Goal: Task Accomplishment & Management: Manage account settings

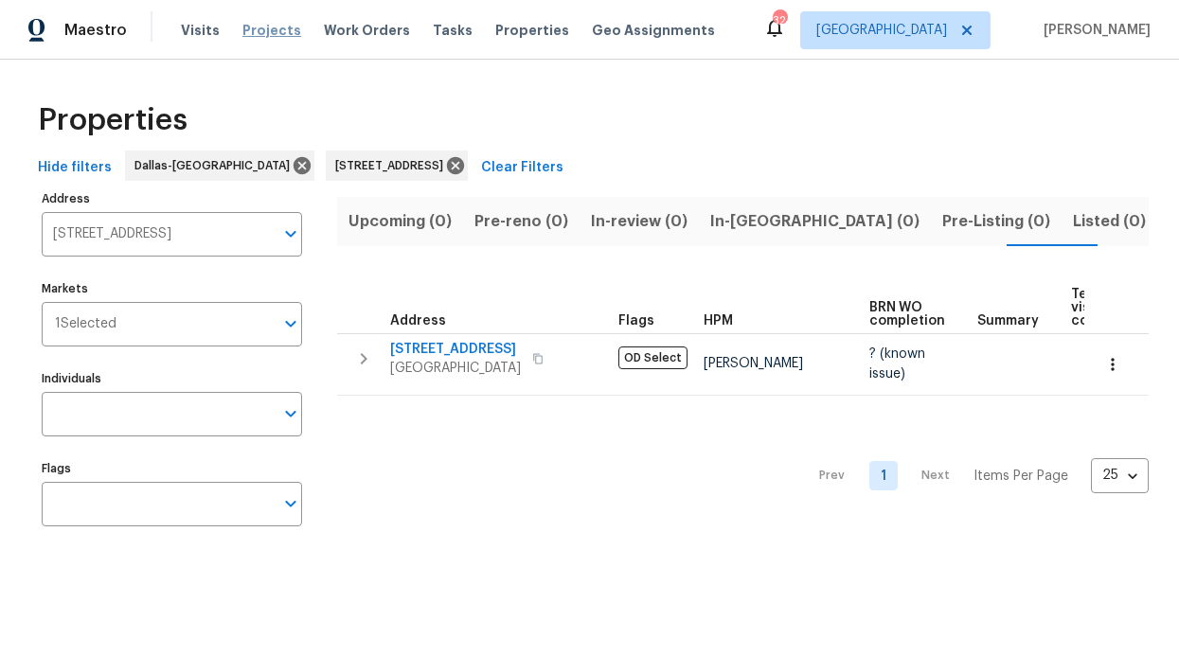
click at [253, 33] on span "Projects" at bounding box center [271, 30] width 59 height 19
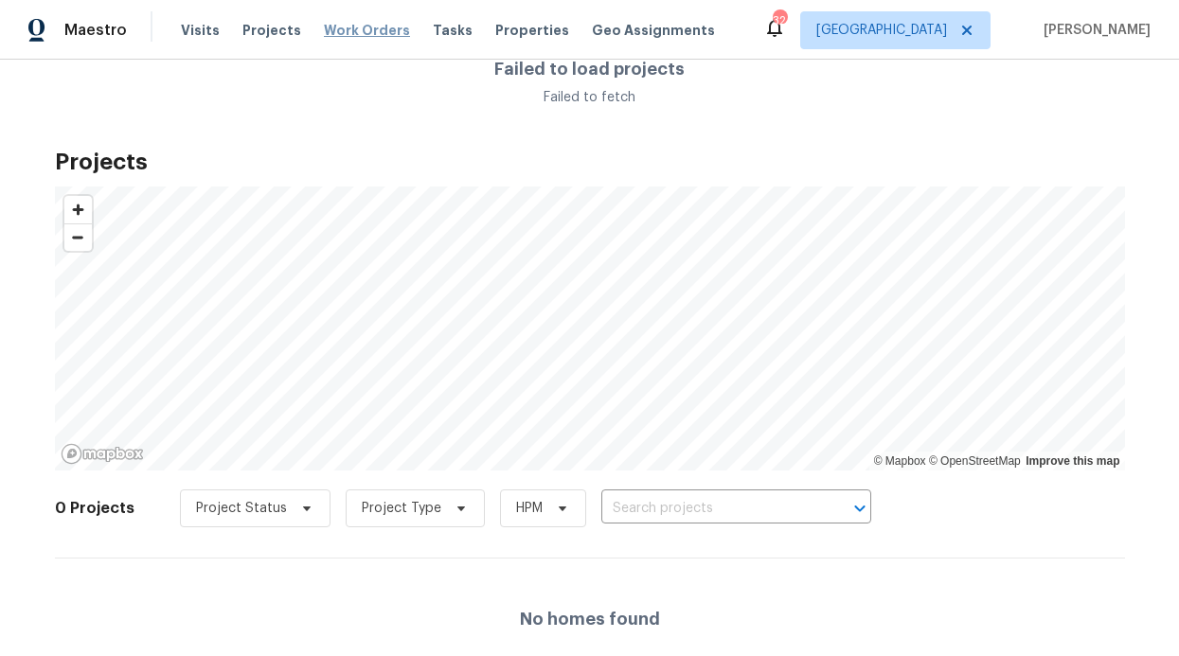
click at [342, 37] on span "Work Orders" at bounding box center [367, 30] width 86 height 19
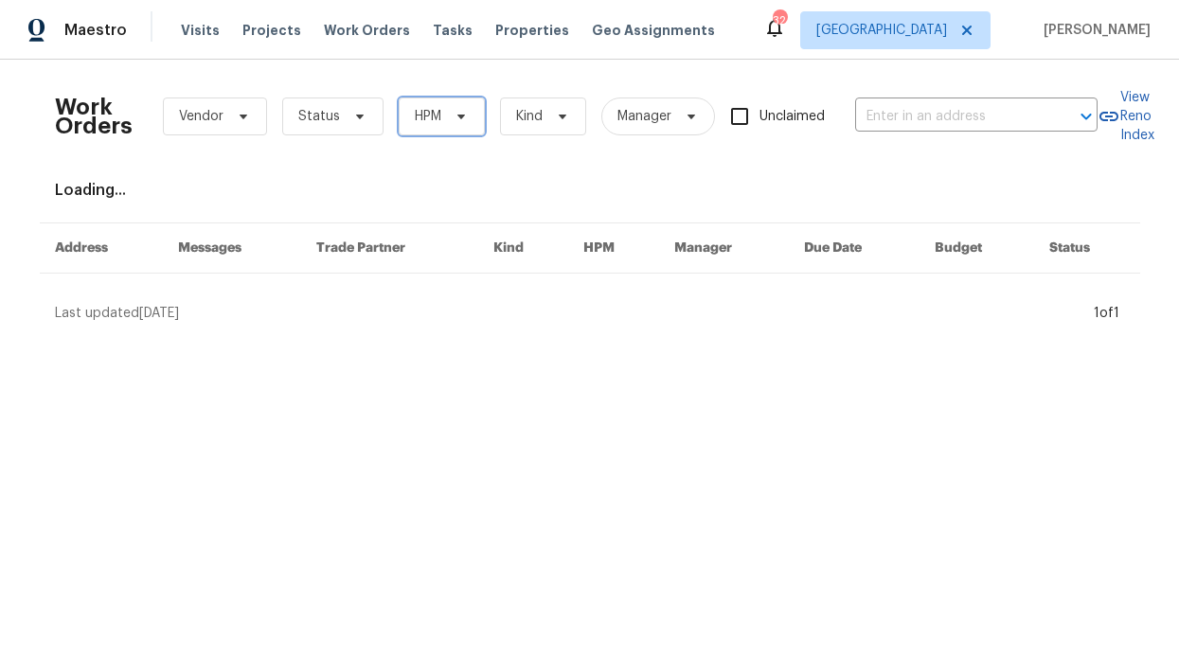
click at [454, 110] on icon at bounding box center [461, 116] width 15 height 15
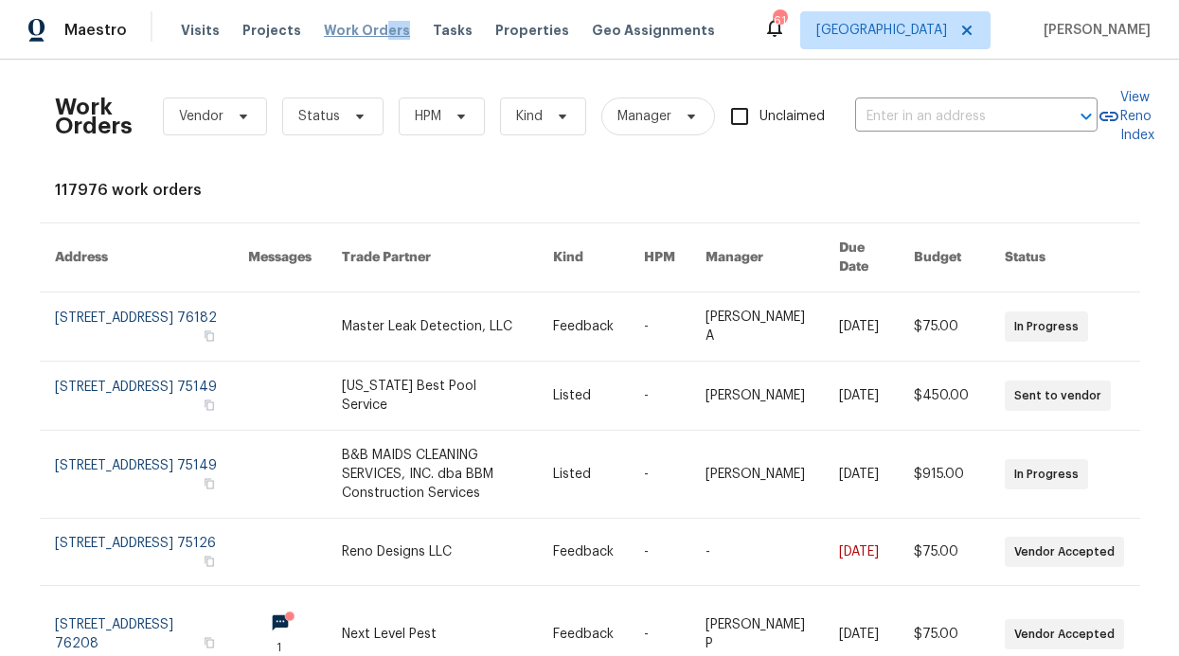
click at [367, 32] on div "Visits Projects Work Orders Tasks Properties Geo Assignments" at bounding box center [459, 30] width 557 height 38
click at [352, 33] on span "Work Orders" at bounding box center [367, 30] width 86 height 19
click at [433, 109] on span "HPM" at bounding box center [442, 117] width 86 height 38
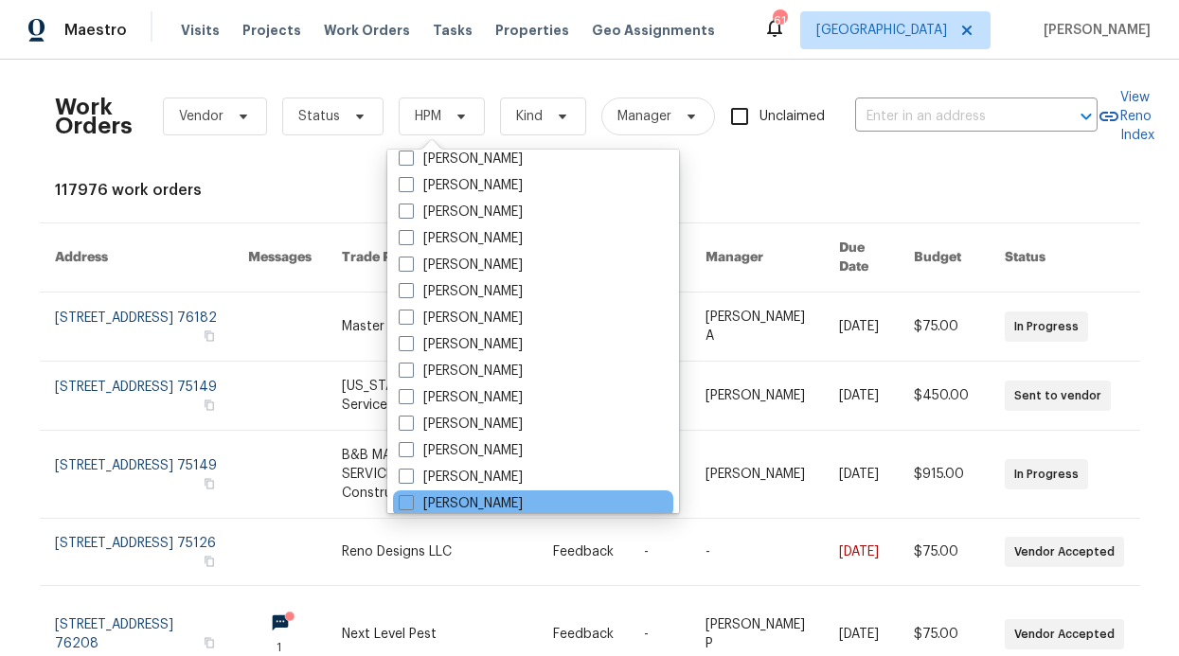
scroll to position [1057, 0]
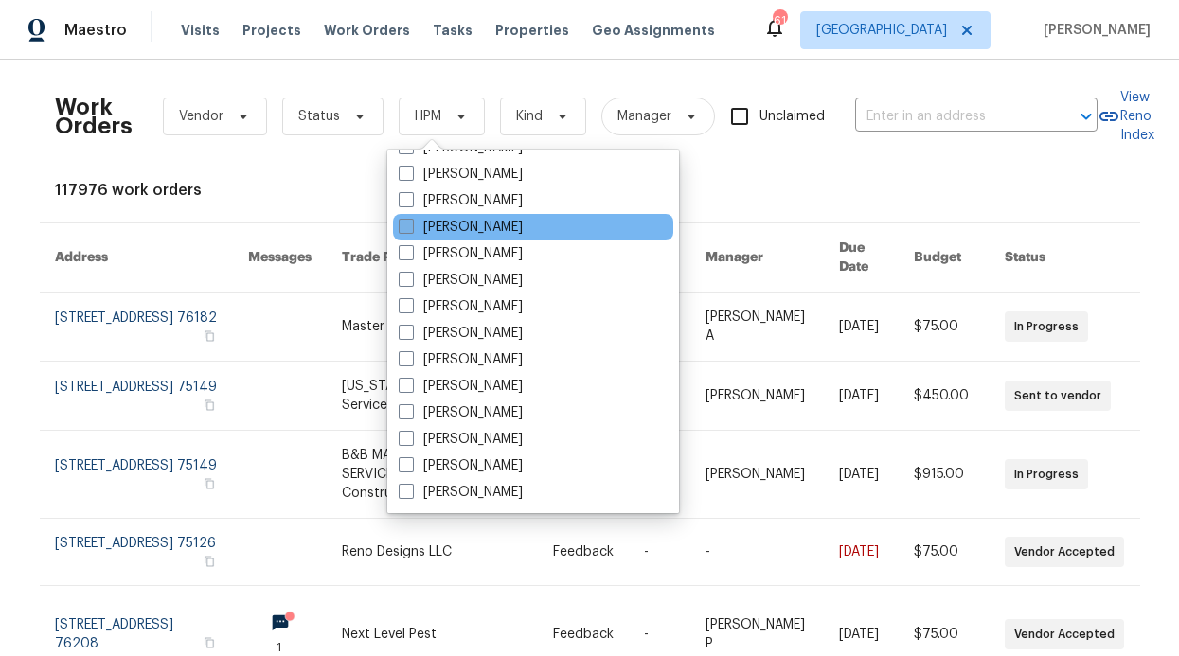
click at [491, 227] on label "[PERSON_NAME]" at bounding box center [461, 227] width 124 height 19
click at [411, 227] on input "[PERSON_NAME]" at bounding box center [405, 224] width 12 height 12
checkbox input "true"
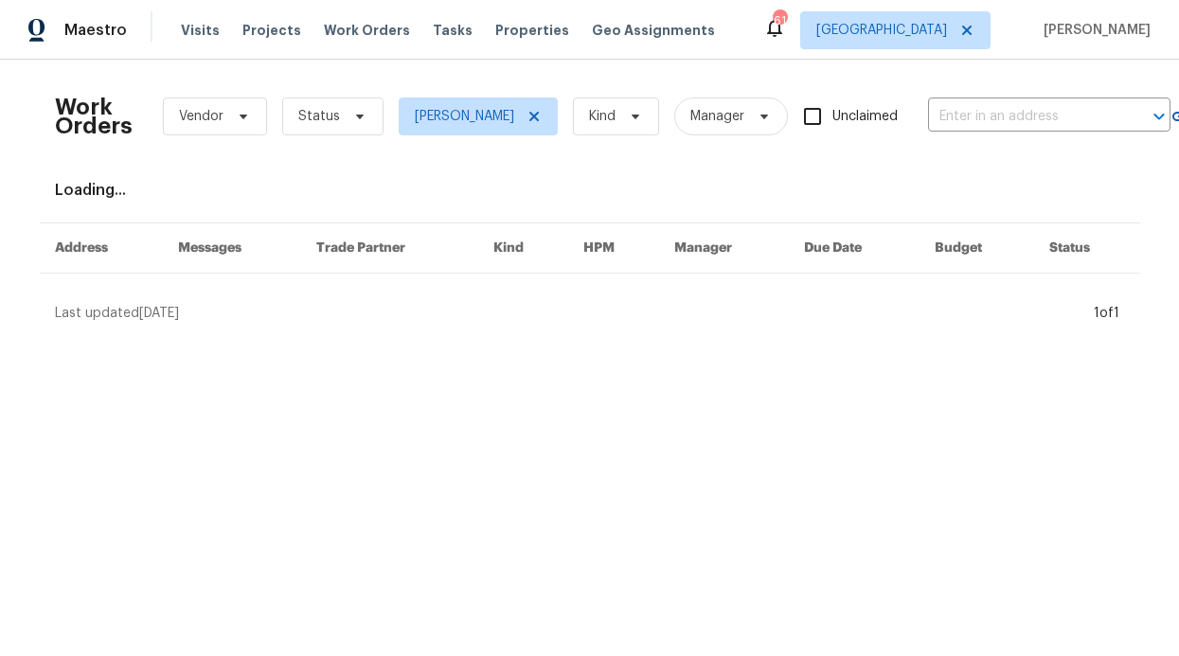
click at [352, 134] on div "Work Orders Vendor Status RonDerrick Jackson Kind Manager Unclaimed ​" at bounding box center [612, 116] width 1115 height 83
click at [354, 128] on span "Status" at bounding box center [332, 117] width 101 height 38
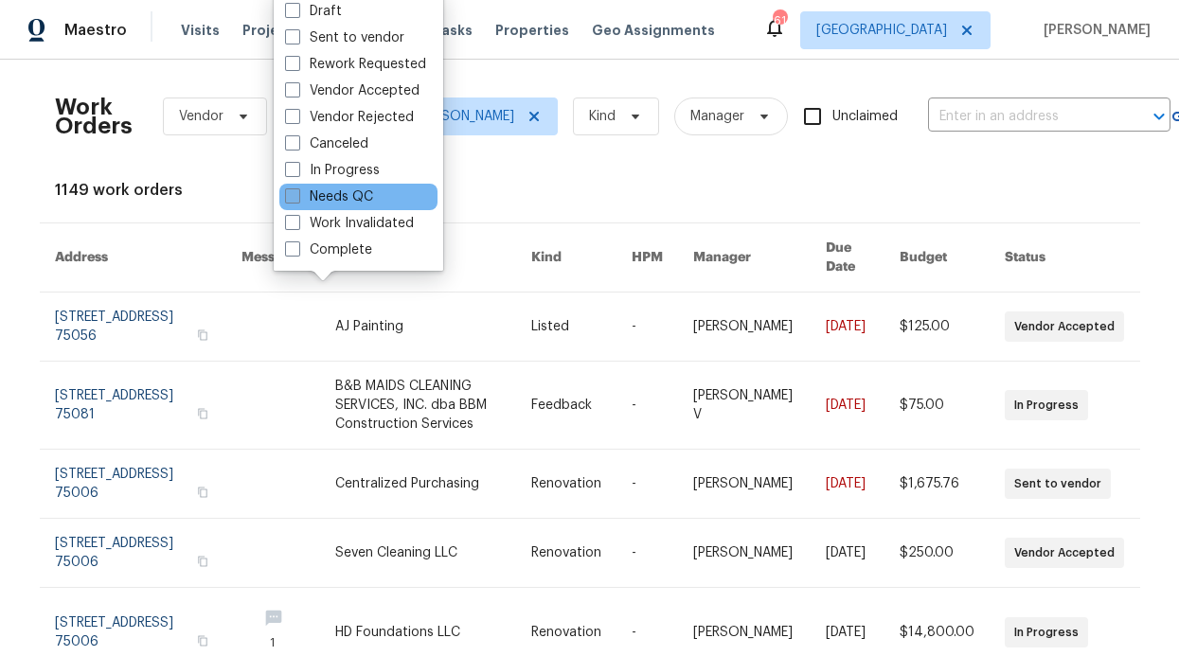
click at [340, 188] on label "Needs QC" at bounding box center [329, 196] width 88 height 19
click at [297, 188] on input "Needs QC" at bounding box center [291, 193] width 12 height 12
checkbox input "true"
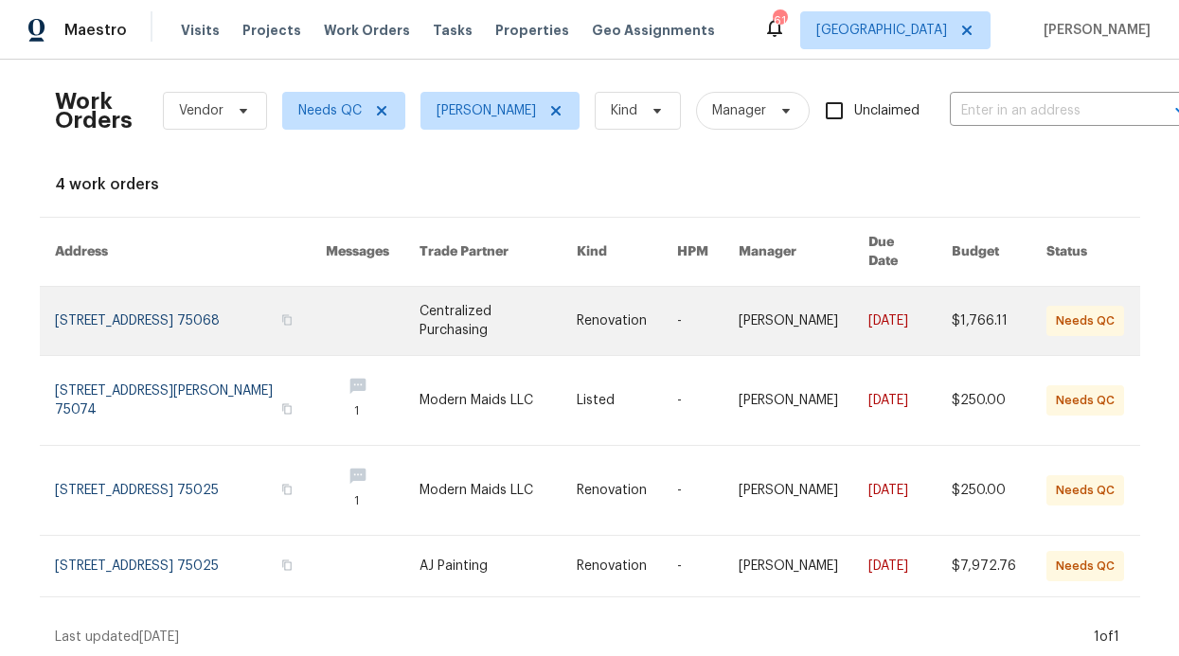
scroll to position [13, 0]
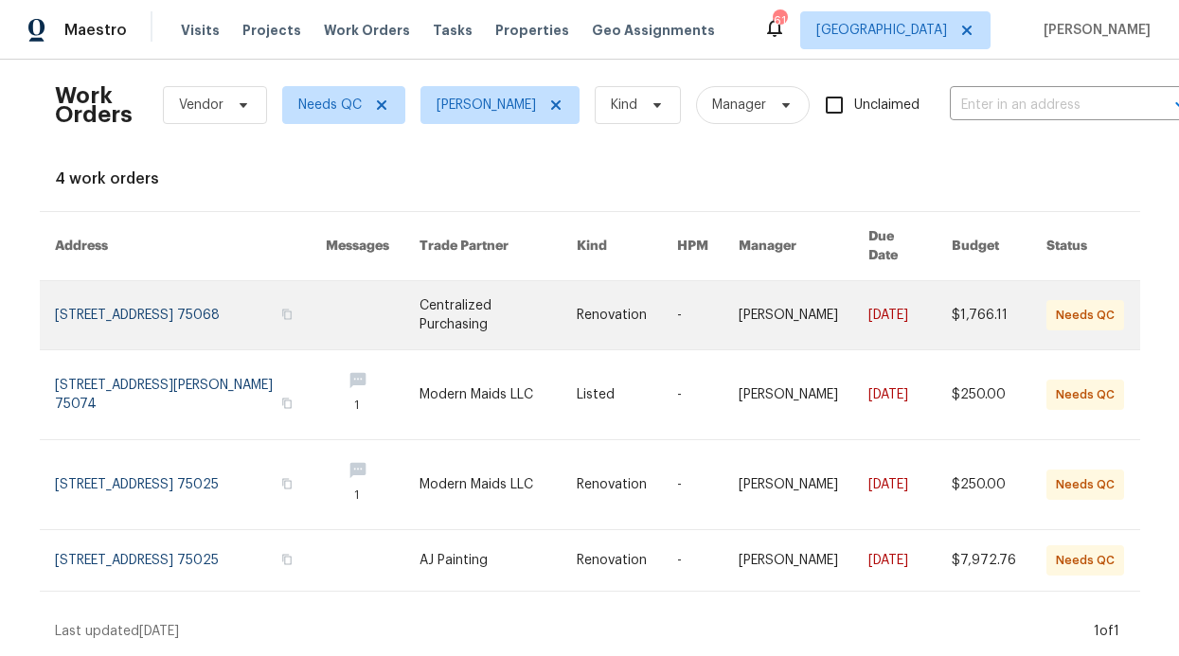
click at [226, 299] on link at bounding box center [191, 315] width 272 height 68
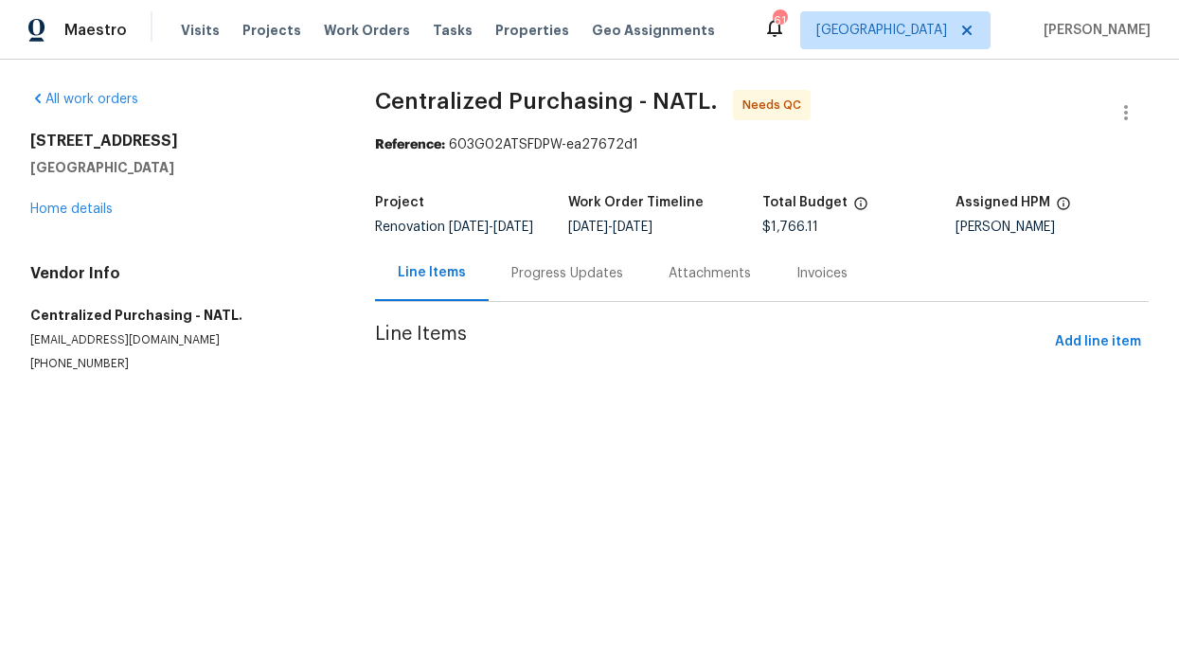
click at [554, 283] on div "Progress Updates" at bounding box center [567, 273] width 112 height 19
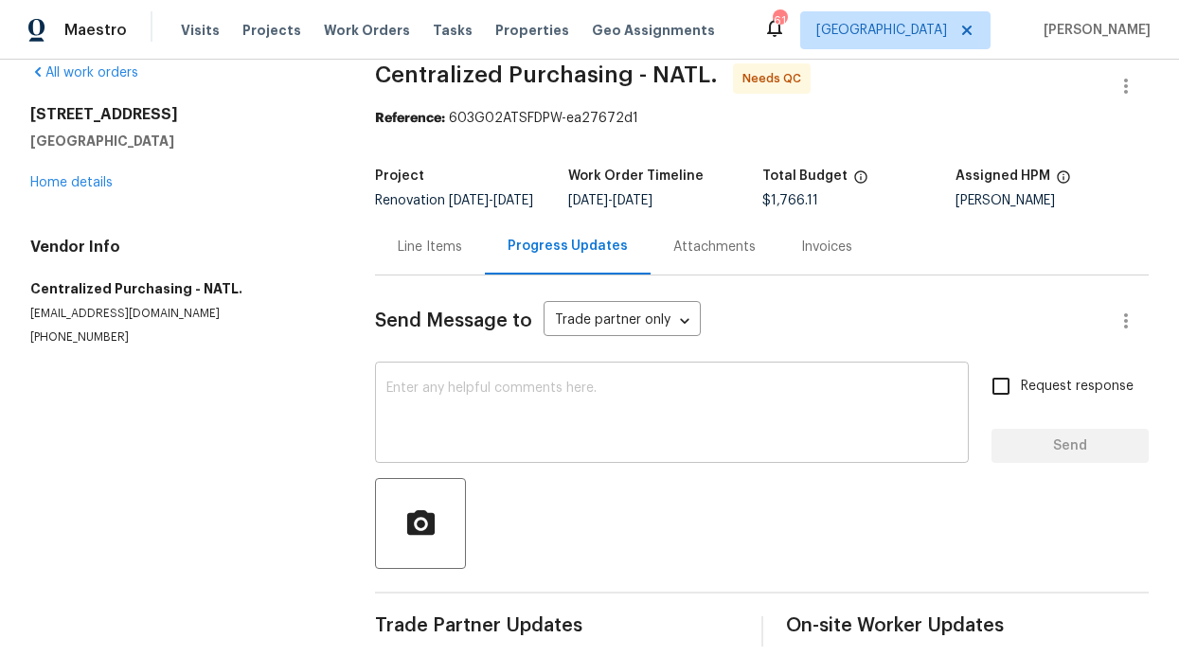
scroll to position [75, 0]
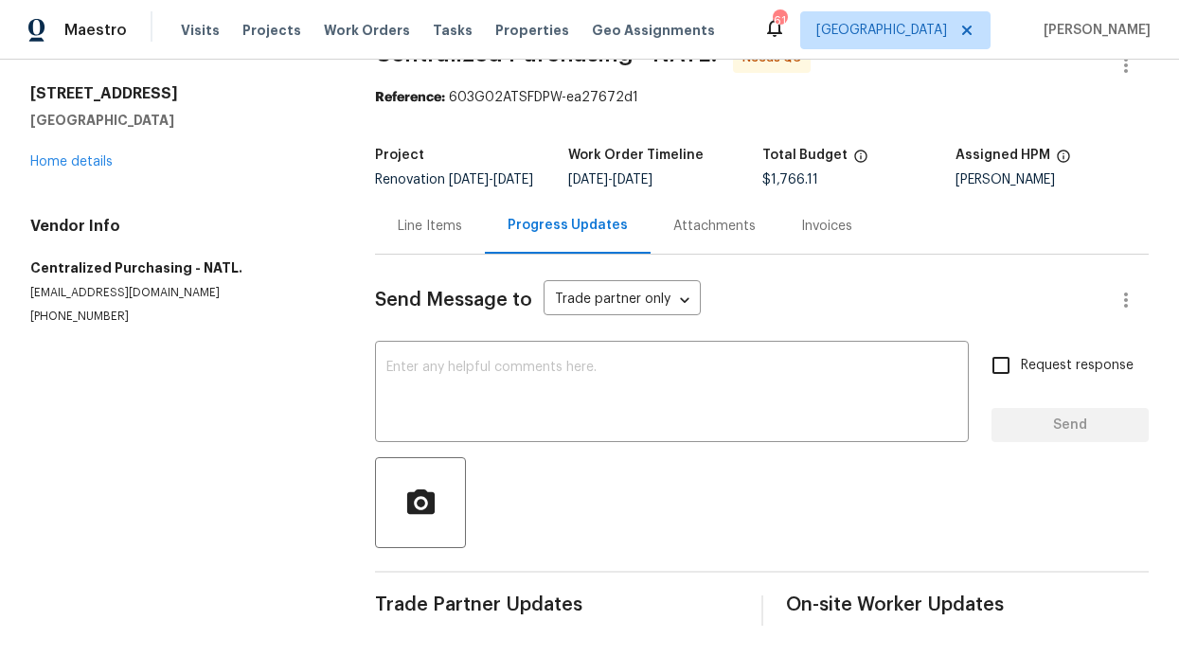
click at [418, 198] on div "Line Items" at bounding box center [430, 226] width 110 height 56
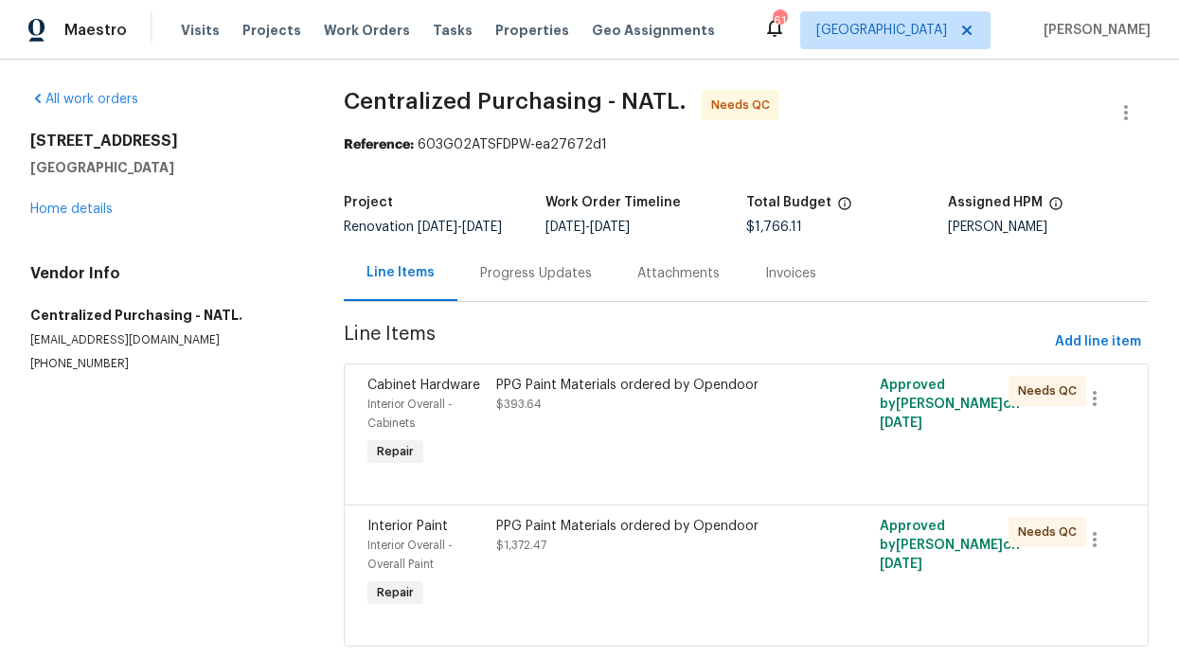
click at [499, 432] on div "PPG Paint Materials ordered by Opendoor $393.64" at bounding box center [650, 423] width 320 height 106
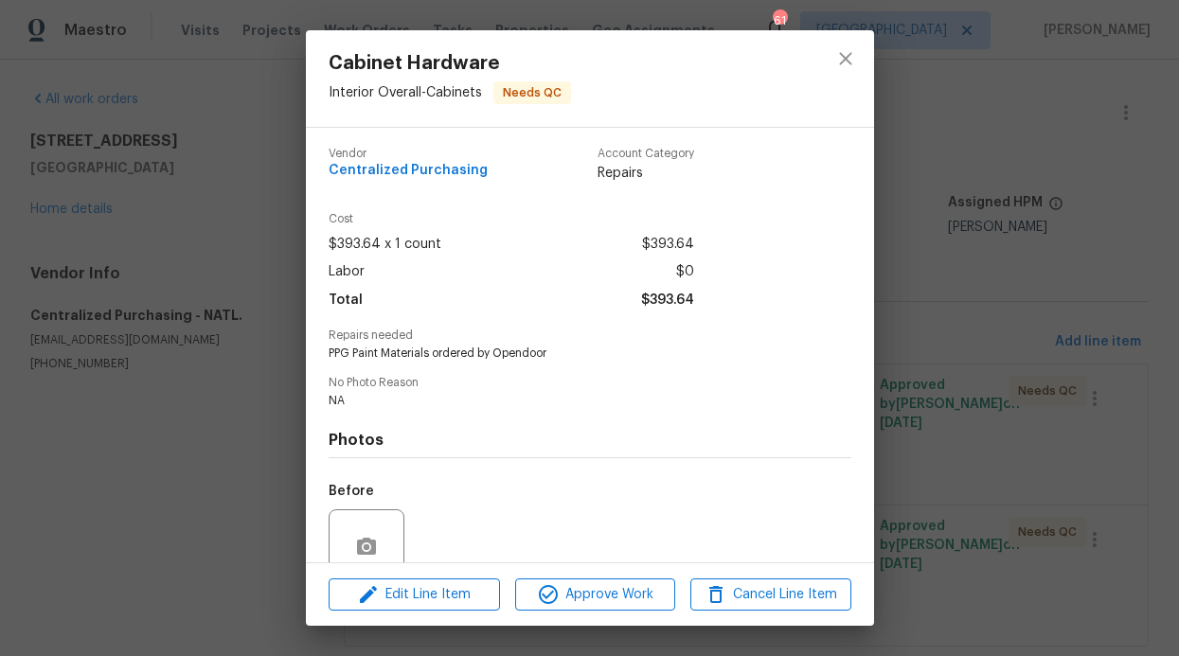
scroll to position [4, 0]
click at [596, 591] on span "Approve Work" at bounding box center [595, 595] width 149 height 24
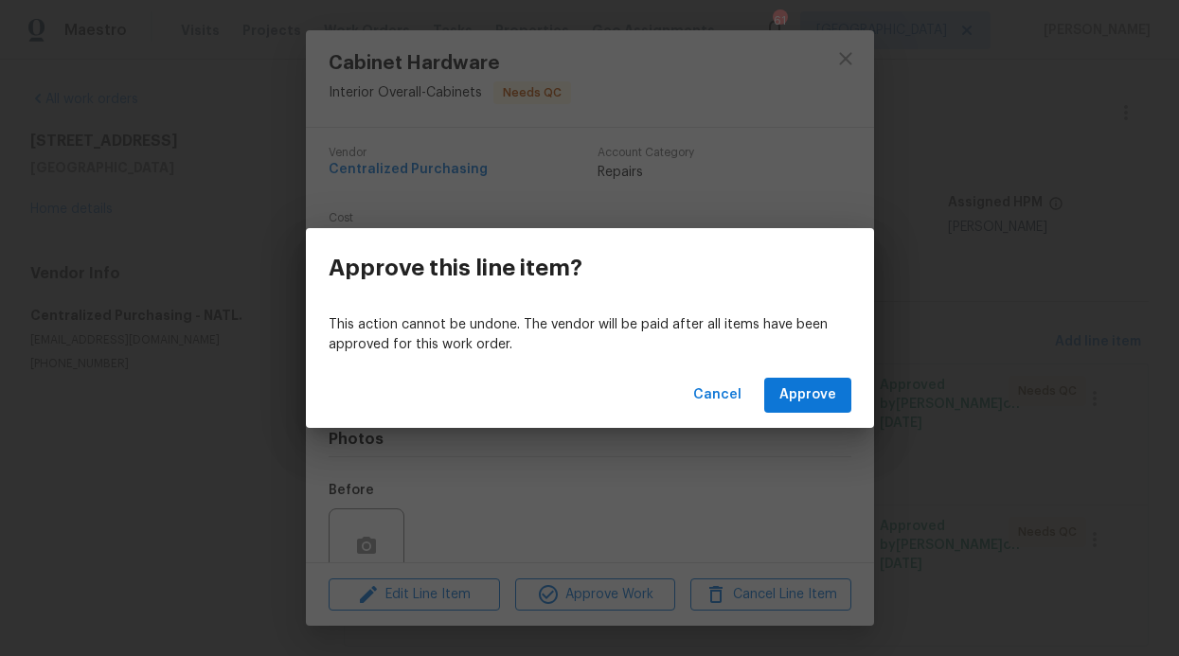
click at [802, 374] on div "Cancel Approve" at bounding box center [590, 395] width 568 height 65
click at [795, 411] on button "Approve" at bounding box center [807, 395] width 87 height 35
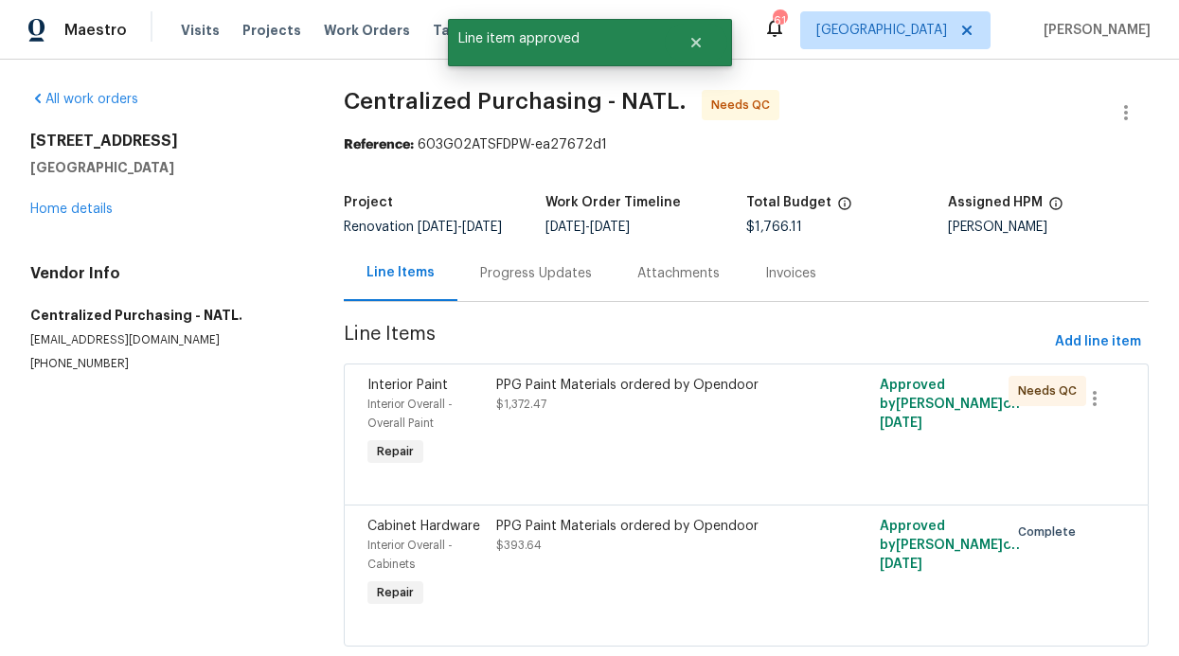
click at [684, 454] on div "PPG Paint Materials ordered by Opendoor $1,372.47" at bounding box center [650, 423] width 320 height 106
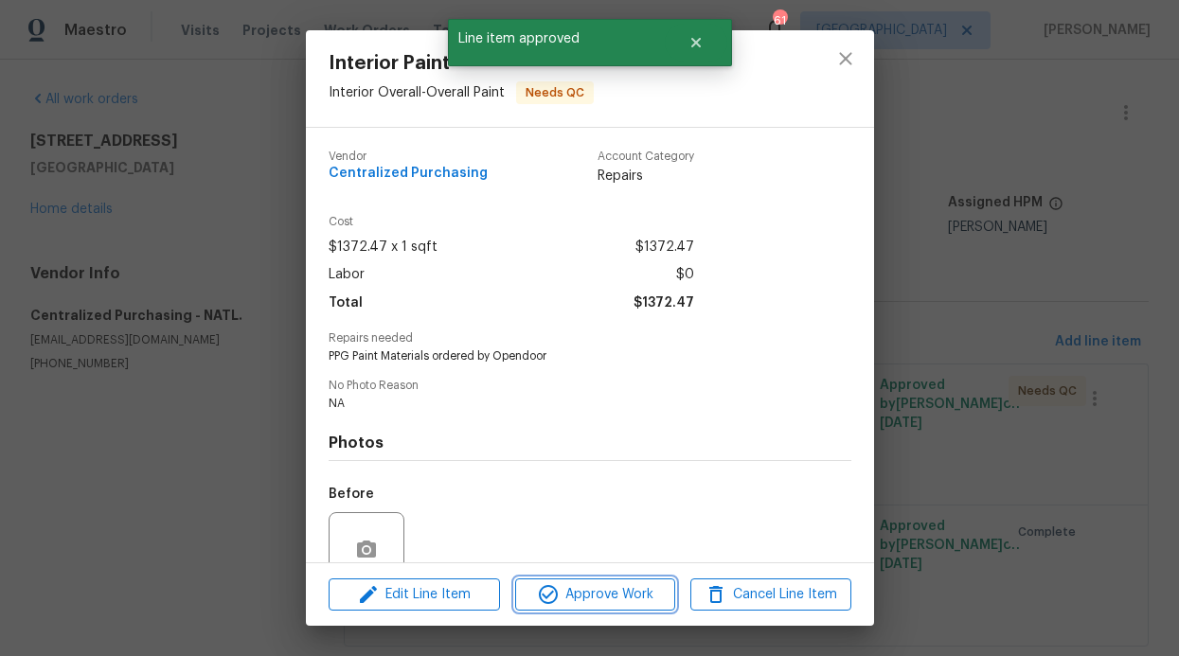
click at [588, 592] on span "Approve Work" at bounding box center [595, 595] width 149 height 24
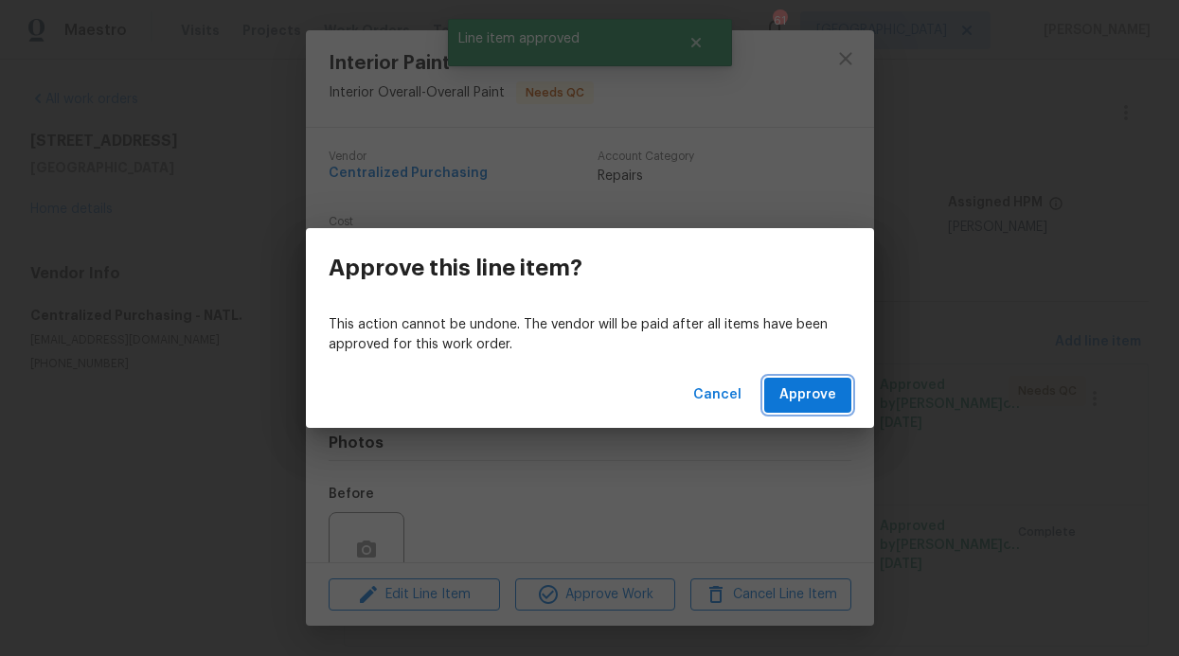
click at [781, 394] on button "Approve" at bounding box center [807, 395] width 87 height 35
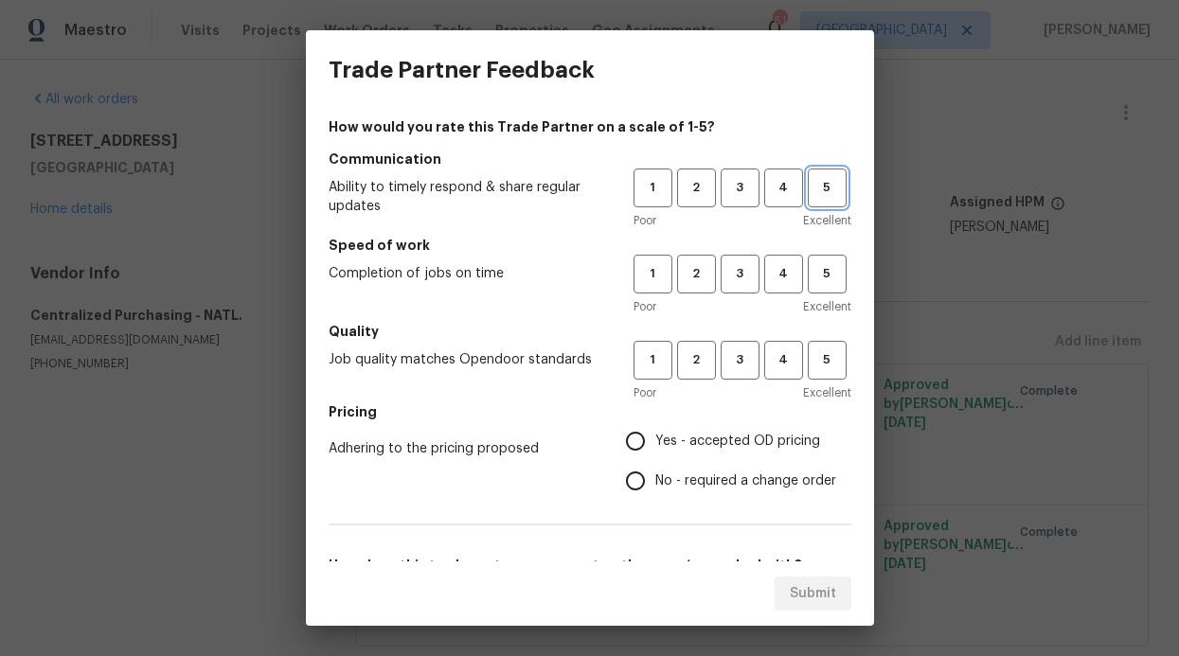
click at [809, 183] on span "5" at bounding box center [826, 188] width 35 height 22
click at [809, 276] on span "5" at bounding box center [826, 274] width 35 height 22
click at [809, 353] on span "5" at bounding box center [826, 360] width 35 height 22
click at [741, 419] on h5 "Pricing" at bounding box center [590, 411] width 523 height 19
click at [722, 438] on span "Yes - accepted OD pricing" at bounding box center [737, 442] width 165 height 20
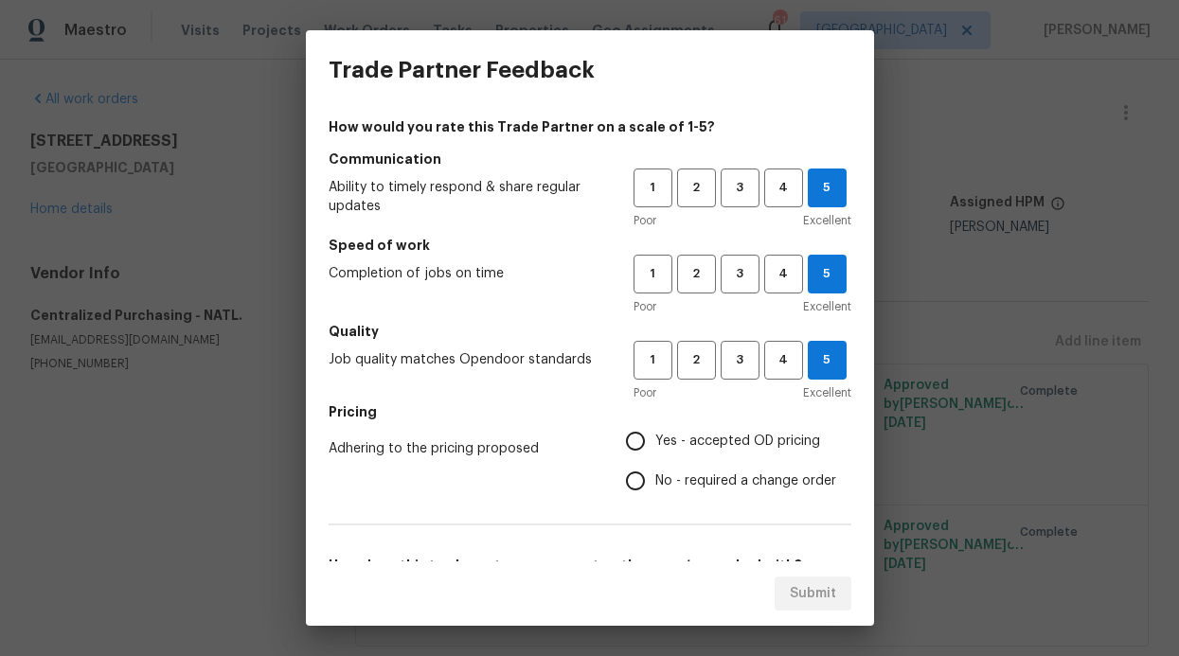
click at [655, 438] on input "Yes - accepted OD pricing" at bounding box center [635, 441] width 40 height 40
radio input "true"
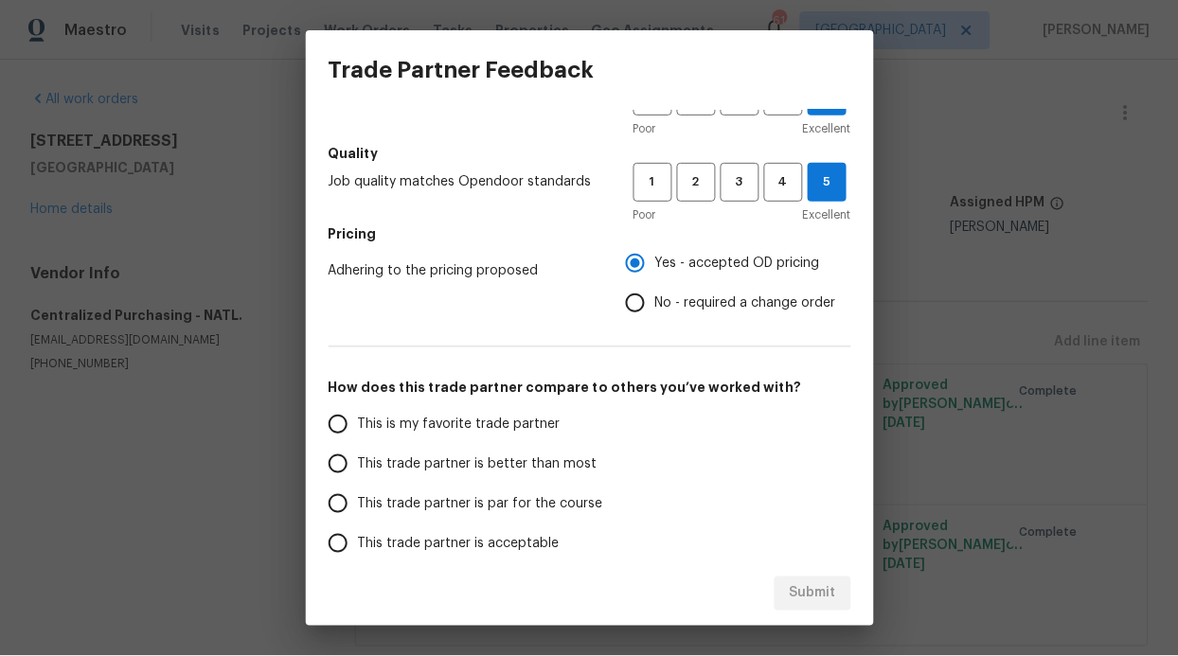
scroll to position [305, 0]
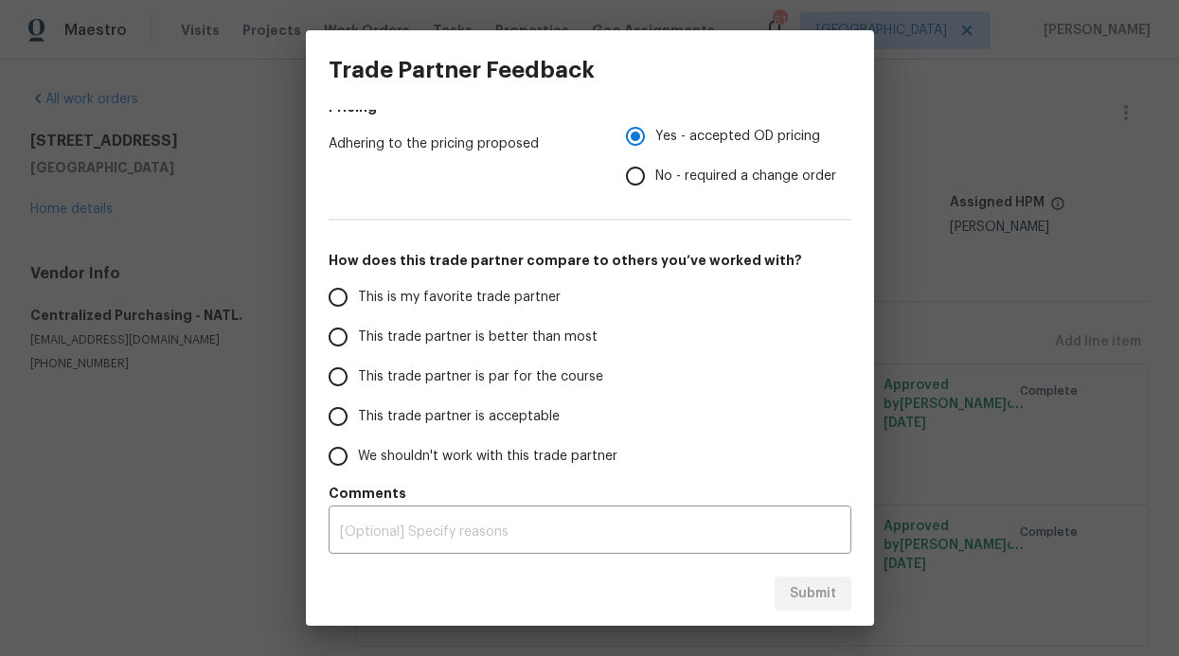
click at [611, 340] on label "This trade partner is better than most" at bounding box center [467, 337] width 299 height 40
click at [358, 340] on input "This trade partner is better than most" at bounding box center [338, 337] width 40 height 40
click at [831, 610] on button "Submit" at bounding box center [812, 594] width 77 height 35
radio input "true"
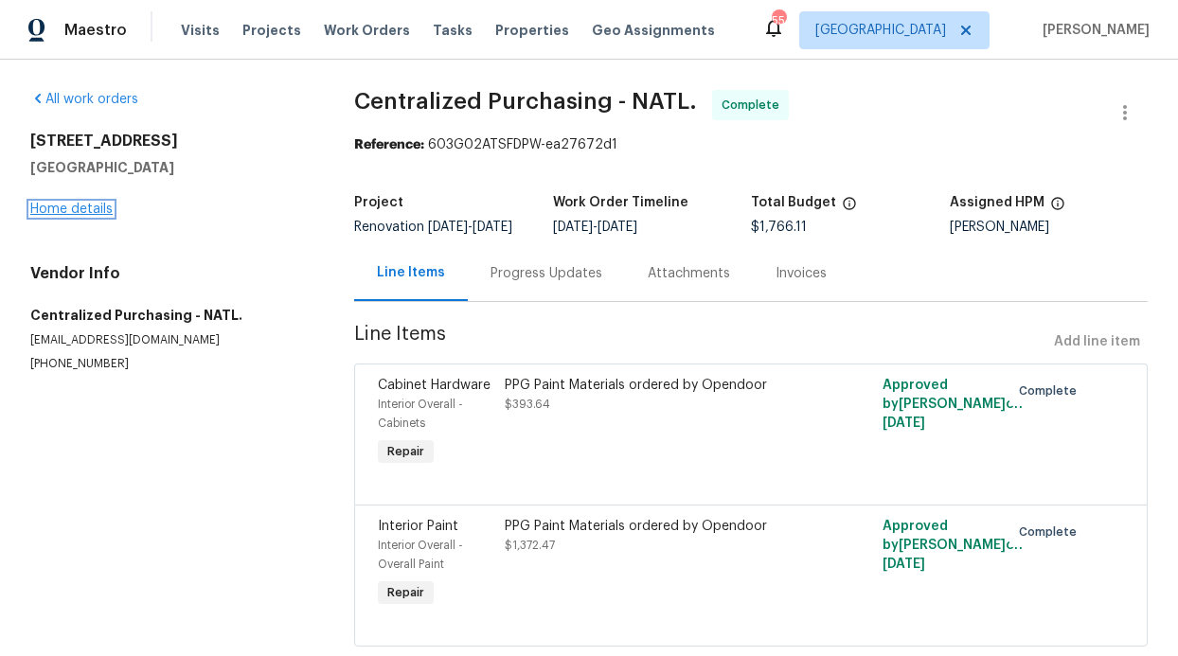
click at [71, 215] on link "Home details" at bounding box center [71, 209] width 82 height 13
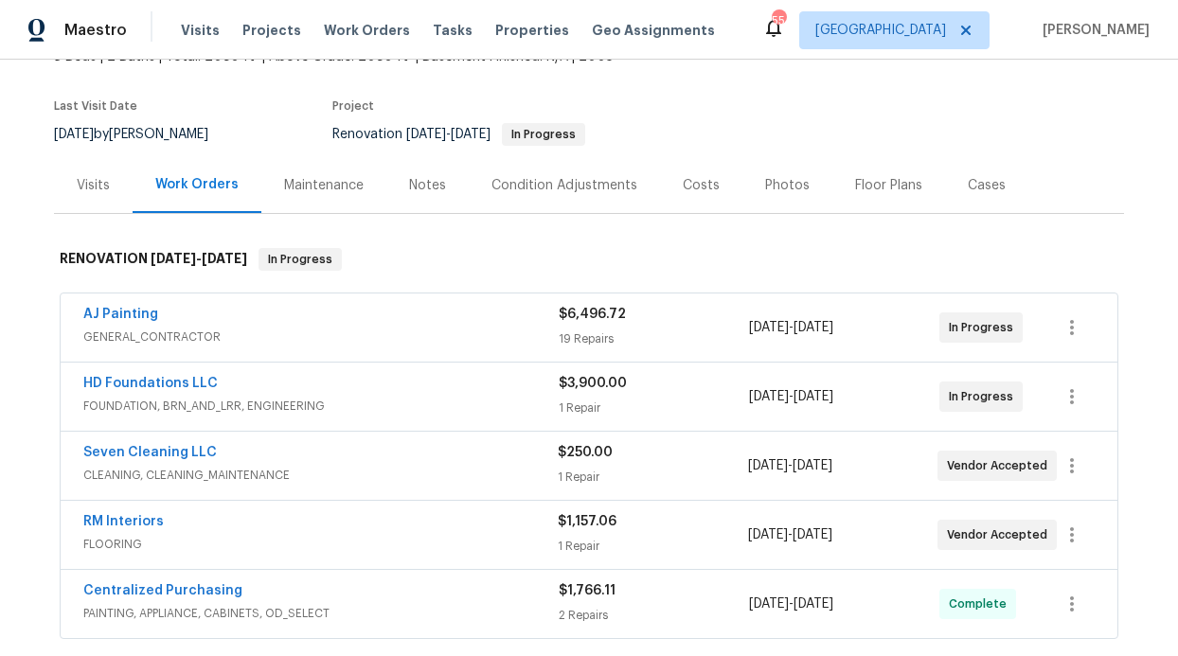
scroll to position [133, 0]
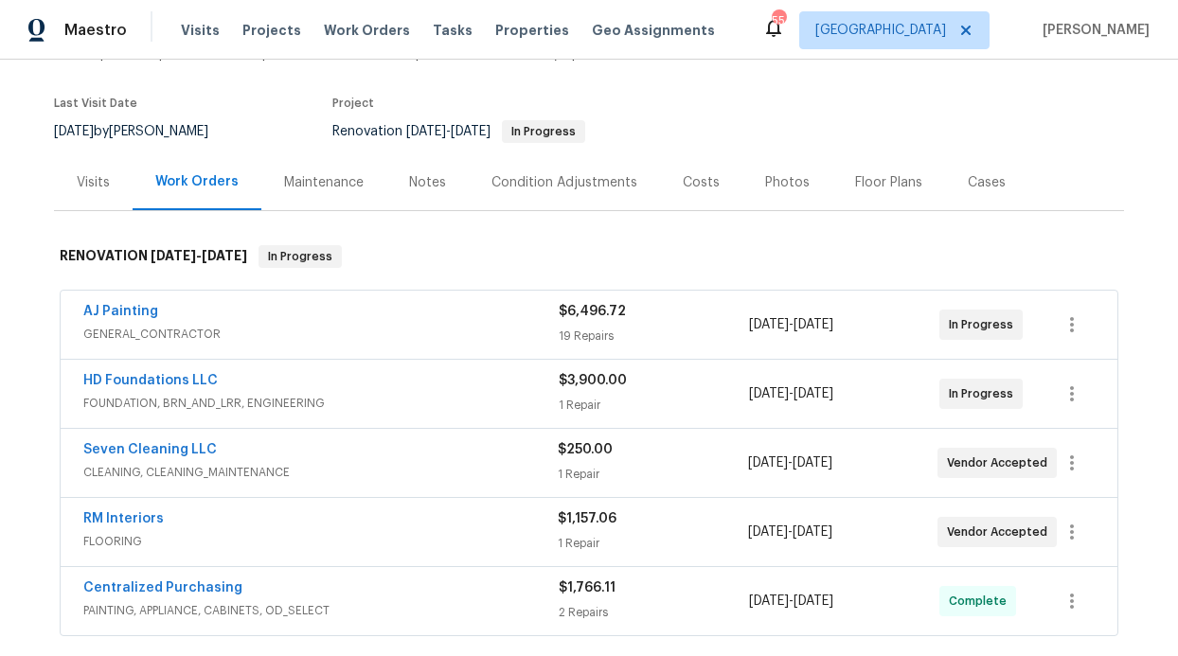
click at [418, 183] on div "Notes" at bounding box center [427, 182] width 37 height 19
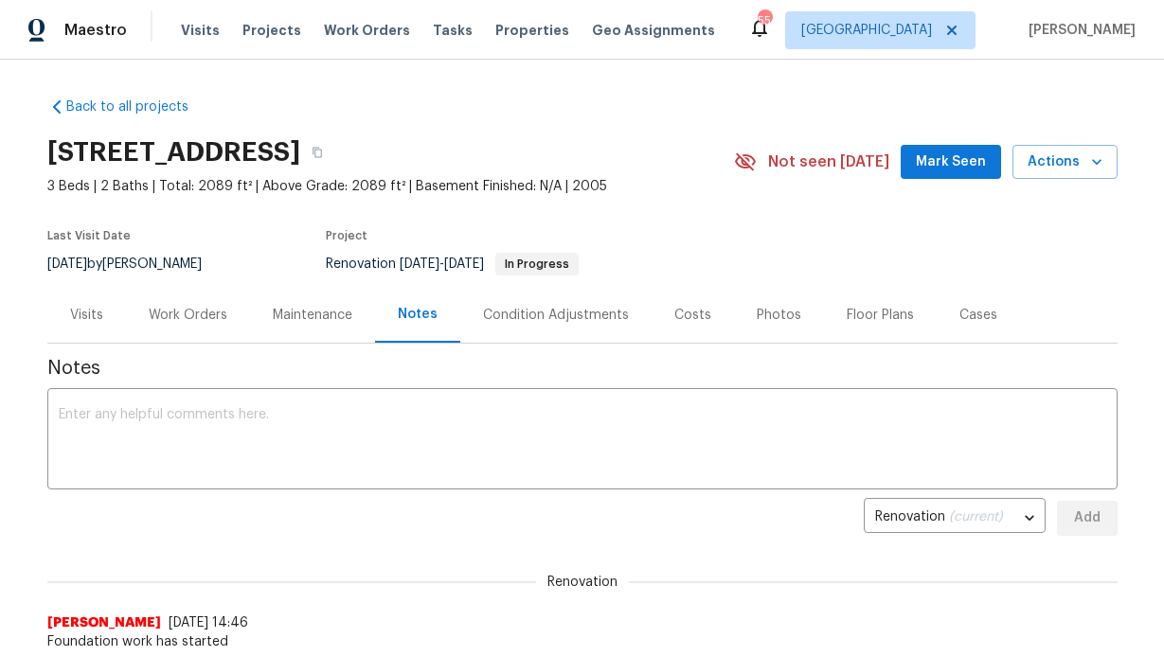
click at [911, 152] on button "Mark Seen" at bounding box center [950, 162] width 100 height 35
click at [435, 421] on textarea at bounding box center [582, 441] width 1047 height 66
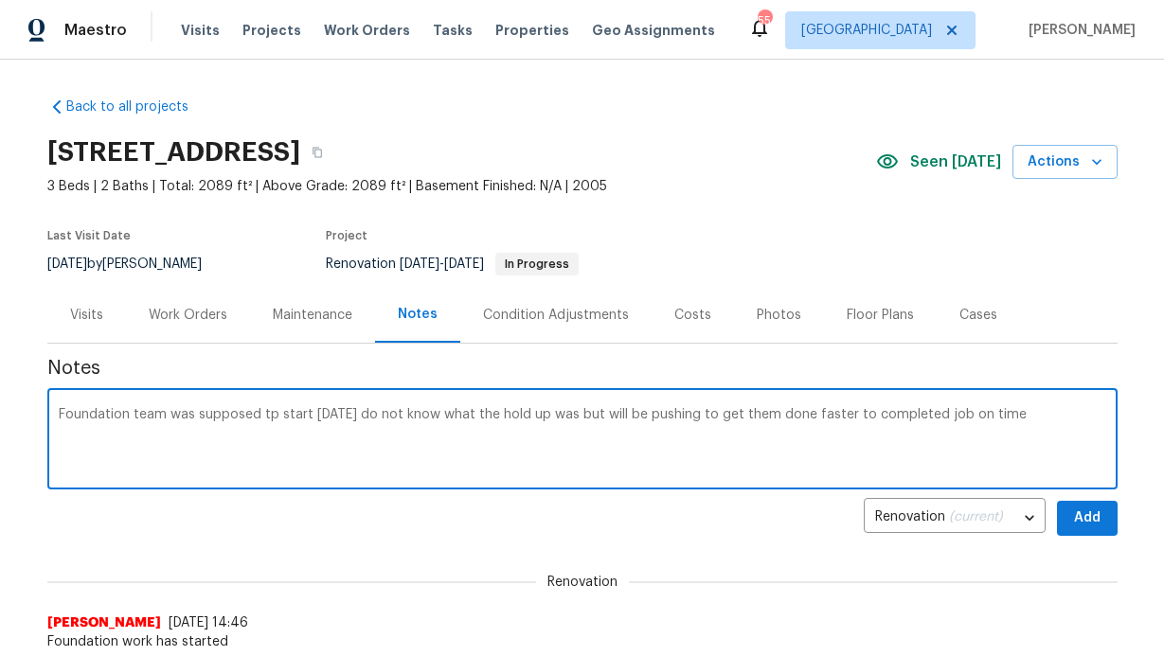
type textarea "Foundation team was supposed tp start Friday do not know what the hold up was b…"
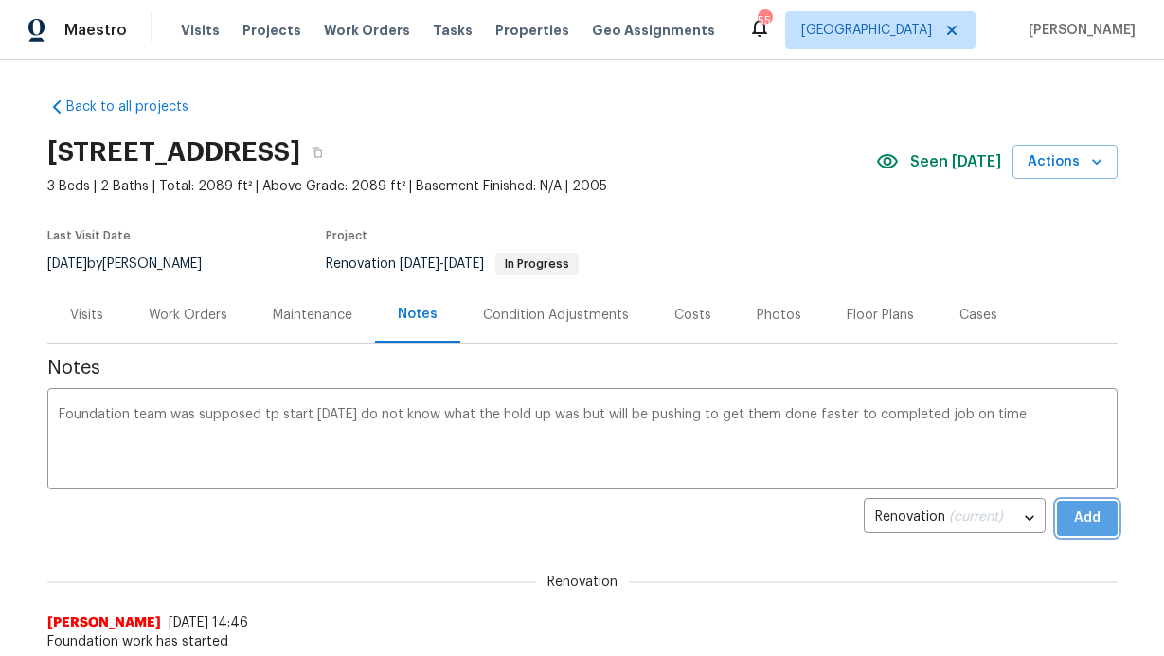
click at [1097, 520] on button "Add" at bounding box center [1087, 518] width 61 height 35
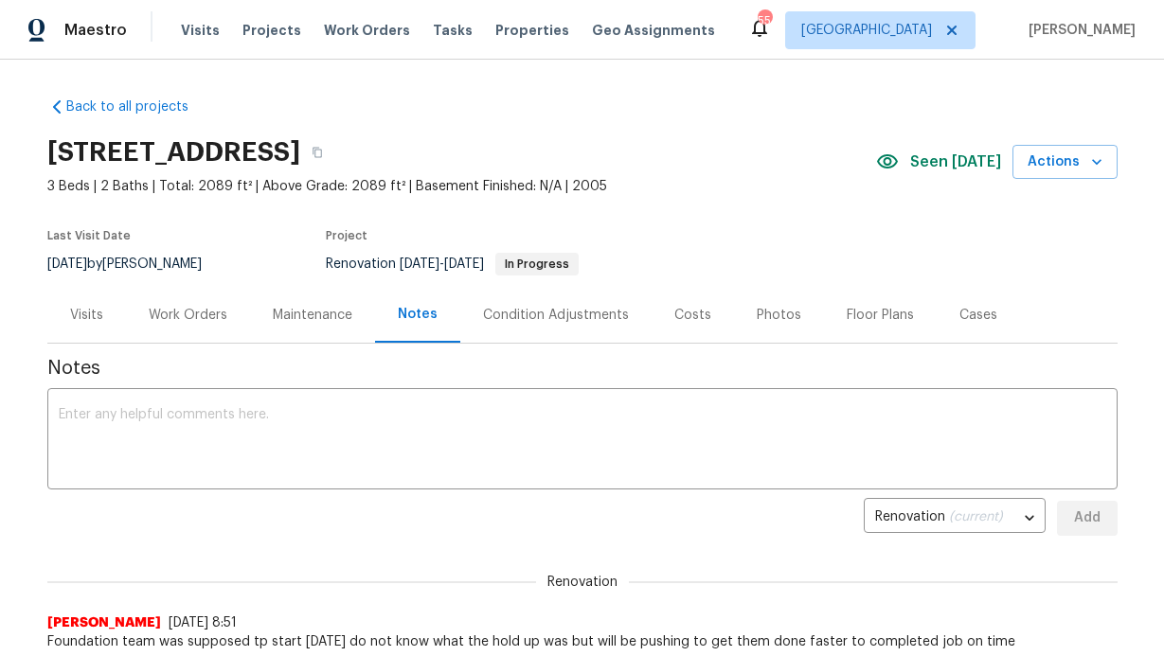
click at [767, 33] on icon at bounding box center [759, 28] width 15 height 19
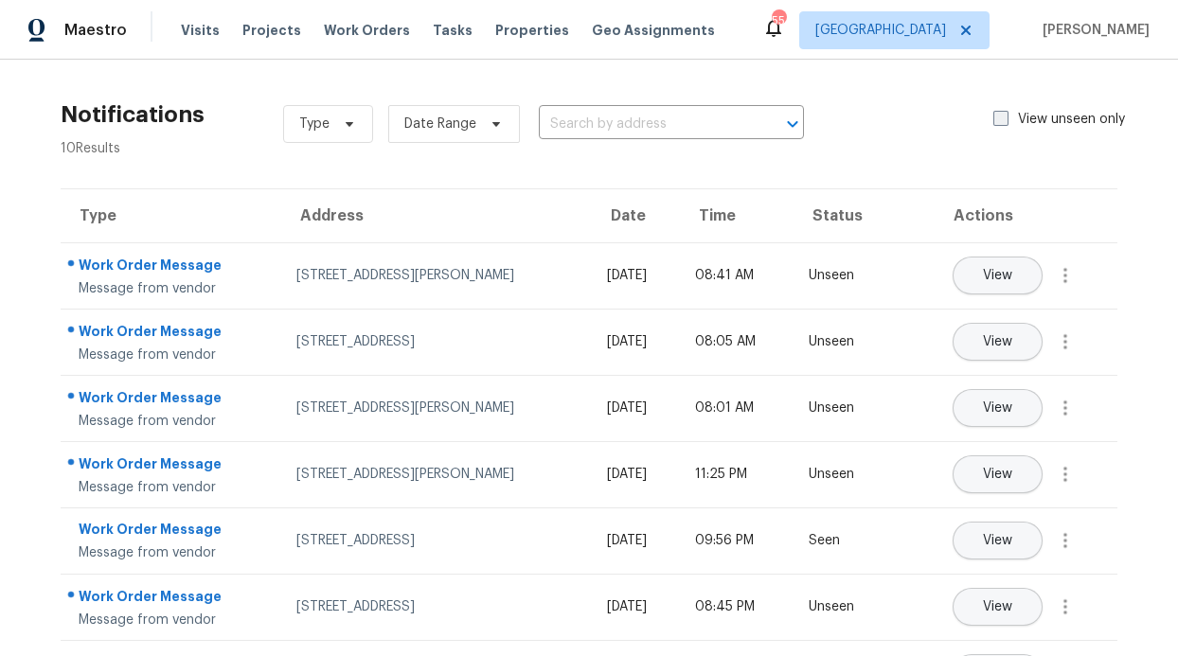
click at [993, 125] on span at bounding box center [1000, 118] width 15 height 15
click at [993, 122] on input "View unseen only" at bounding box center [999, 116] width 12 height 12
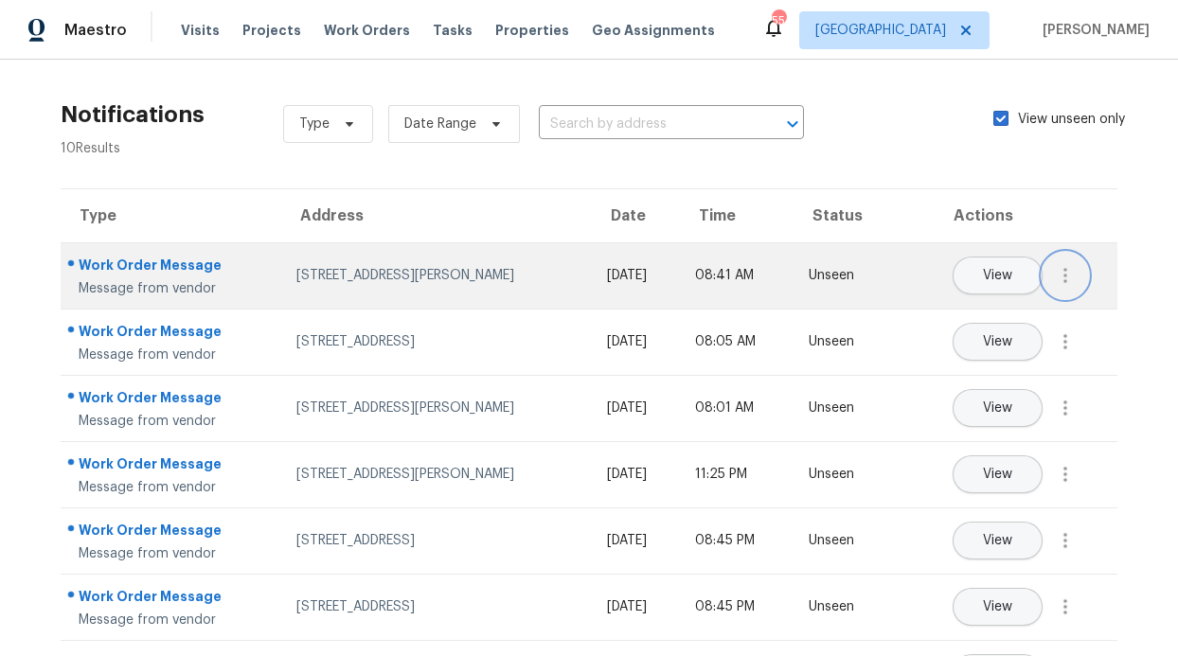
click at [1056, 287] on button "button" at bounding box center [1064, 275] width 45 height 45
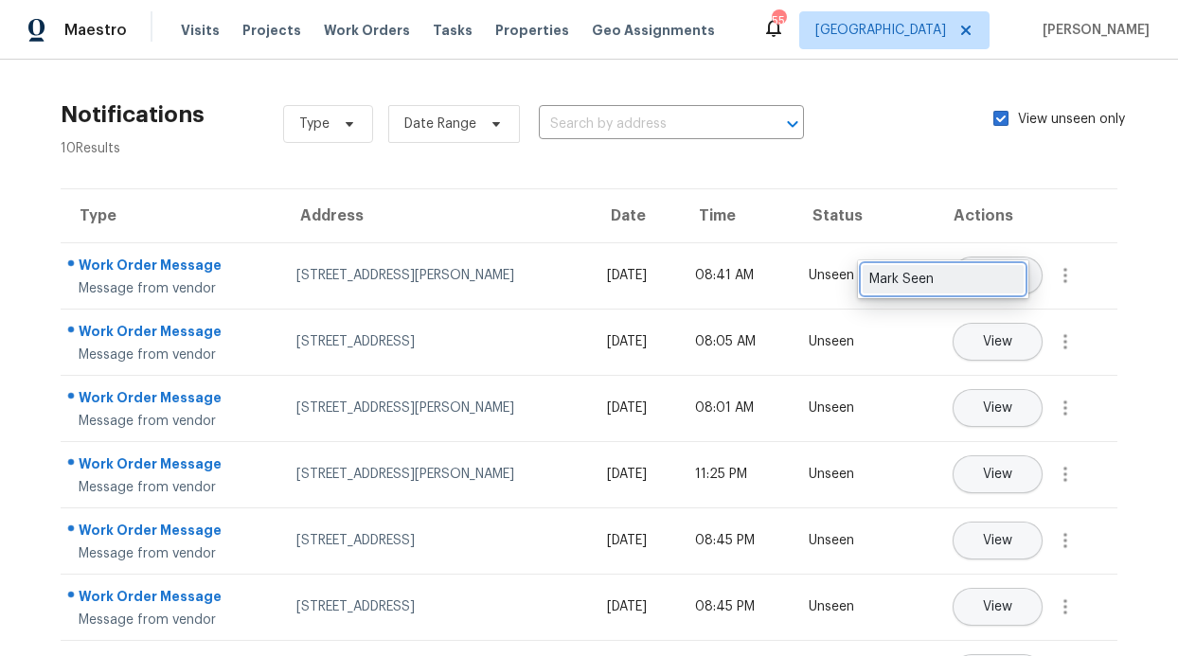
click at [988, 271] on div "Mark Seen" at bounding box center [943, 279] width 148 height 19
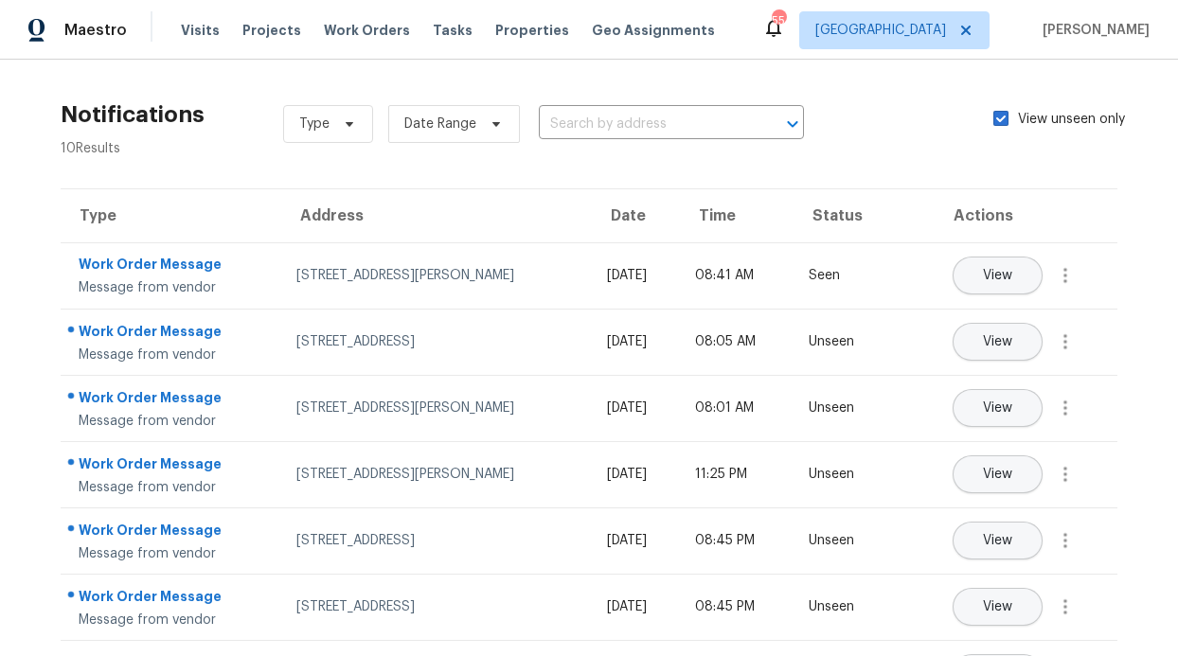
click at [976, 126] on div "Type Date Range ​ View unseen only" at bounding box center [715, 124] width 864 height 68
click at [993, 120] on span at bounding box center [1000, 118] width 15 height 15
click at [993, 120] on input "View unseen only" at bounding box center [999, 116] width 12 height 12
checkbox input "false"
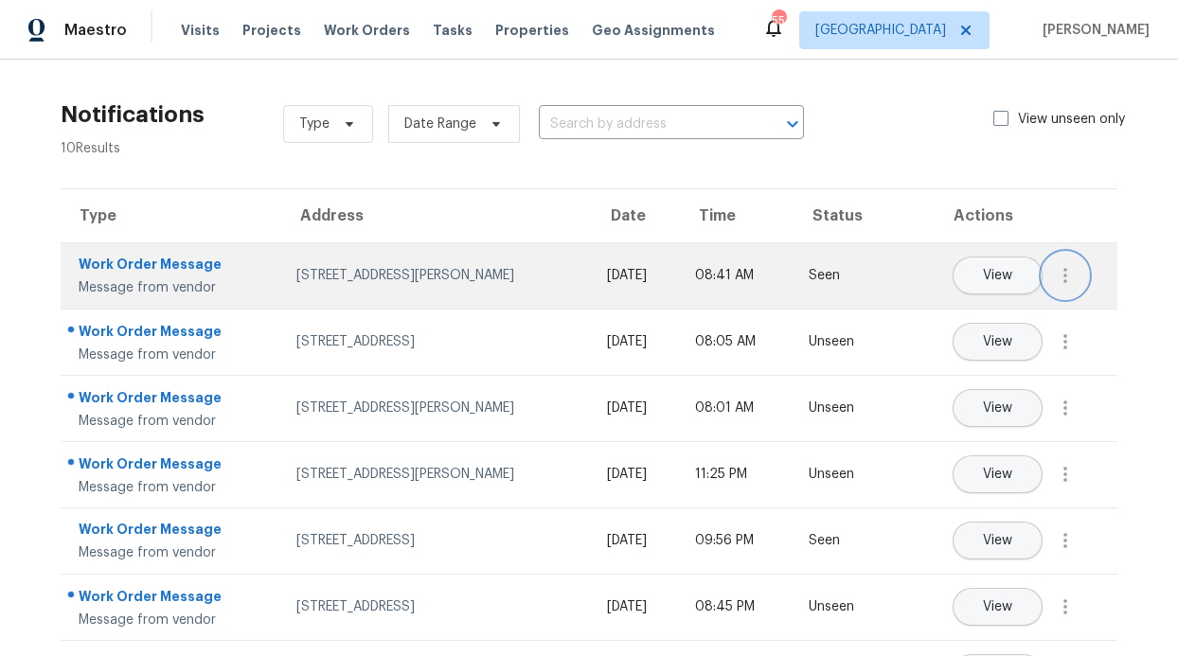
click at [1054, 281] on icon "button" at bounding box center [1065, 275] width 23 height 23
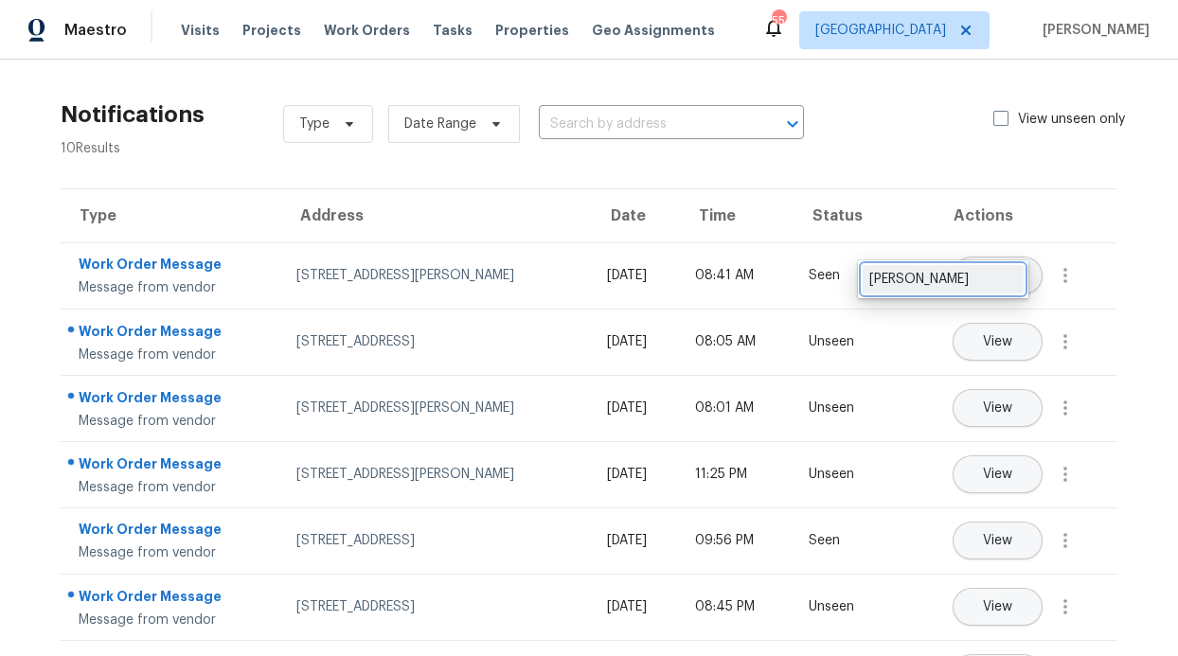
click at [1014, 291] on link "Mark Unseen" at bounding box center [943, 279] width 161 height 28
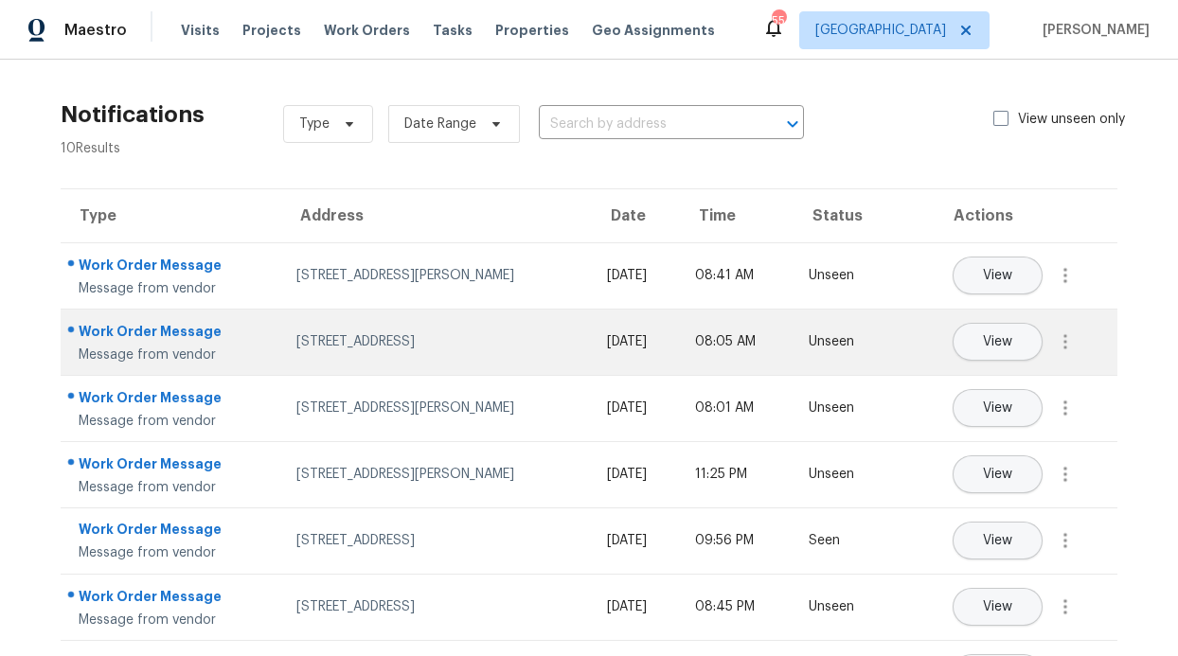
click at [1053, 311] on td "View" at bounding box center [1002, 342] width 229 height 66
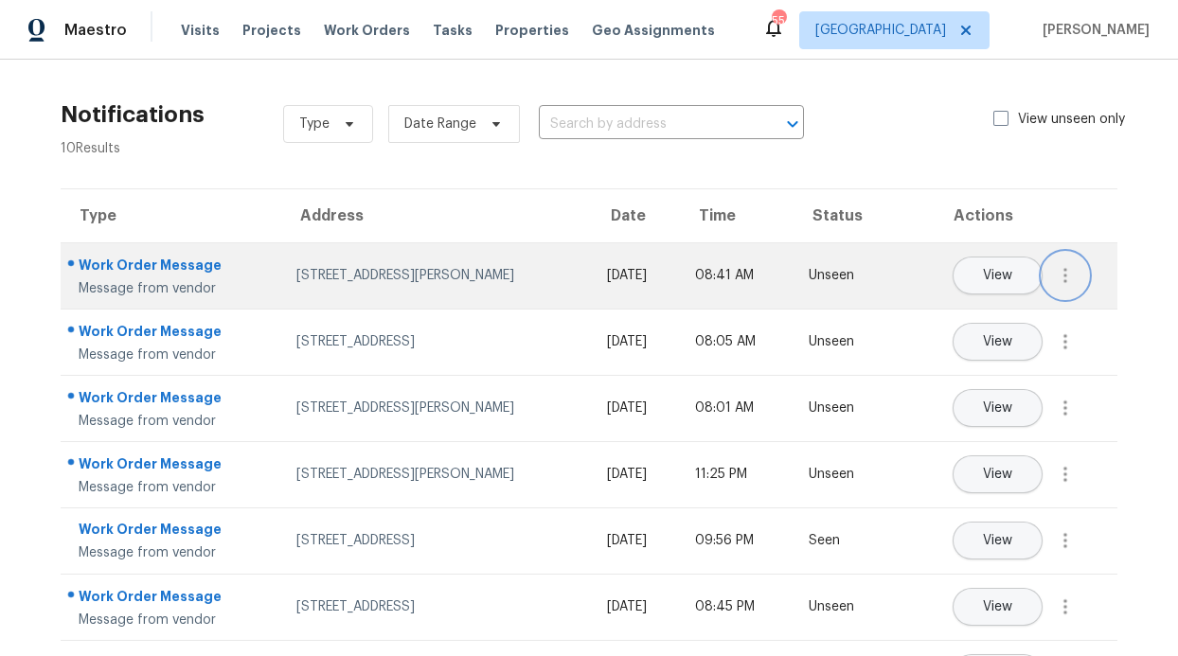
click at [1054, 271] on icon "button" at bounding box center [1065, 275] width 23 height 23
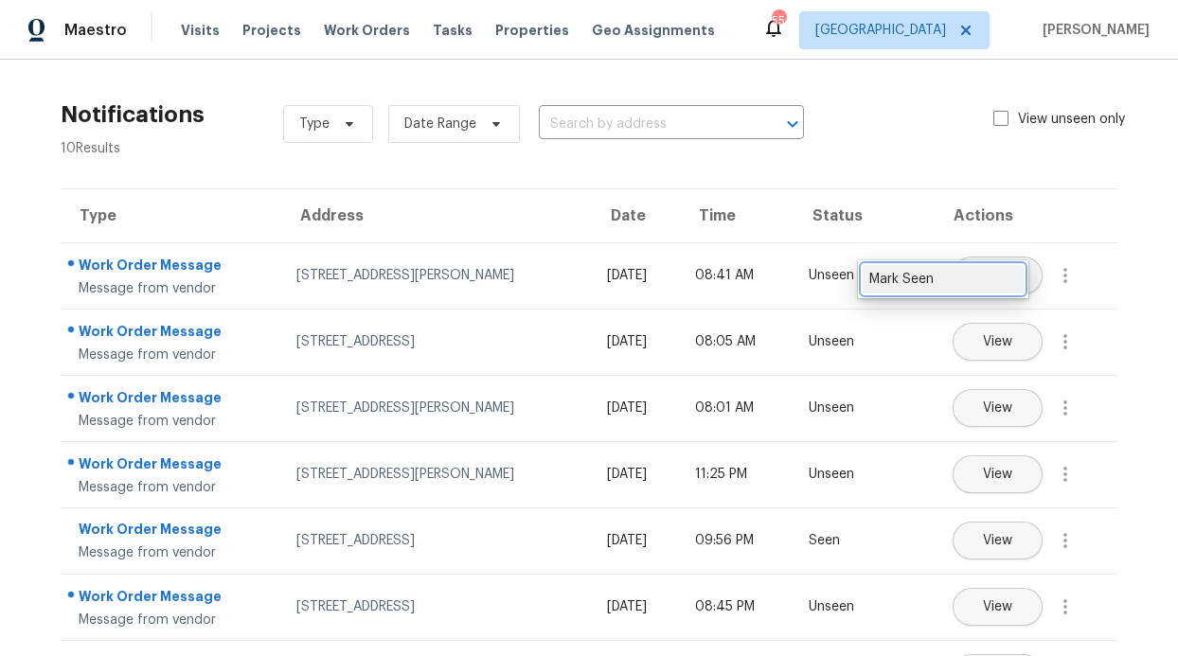
click at [992, 285] on div "Mark Seen" at bounding box center [943, 279] width 148 height 19
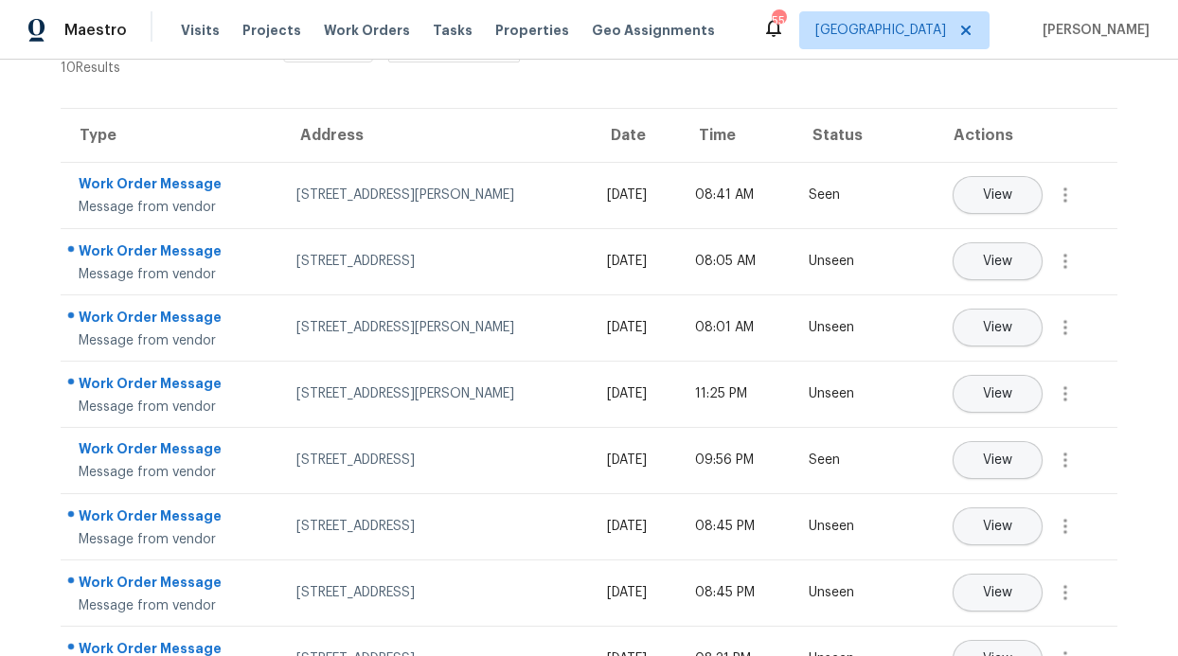
scroll to position [278, 0]
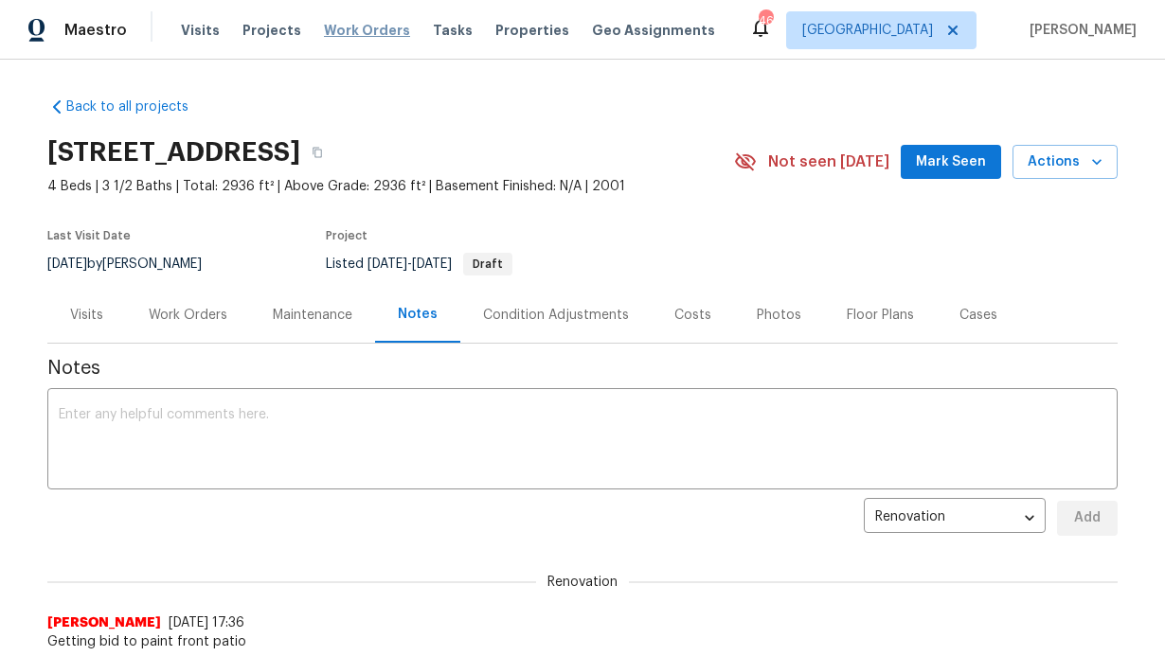
click at [361, 34] on span "Work Orders" at bounding box center [367, 30] width 86 height 19
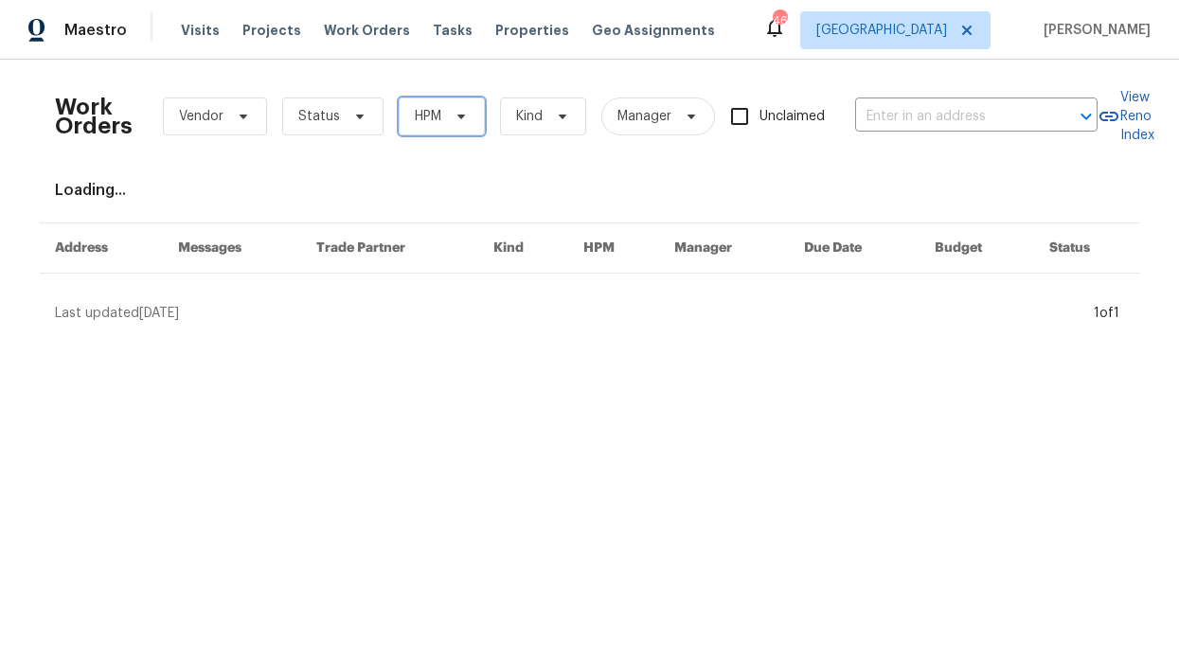
click at [445, 125] on span "HPM" at bounding box center [442, 117] width 86 height 38
click at [245, 44] on div "Visits Projects Work Orders Tasks Properties Geo Assignments" at bounding box center [459, 30] width 557 height 38
click at [449, 27] on div "Visits Projects Work Orders Tasks Properties Geo Assignments" at bounding box center [459, 30] width 557 height 38
click at [434, 35] on span "Tasks" at bounding box center [453, 30] width 40 height 13
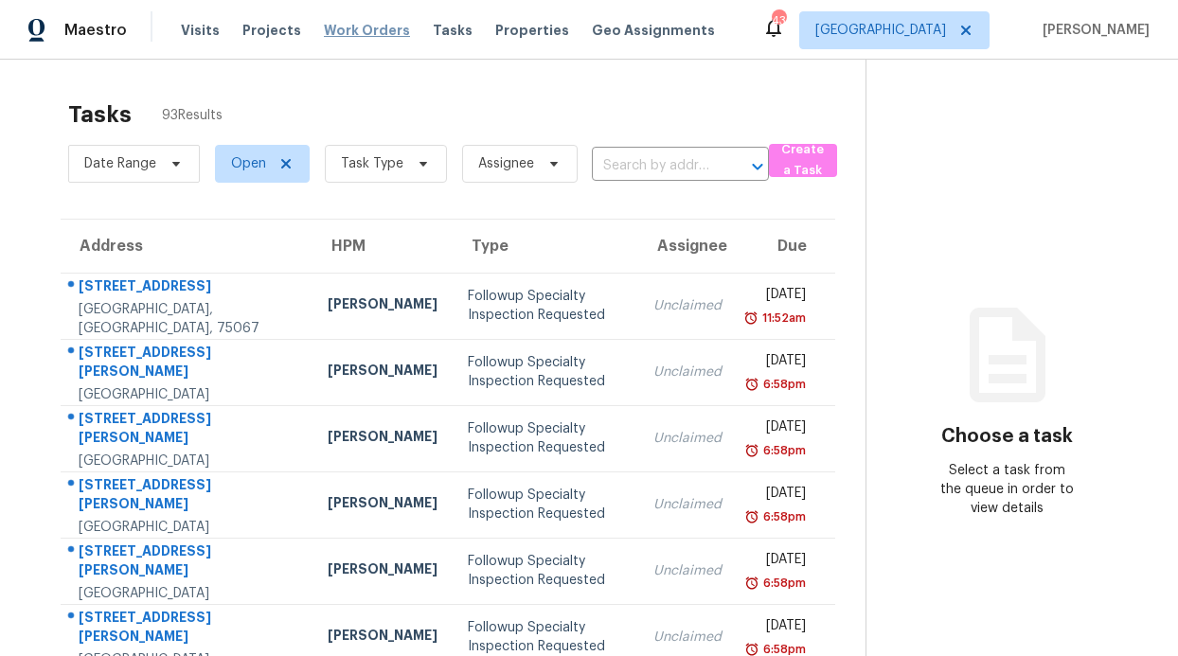
click at [365, 29] on span "Work Orders" at bounding box center [367, 30] width 86 height 19
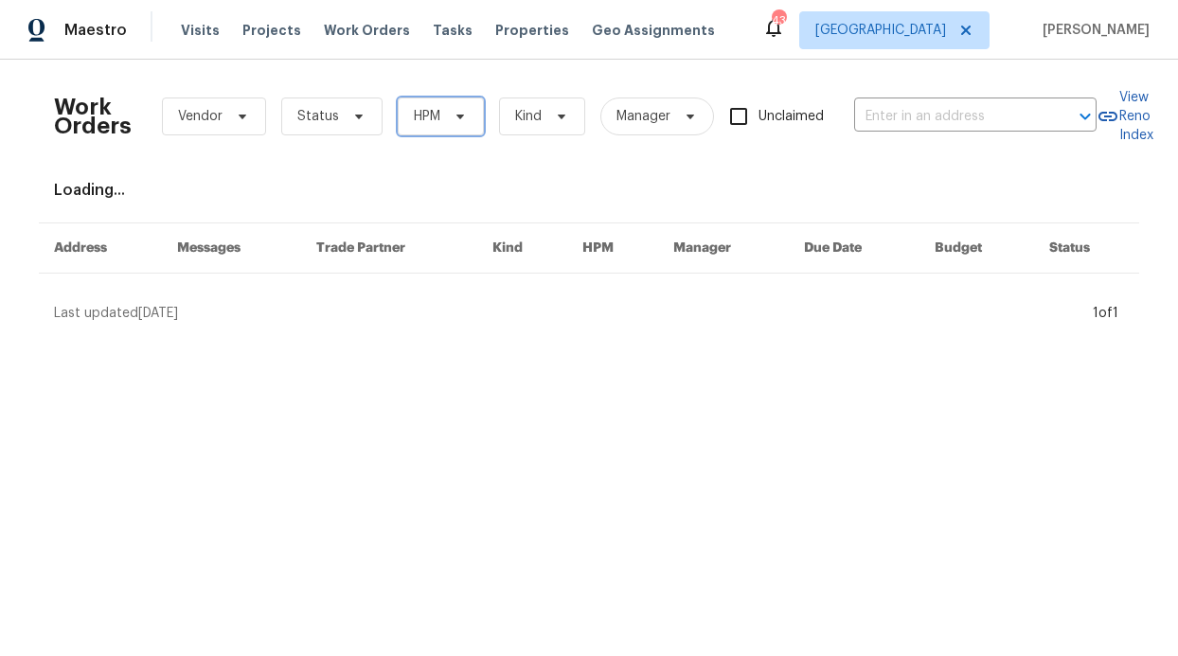
click at [435, 104] on span "HPM" at bounding box center [441, 117] width 86 height 38
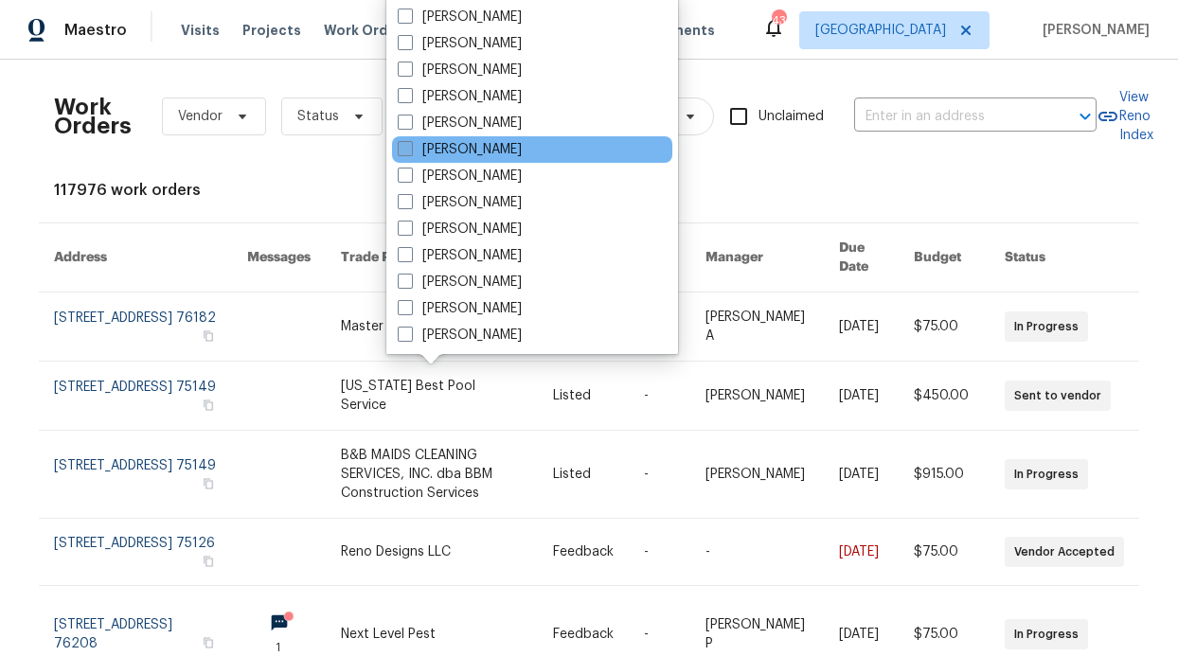
scroll to position [1057, 0]
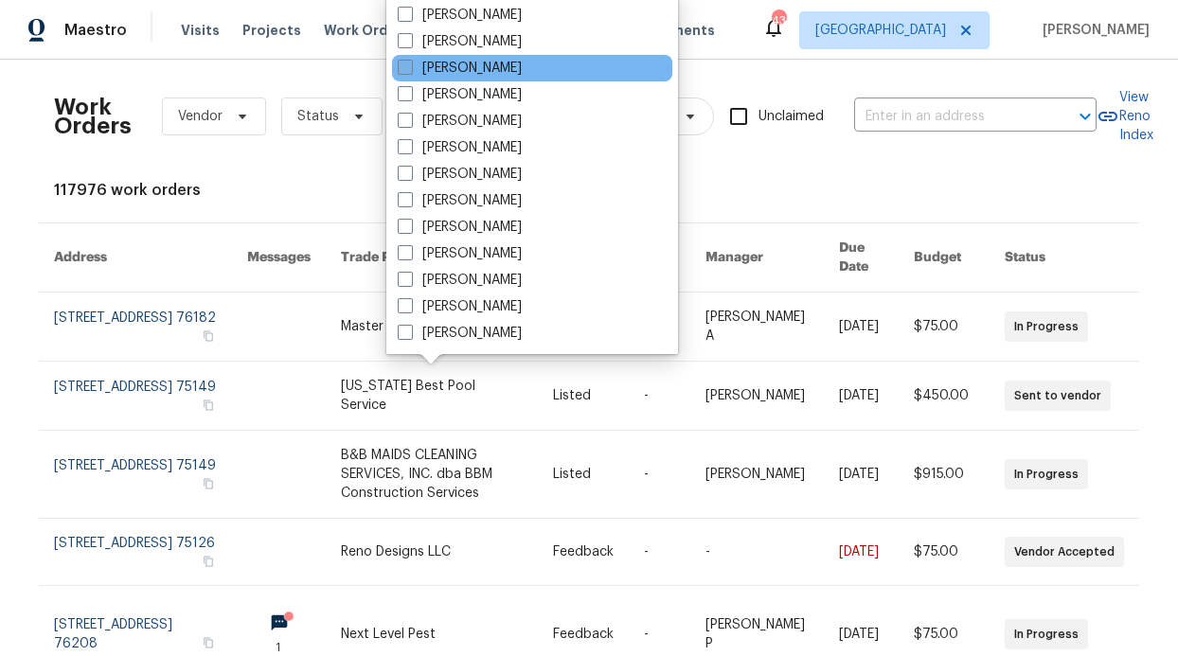
click at [495, 75] on label "[PERSON_NAME]" at bounding box center [460, 68] width 124 height 19
click at [410, 71] on input "[PERSON_NAME]" at bounding box center [404, 65] width 12 height 12
checkbox input "true"
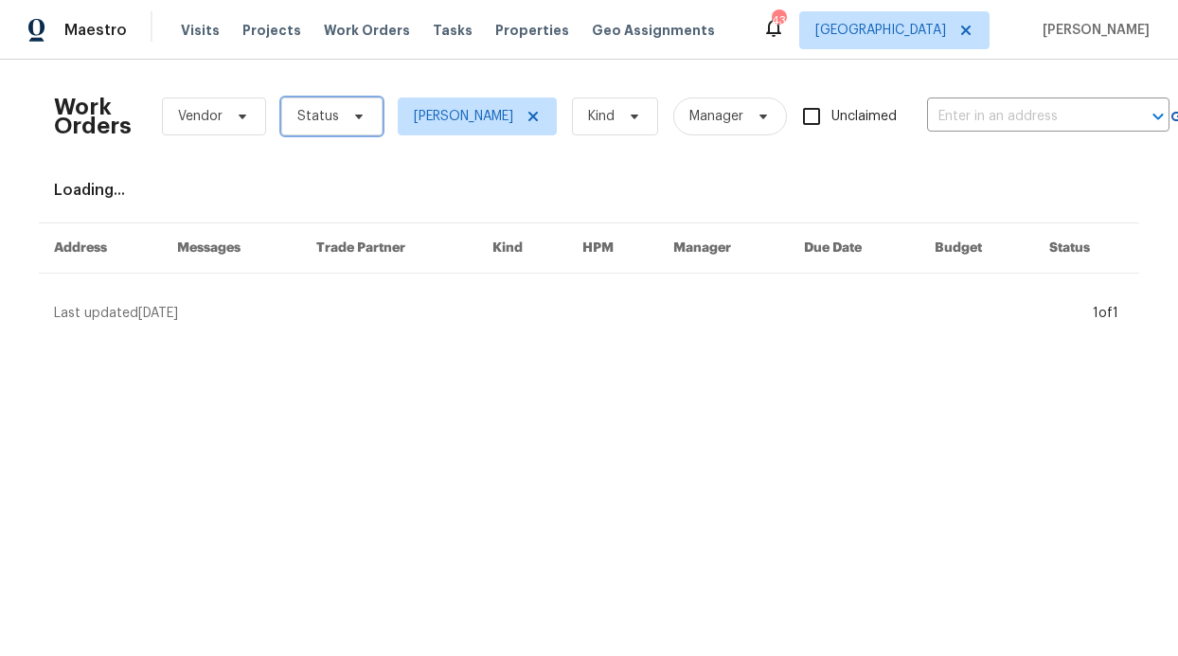
click at [362, 124] on span "Status" at bounding box center [331, 117] width 101 height 38
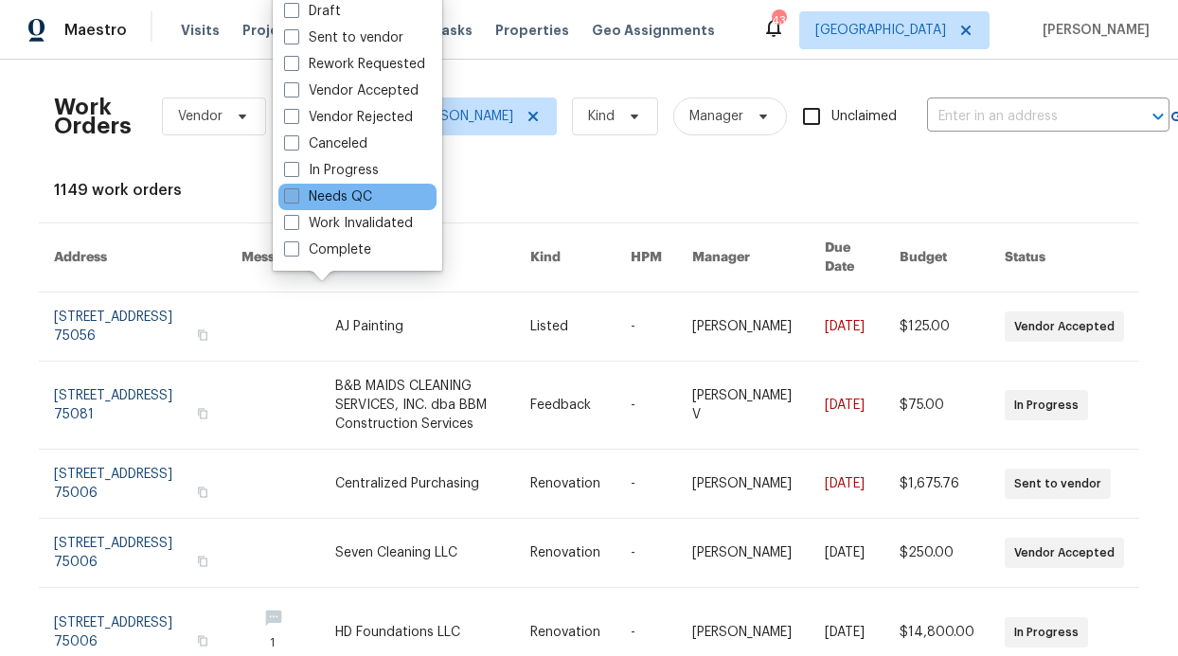
click at [356, 188] on label "Needs QC" at bounding box center [328, 196] width 88 height 19
click at [296, 188] on input "Needs QC" at bounding box center [290, 193] width 12 height 12
checkbox input "true"
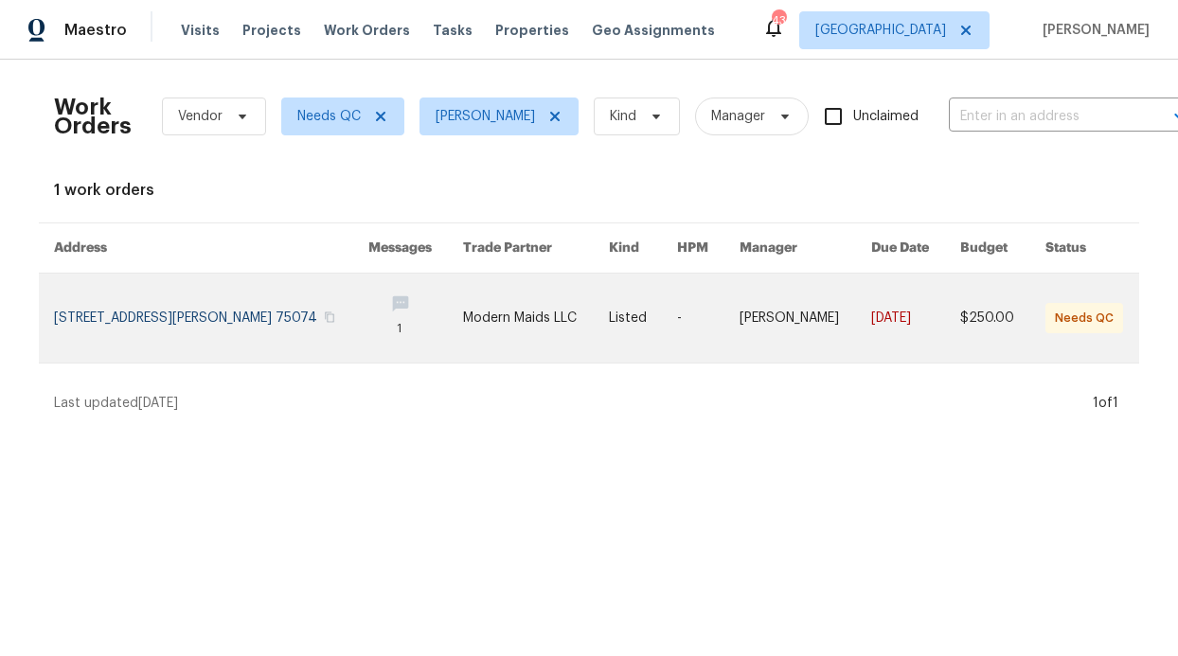
click at [353, 327] on td "1" at bounding box center [400, 319] width 95 height 90
click at [284, 321] on link at bounding box center [211, 318] width 314 height 89
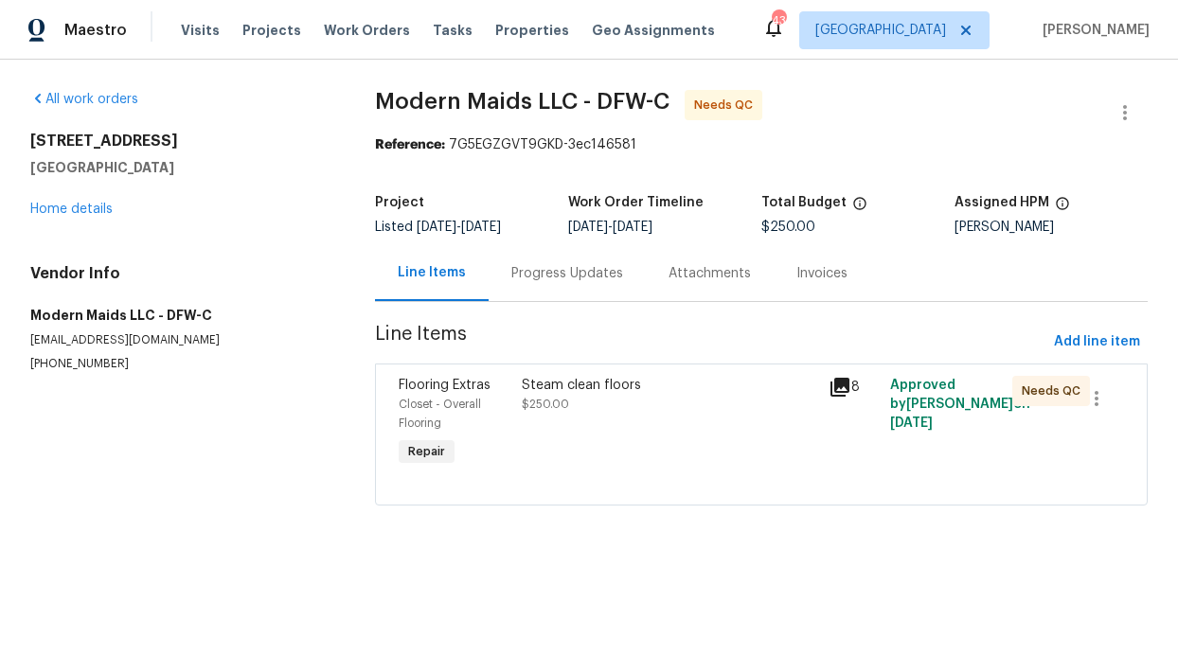
click at [538, 286] on div "Progress Updates" at bounding box center [567, 273] width 157 height 56
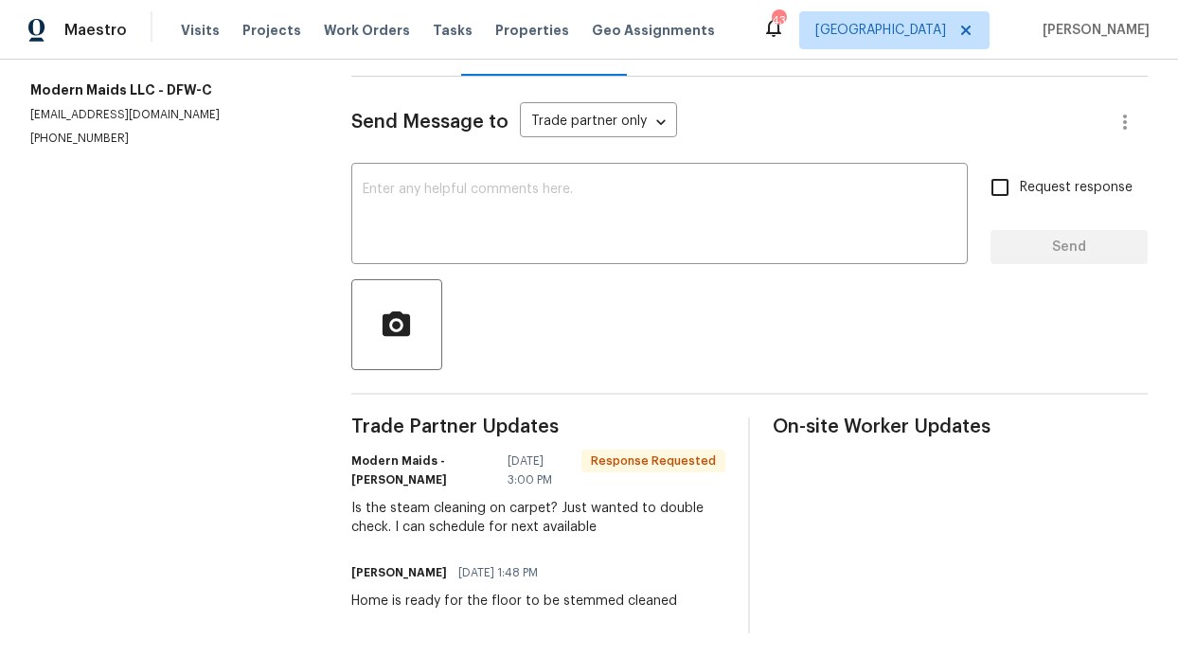
scroll to position [247, 0]
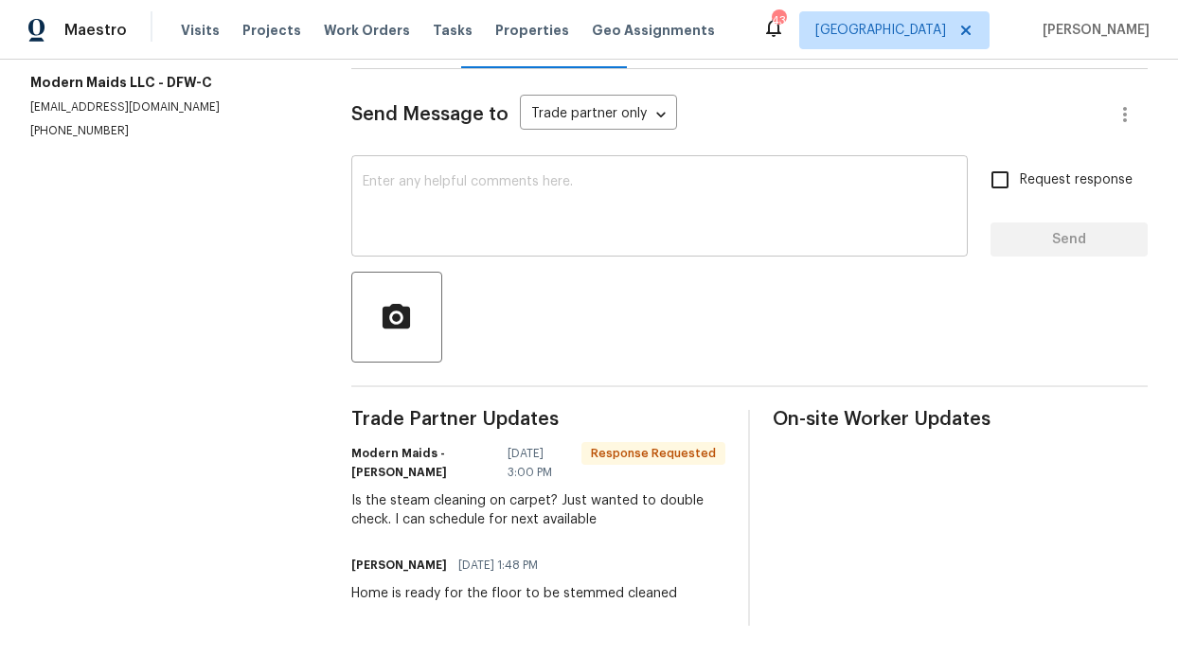
click at [479, 205] on textarea at bounding box center [660, 208] width 594 height 66
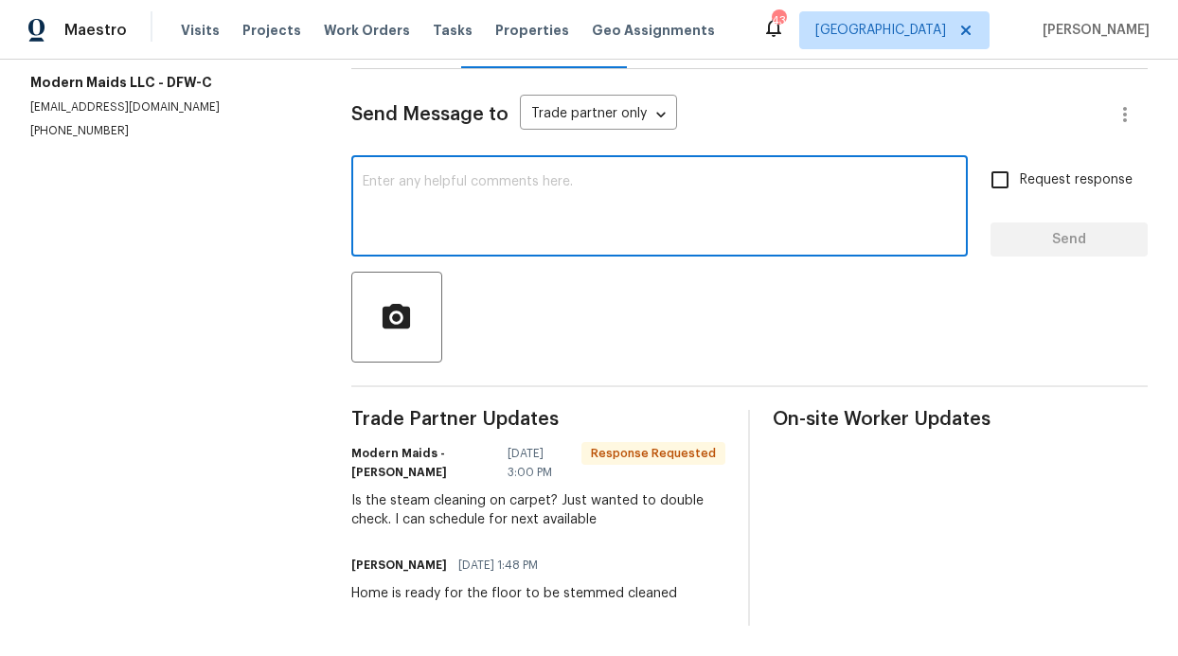
scroll to position [243, 0]
type textarea "Yes"
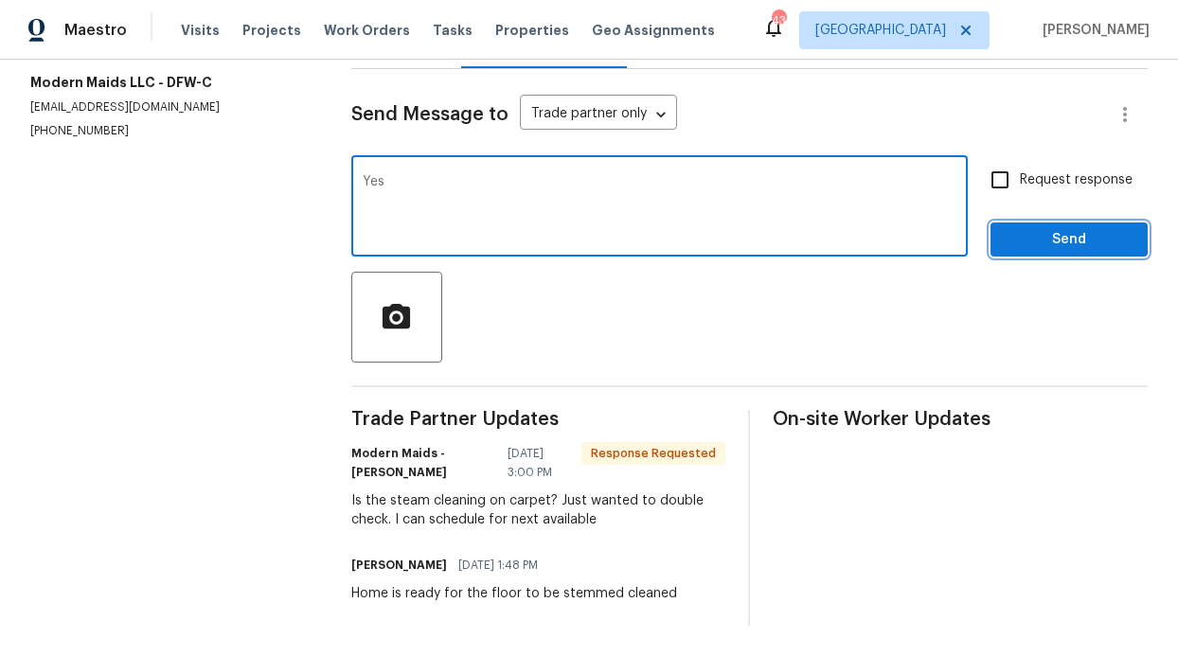
click at [1027, 228] on span "Send" at bounding box center [1068, 240] width 127 height 24
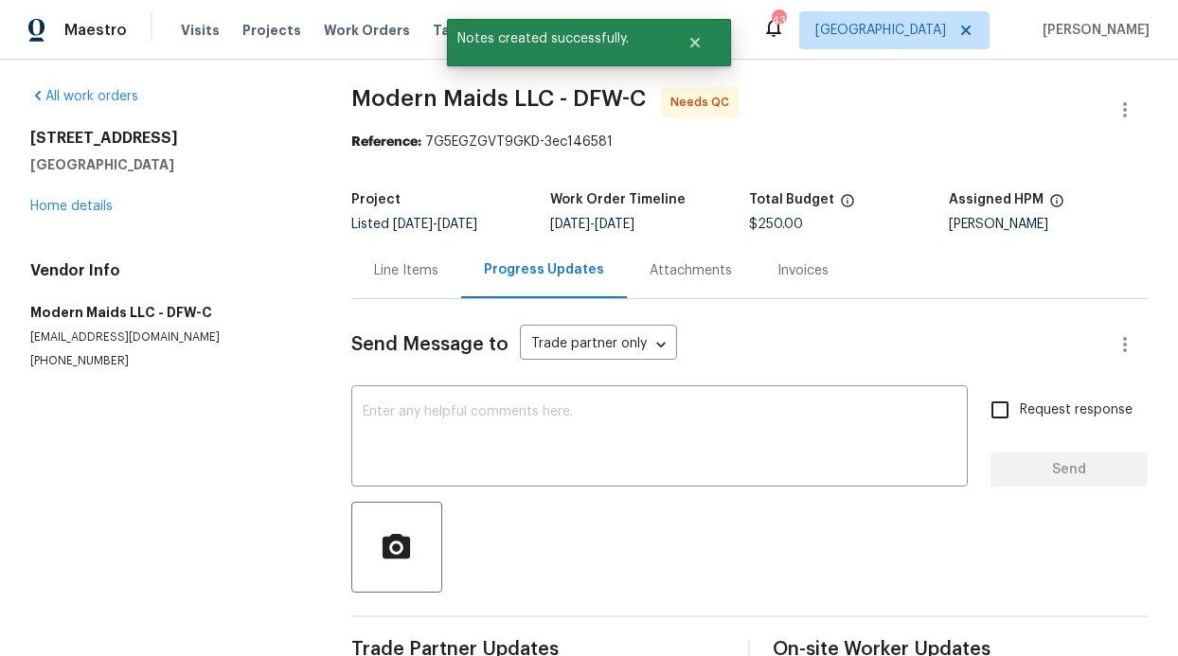
scroll to position [4, 0]
click at [52, 222] on div "All work orders 4224 Tallulah Dr Plano, TX 75074 Home details Vendor Info Moder…" at bounding box center [168, 227] width 276 height 282
click at [67, 213] on div "4224 Tallulah Dr Plano, TX 75074 Home details" at bounding box center [168, 171] width 276 height 87
click at [394, 286] on div "Line Items" at bounding box center [406, 269] width 110 height 56
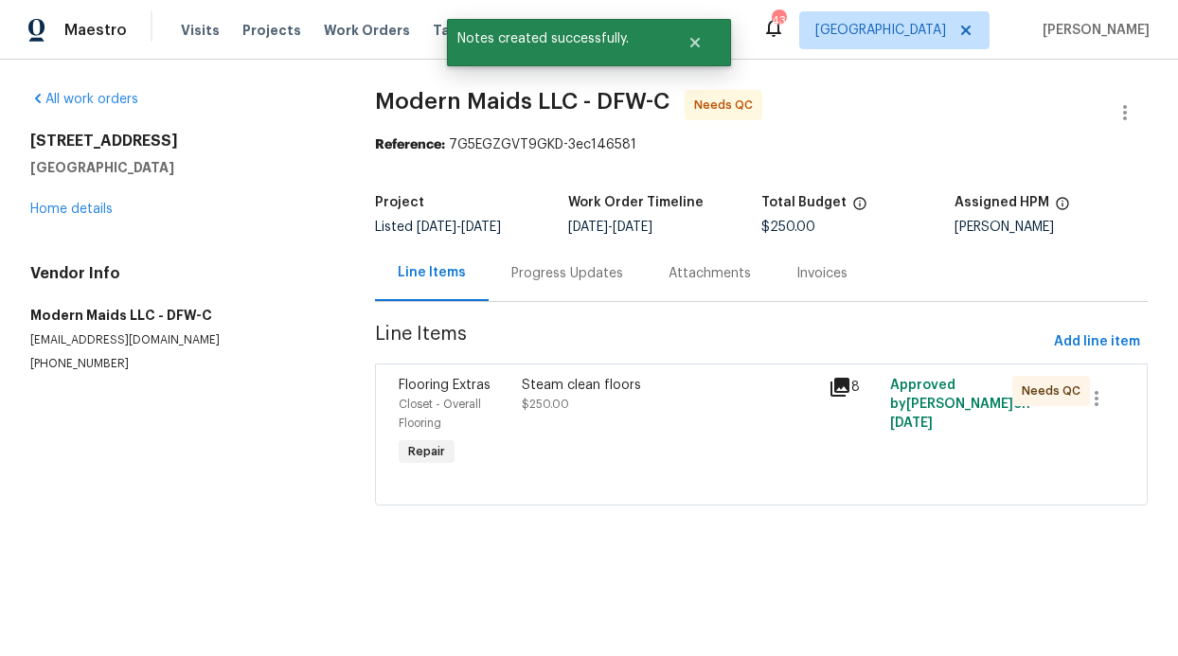
click at [831, 385] on icon at bounding box center [839, 387] width 19 height 19
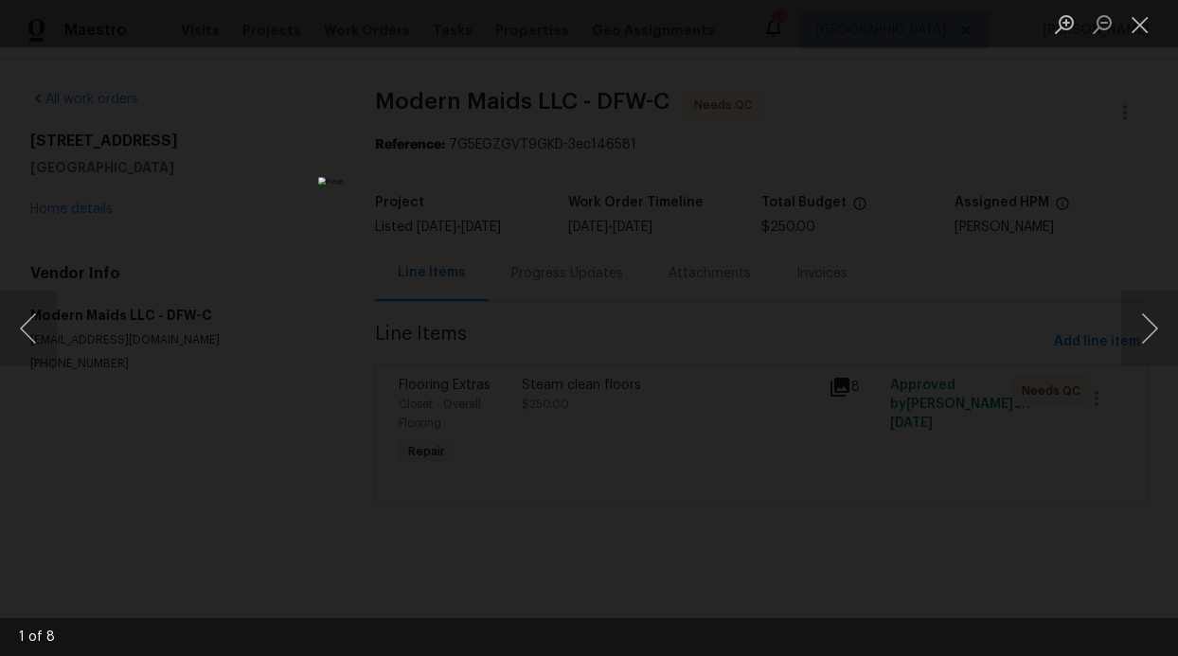
click at [1111, 327] on div "Lightbox" at bounding box center [589, 328] width 1178 height 656
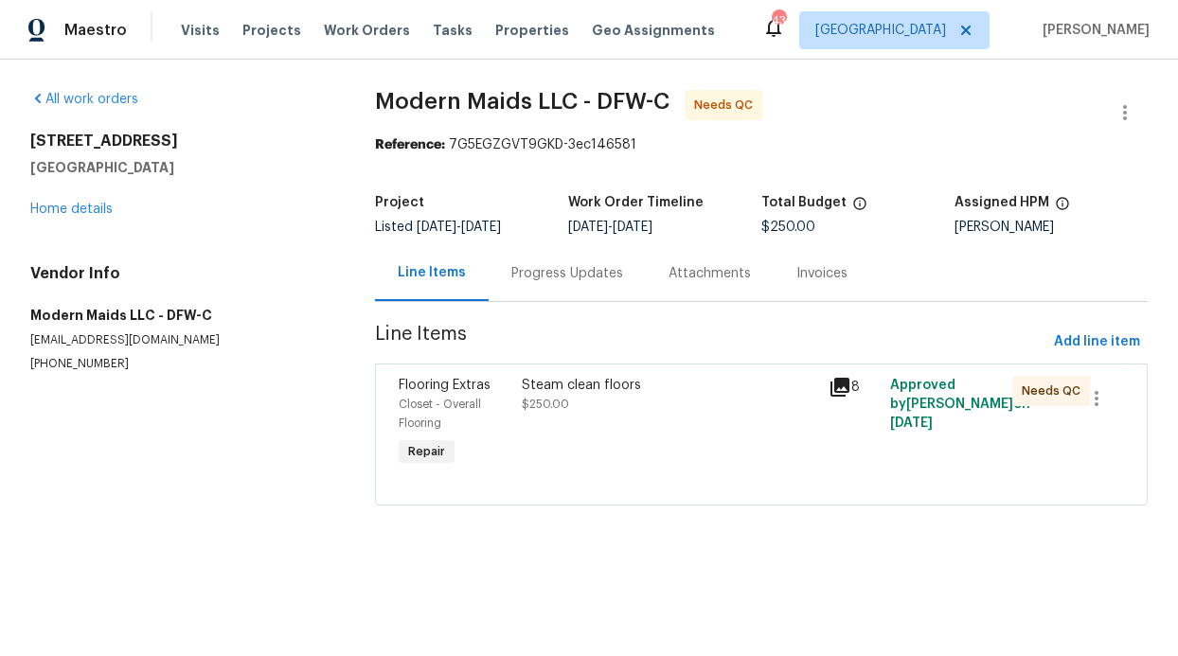
click at [735, 388] on div "Steam clean floors" at bounding box center [669, 385] width 295 height 19
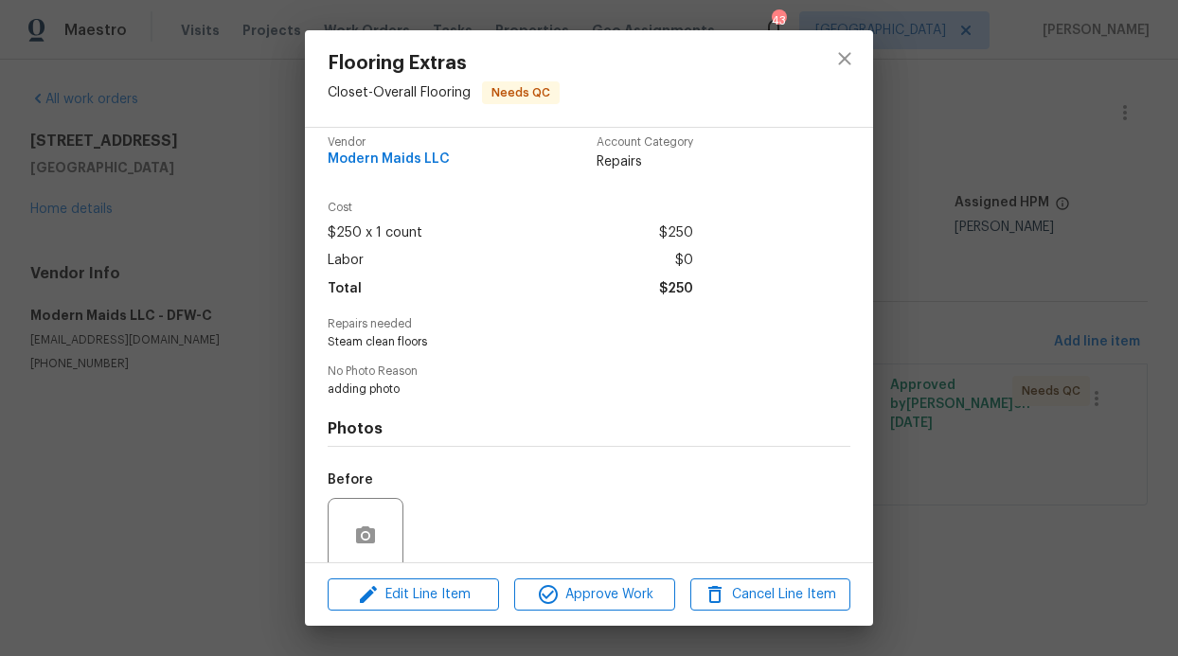
scroll to position [34, 0]
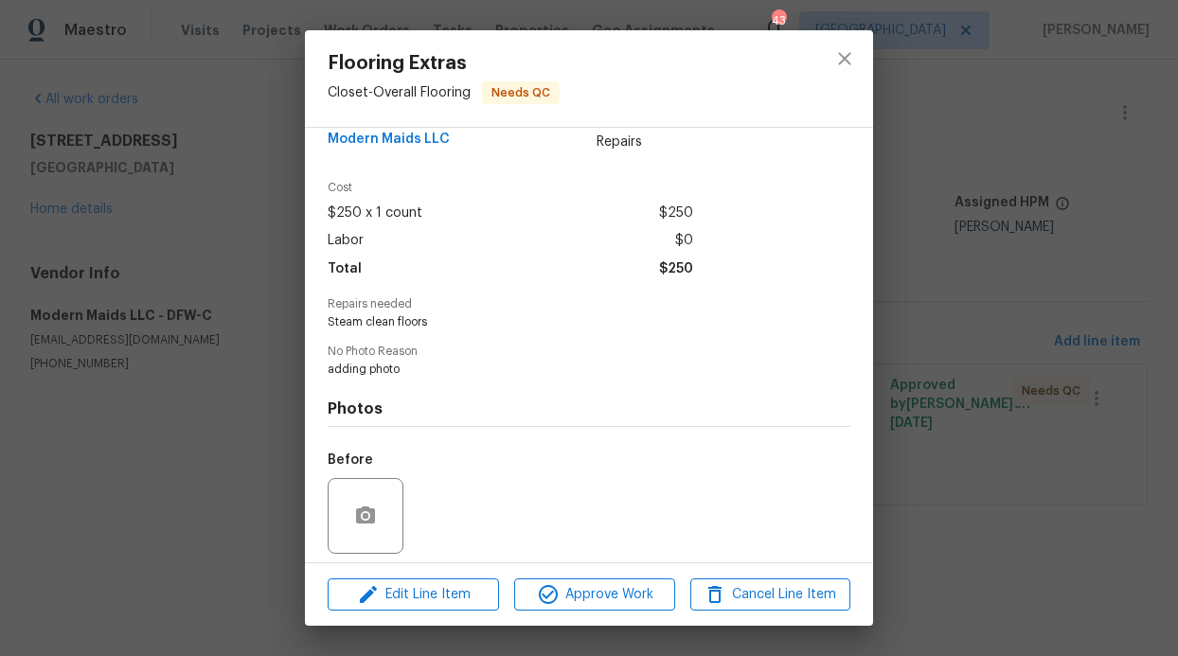
click at [818, 68] on div at bounding box center [844, 78] width 57 height 97
click at [836, 75] on button "close" at bounding box center [844, 58] width 45 height 45
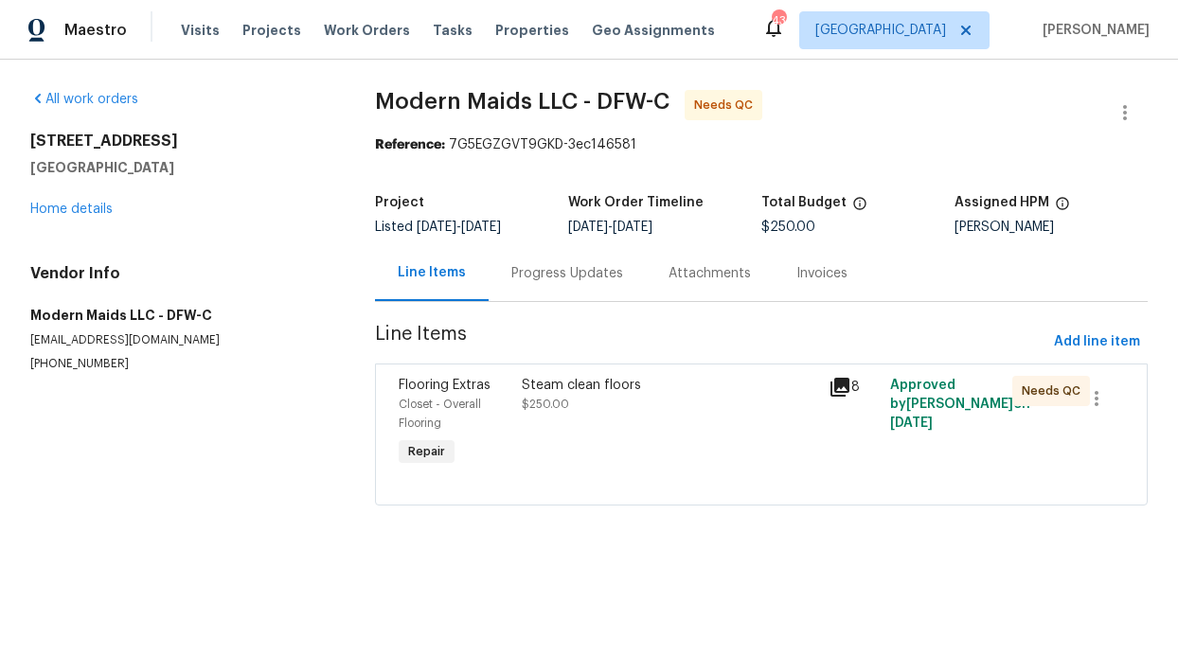
click at [804, 401] on div "Steam clean floors $250.00" at bounding box center [669, 395] width 295 height 38
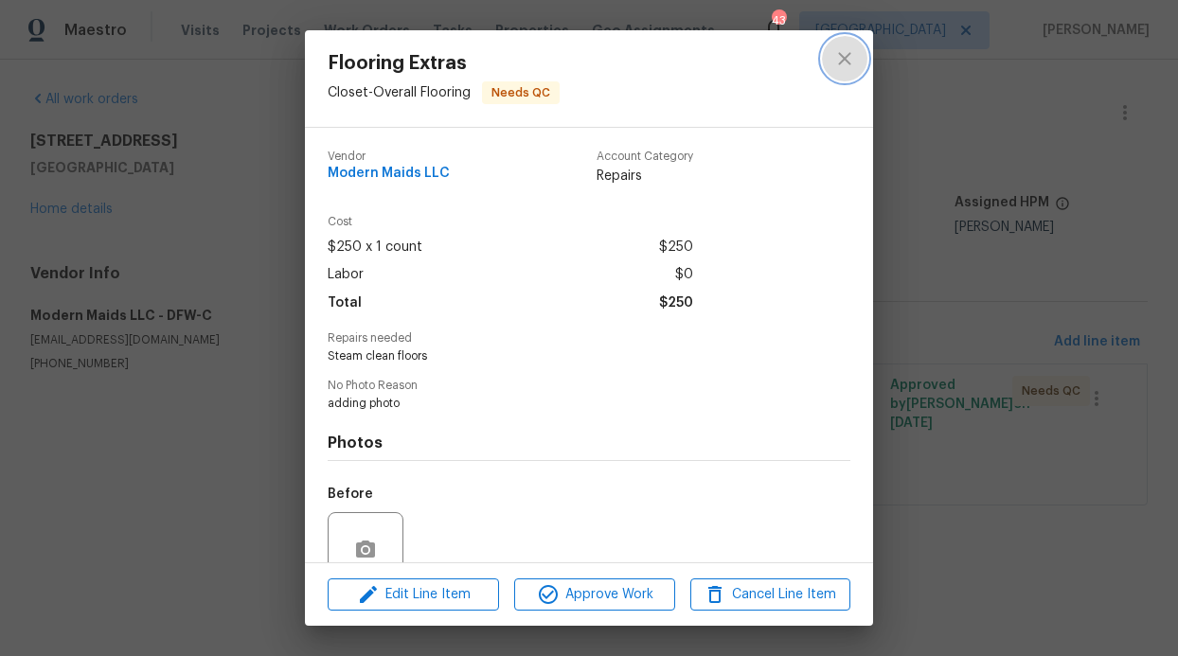
click at [853, 49] on icon "close" at bounding box center [844, 58] width 23 height 23
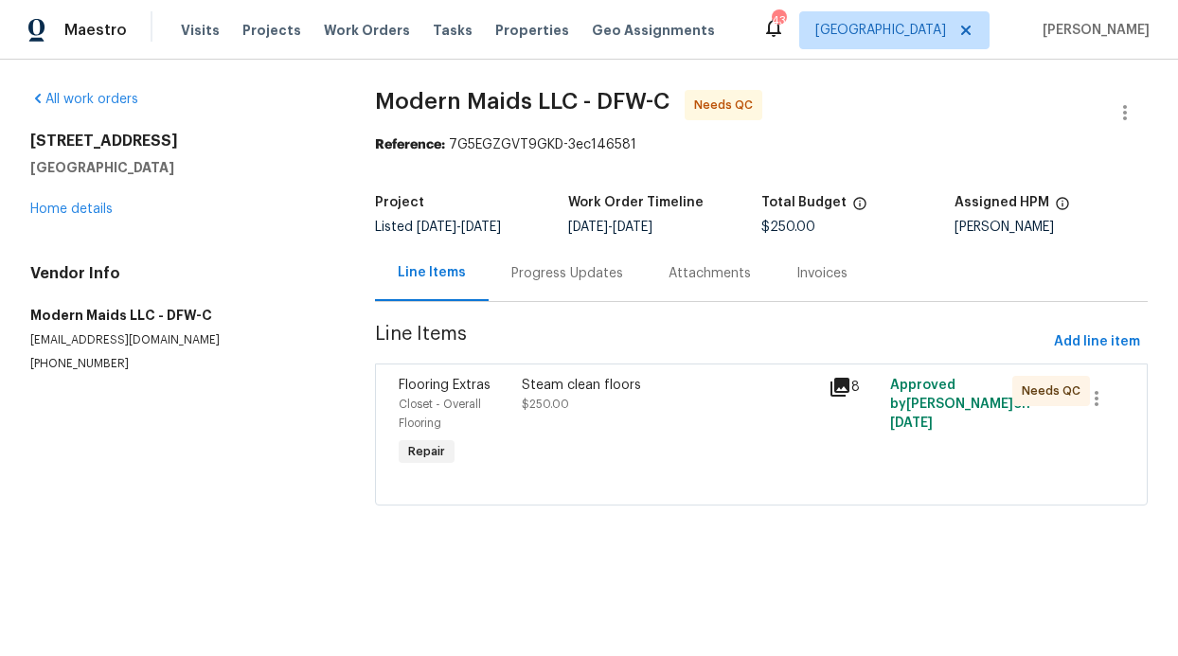
click at [833, 390] on icon at bounding box center [839, 387] width 23 height 23
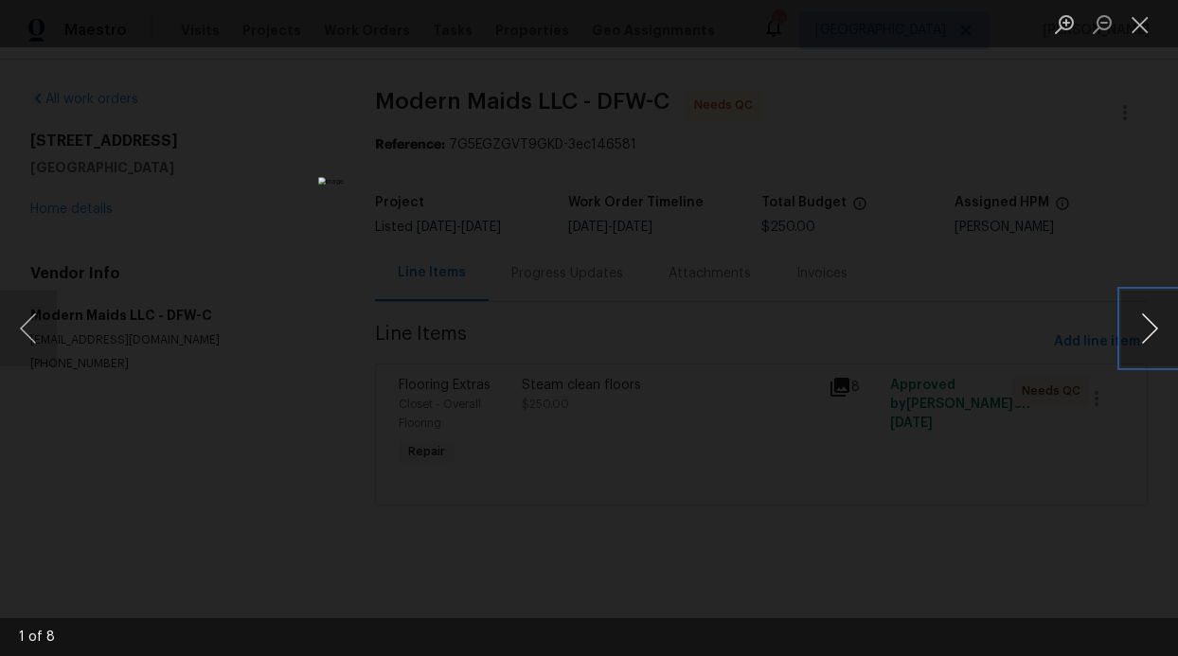
click at [1164, 334] on button "Next image" at bounding box center [1149, 329] width 57 height 76
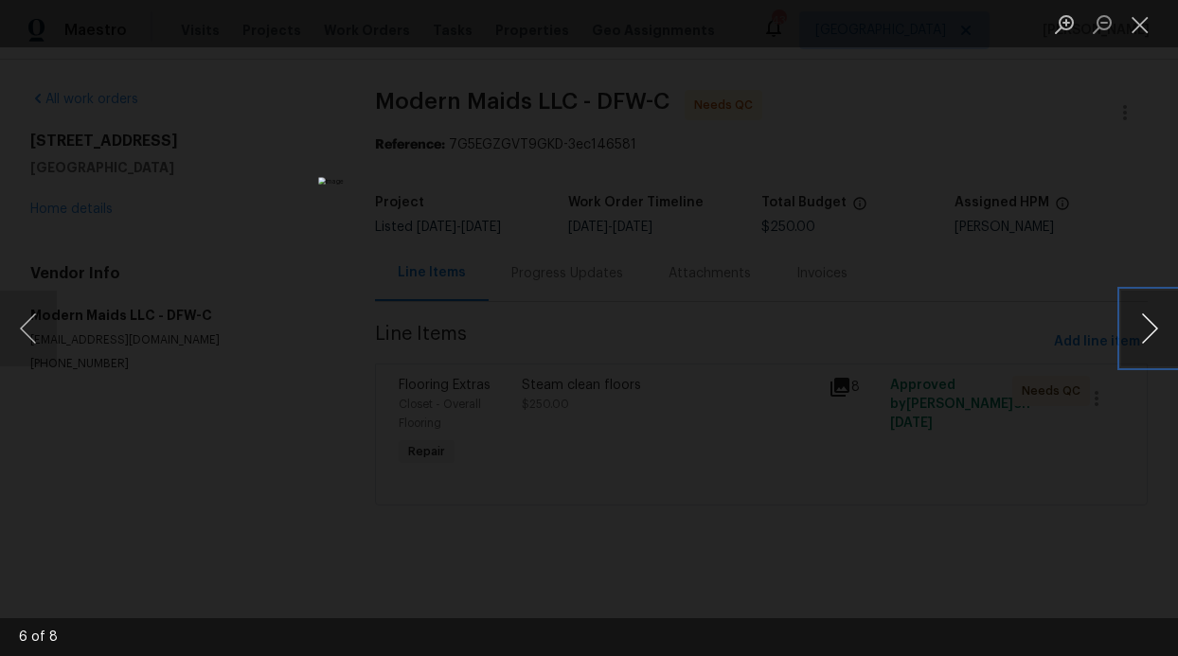
click at [1164, 334] on button "Next image" at bounding box center [1149, 329] width 57 height 76
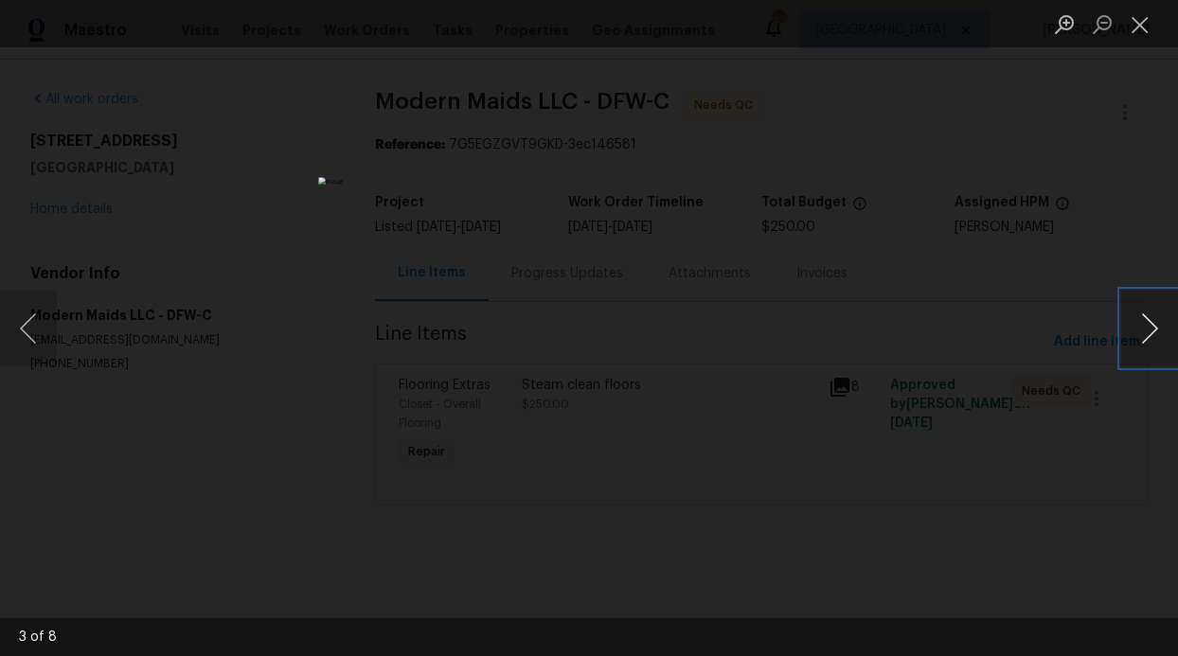
click at [1164, 334] on button "Next image" at bounding box center [1149, 329] width 57 height 76
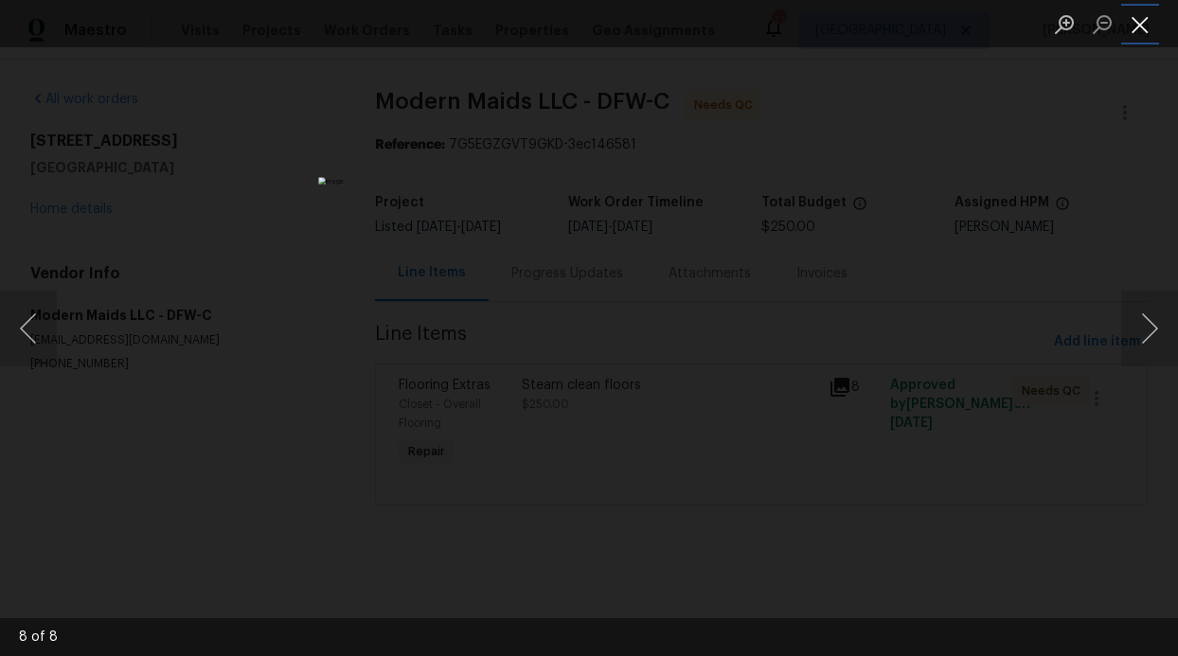
click at [1138, 32] on button "Close lightbox" at bounding box center [1140, 24] width 38 height 33
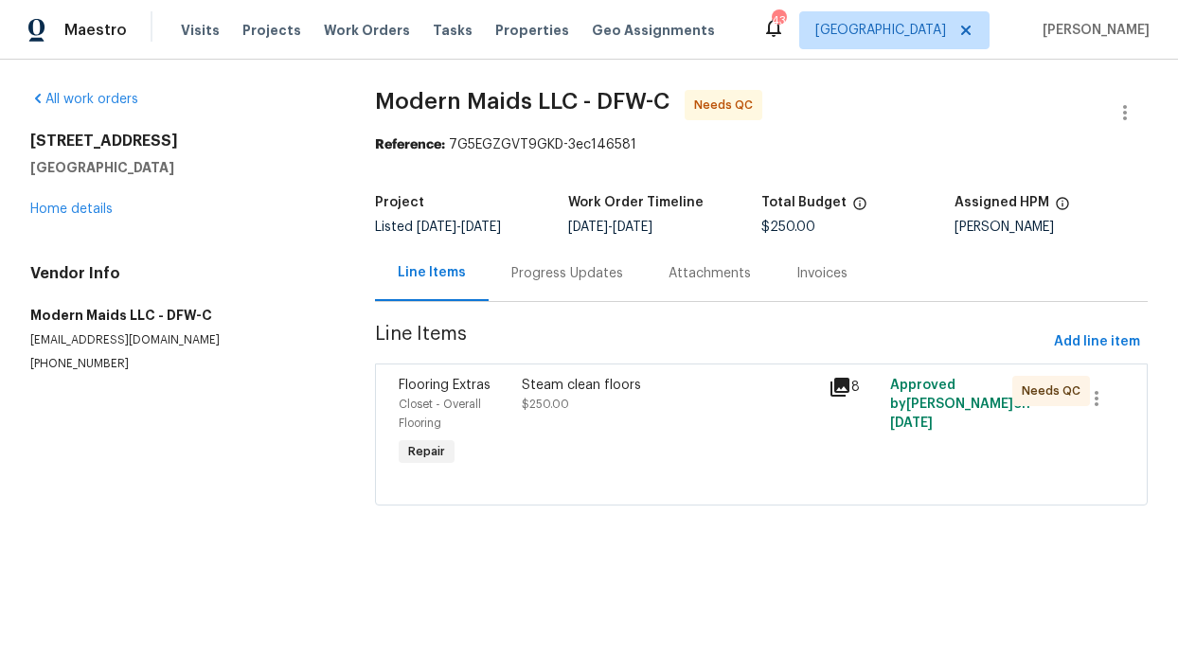
click at [754, 391] on div "Steam clean floors" at bounding box center [669, 385] width 295 height 19
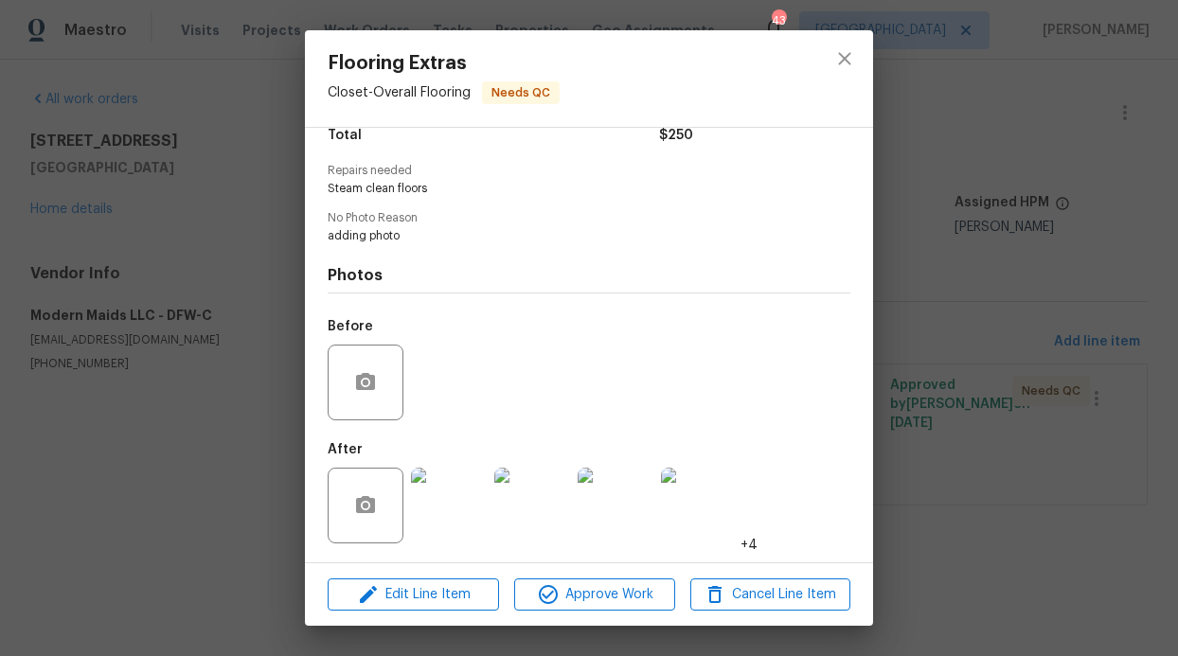
scroll to position [168, 0]
click at [623, 598] on span "Approve Work" at bounding box center [594, 595] width 149 height 24
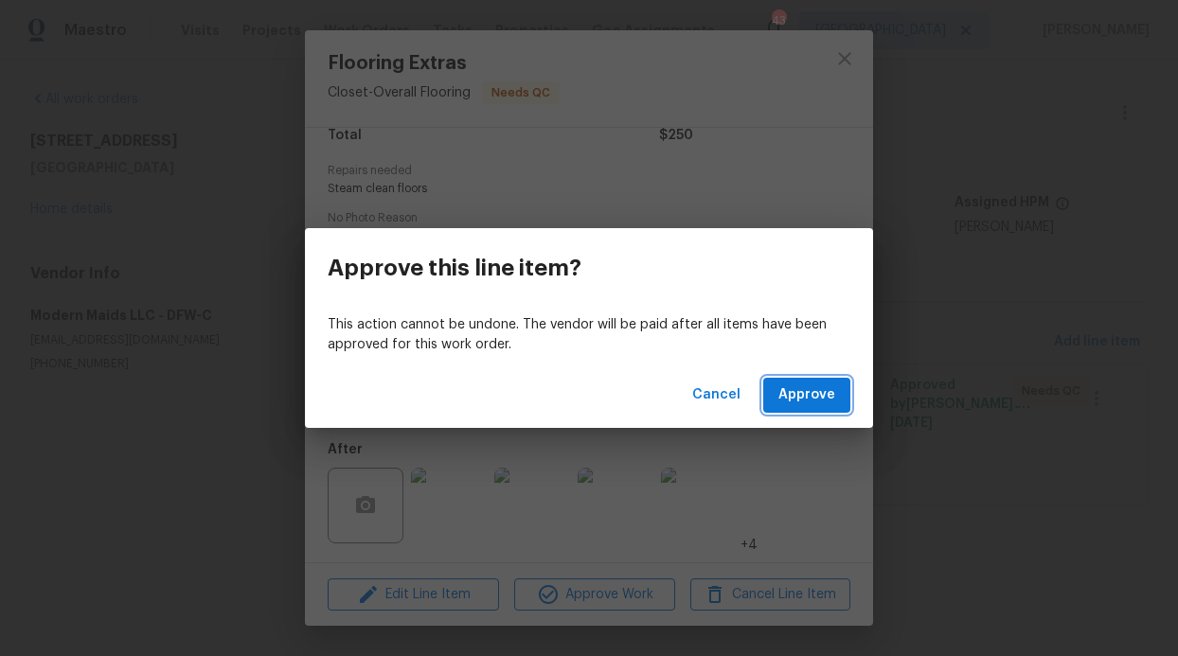
click at [787, 385] on span "Approve" at bounding box center [806, 395] width 57 height 24
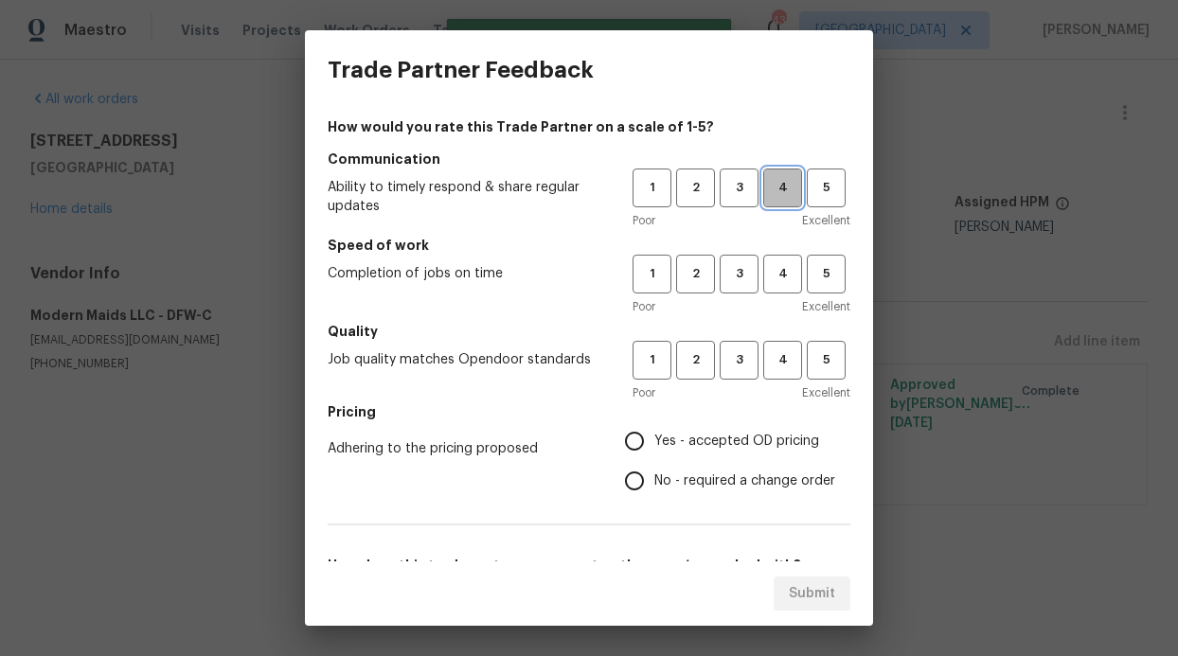
click at [765, 197] on span "4" at bounding box center [782, 188] width 35 height 22
click at [789, 277] on div "1 2 3 4 5" at bounding box center [741, 274] width 218 height 39
click at [765, 370] on span "4" at bounding box center [782, 360] width 35 height 22
click at [778, 285] on button "4" at bounding box center [782, 274] width 39 height 39
click at [678, 418] on h5 "Pricing" at bounding box center [589, 411] width 523 height 19
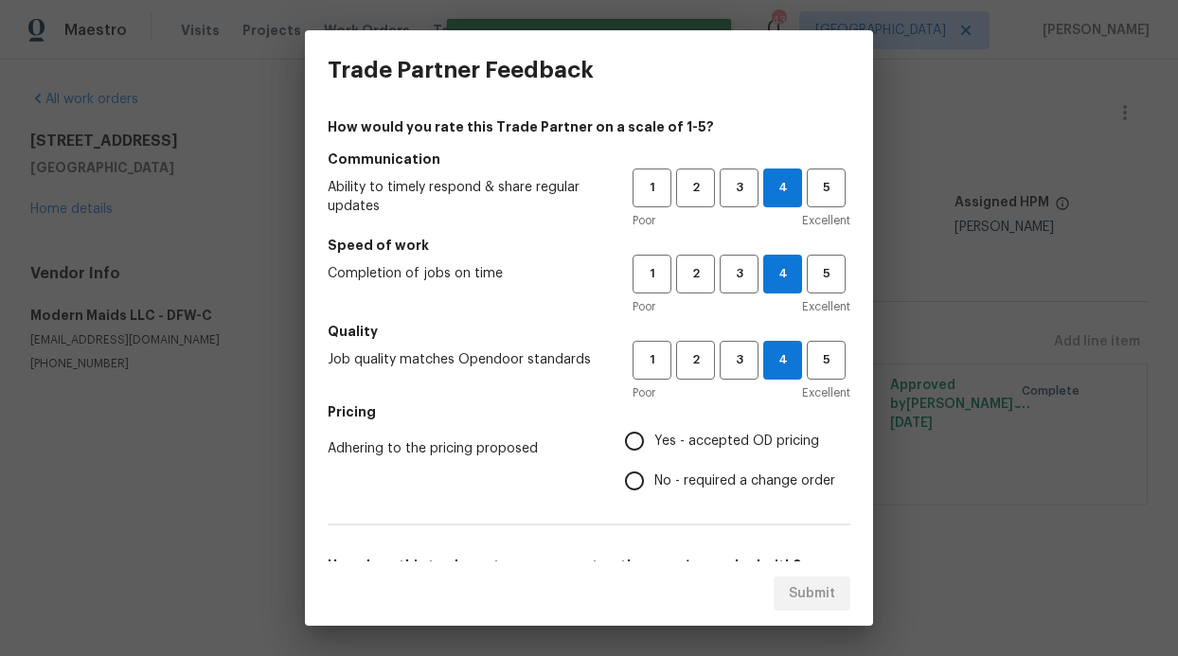
click at [660, 454] on label "Yes - accepted OD pricing" at bounding box center [724, 441] width 221 height 40
click at [654, 454] on input "Yes - accepted OD pricing" at bounding box center [634, 441] width 40 height 40
radio input "true"
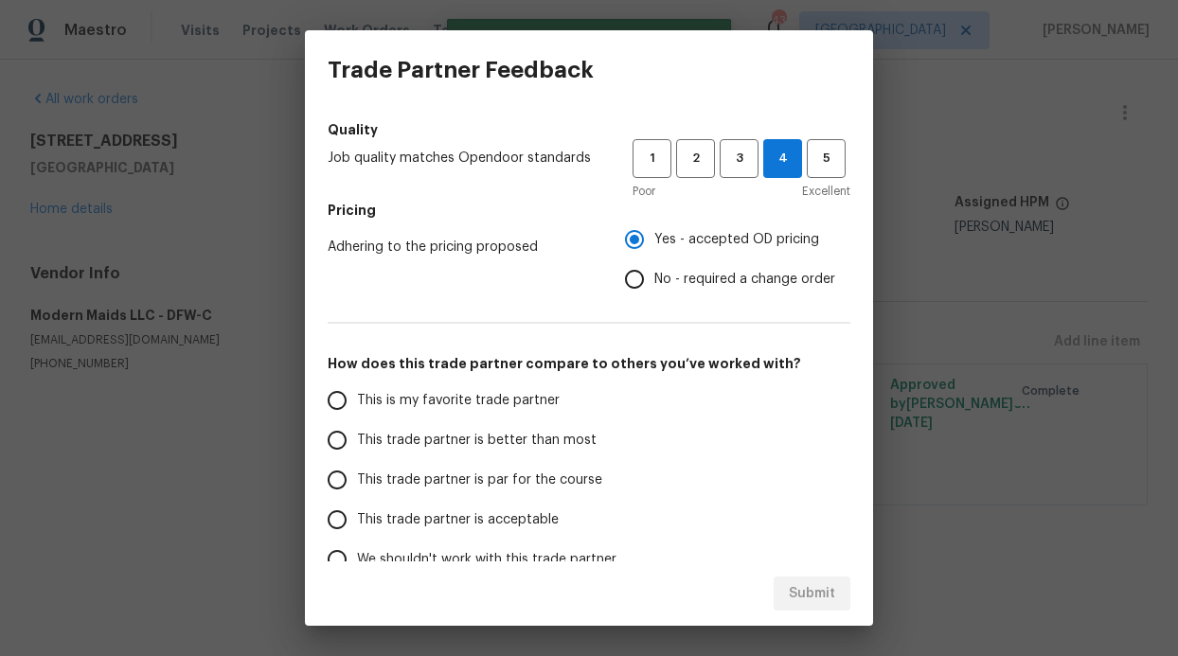
scroll to position [305, 0]
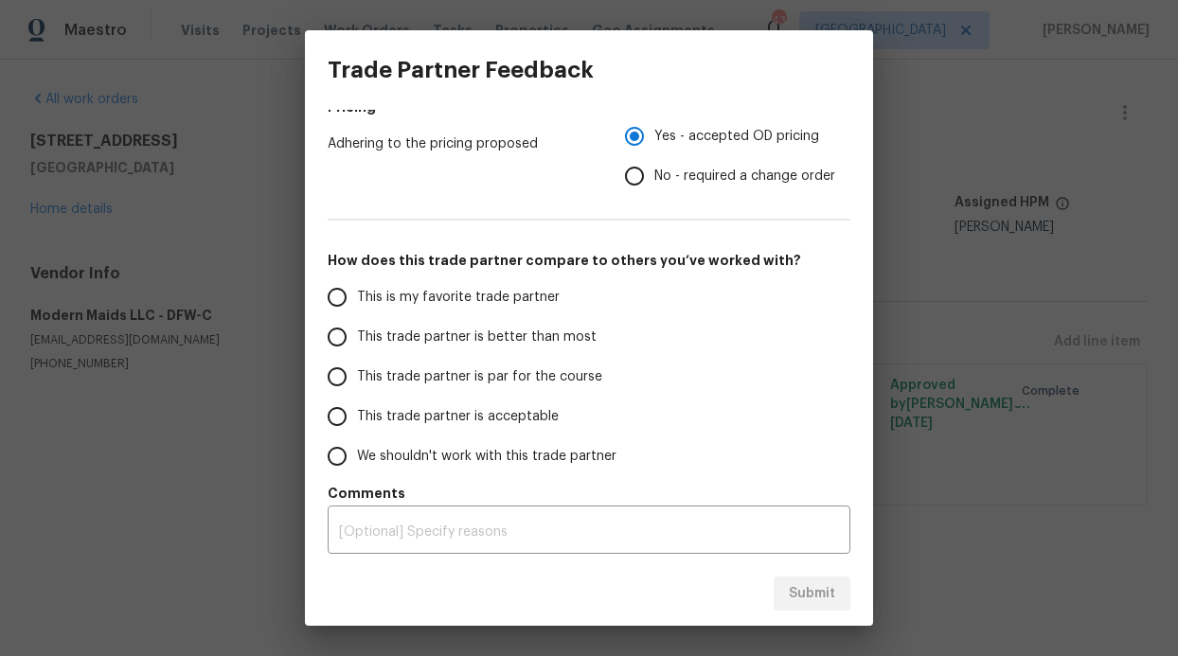
click at [548, 345] on span "This trade partner is better than most" at bounding box center [477, 338] width 240 height 20
click at [357, 345] on input "This trade partner is better than most" at bounding box center [337, 337] width 40 height 40
click at [812, 602] on span "Submit" at bounding box center [812, 594] width 46 height 24
radio input "true"
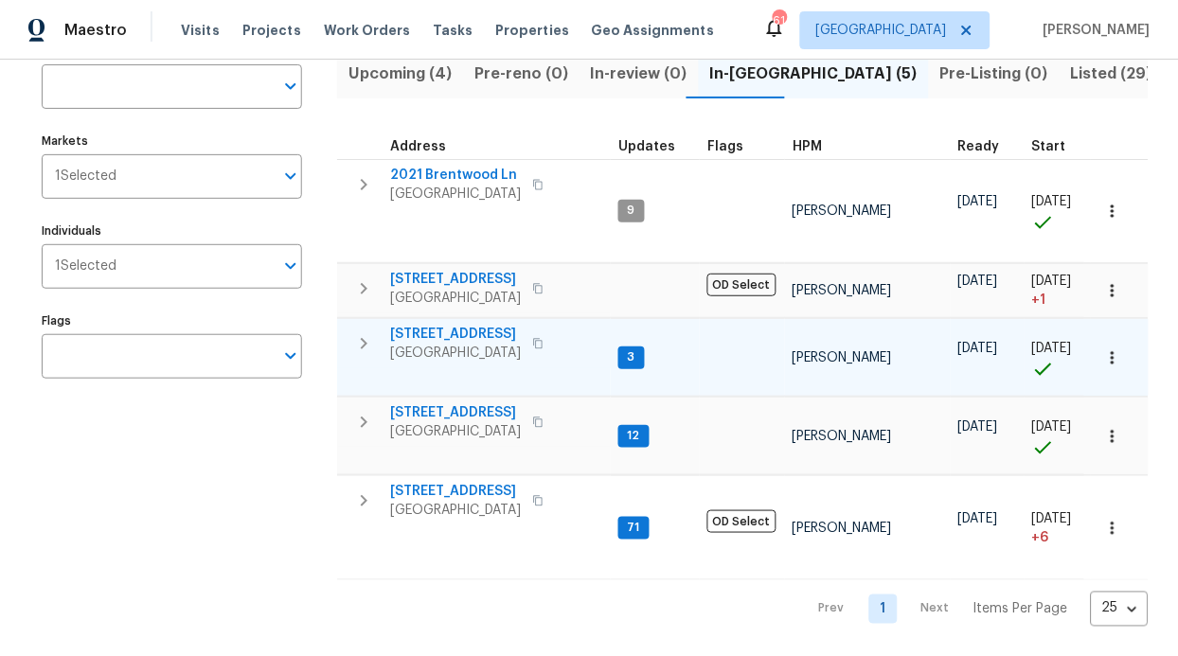
scroll to position [151, 0]
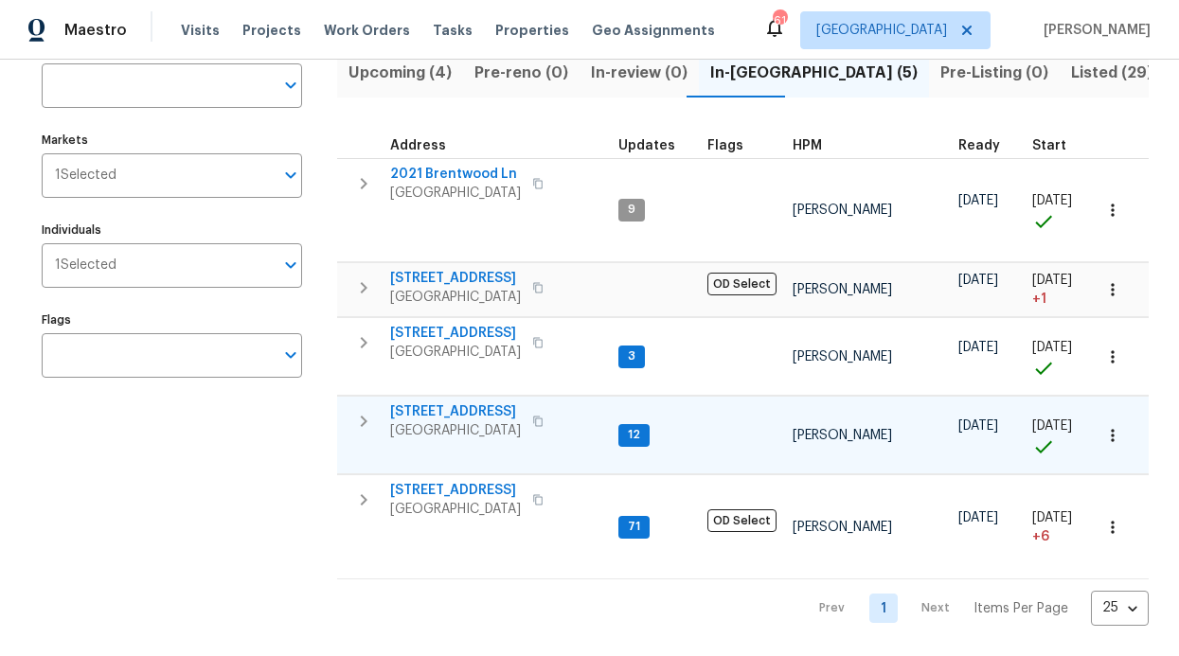
click at [469, 402] on span "[STREET_ADDRESS]" at bounding box center [455, 411] width 131 height 19
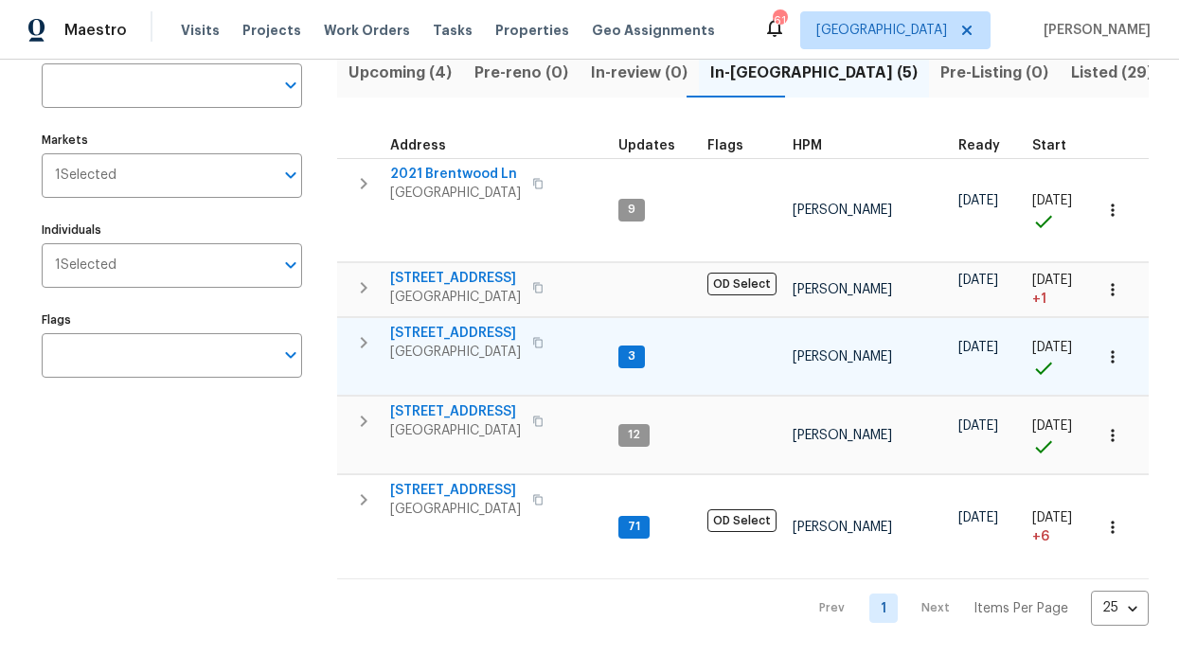
click at [456, 324] on span "720 Lake Grove Dr" at bounding box center [455, 333] width 131 height 19
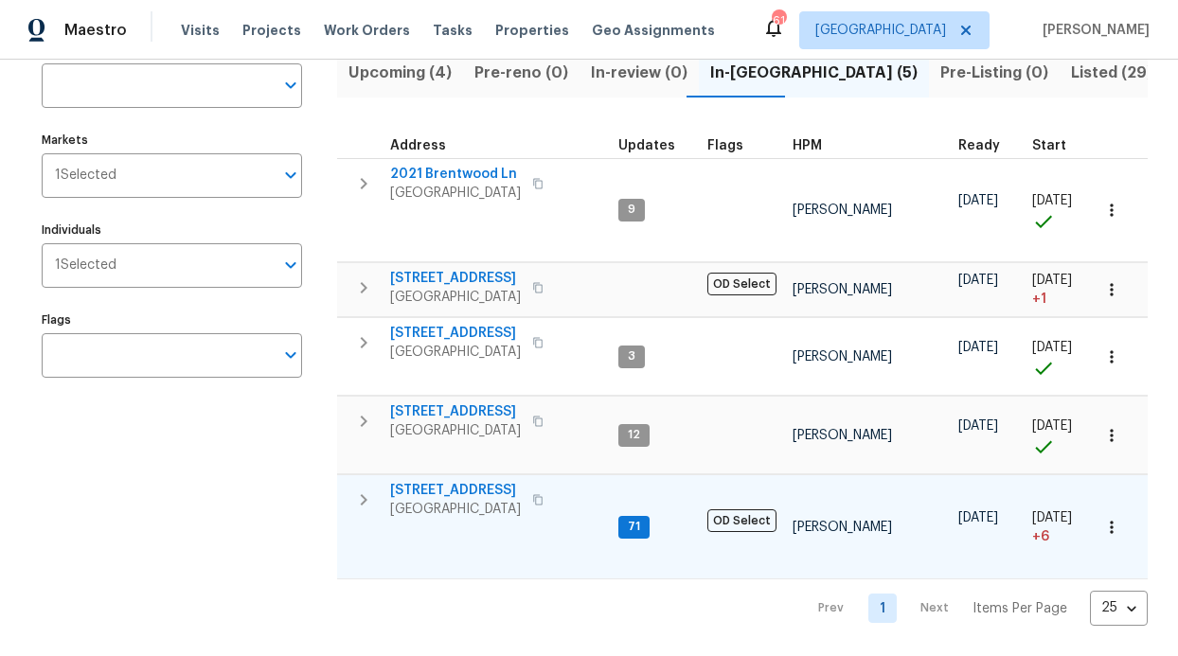
click at [466, 481] on span "6211 Crested Butte Dr" at bounding box center [455, 490] width 131 height 19
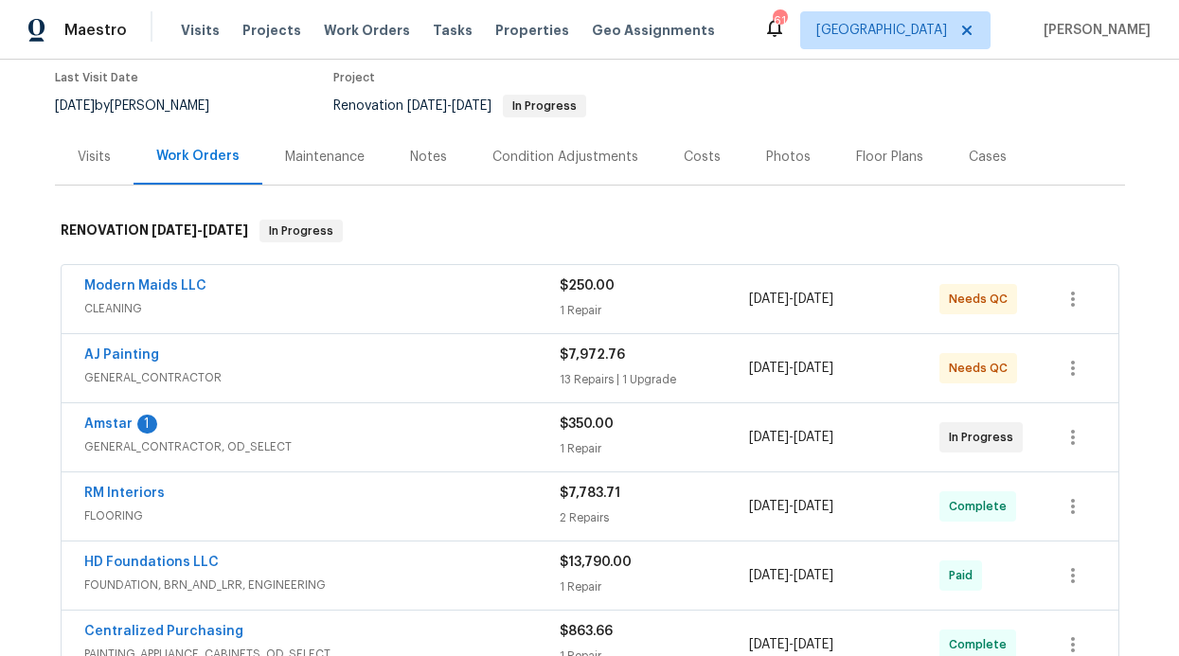
scroll to position [160, 0]
click at [110, 418] on link "Amstar" at bounding box center [108, 422] width 48 height 13
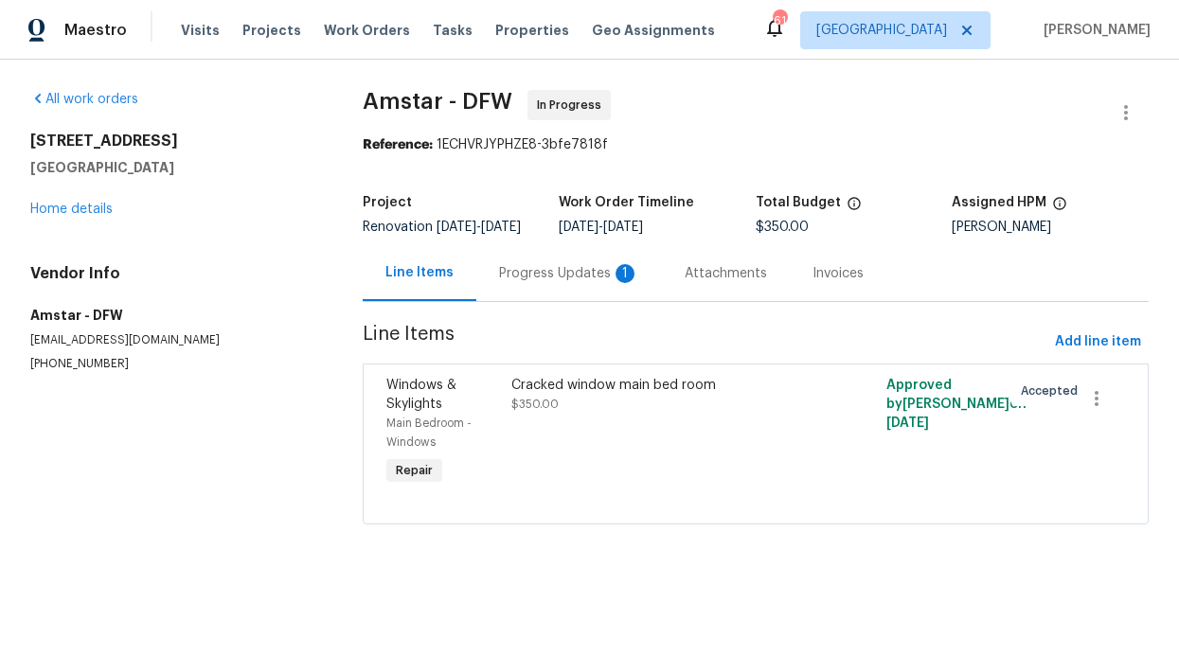
click at [499, 283] on div "Progress Updates 1" at bounding box center [569, 273] width 140 height 19
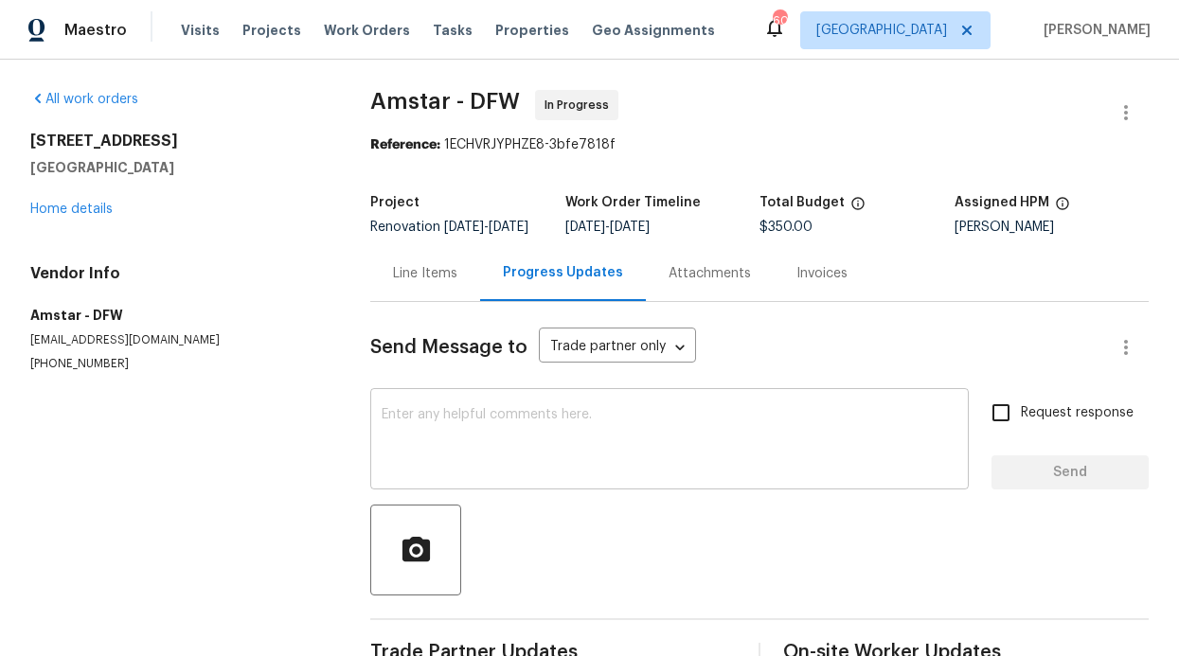
click at [437, 425] on textarea at bounding box center [670, 441] width 576 height 66
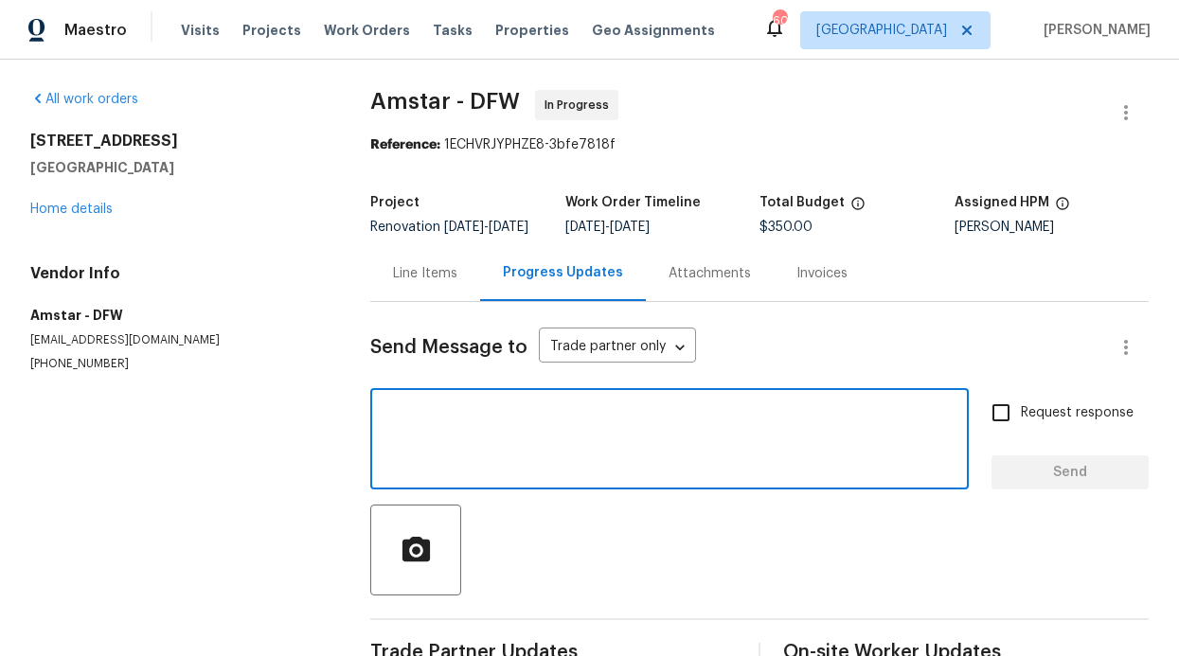
type textarea "T"
type textarea "Thank you"
click at [1059, 504] on div "Send Message to Trade partner only Trade partner only ​ Thank you x ​ Request r…" at bounding box center [759, 644] width 778 height 685
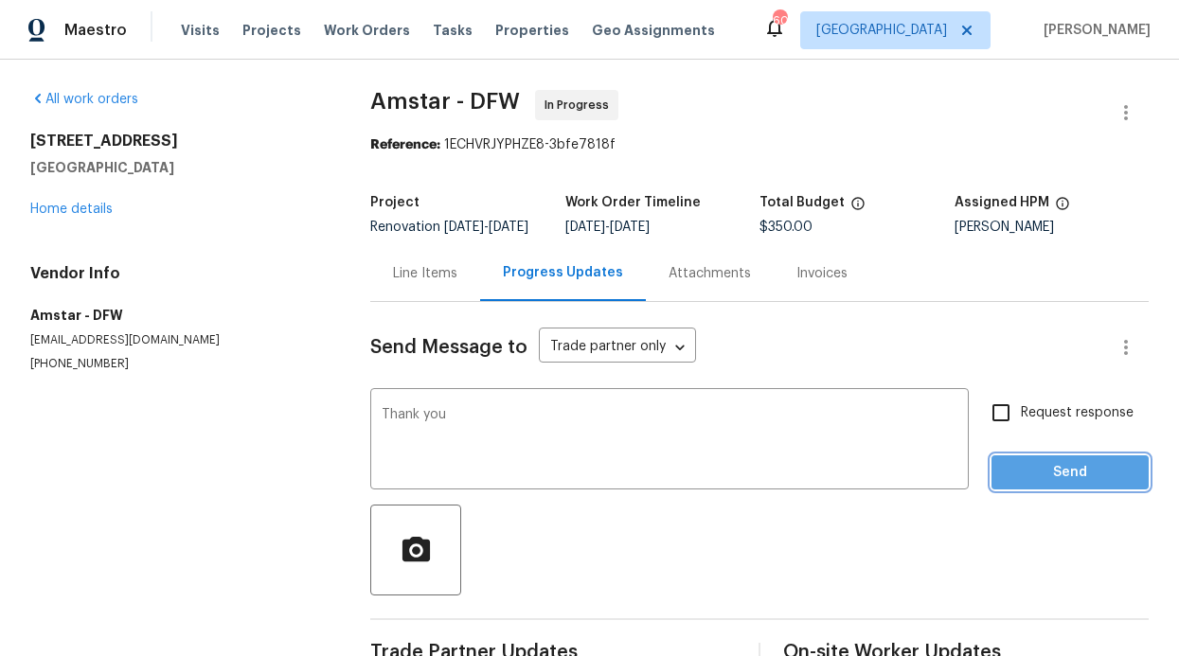
click at [1059, 490] on button "Send" at bounding box center [1069, 472] width 157 height 35
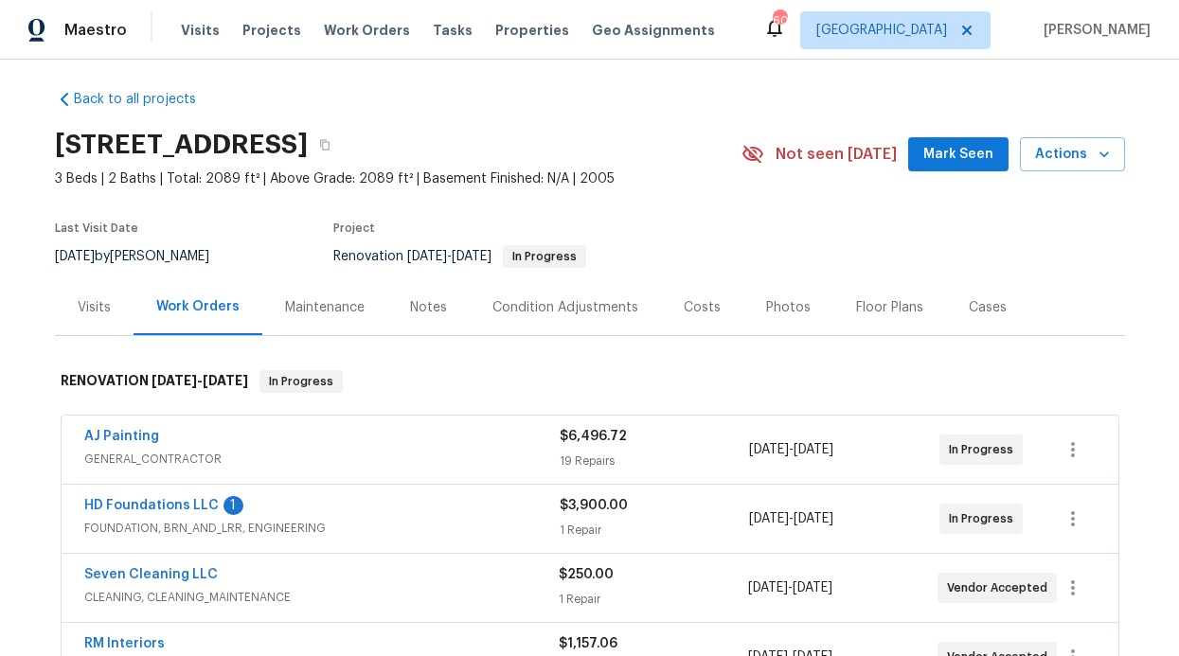
scroll to position [8, 0]
click at [141, 506] on link "HD Foundations LLC" at bounding box center [151, 505] width 134 height 13
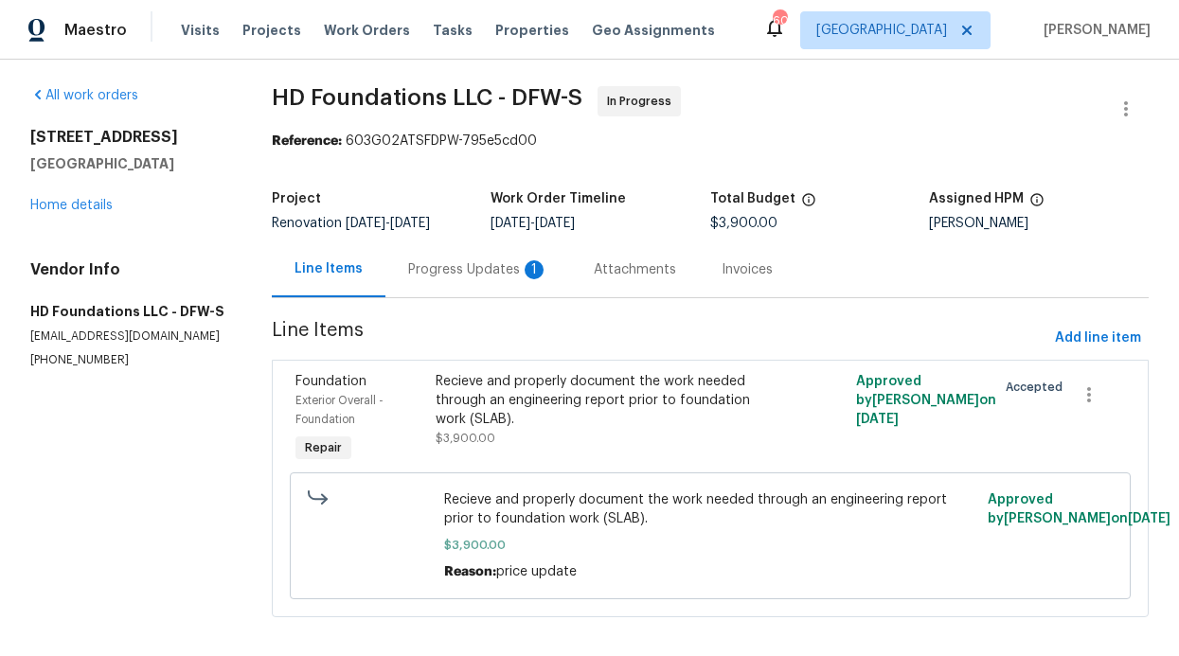
click at [479, 268] on div "Progress Updates 1" at bounding box center [478, 269] width 140 height 19
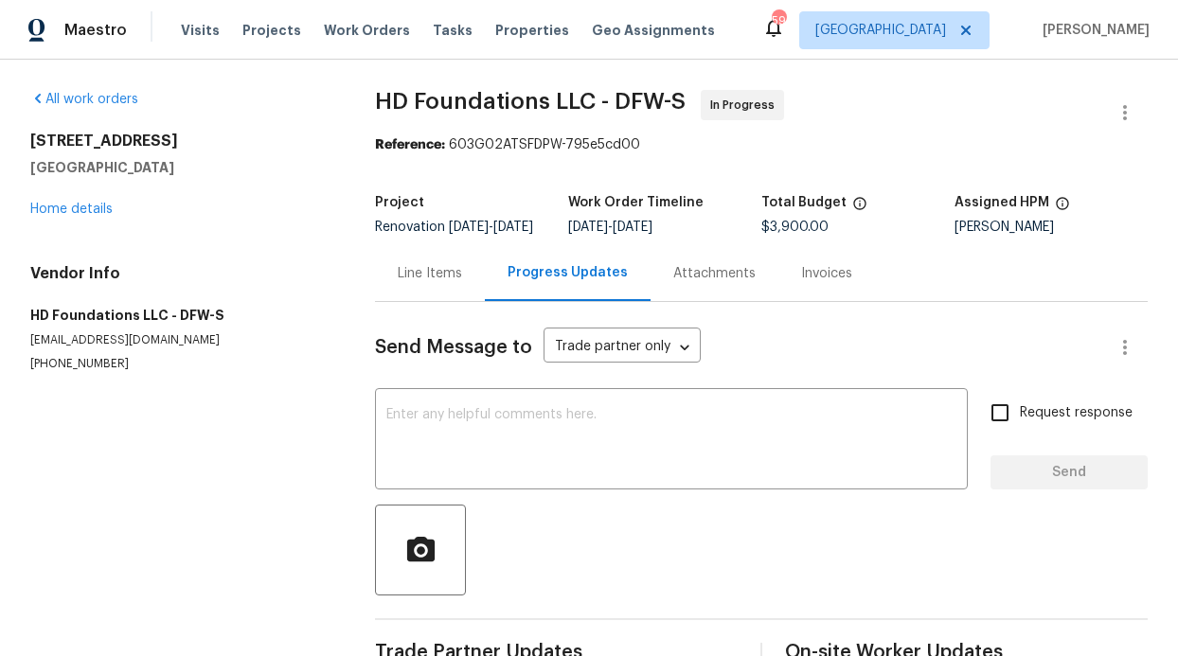
click at [106, 196] on div "720 Lake Grove Dr Little Elm, TX 75068 Home details" at bounding box center [179, 175] width 299 height 87
click at [95, 203] on link "Home details" at bounding box center [71, 209] width 82 height 13
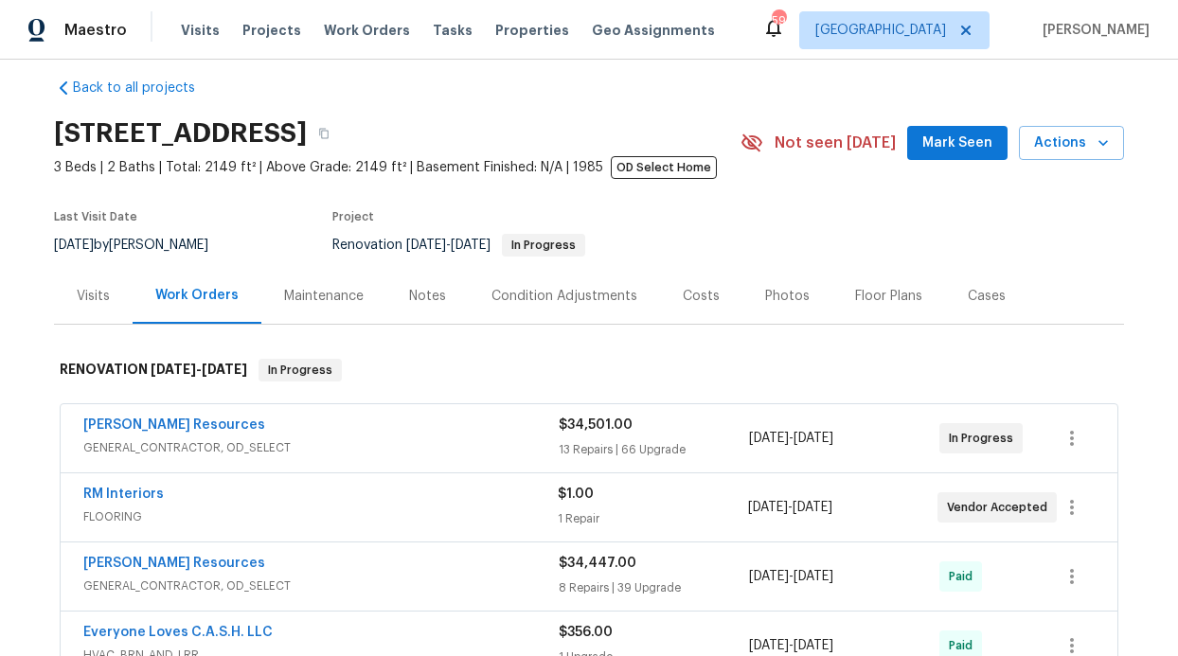
scroll to position [38, 0]
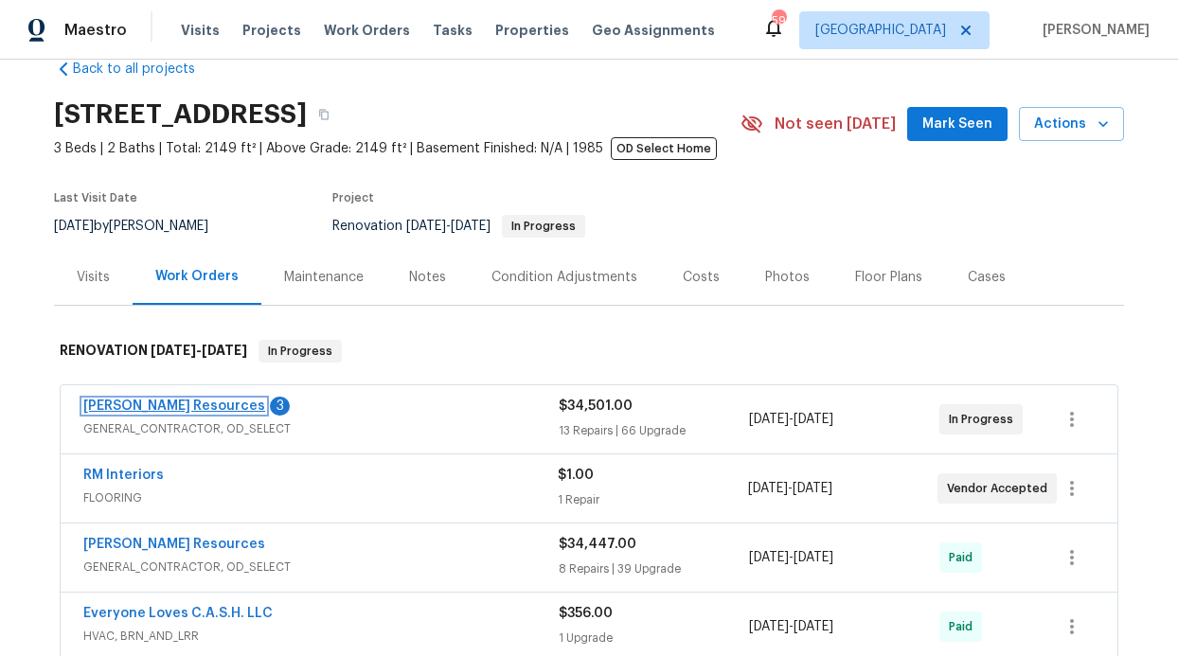
click at [180, 409] on link "[PERSON_NAME] Resources" at bounding box center [174, 406] width 182 height 13
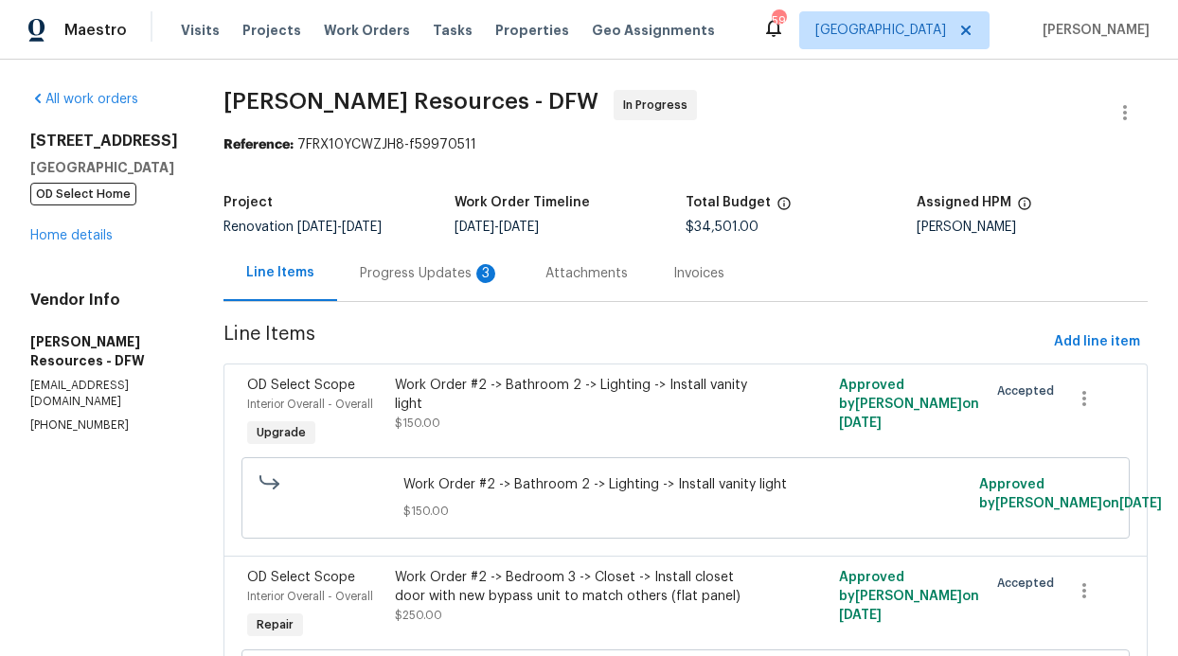
click at [518, 296] on div "Progress Updates 3" at bounding box center [430, 273] width 186 height 56
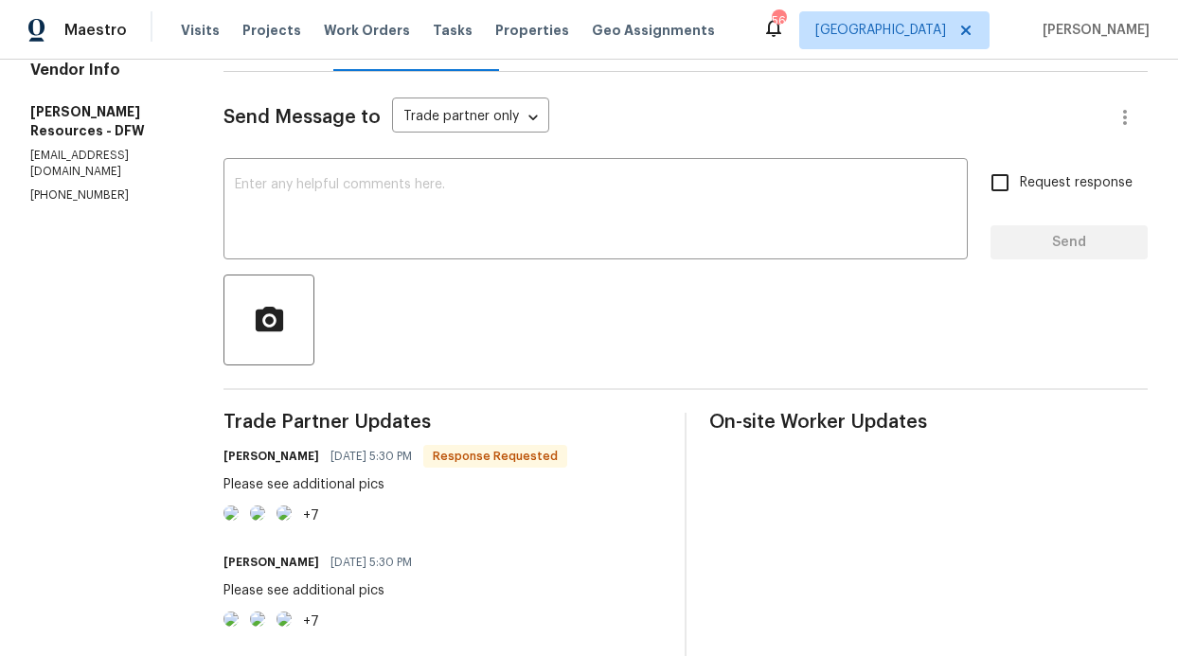
scroll to position [809, 0]
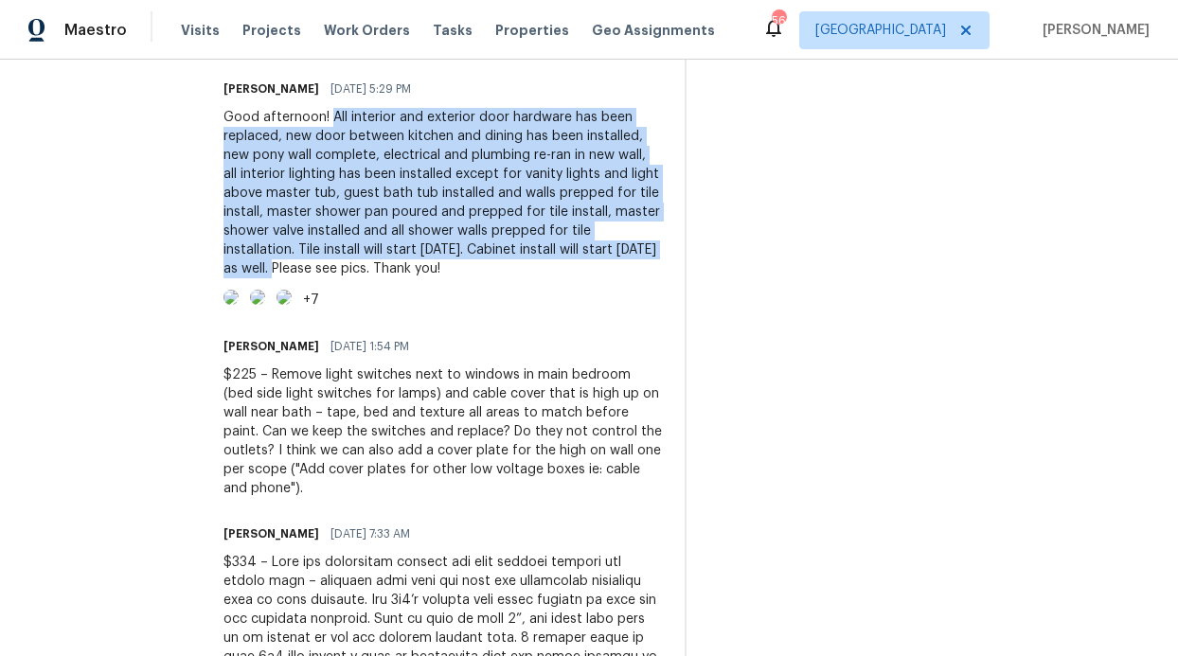
drag, startPoint x: 370, startPoint y: 306, endPoint x: 573, endPoint y: 447, distance: 246.9
click at [573, 278] on div "Good afternoon! All interior and exterior door hardware has been replaced, new …" at bounding box center [442, 193] width 438 height 170
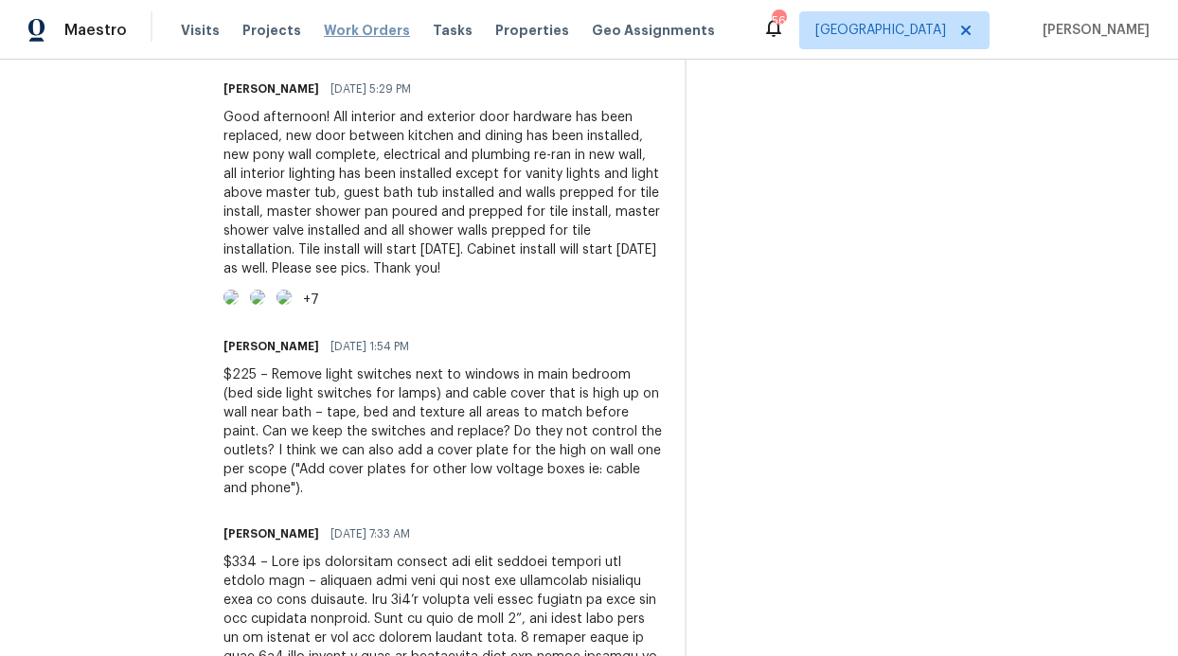
click at [374, 27] on span "Work Orders" at bounding box center [367, 30] width 86 height 19
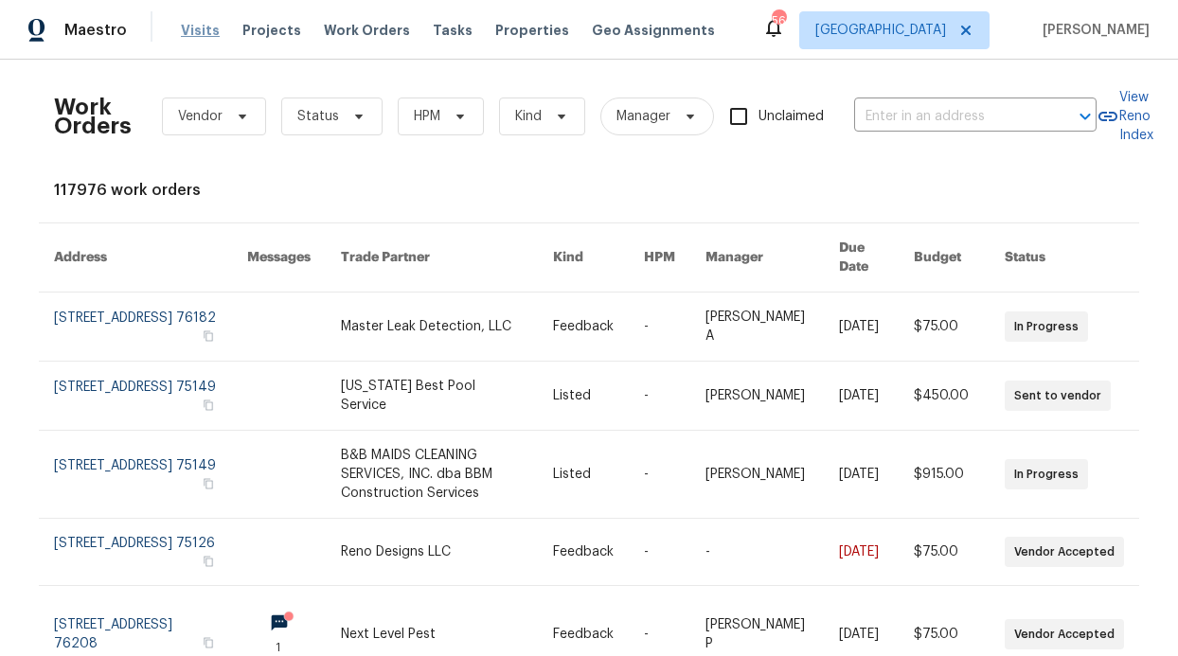
click at [196, 29] on span "Visits" at bounding box center [200, 30] width 39 height 19
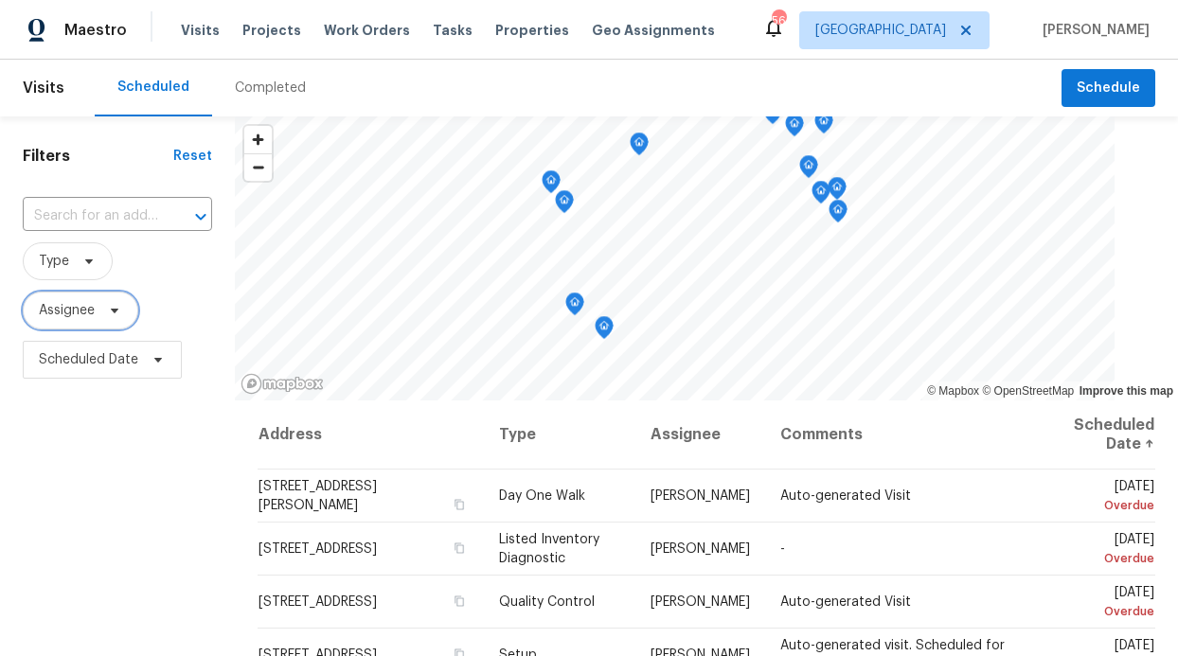
click at [50, 306] on span "Assignee" at bounding box center [67, 310] width 56 height 19
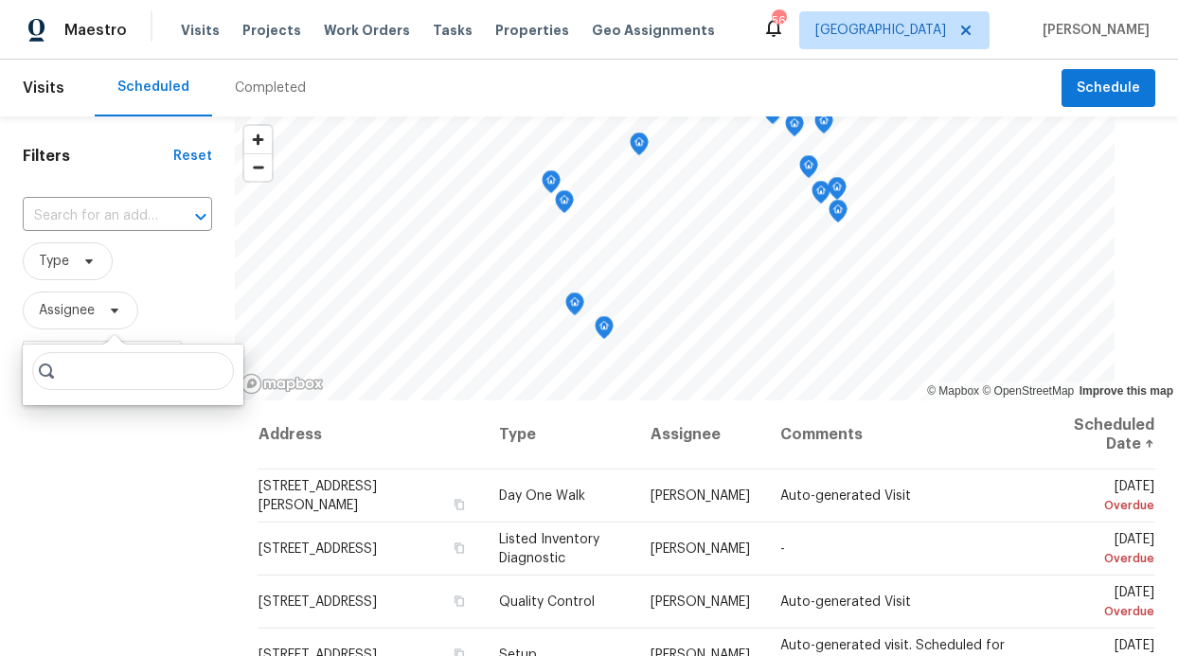
click at [128, 382] on input "search" at bounding box center [133, 371] width 202 height 38
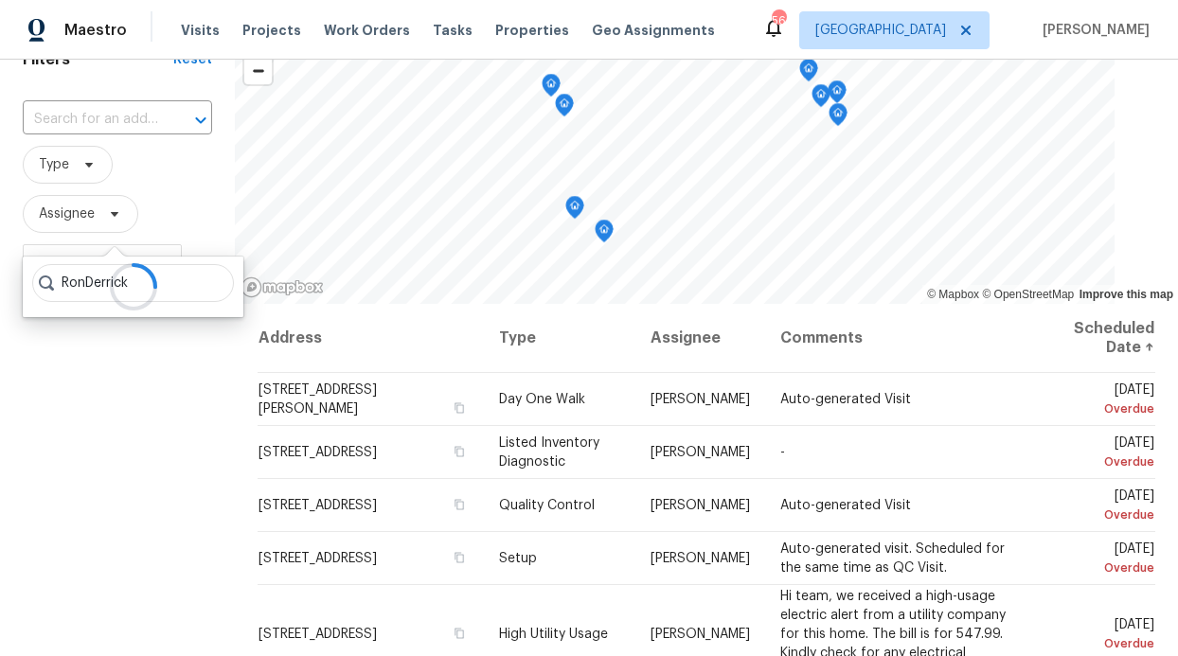
scroll to position [97, 0]
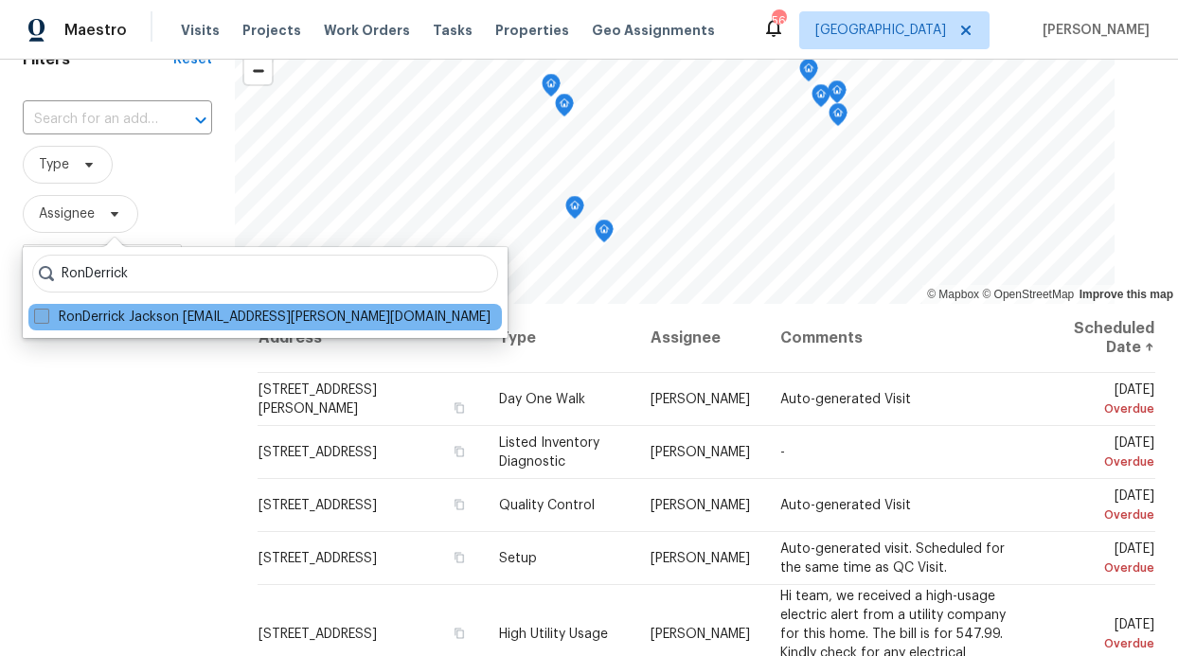
type input "RonDerrick"
click at [107, 309] on label "RonDerrick Jackson [EMAIL_ADDRESS][PERSON_NAME][DOMAIN_NAME]" at bounding box center [262, 317] width 456 height 19
click at [46, 309] on input "RonDerrick Jackson ron.jackson@opendoor.com" at bounding box center [40, 314] width 12 height 12
checkbox input "true"
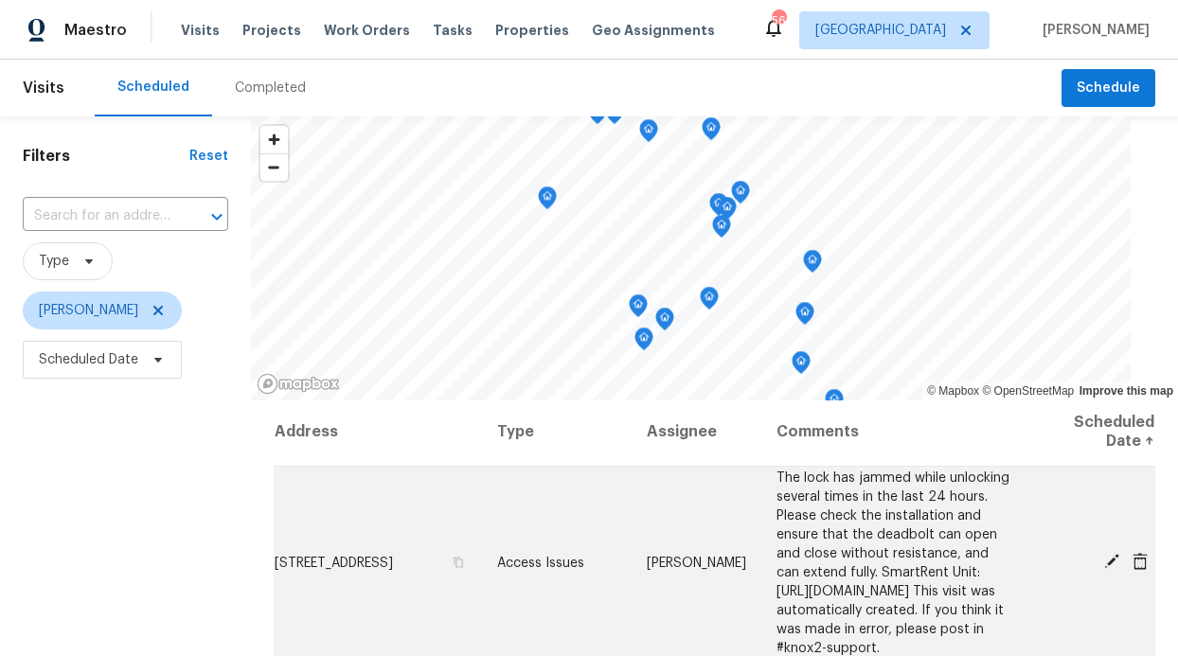
scroll to position [4, 0]
click at [1104, 553] on icon at bounding box center [1111, 560] width 15 height 15
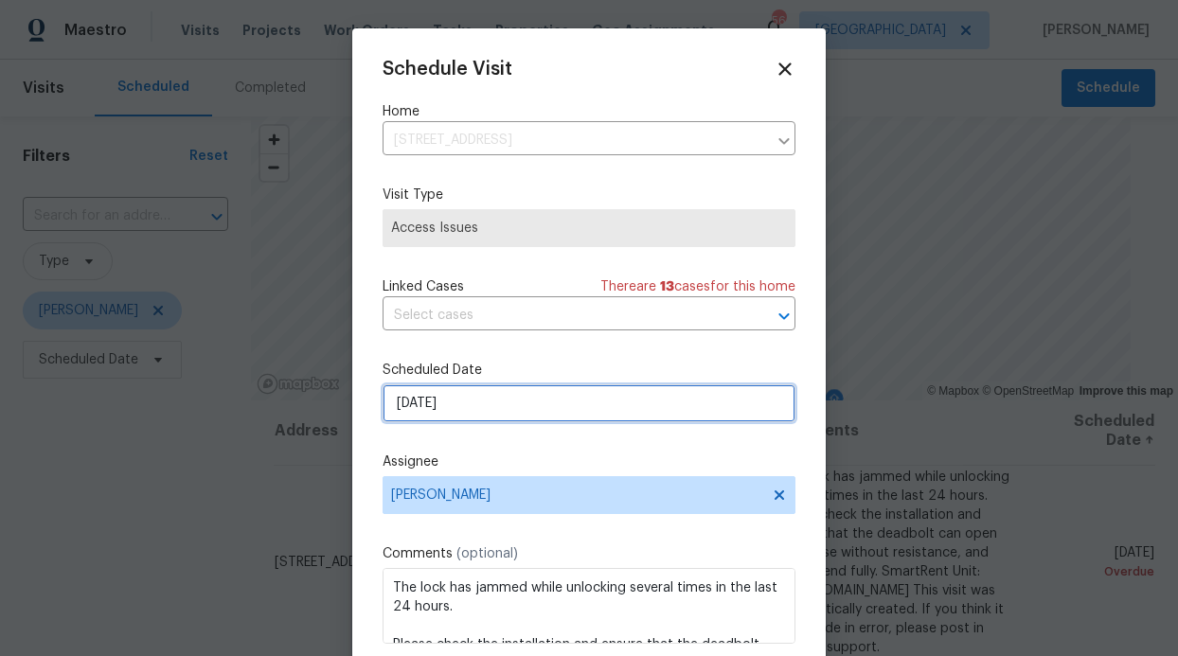
click at [570, 416] on input "9/6/2025" at bounding box center [588, 403] width 413 height 38
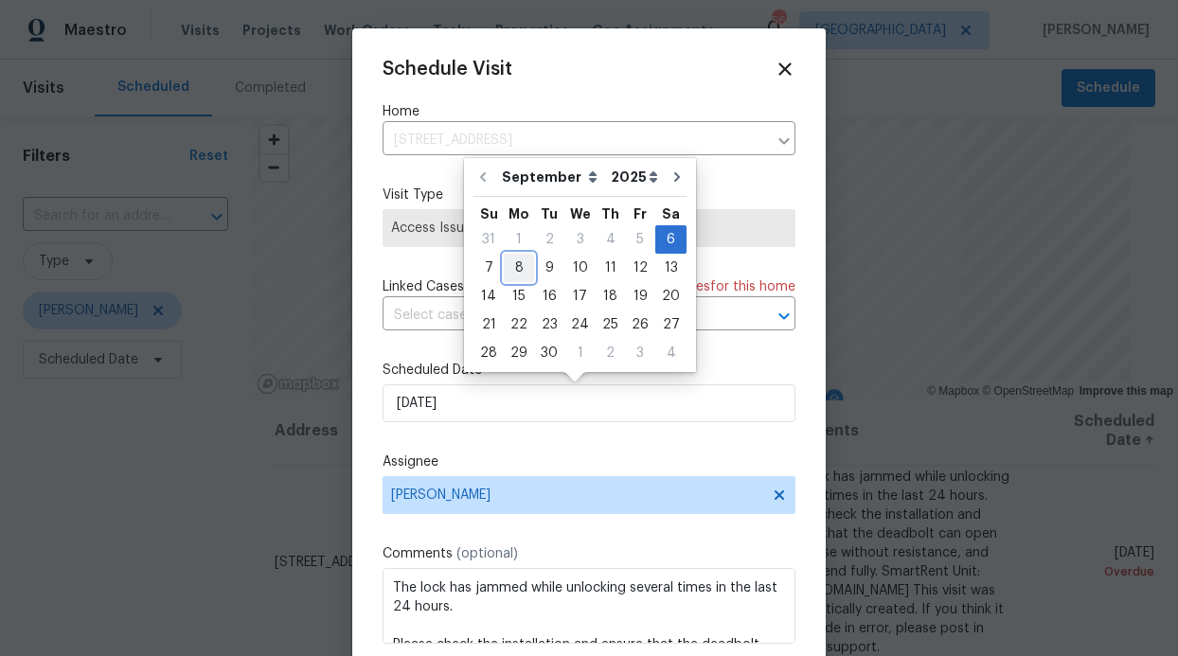
click at [526, 272] on div "8" at bounding box center [519, 268] width 30 height 27
type input "[DATE]"
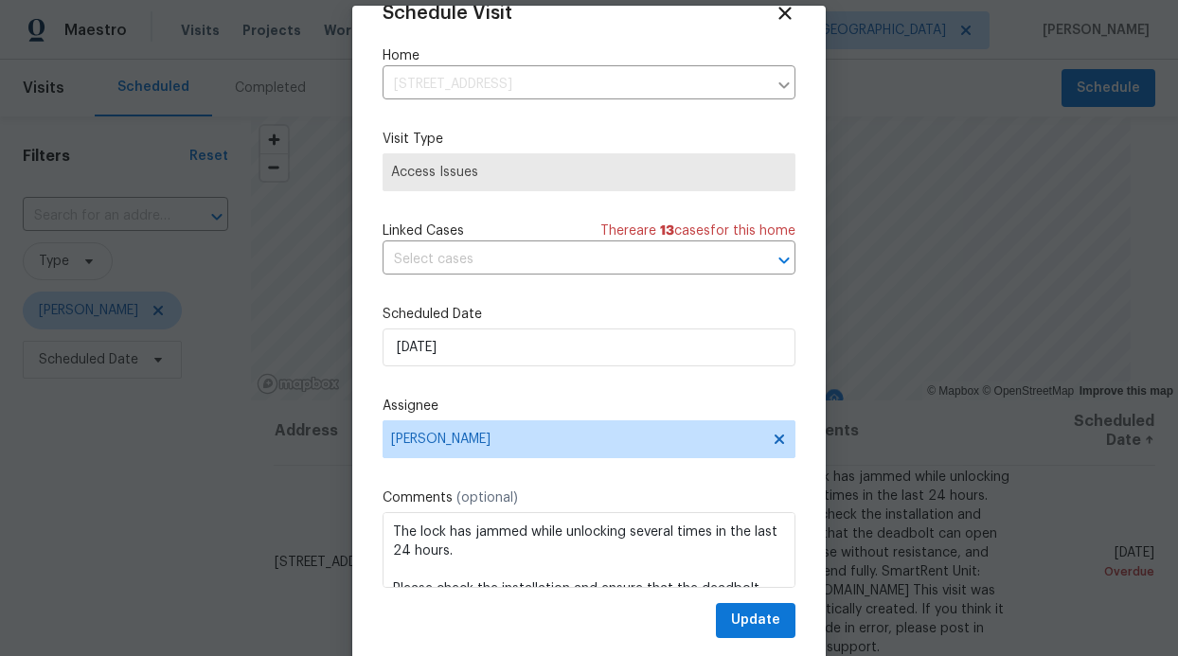
scroll to position [63, 0]
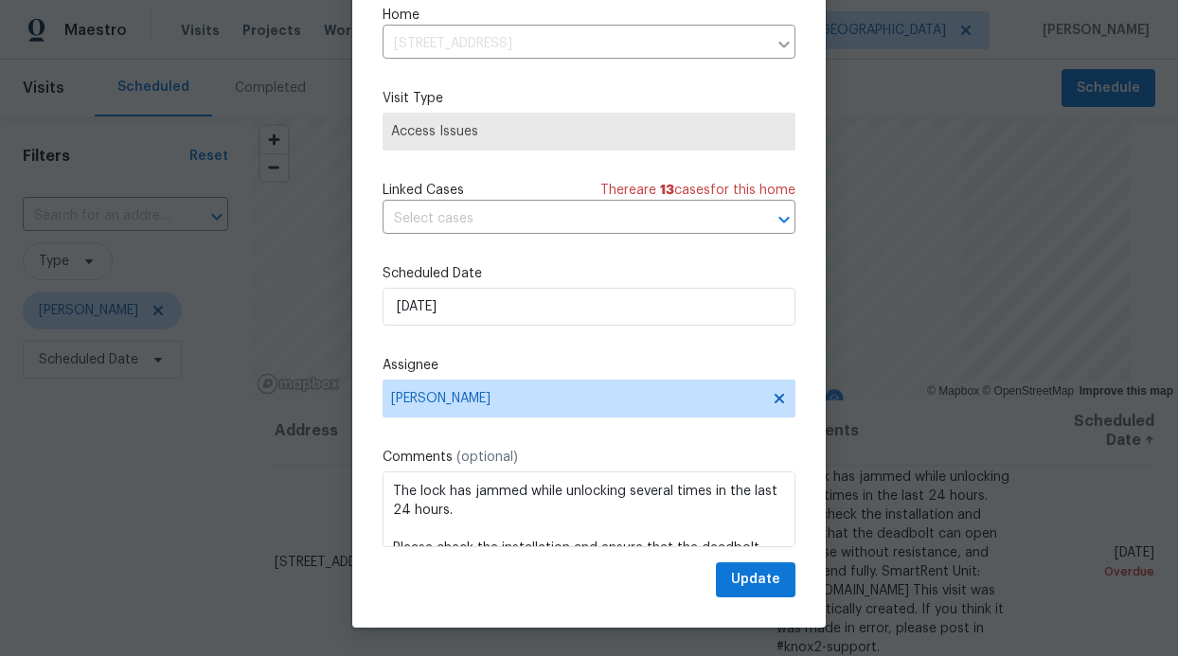
click at [784, 577] on div "Schedule Visit Home 1241 Ducks Lndg, Frisco, TX 75033 ​ Visit Type Access Issue…" at bounding box center [588, 296] width 473 height 663
click at [776, 579] on div "Schedule Visit Home 1241 Ducks Lndg, Frisco, TX 75033 ​ Visit Type Access Issue…" at bounding box center [588, 296] width 473 height 663
click at [762, 585] on button "Update" at bounding box center [756, 579] width 80 height 35
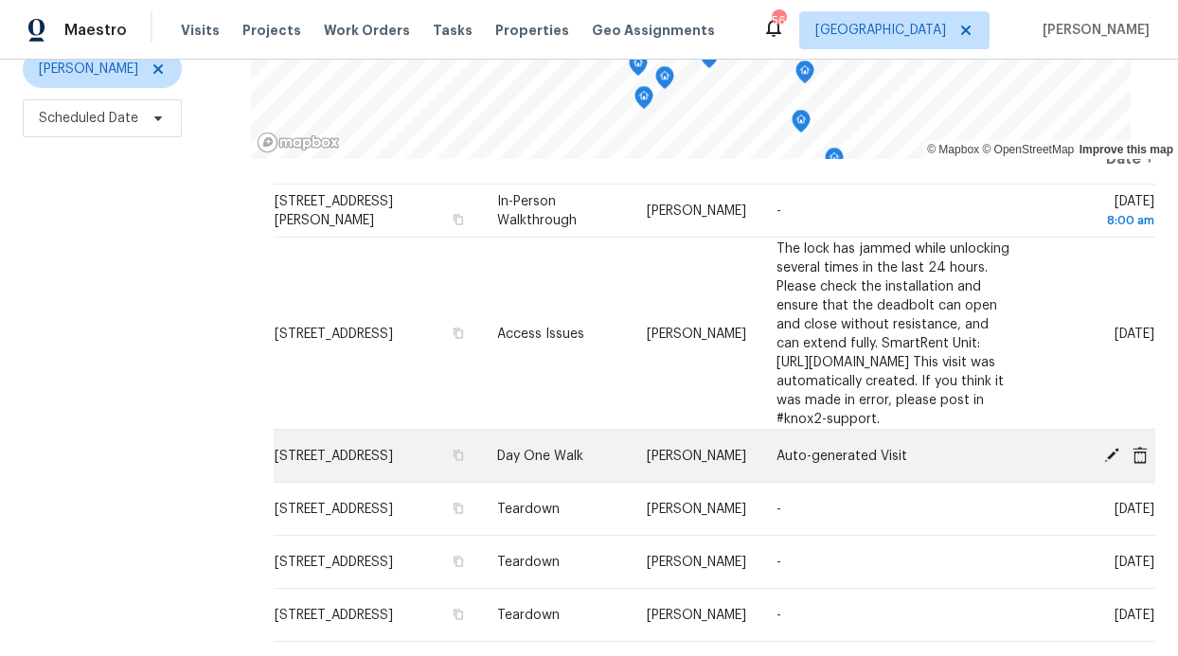
scroll to position [69, 0]
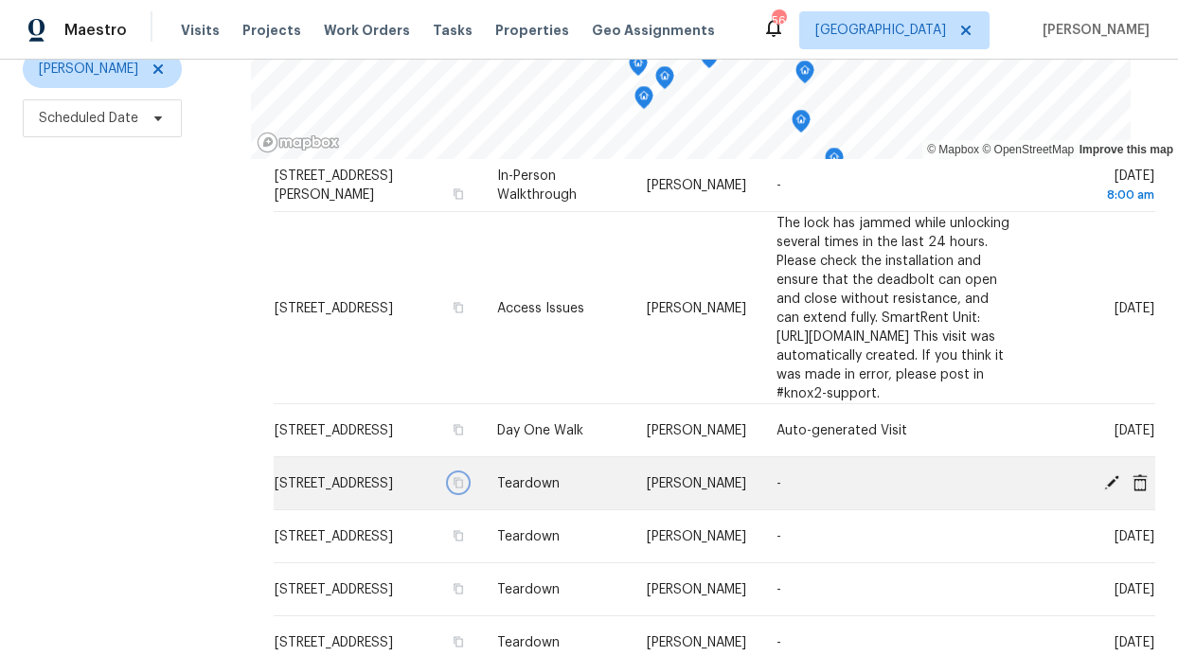
click at [450, 474] on button "button" at bounding box center [458, 482] width 17 height 17
click at [1103, 473] on icon at bounding box center [1111, 481] width 17 height 17
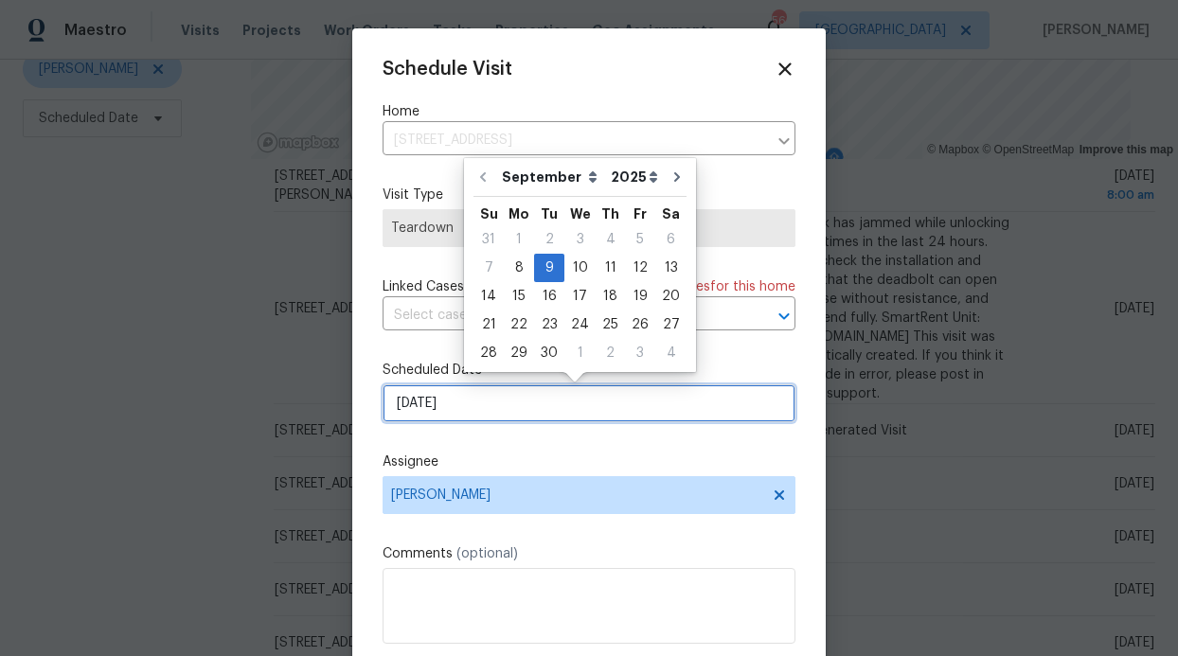
click at [590, 407] on input "[DATE]" at bounding box center [588, 403] width 413 height 38
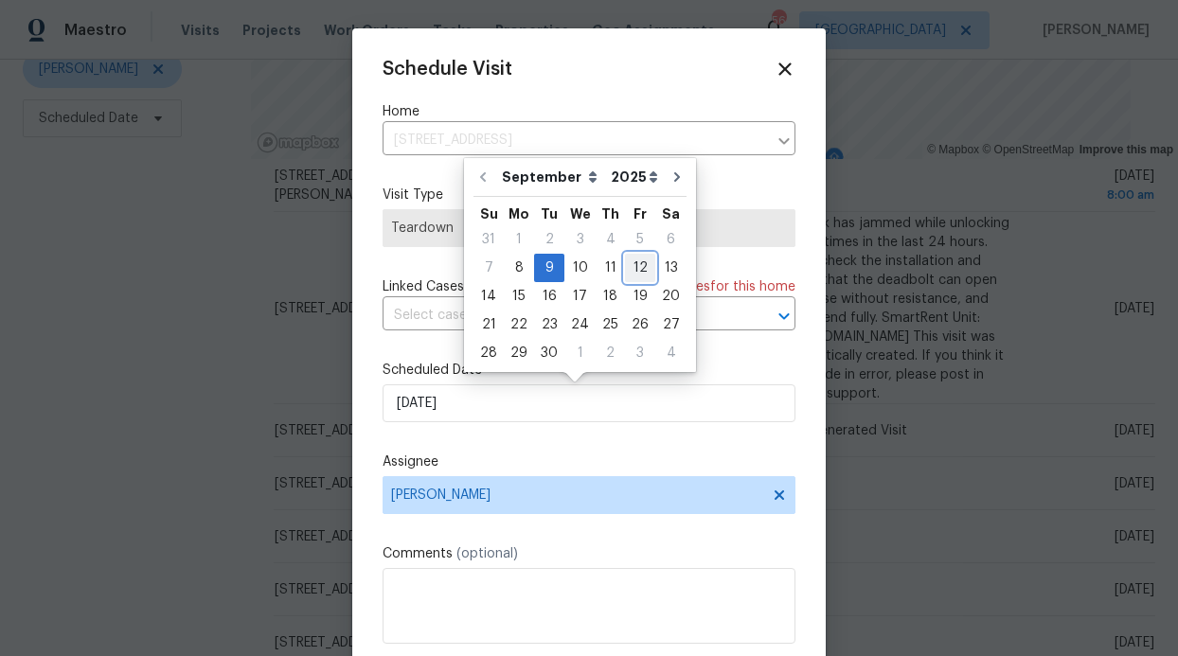
click at [638, 273] on div "12" at bounding box center [640, 268] width 30 height 27
type input "[DATE]"
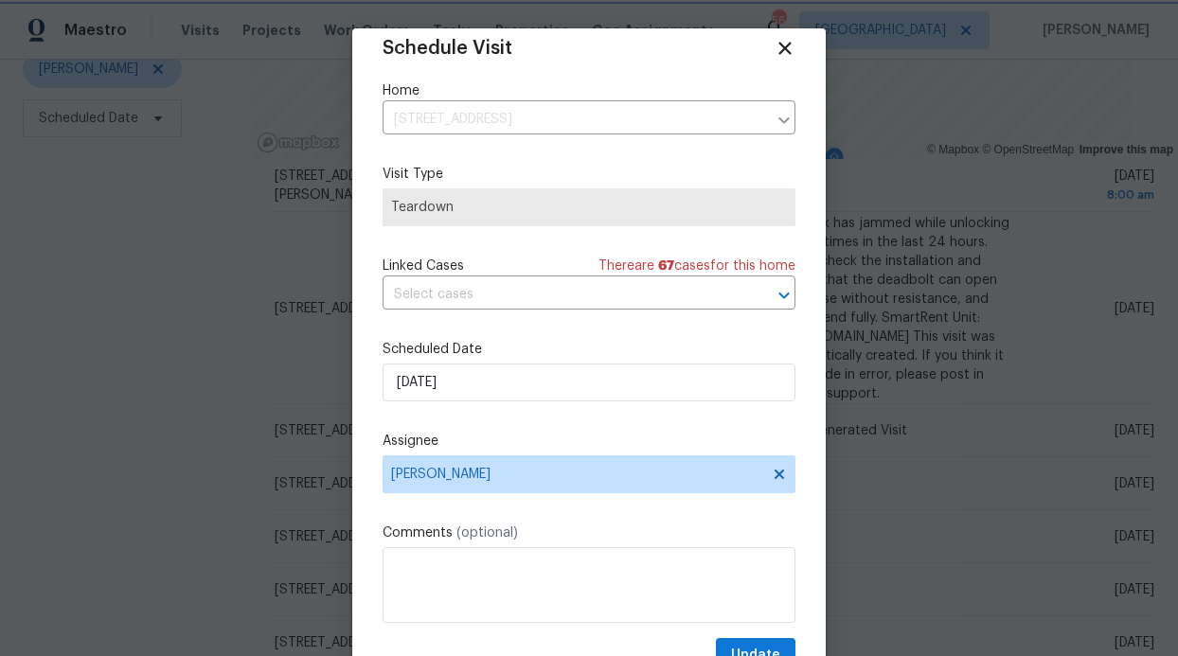
scroll to position [34, 0]
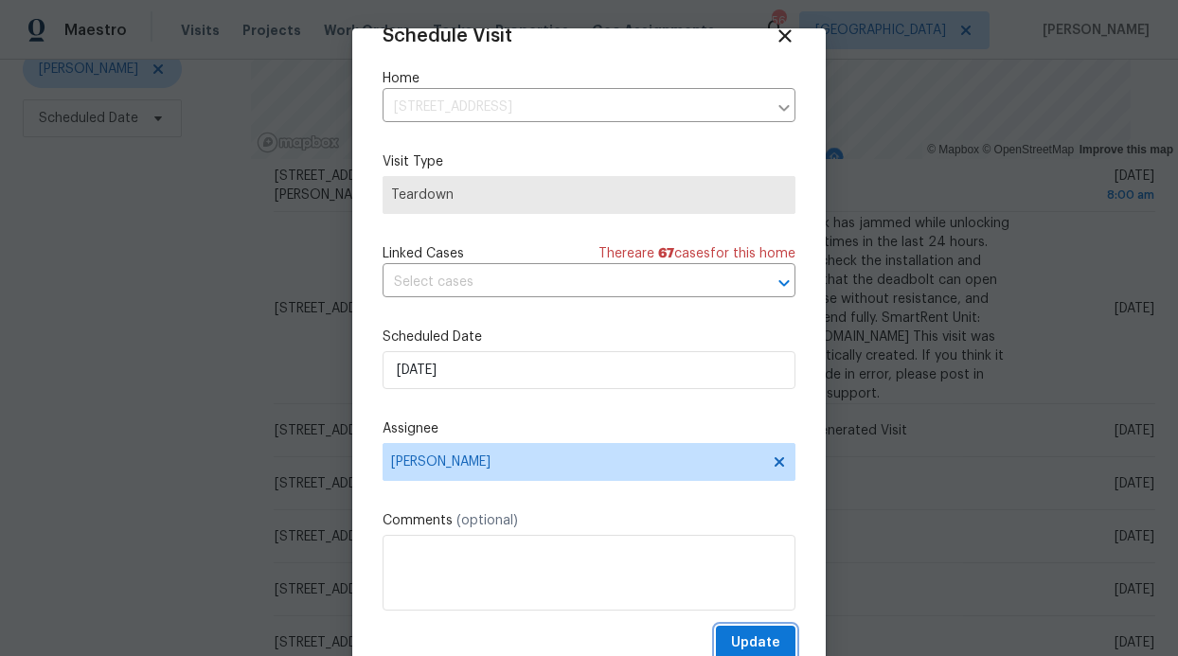
click at [734, 633] on span "Update" at bounding box center [755, 643] width 49 height 24
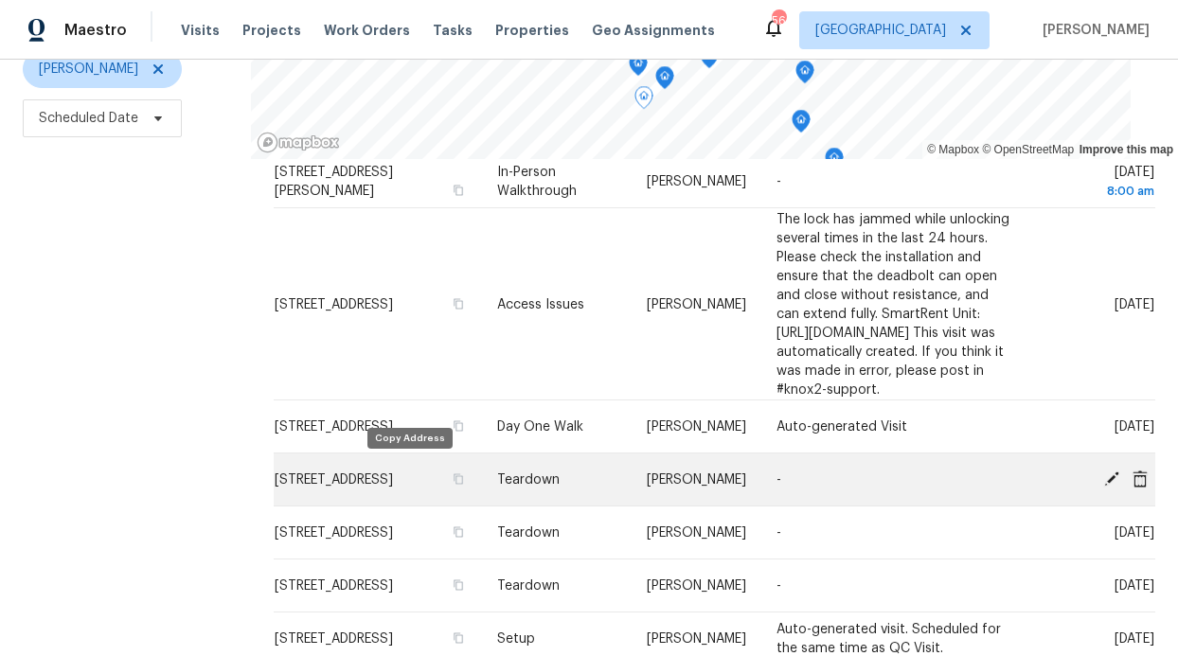
scroll to position [69, 0]
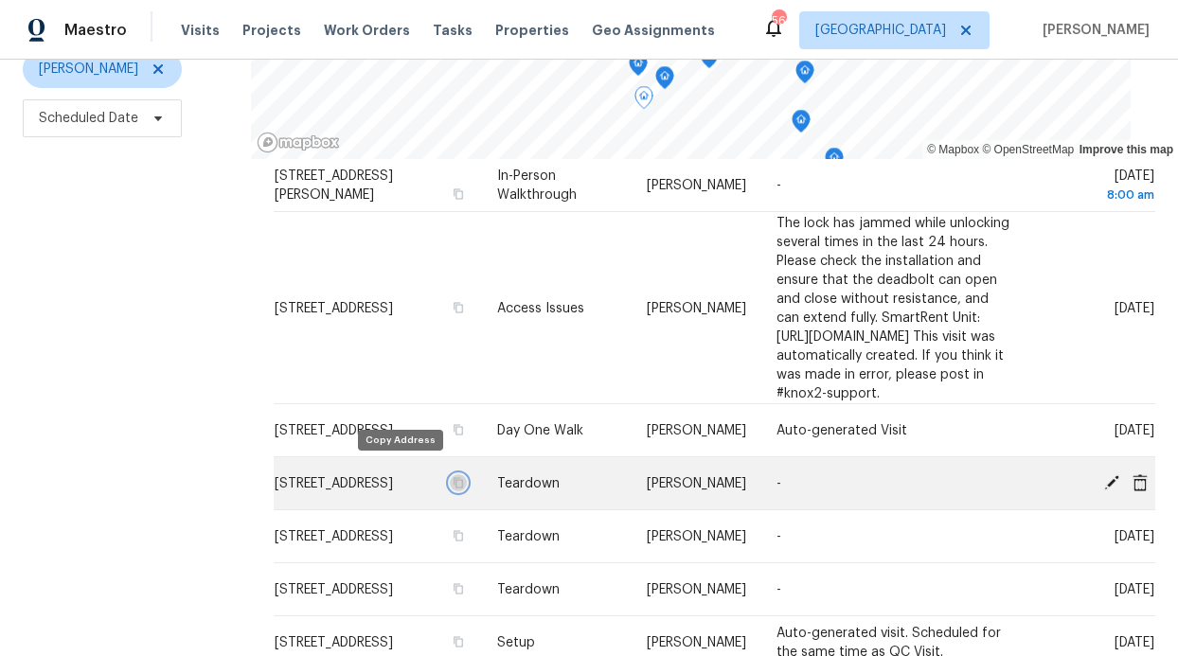
click at [454, 477] on icon "button" at bounding box center [458, 482] width 9 height 10
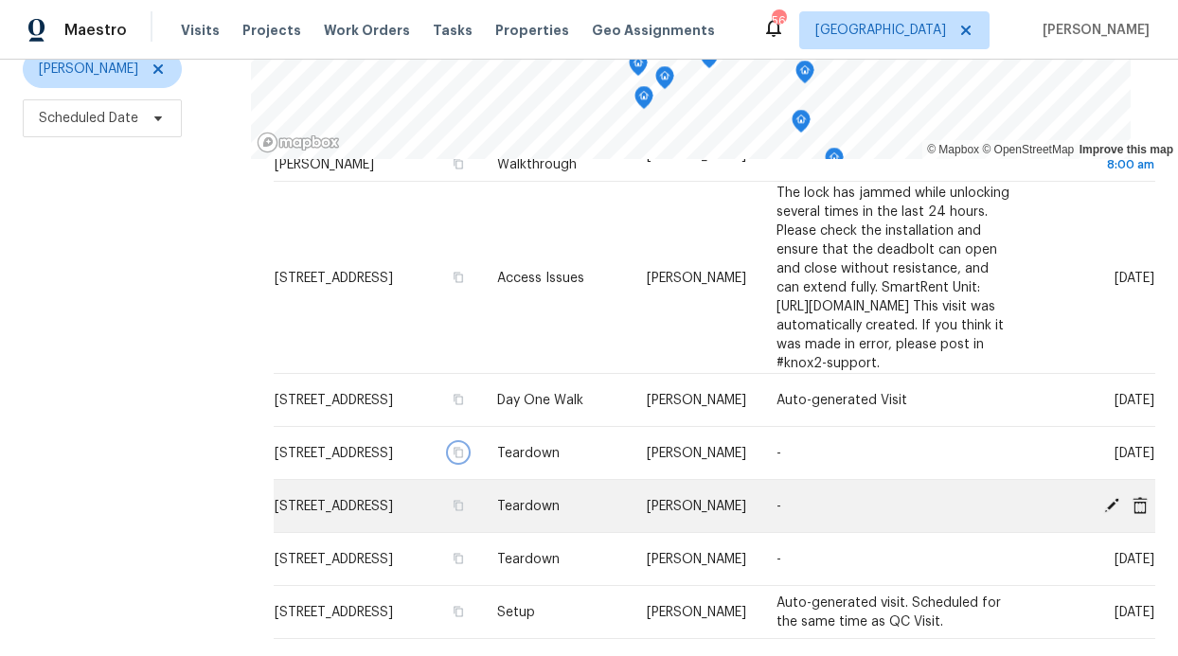
scroll to position [119, 0]
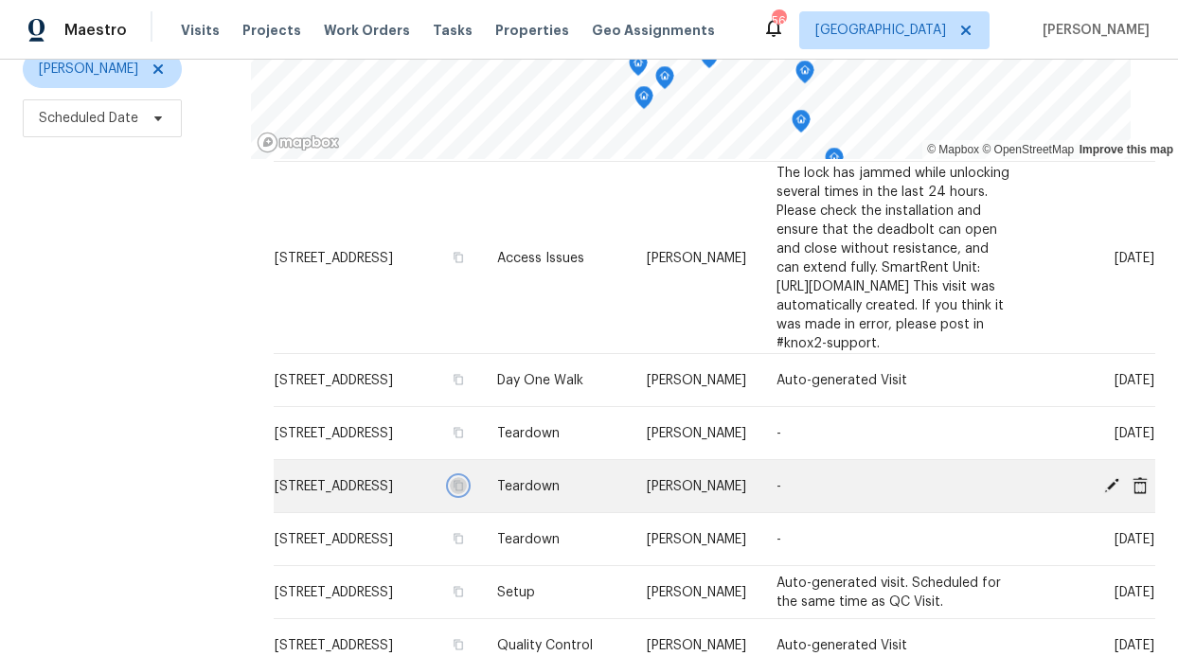
click at [454, 481] on icon "button" at bounding box center [458, 485] width 9 height 10
click at [1103, 476] on icon at bounding box center [1111, 484] width 17 height 17
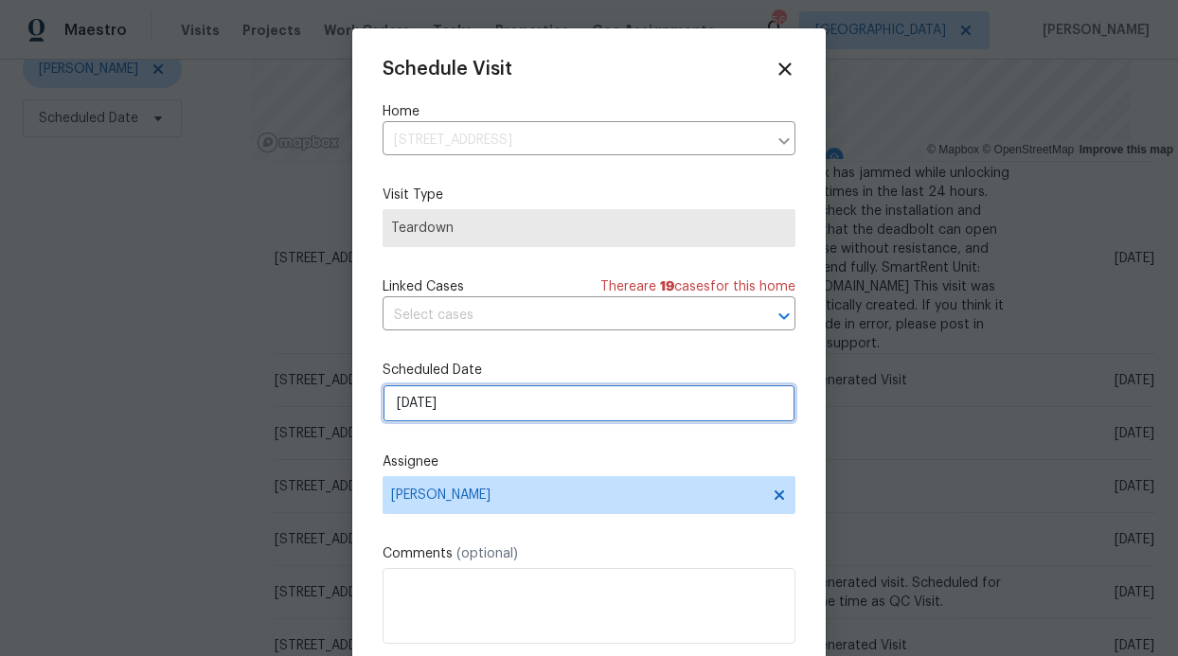
click at [641, 408] on input "[DATE]" at bounding box center [588, 403] width 413 height 38
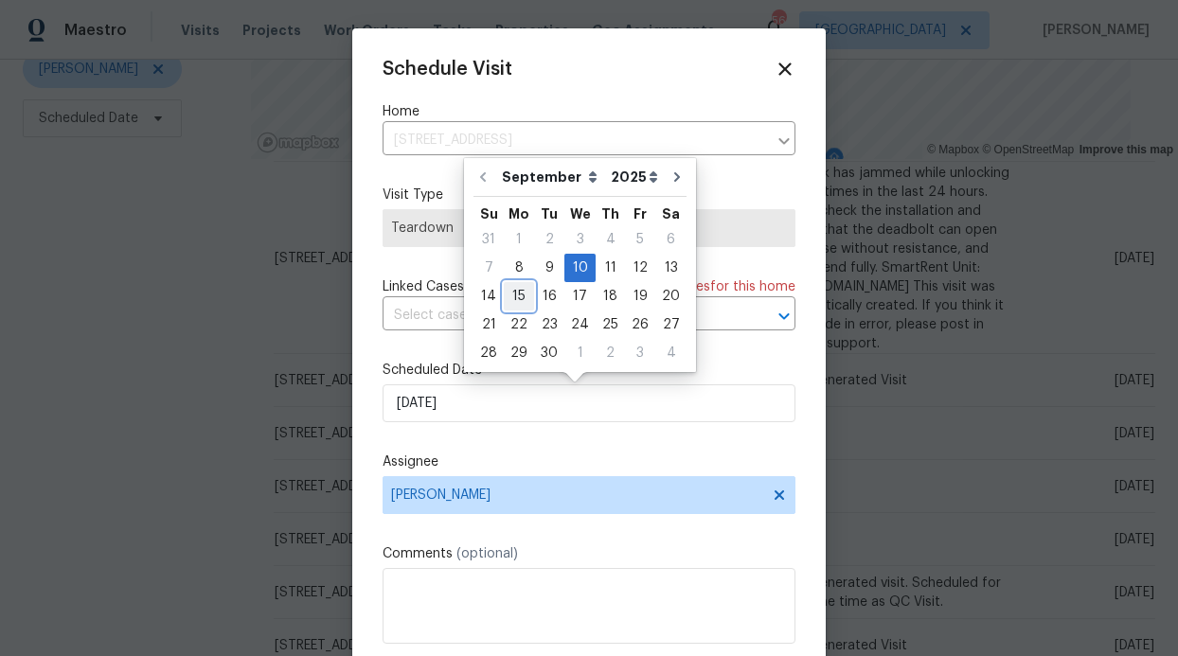
click at [510, 293] on div "15" at bounding box center [519, 296] width 30 height 27
type input "[DATE]"
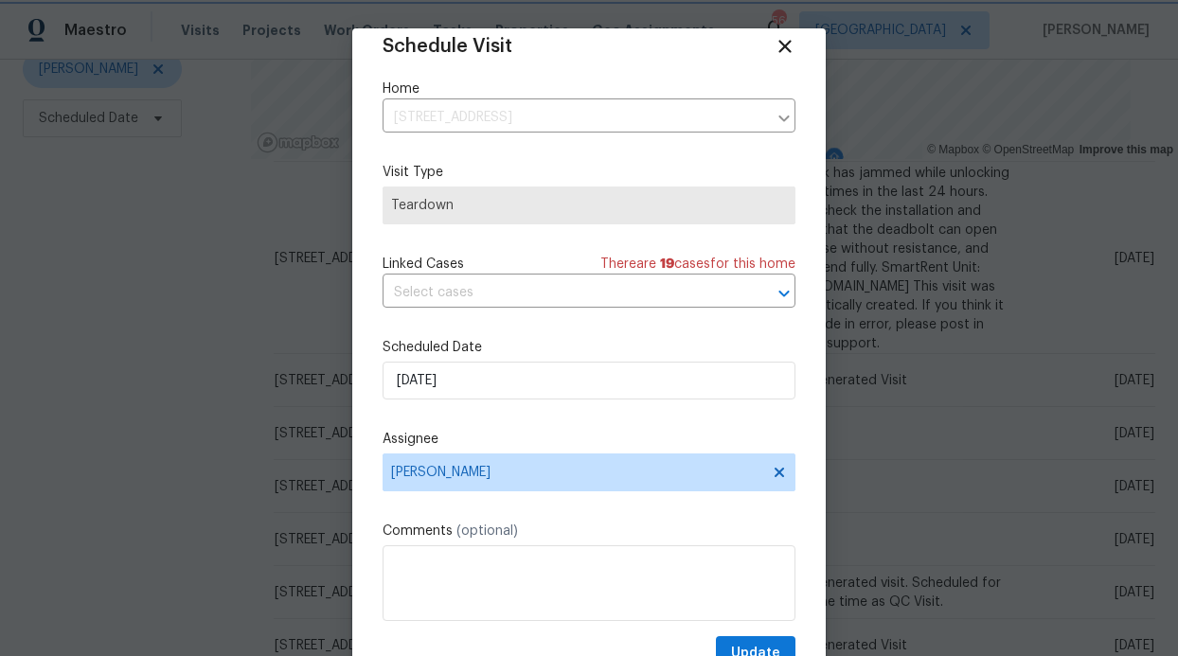
scroll to position [34, 0]
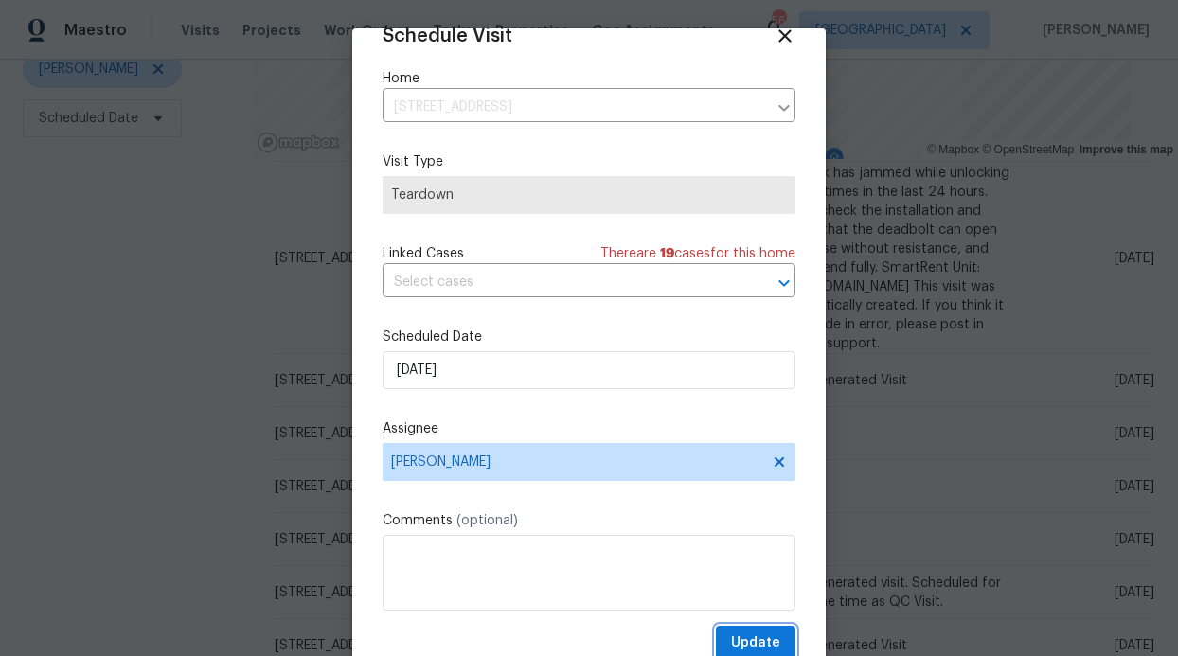
click at [731, 640] on span "Update" at bounding box center [755, 643] width 49 height 24
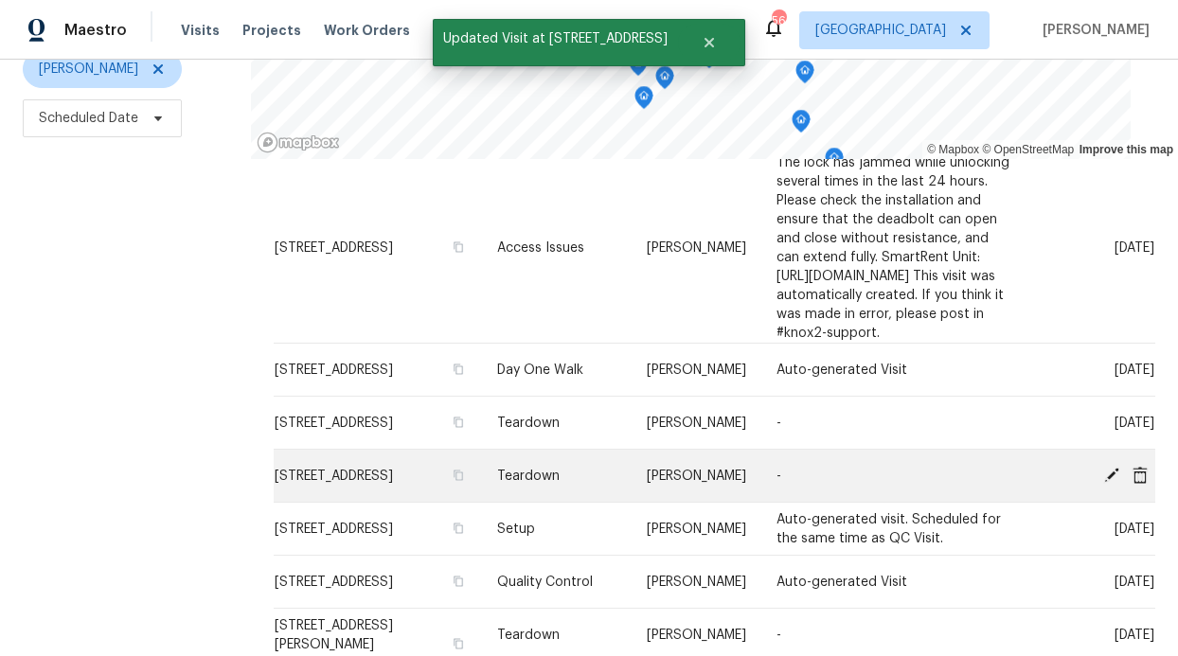
scroll to position [134, 0]
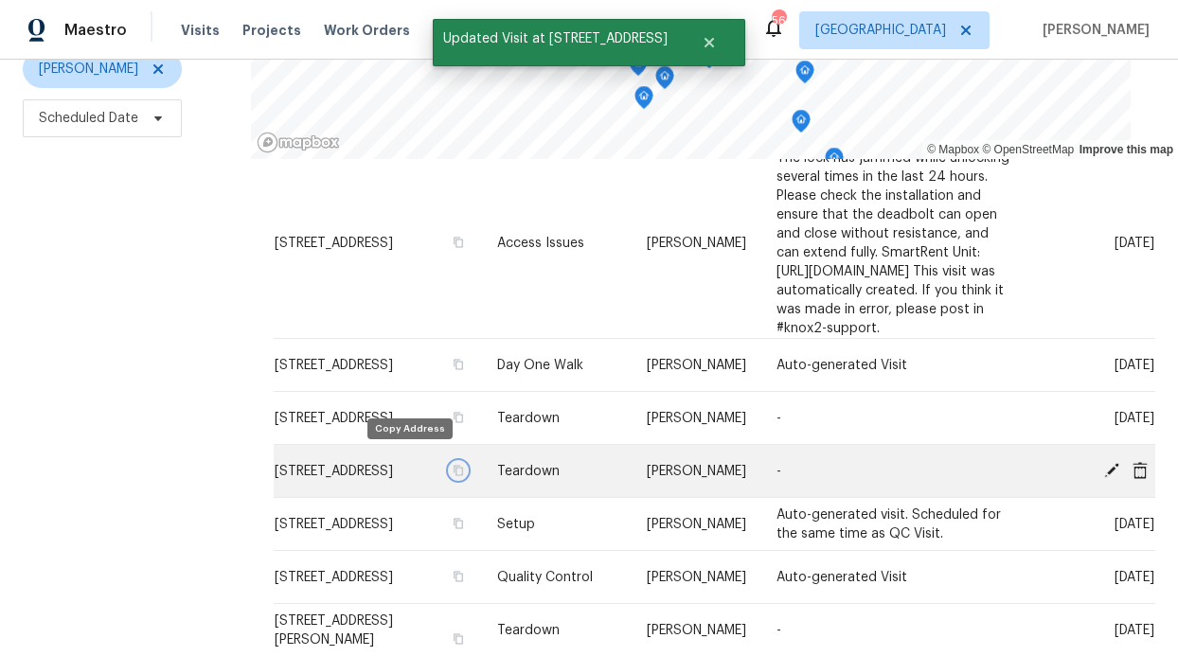
click at [453, 465] on icon "button" at bounding box center [458, 470] width 11 height 11
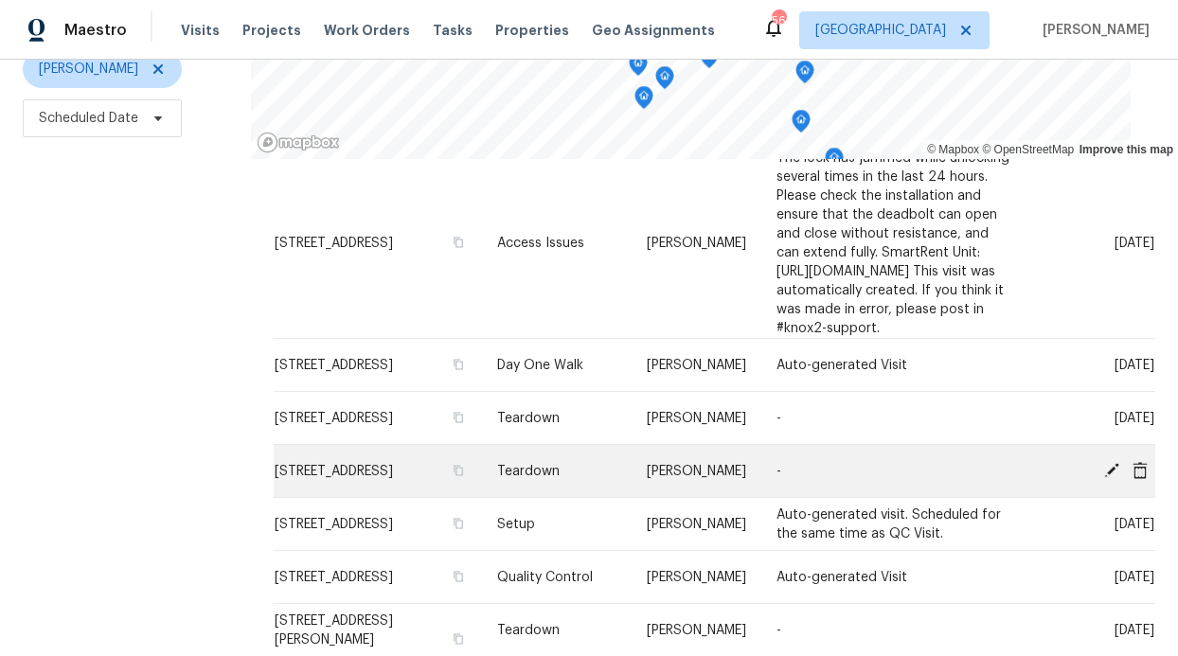
click at [1104, 462] on icon at bounding box center [1111, 469] width 15 height 15
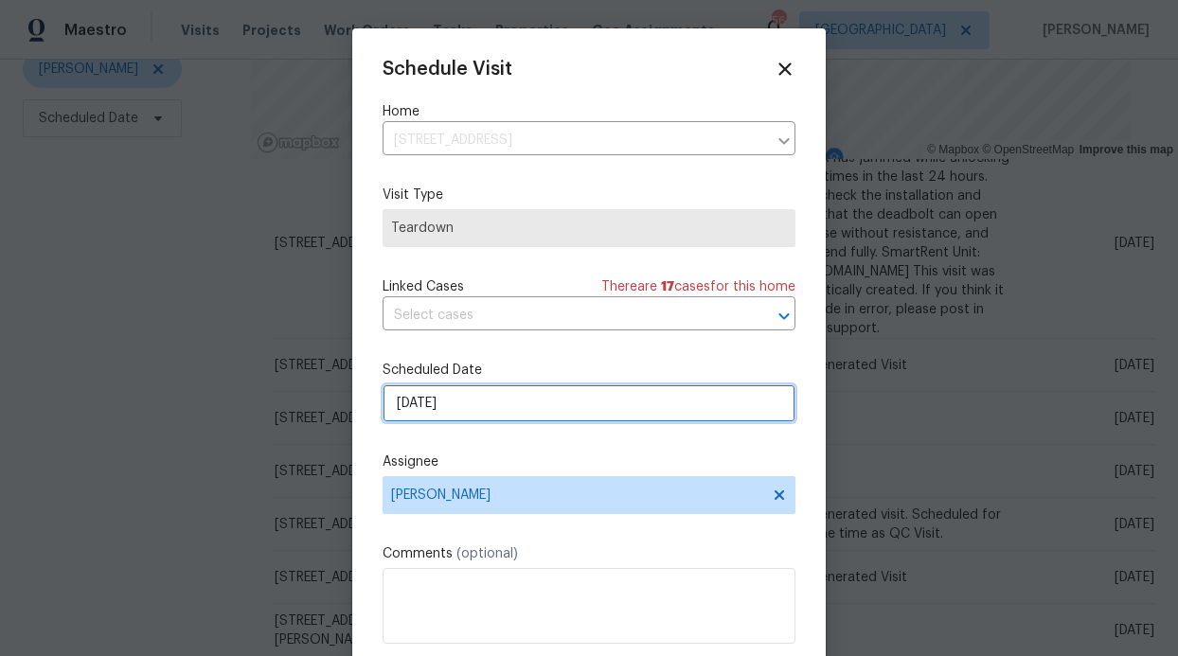
click at [464, 399] on input "9/10/2025" at bounding box center [588, 403] width 413 height 38
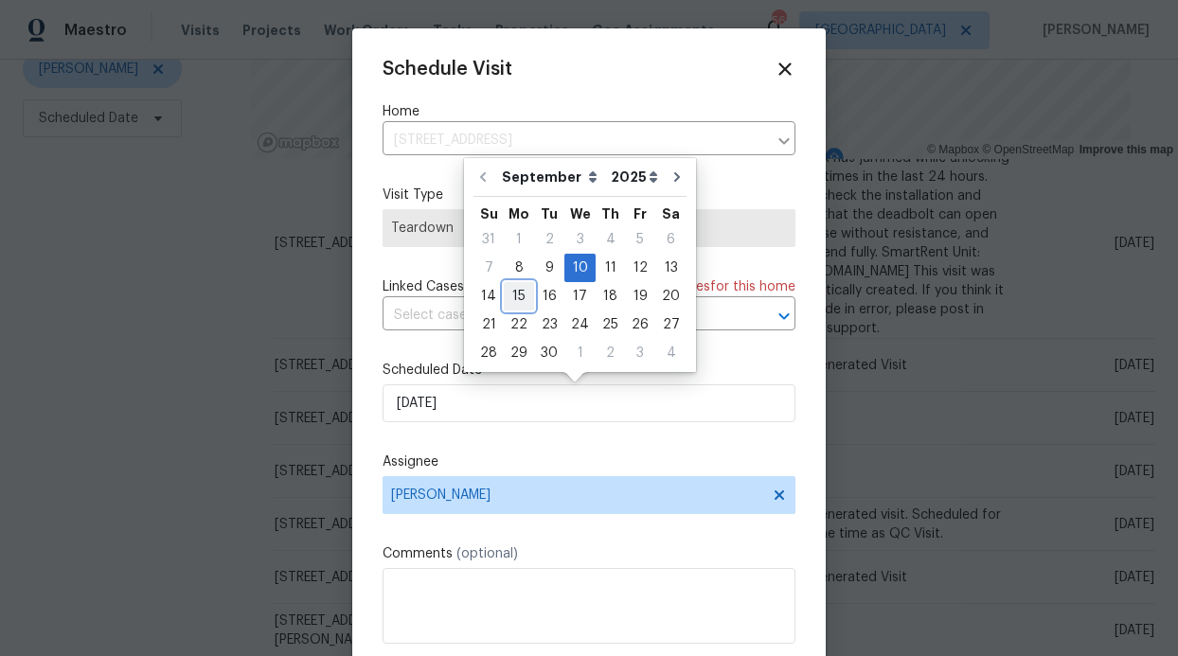
click at [504, 297] on div "15" at bounding box center [519, 296] width 30 height 27
type input "9/15/2025"
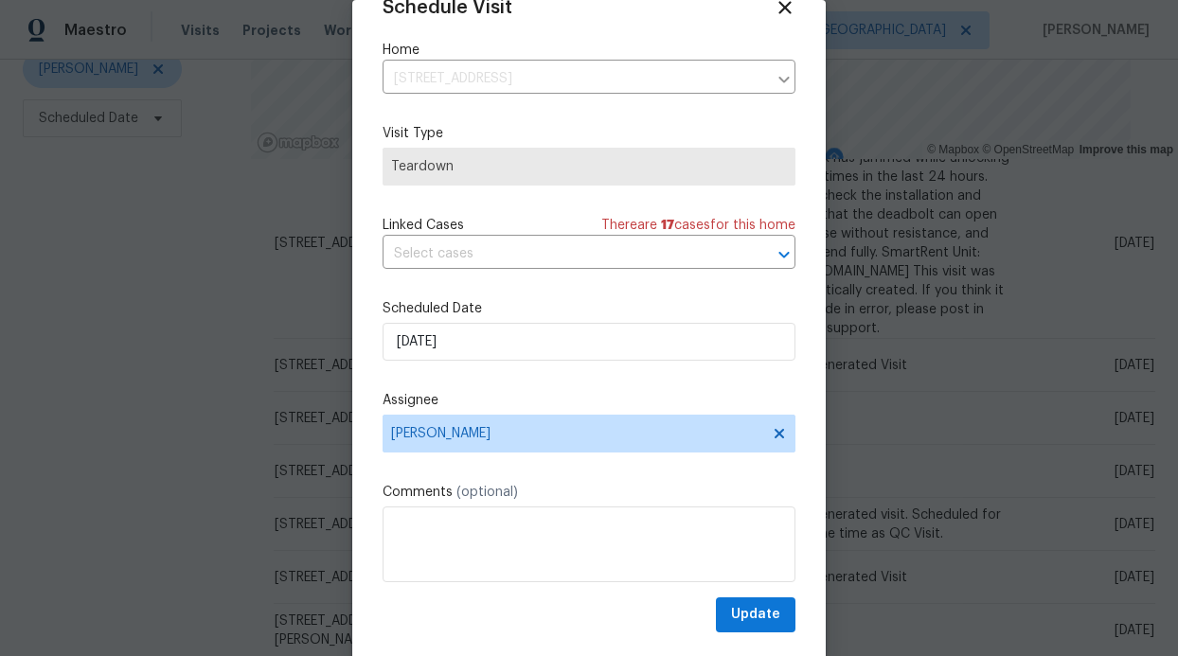
scroll to position [63, 0]
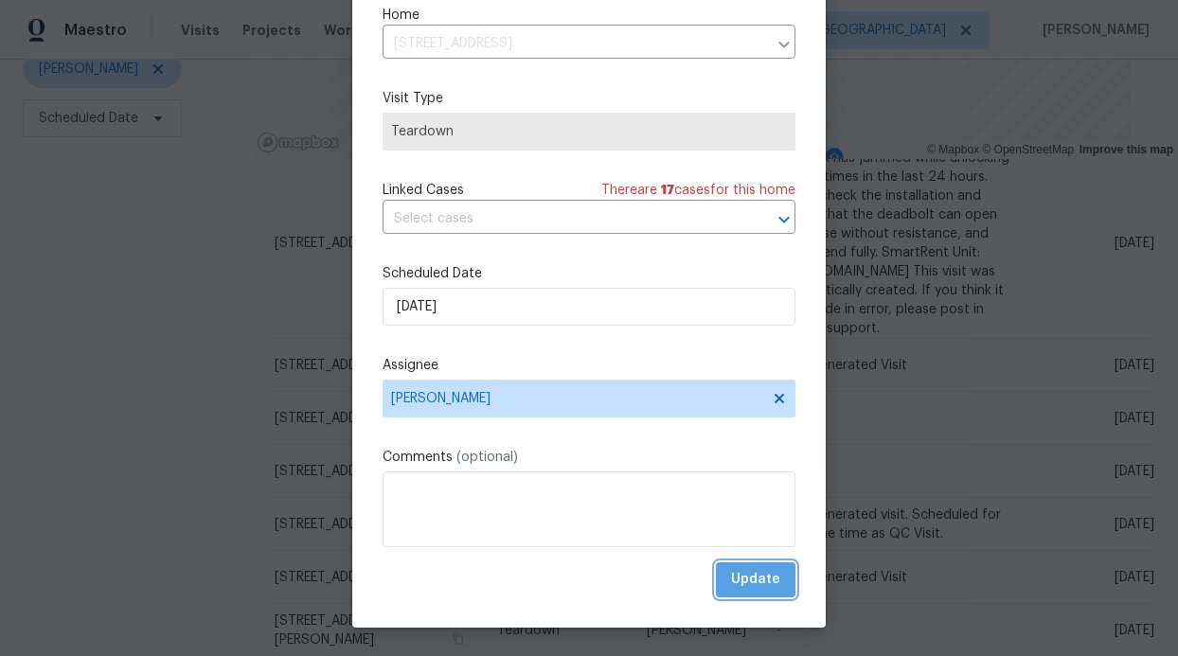
click at [733, 594] on button "Update" at bounding box center [756, 579] width 80 height 35
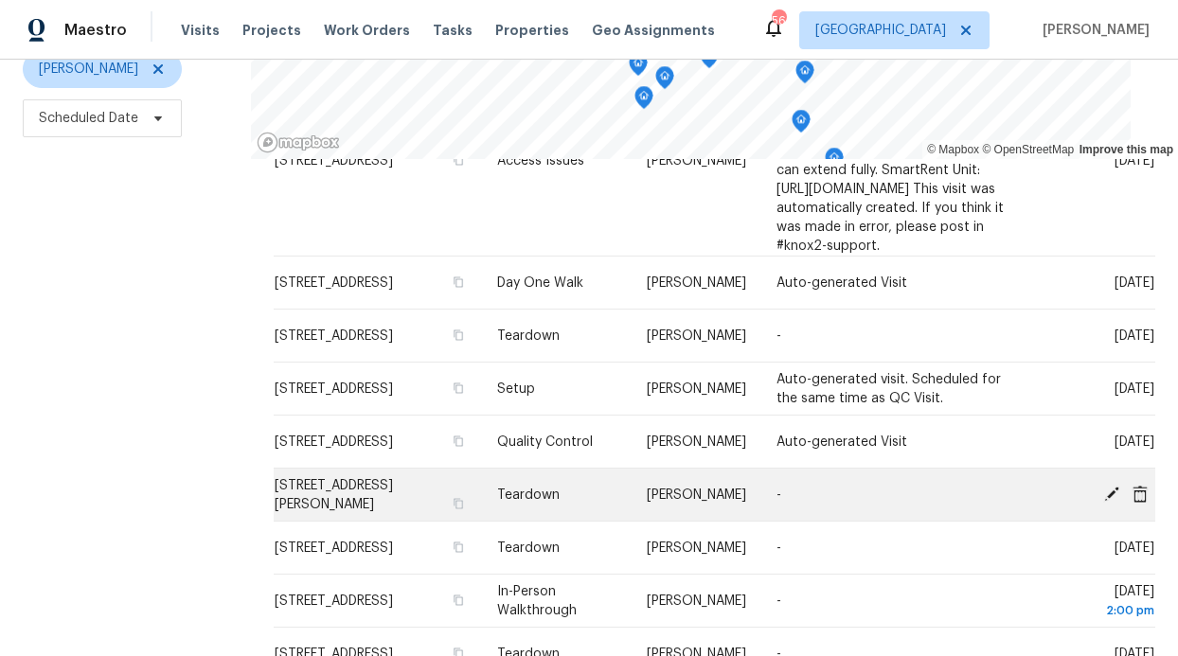
scroll to position [218, 0]
click at [450, 494] on button "button" at bounding box center [458, 502] width 17 height 17
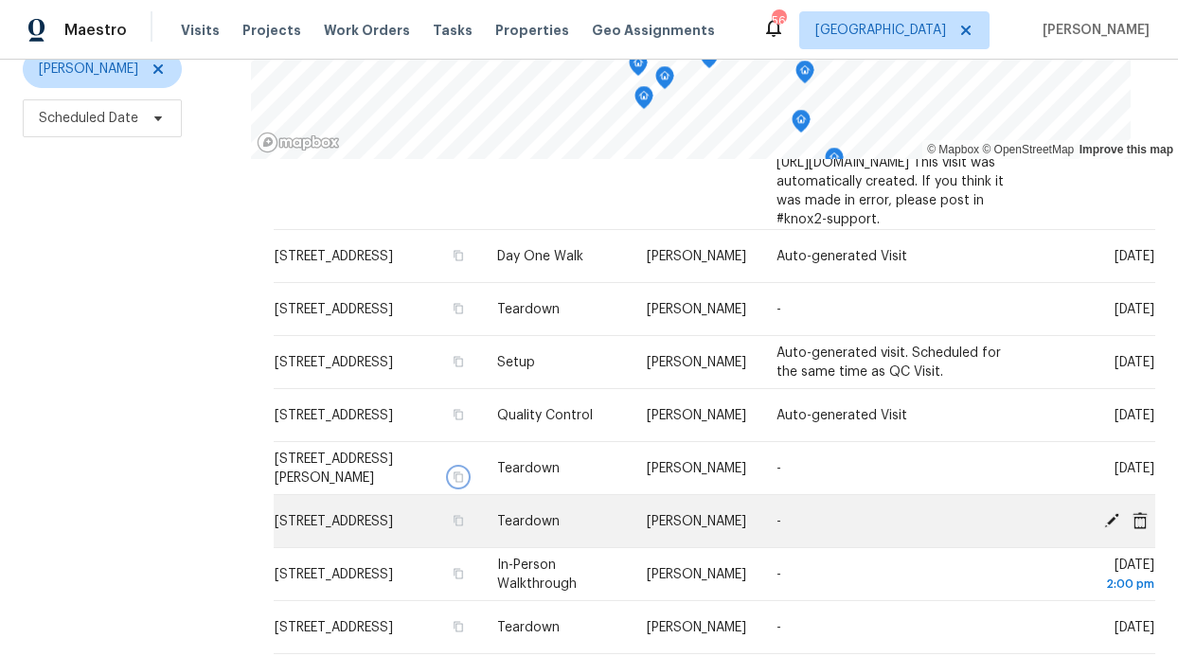
scroll to position [243, 0]
click at [454, 515] on icon "button" at bounding box center [458, 520] width 9 height 10
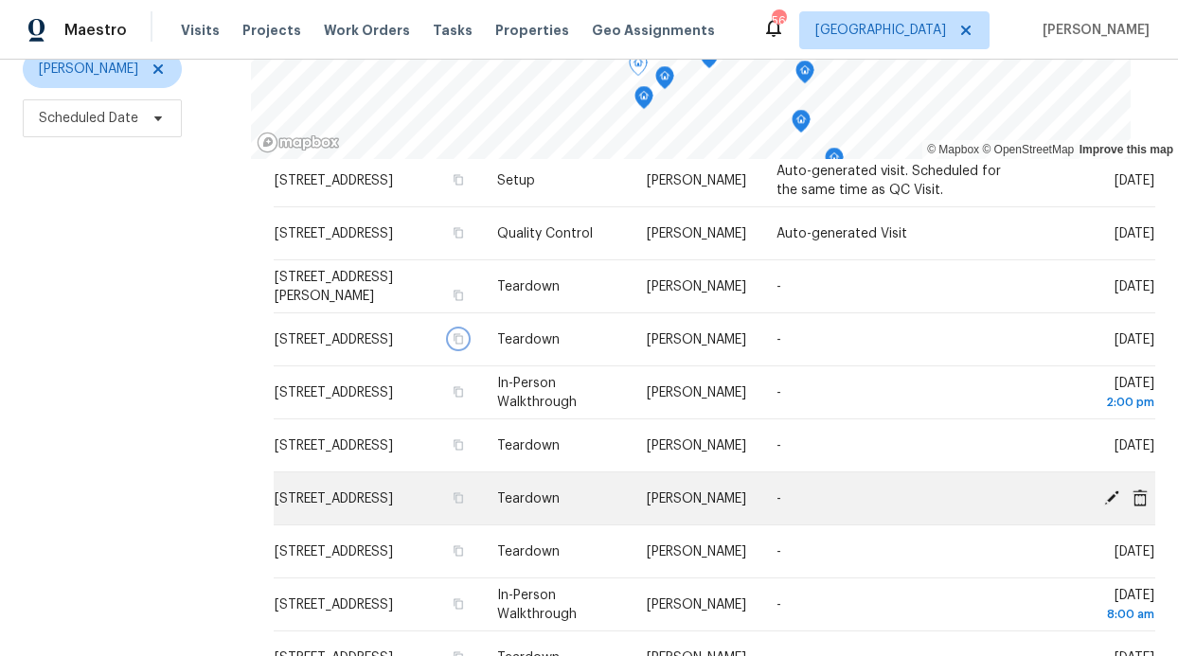
scroll to position [461, 0]
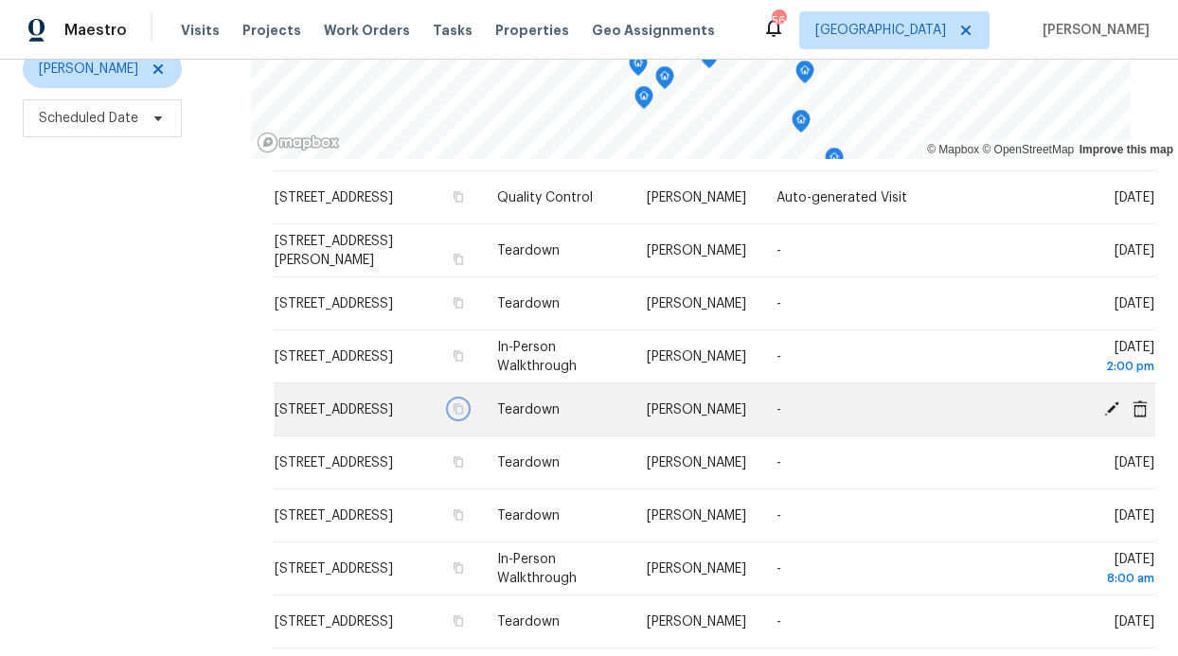
click at [453, 403] on icon "button" at bounding box center [458, 408] width 11 height 11
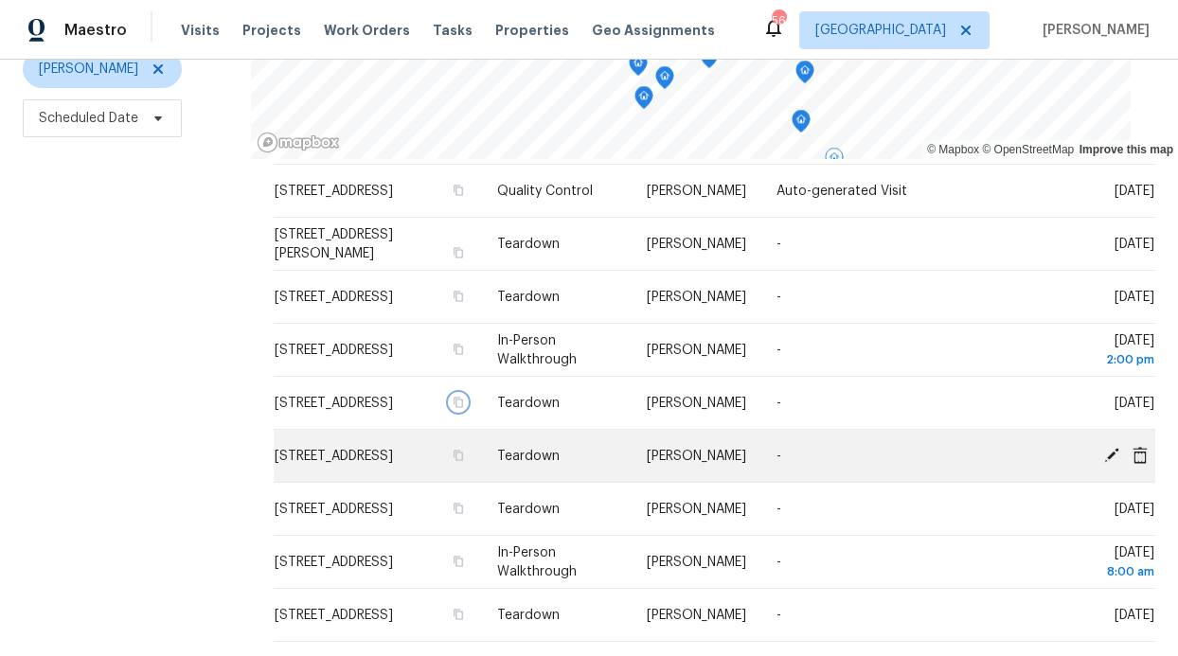
scroll to position [469, 0]
click at [454, 449] on icon "button" at bounding box center [458, 454] width 9 height 10
click at [1074, 445] on div at bounding box center [1098, 455] width 114 height 20
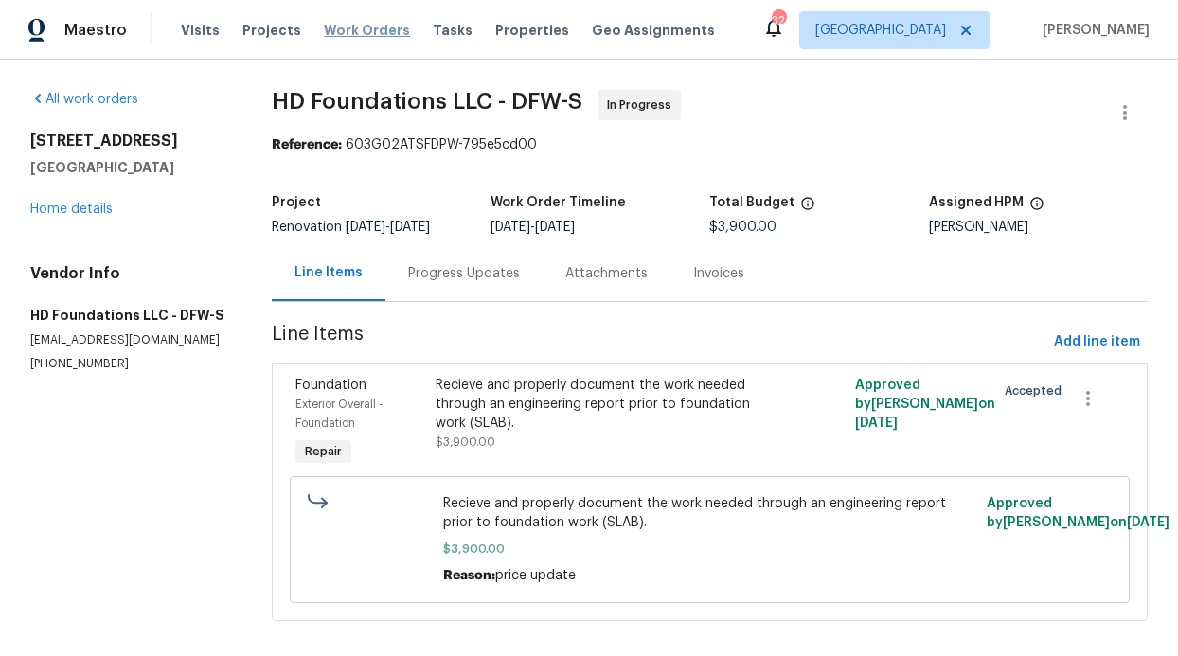
click at [344, 36] on span "Work Orders" at bounding box center [367, 30] width 86 height 19
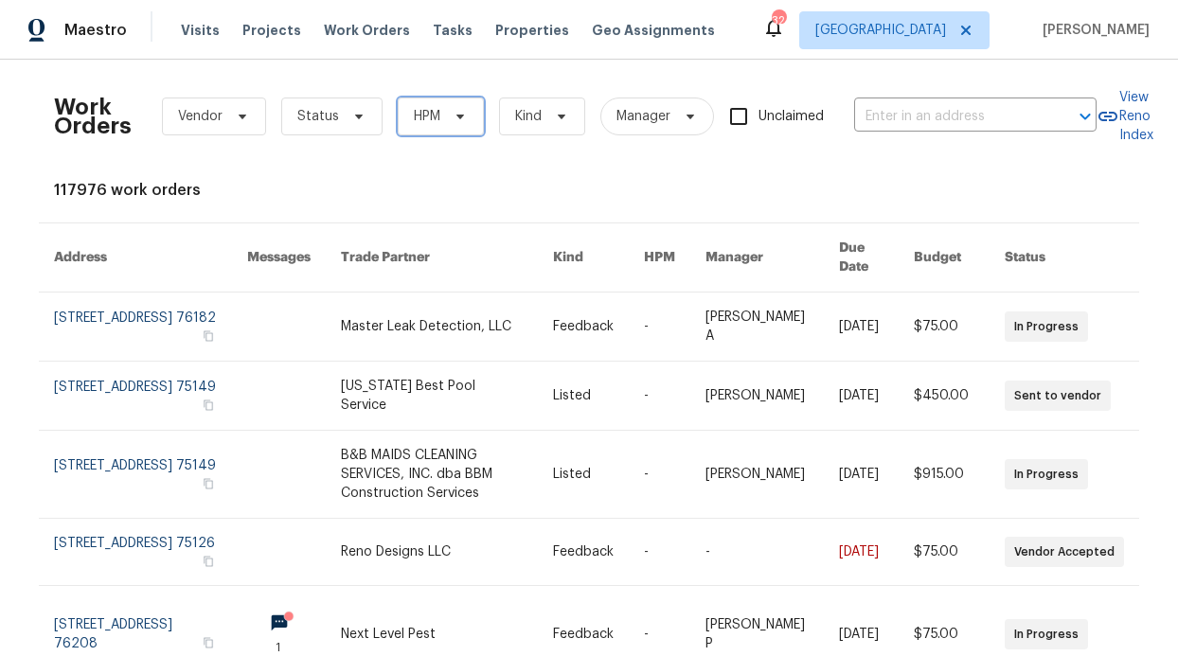
click at [442, 125] on span "HPM" at bounding box center [441, 117] width 86 height 38
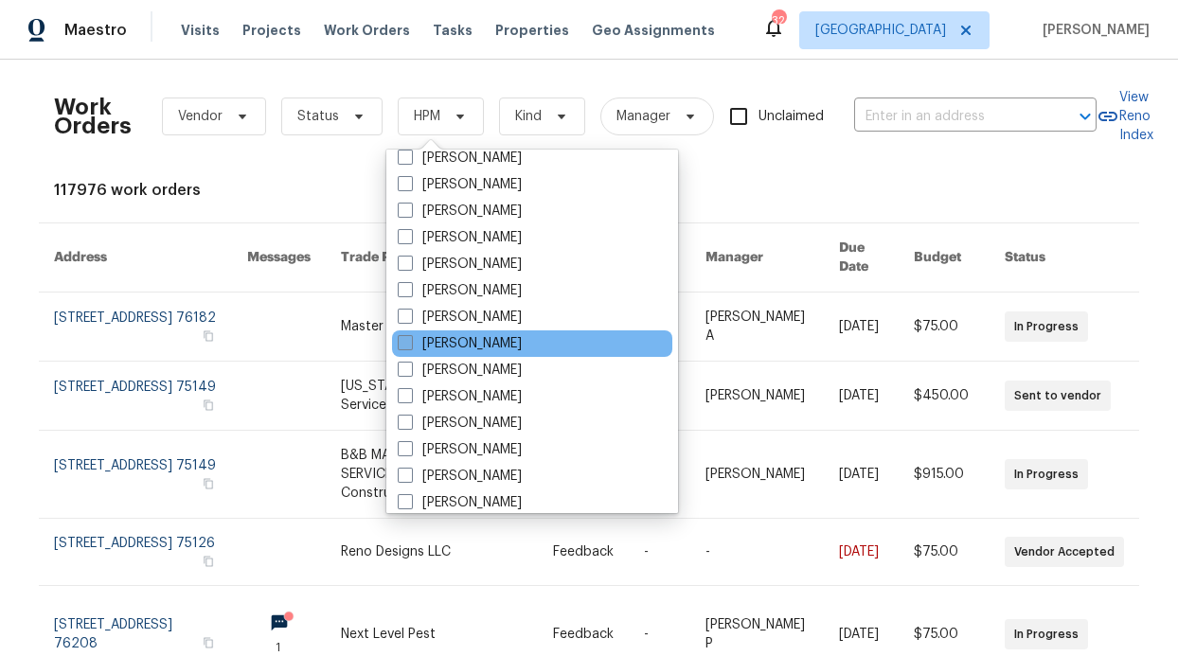
scroll to position [863, 0]
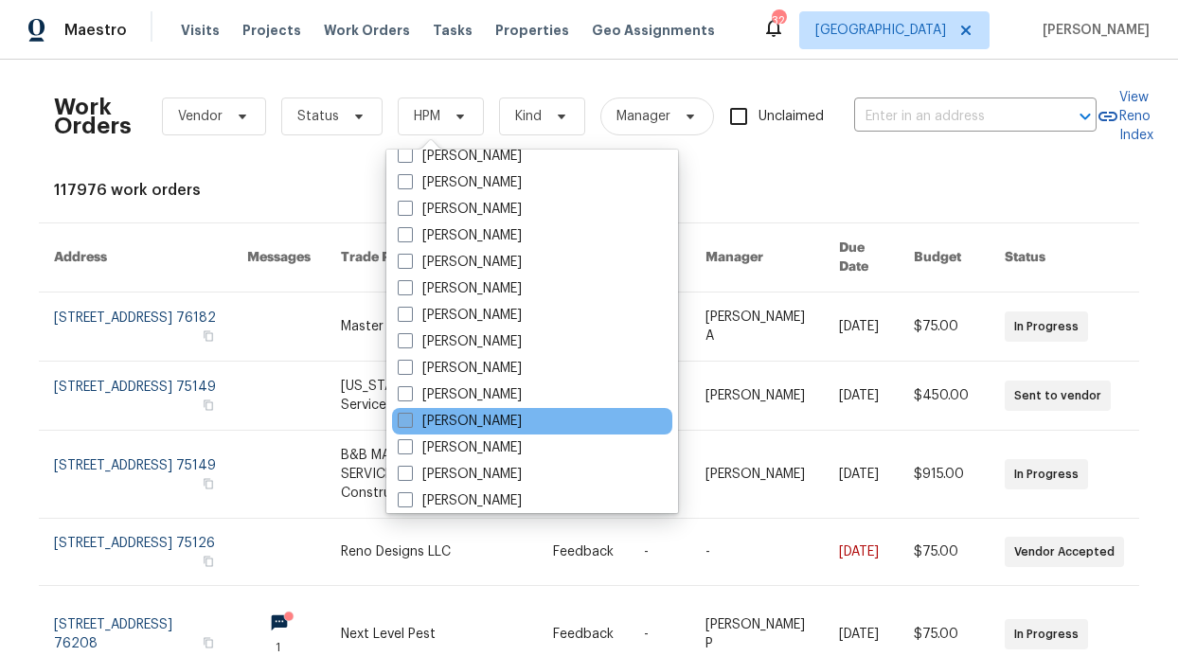
click at [480, 413] on label "[PERSON_NAME]" at bounding box center [460, 421] width 124 height 19
click at [410, 413] on input "[PERSON_NAME]" at bounding box center [404, 418] width 12 height 12
checkbox input "true"
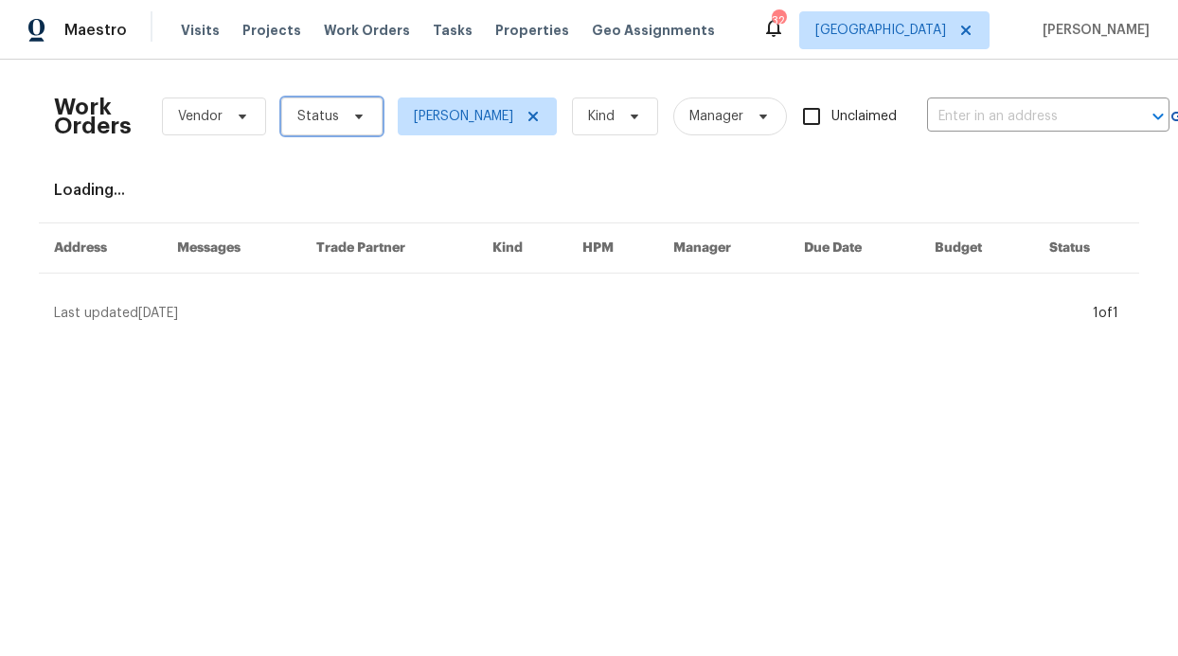
click at [351, 121] on icon at bounding box center [358, 116] width 15 height 15
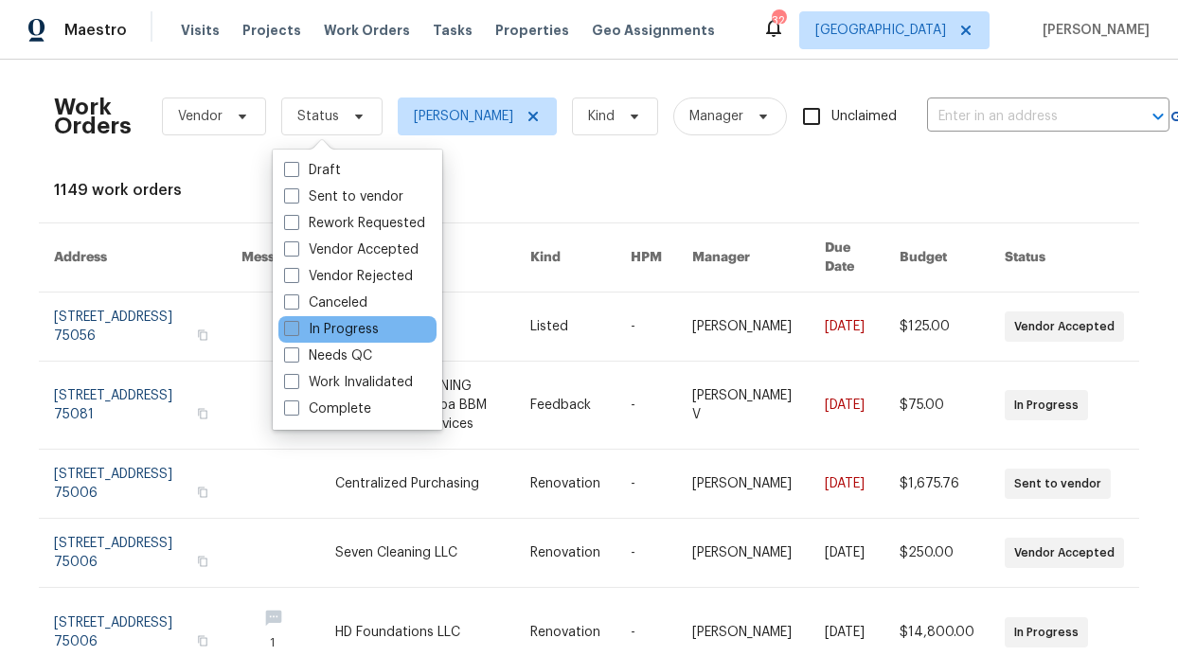
click at [363, 324] on label "In Progress" at bounding box center [331, 329] width 95 height 19
click at [296, 324] on input "In Progress" at bounding box center [290, 326] width 12 height 12
checkbox input "true"
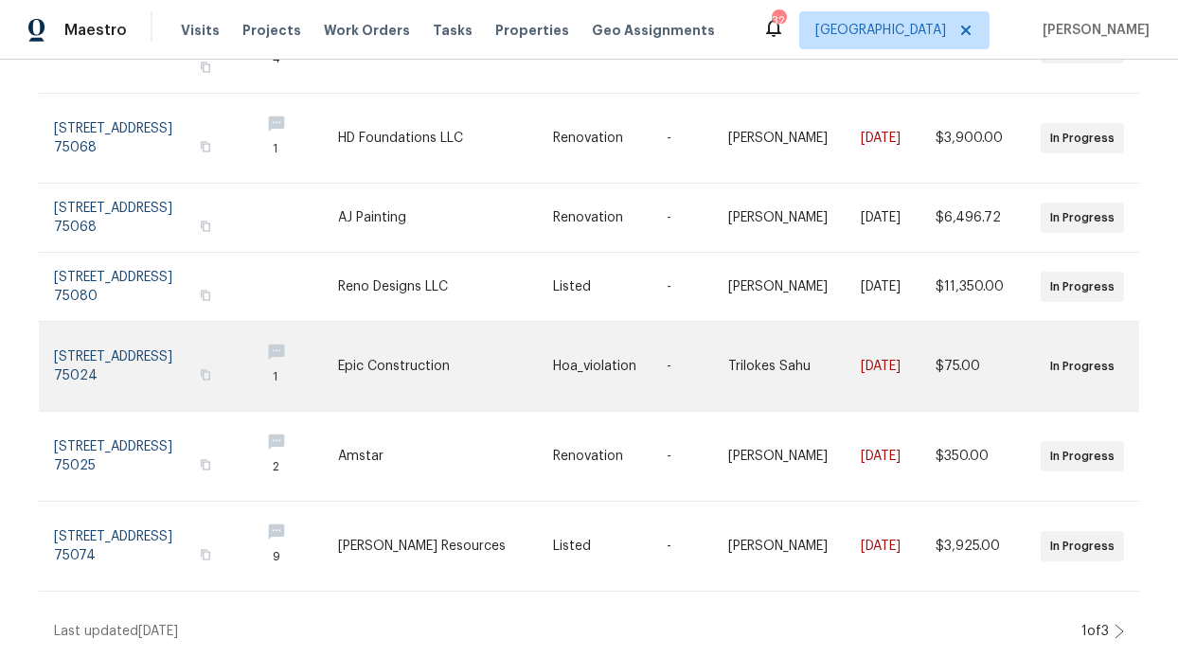
scroll to position [565, 0]
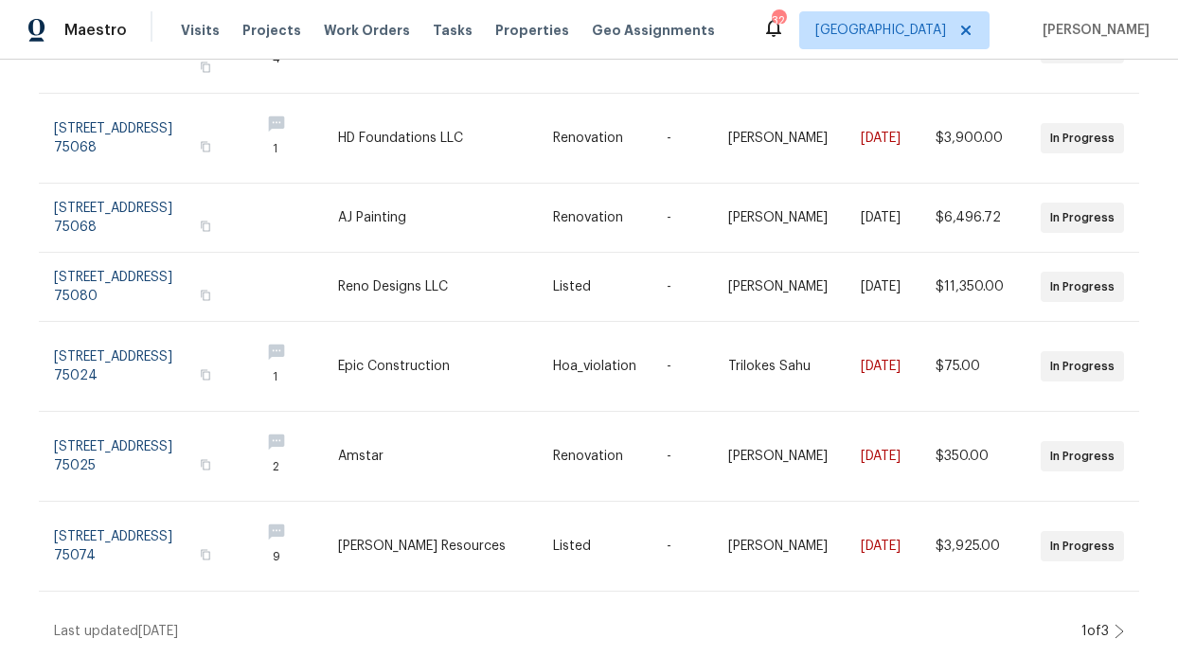
click at [1114, 624] on icon at bounding box center [1118, 631] width 9 height 15
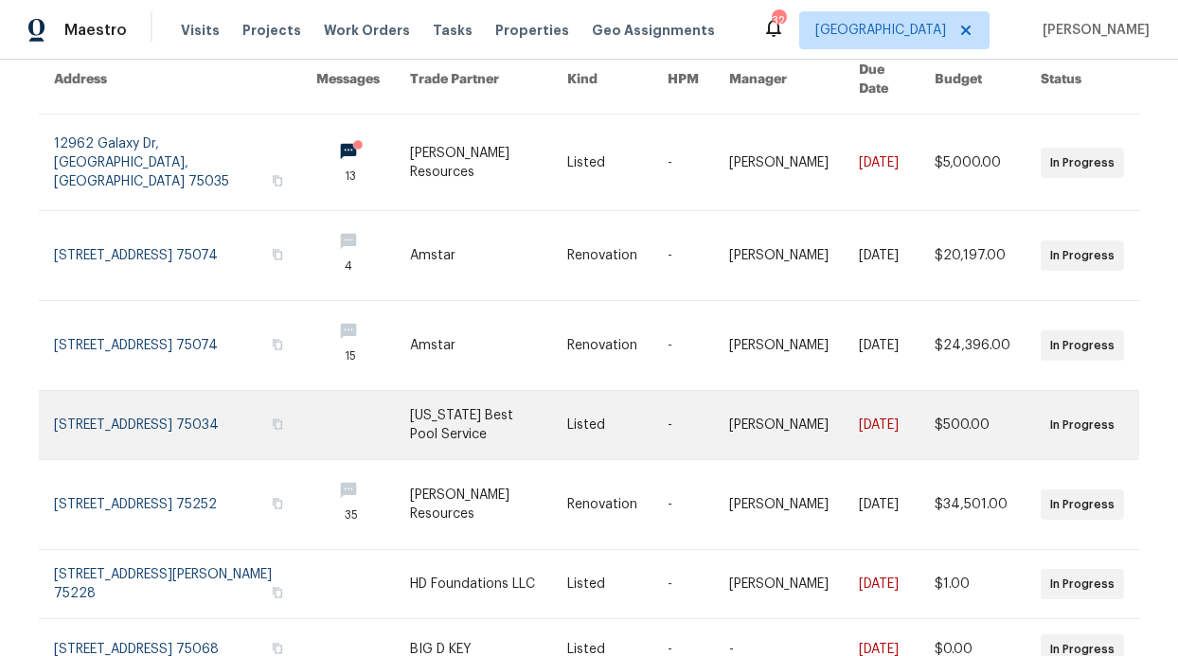
scroll to position [154, 0]
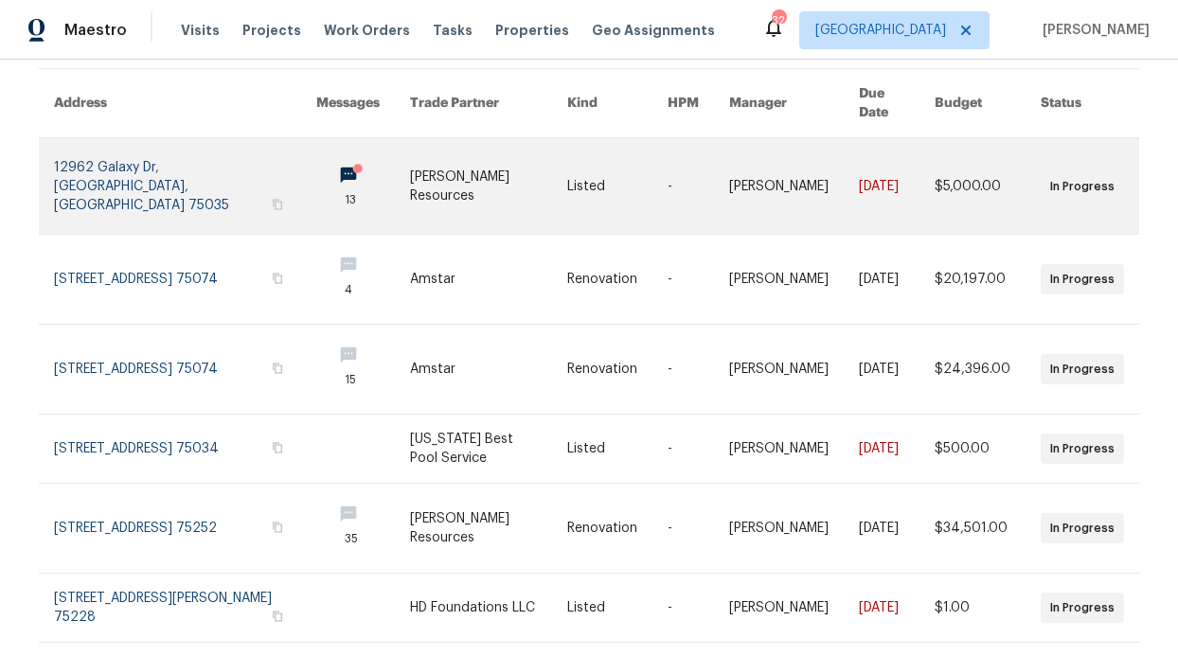
click at [335, 158] on link at bounding box center [363, 186] width 94 height 96
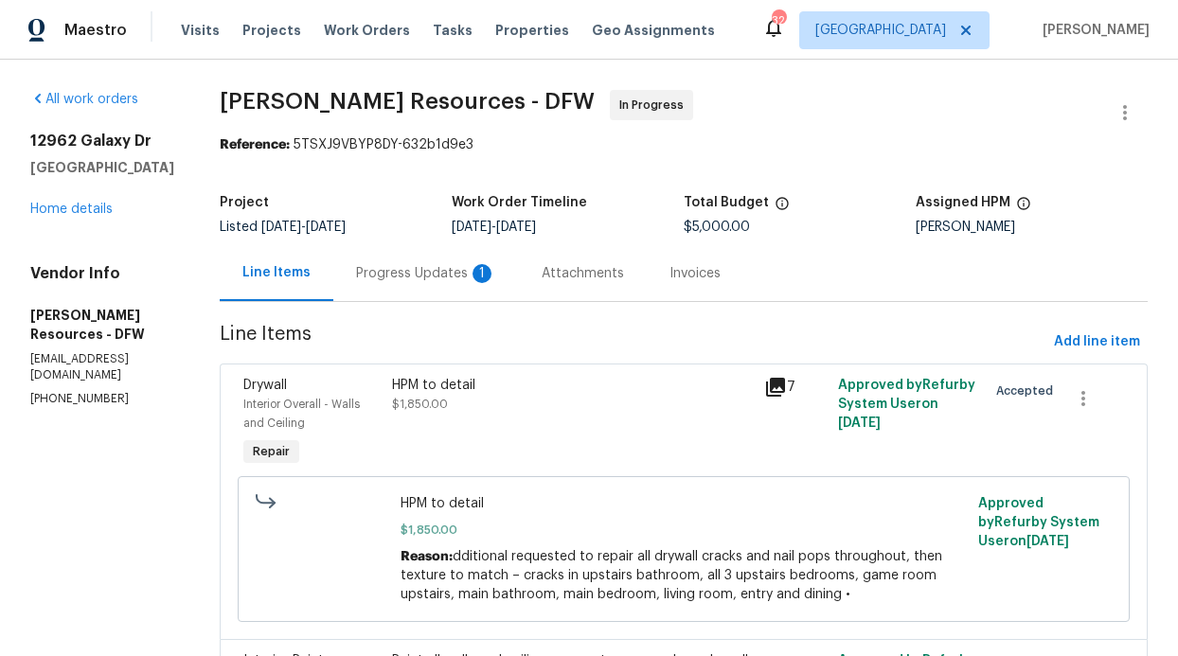
click at [452, 272] on div "Progress Updates 1" at bounding box center [426, 273] width 140 height 19
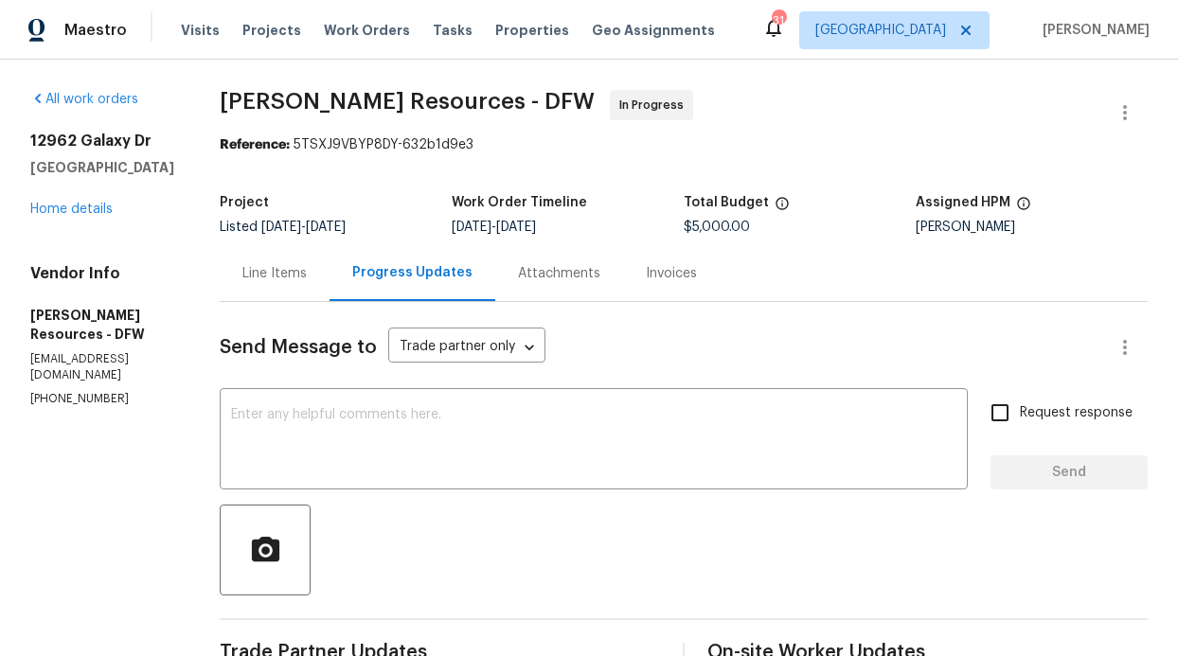
click at [311, 300] on div "Line Items" at bounding box center [275, 273] width 110 height 56
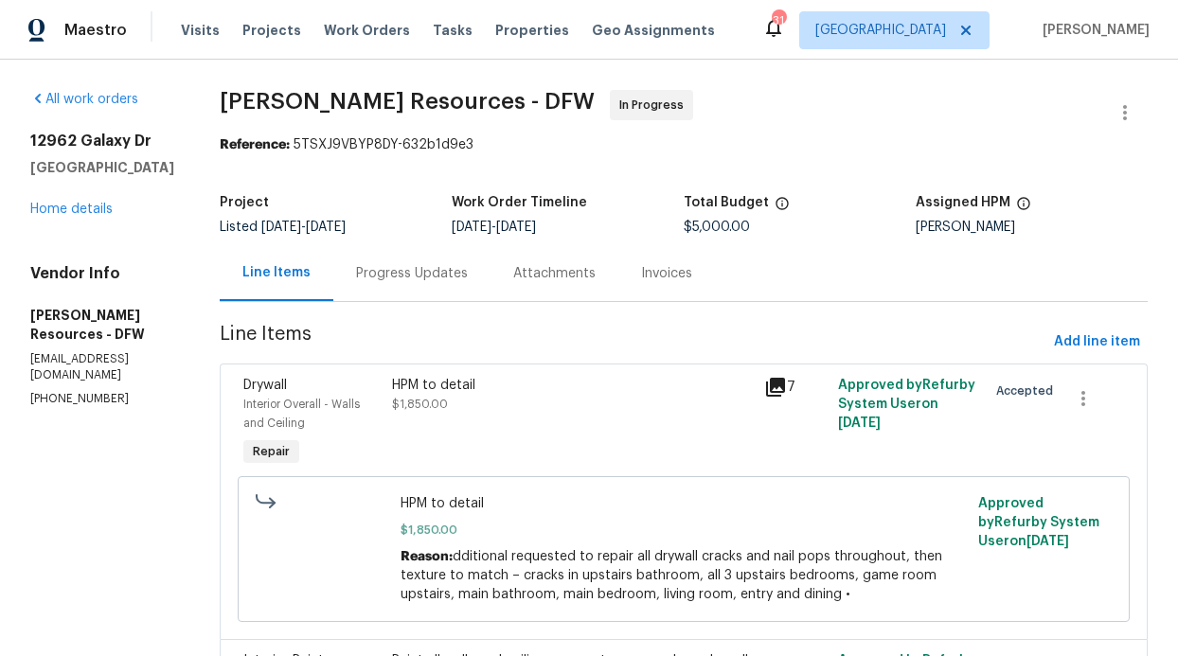
click at [420, 290] on div "Progress Updates" at bounding box center [411, 273] width 157 height 56
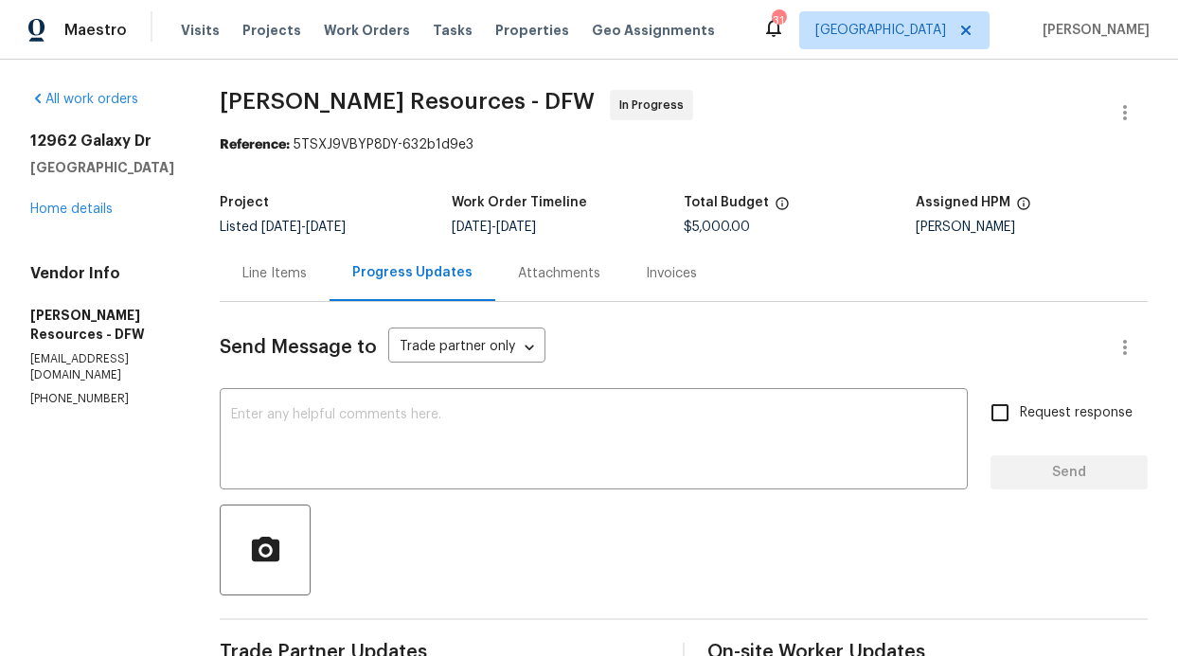
click at [102, 197] on div "12962 Galaxy Dr Frisco, TX 75035 Home details" at bounding box center [102, 175] width 144 height 87
click at [89, 216] on div "12962 Galaxy Dr Frisco, TX 75035 Home details" at bounding box center [102, 175] width 144 height 87
click at [88, 214] on link "Home details" at bounding box center [71, 209] width 82 height 13
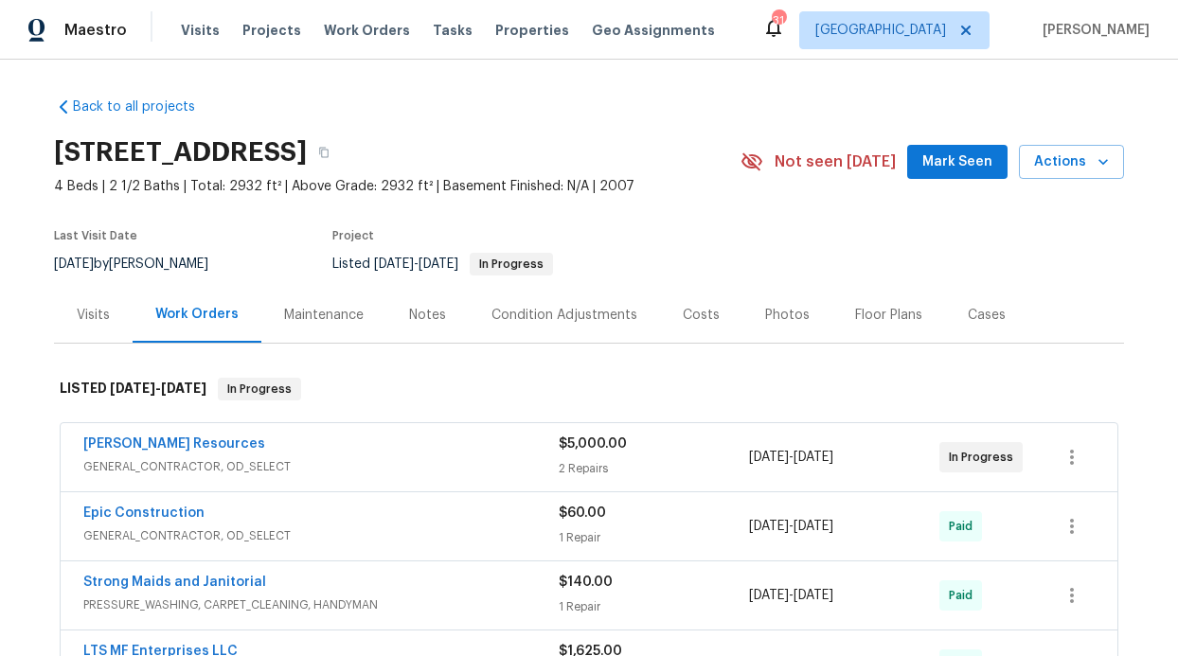
scroll to position [27, 0]
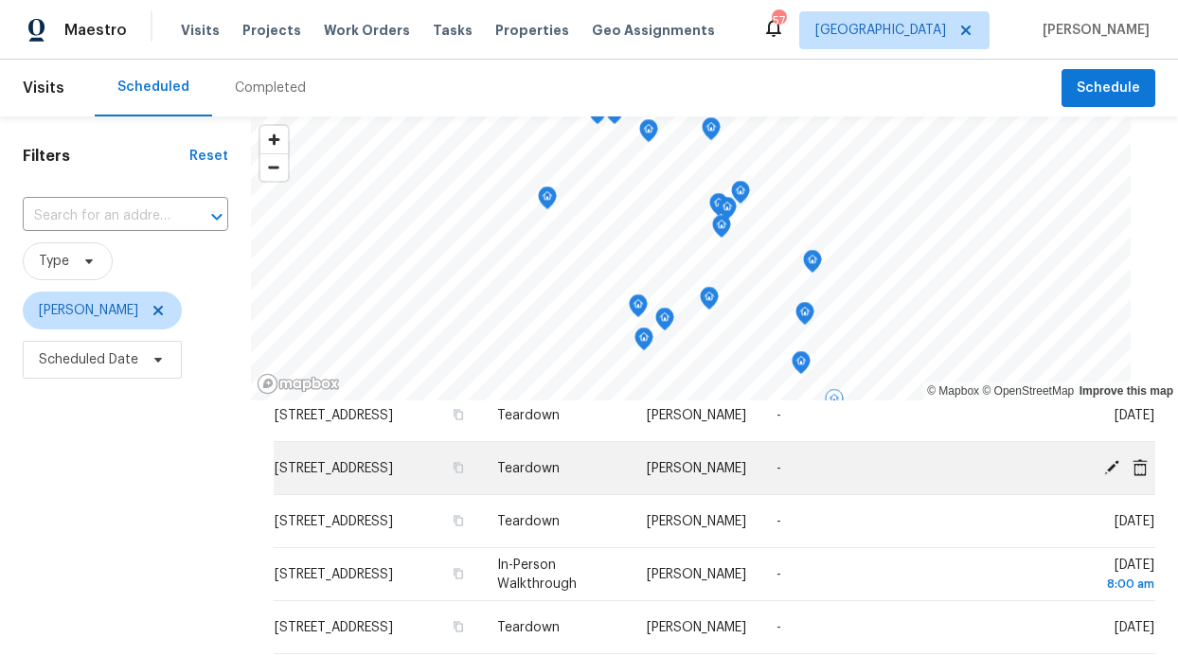
scroll to position [696, 0]
click at [1104, 460] on icon at bounding box center [1111, 467] width 15 height 15
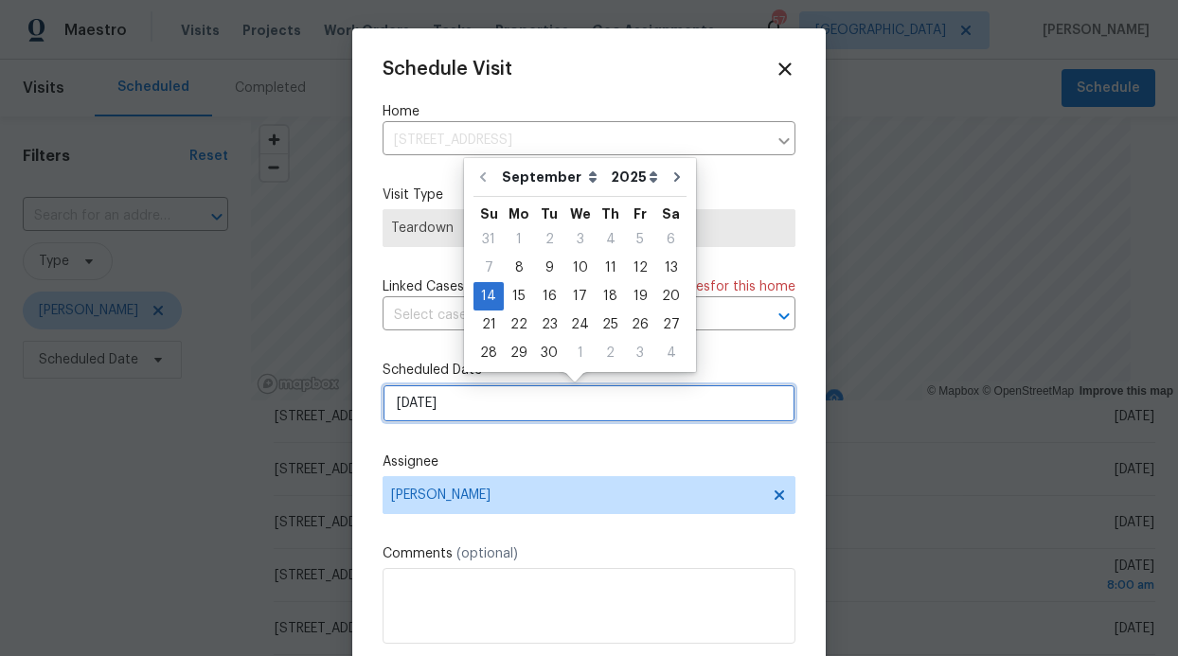
click at [552, 402] on input "[DATE]" at bounding box center [588, 403] width 413 height 38
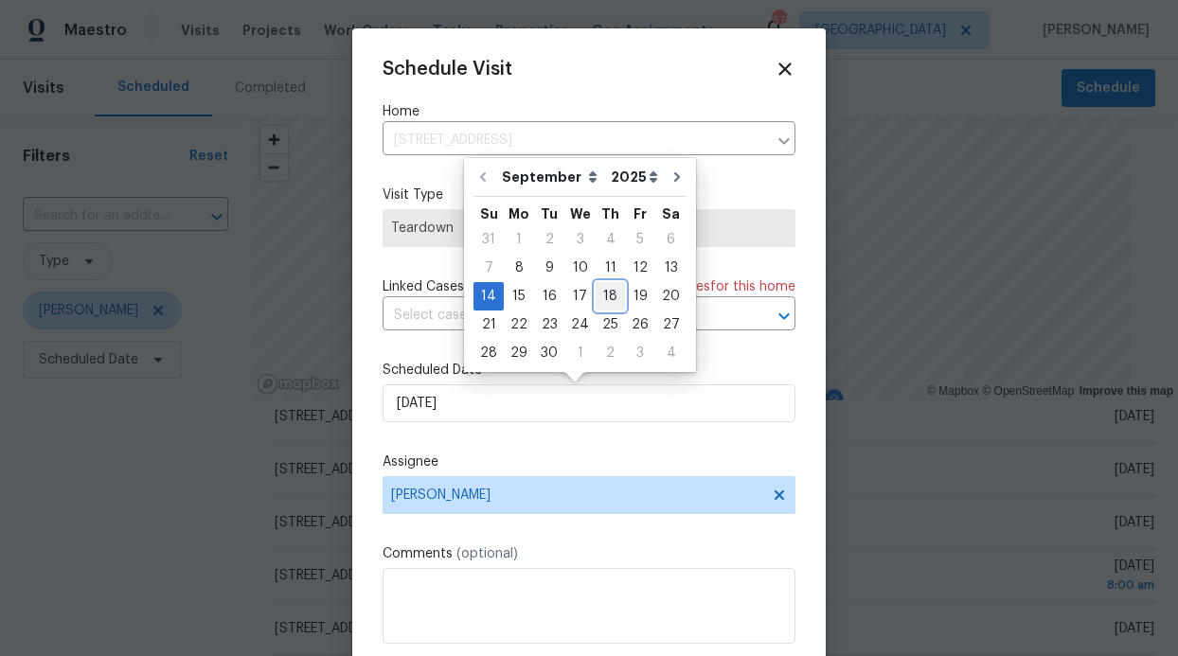
click at [606, 296] on div "18" at bounding box center [610, 296] width 29 height 27
type input "[DATE]"
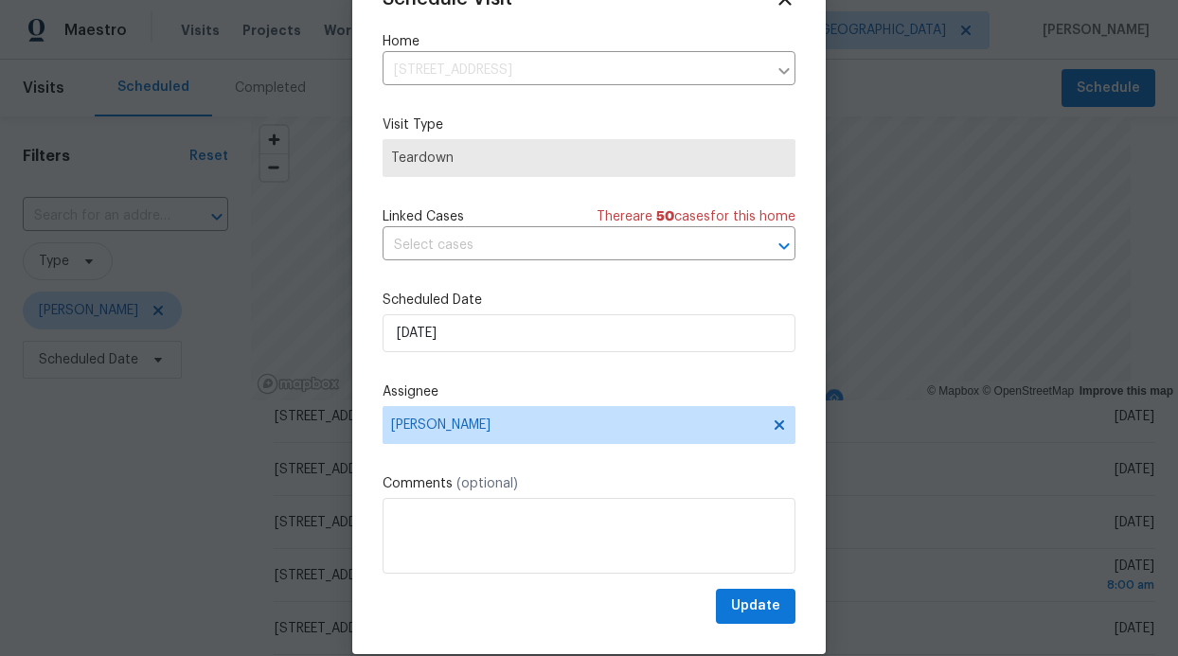
scroll to position [63, 0]
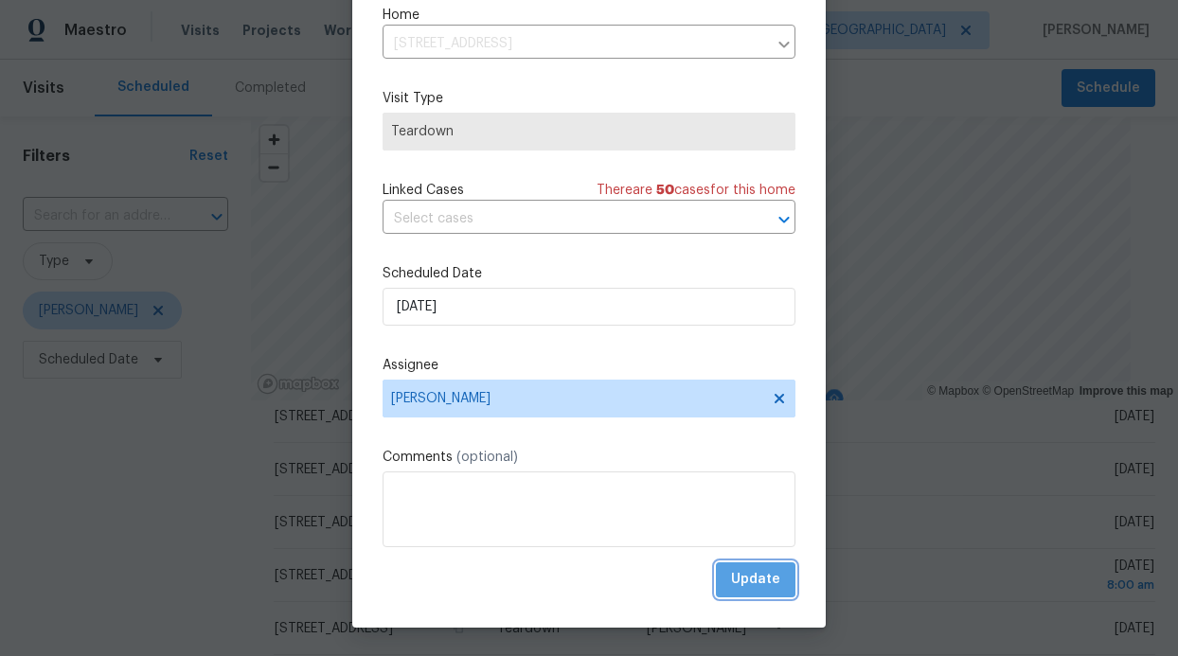
click at [741, 570] on span "Update" at bounding box center [755, 580] width 49 height 24
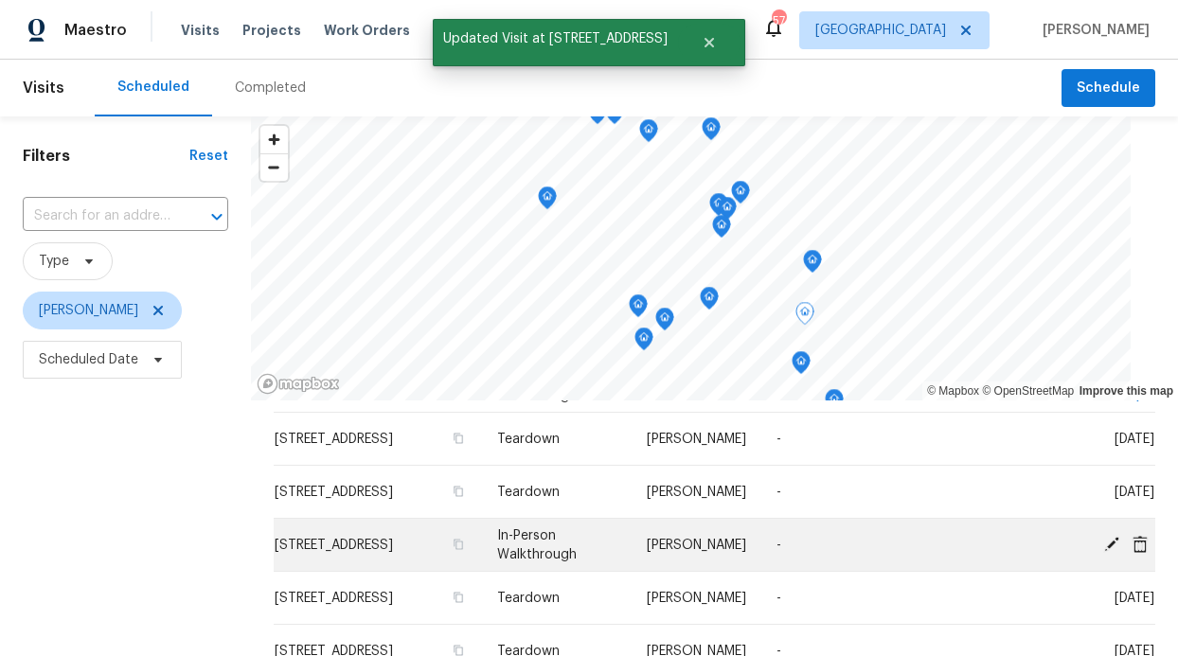
scroll to position [662, 0]
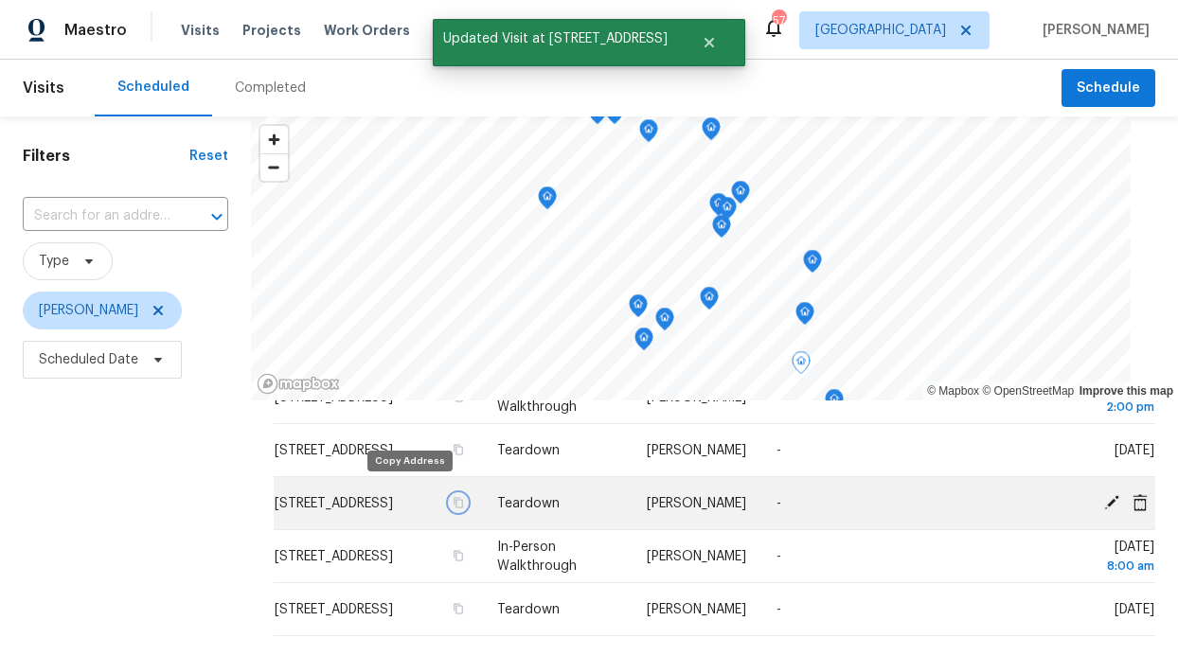
click at [453, 497] on icon "button" at bounding box center [458, 502] width 11 height 11
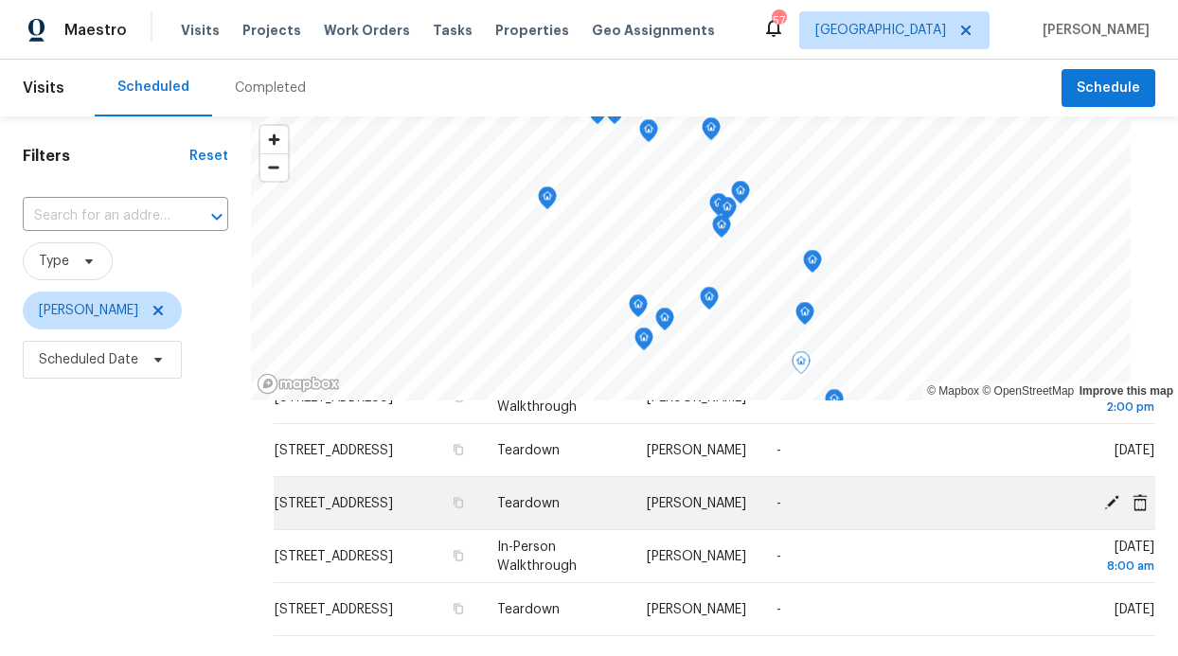
click at [1104, 494] on icon at bounding box center [1111, 501] width 15 height 15
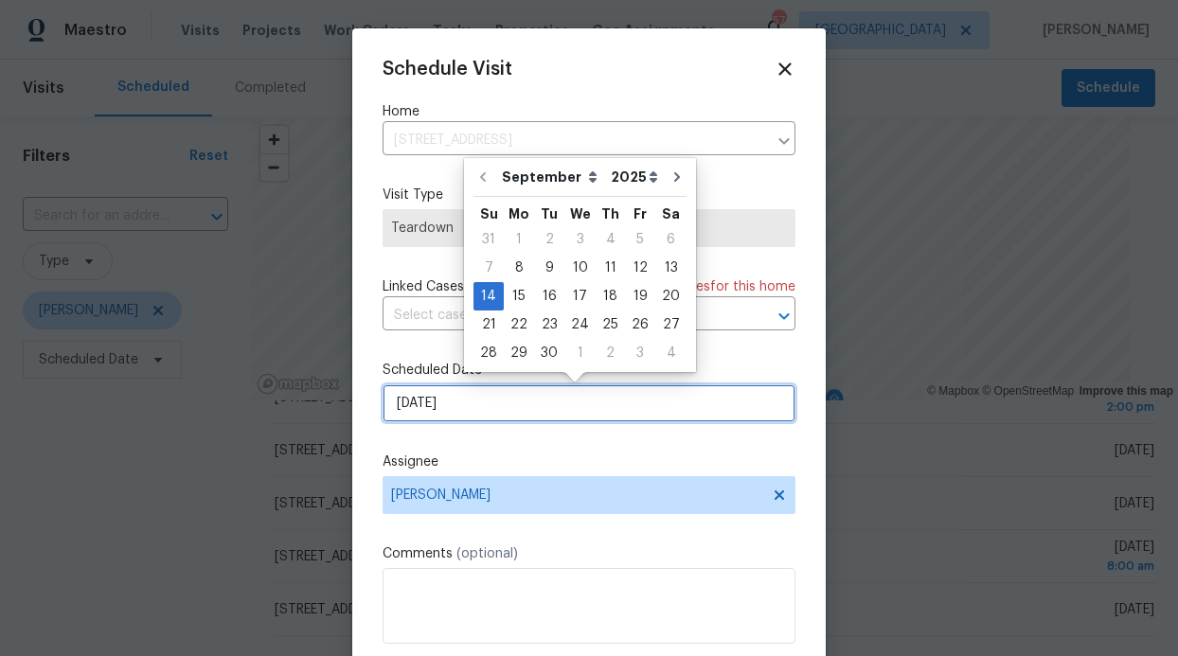
click at [556, 397] on input "9/14/2025" at bounding box center [588, 403] width 413 height 38
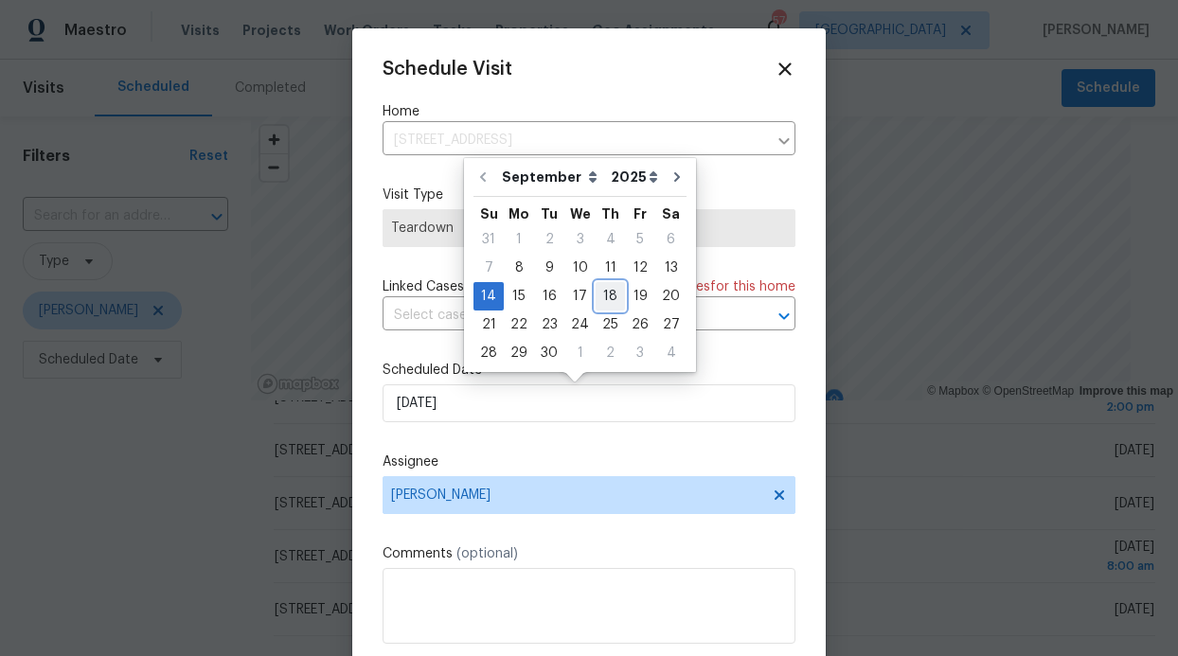
click at [603, 300] on div "18" at bounding box center [610, 296] width 29 height 27
type input "9/18/2025"
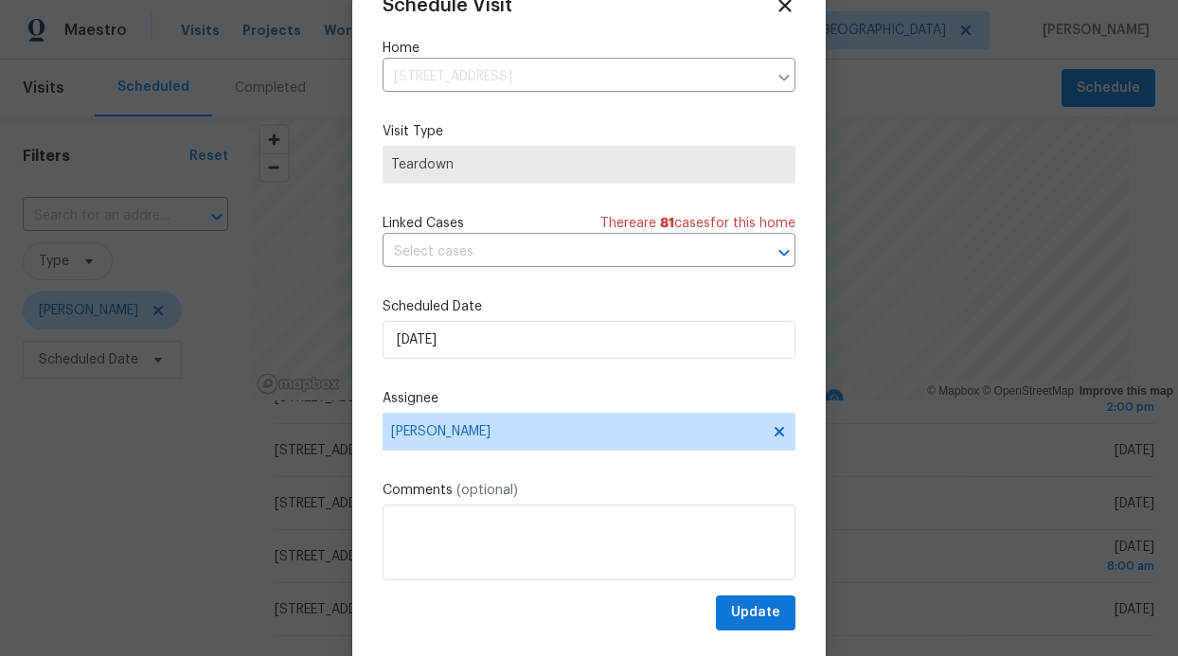
scroll to position [63, 0]
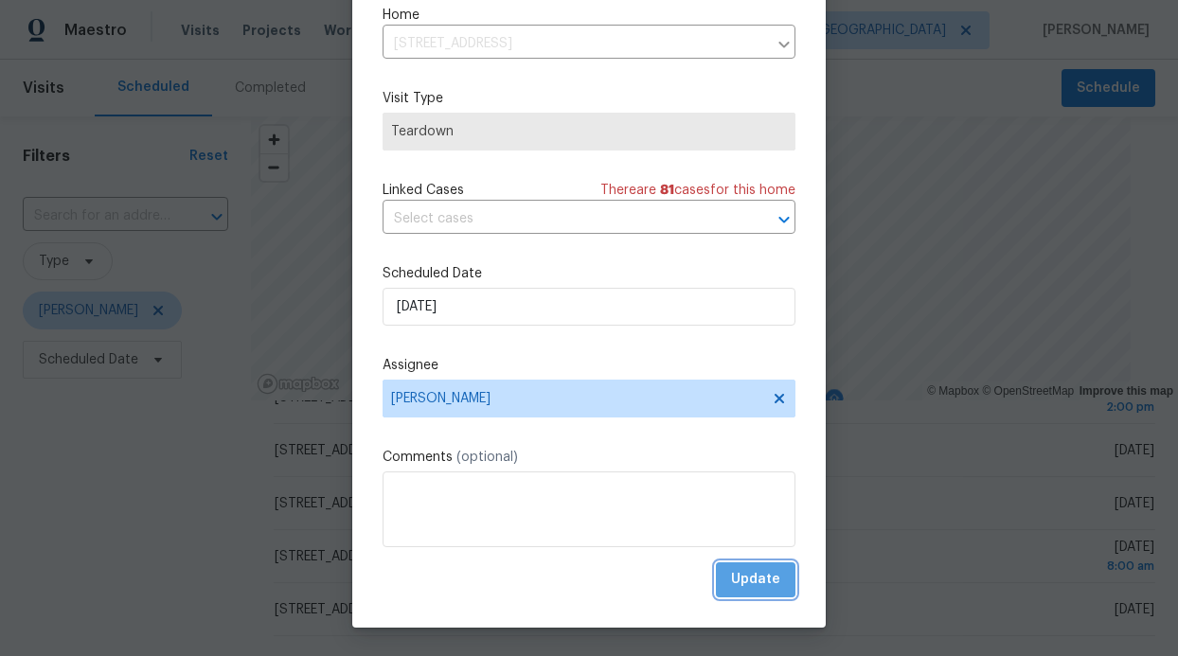
click at [748, 579] on span "Update" at bounding box center [755, 580] width 49 height 24
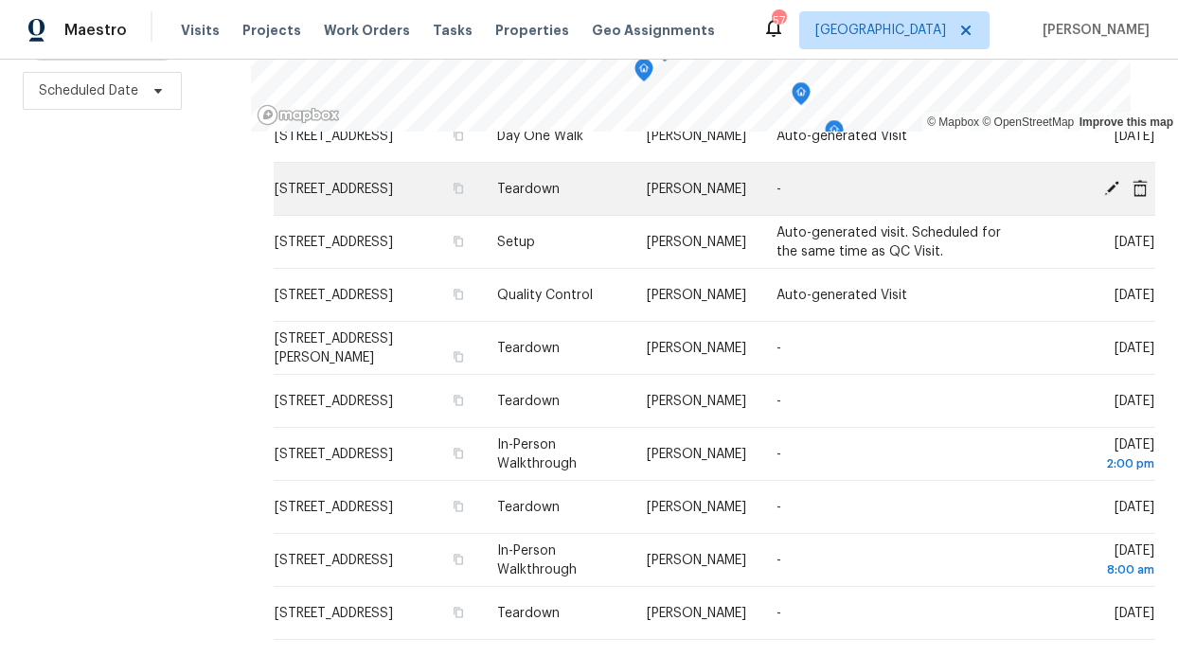
scroll to position [0, 0]
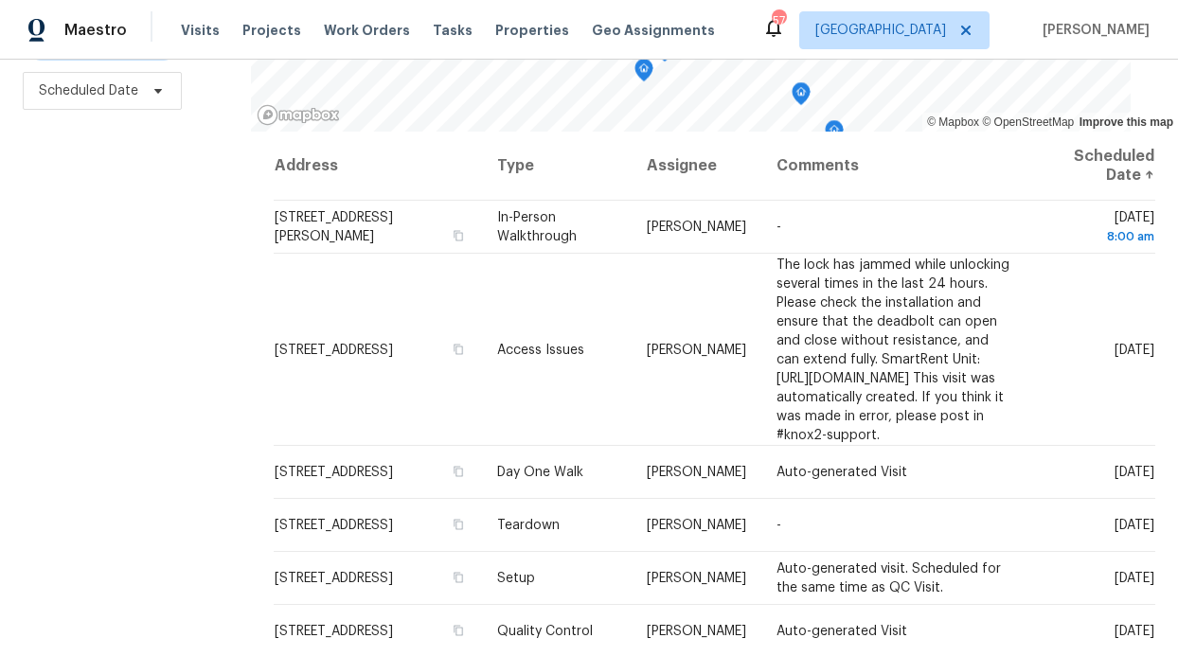
click at [178, 276] on div "Filters Reset ​ Type RonDerrick Jackson Scheduled Date" at bounding box center [125, 252] width 251 height 809
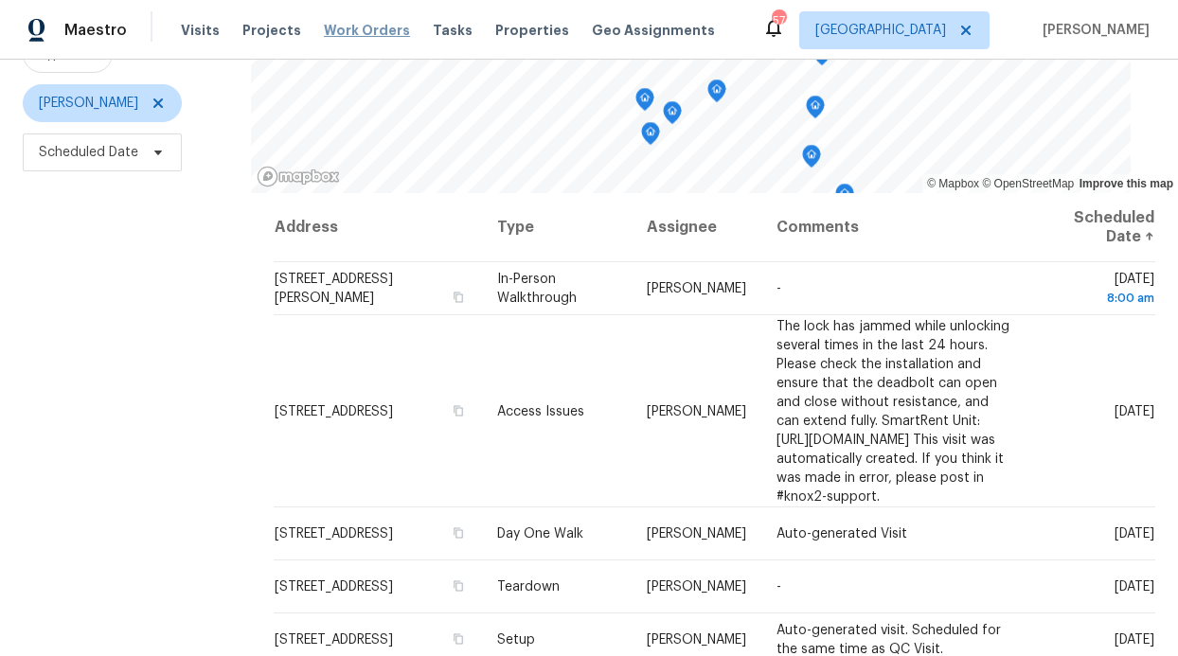
click at [387, 33] on span "Work Orders" at bounding box center [367, 30] width 86 height 19
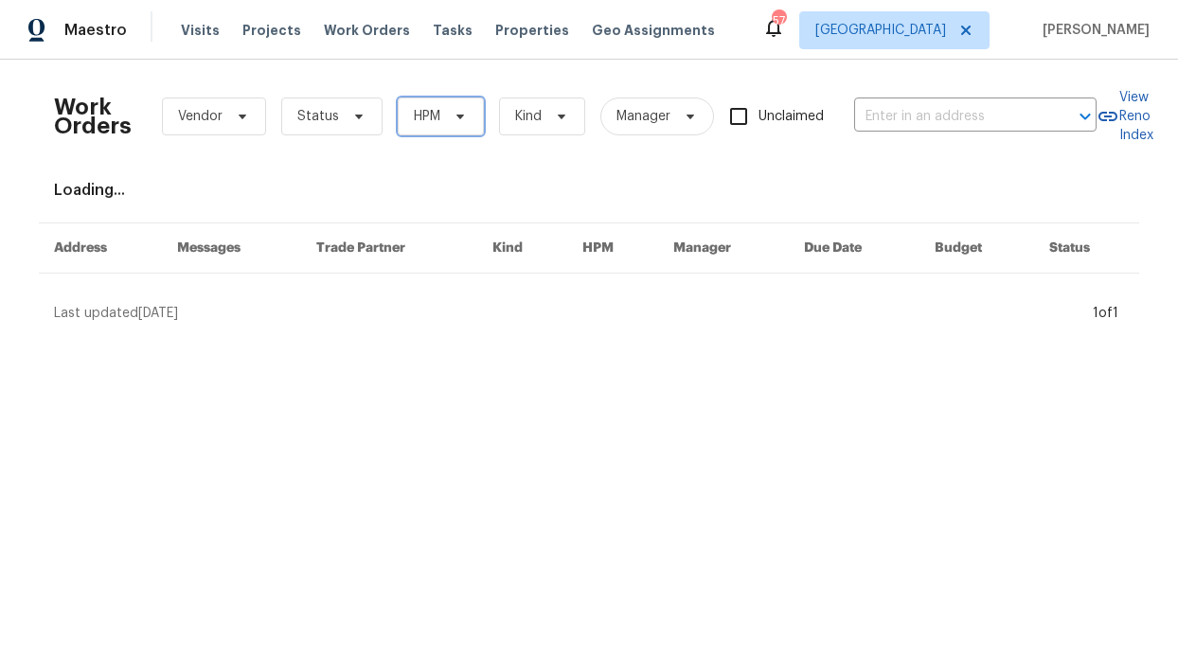
click at [428, 116] on span "HPM" at bounding box center [427, 116] width 27 height 19
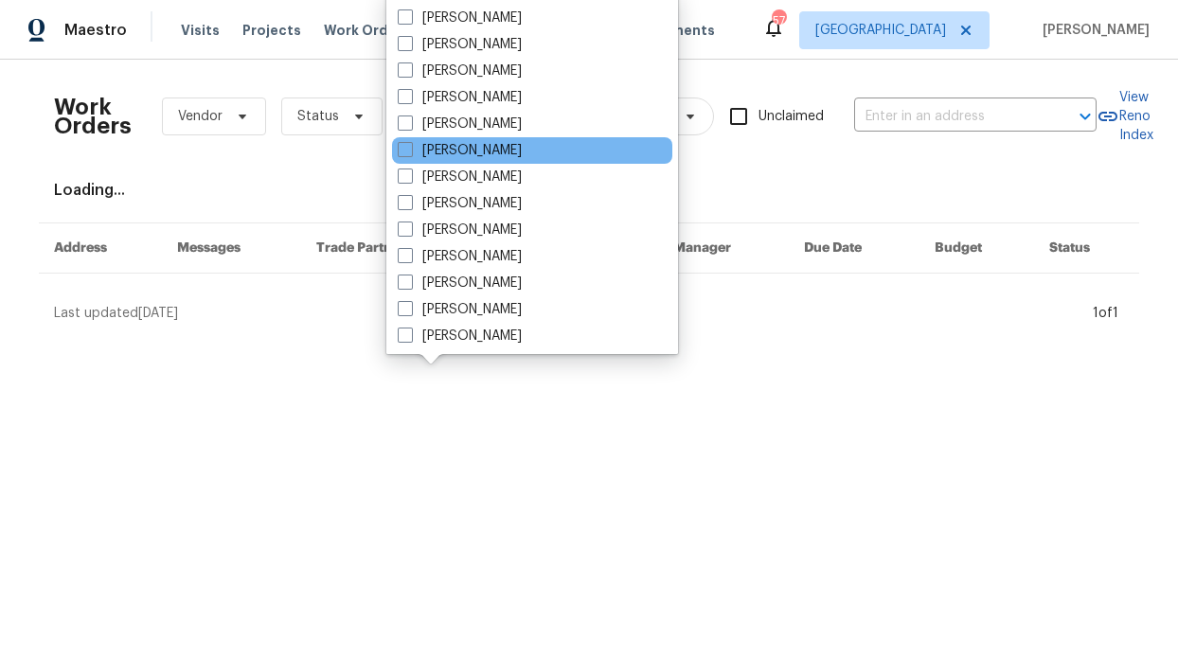
scroll to position [1057, 0]
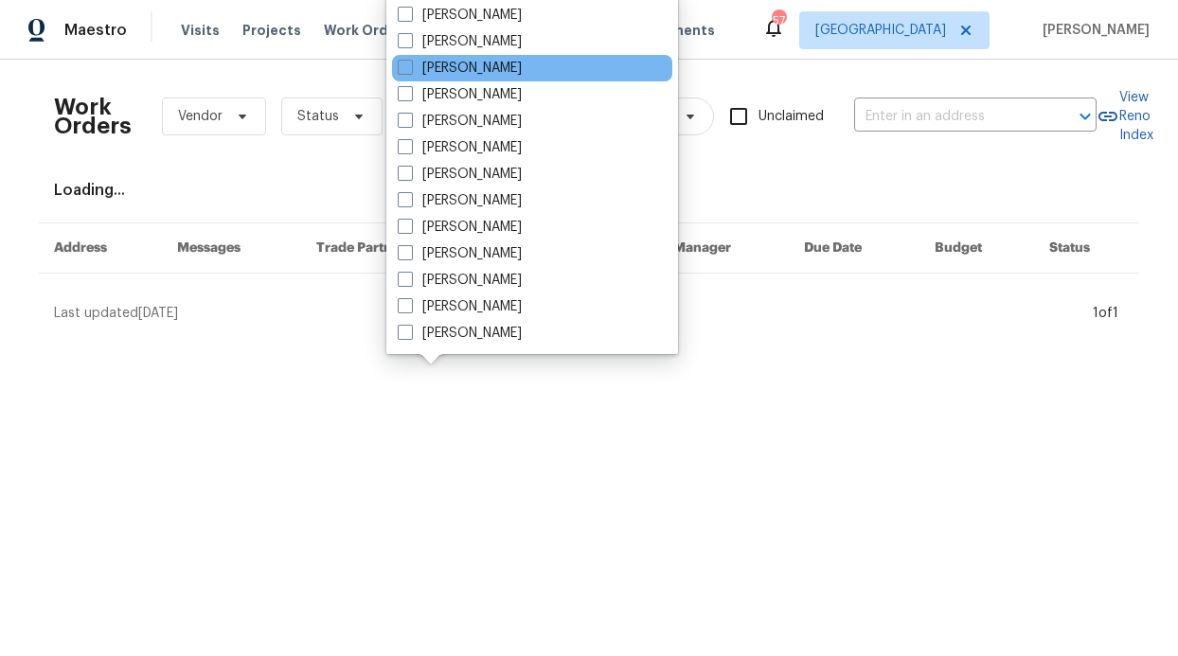
click at [463, 80] on div "[PERSON_NAME]" at bounding box center [532, 68] width 280 height 27
click at [464, 74] on label "[PERSON_NAME]" at bounding box center [460, 68] width 124 height 19
click at [410, 71] on input "[PERSON_NAME]" at bounding box center [404, 65] width 12 height 12
checkbox input "true"
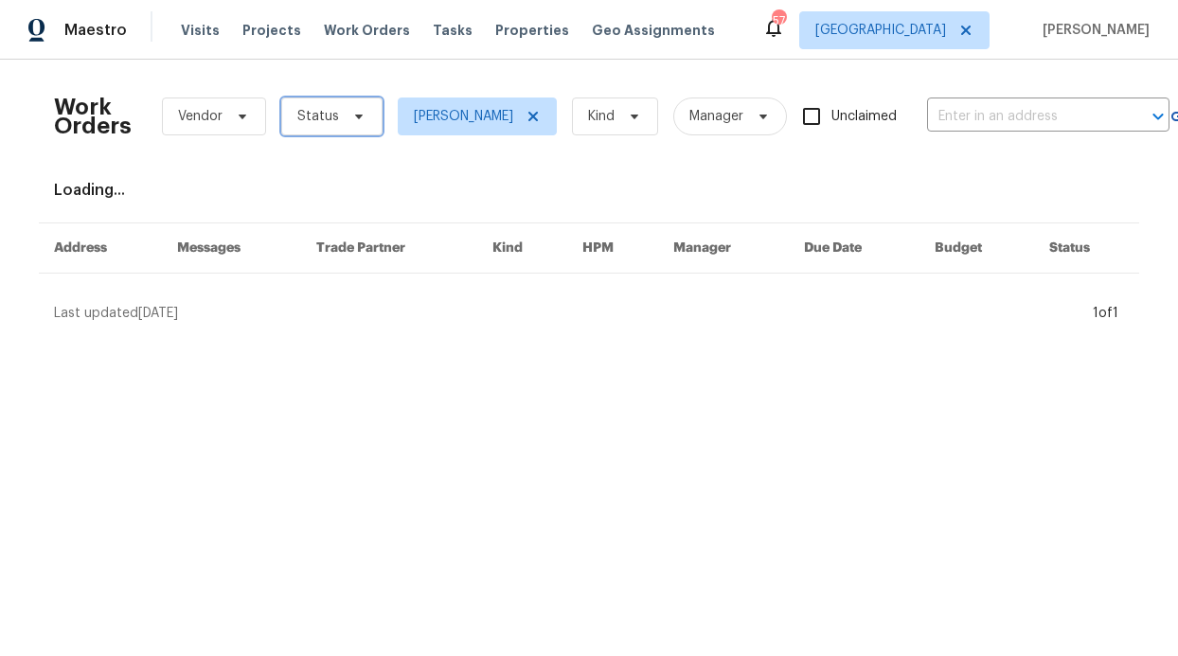
click at [351, 112] on icon at bounding box center [358, 116] width 15 height 15
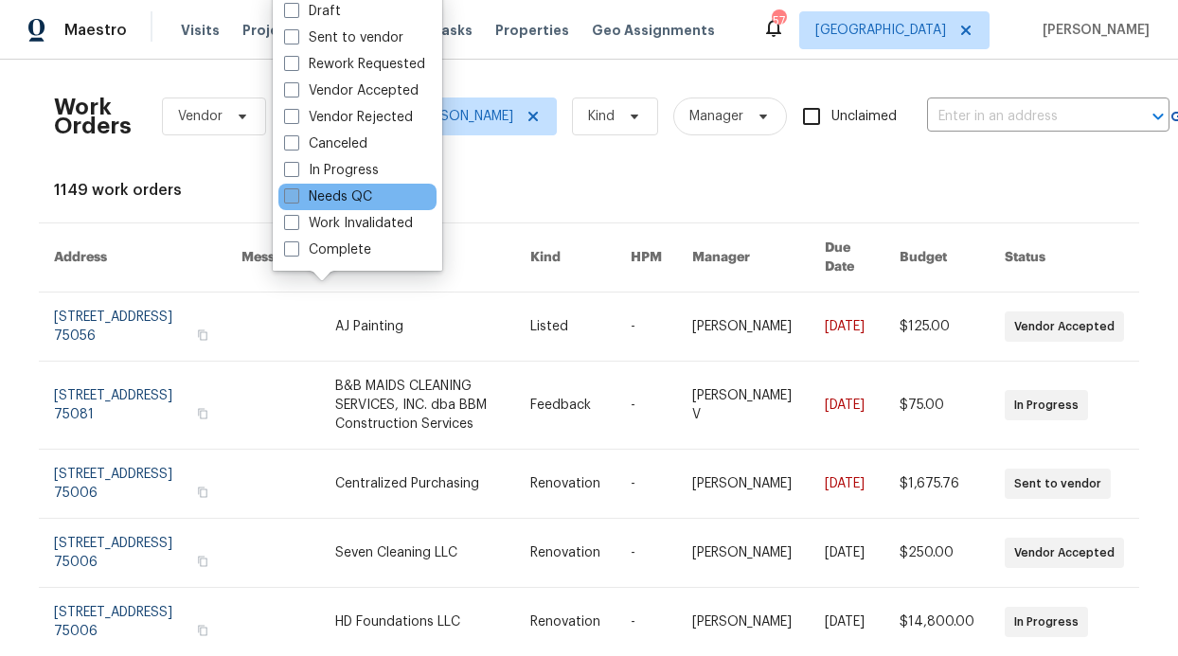
click at [335, 195] on label "Needs QC" at bounding box center [328, 196] width 88 height 19
click at [296, 195] on input "Needs QC" at bounding box center [290, 193] width 12 height 12
checkbox input "true"
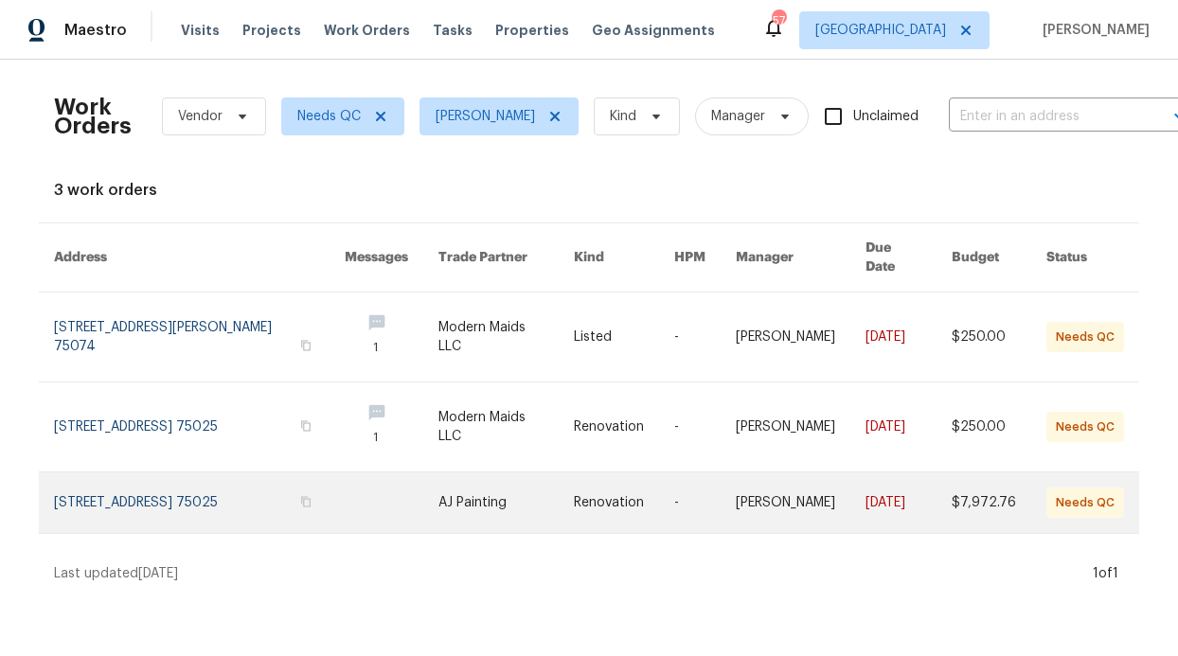
click at [329, 472] on td at bounding box center [376, 503] width 94 height 62
click at [268, 481] on link at bounding box center [199, 502] width 291 height 61
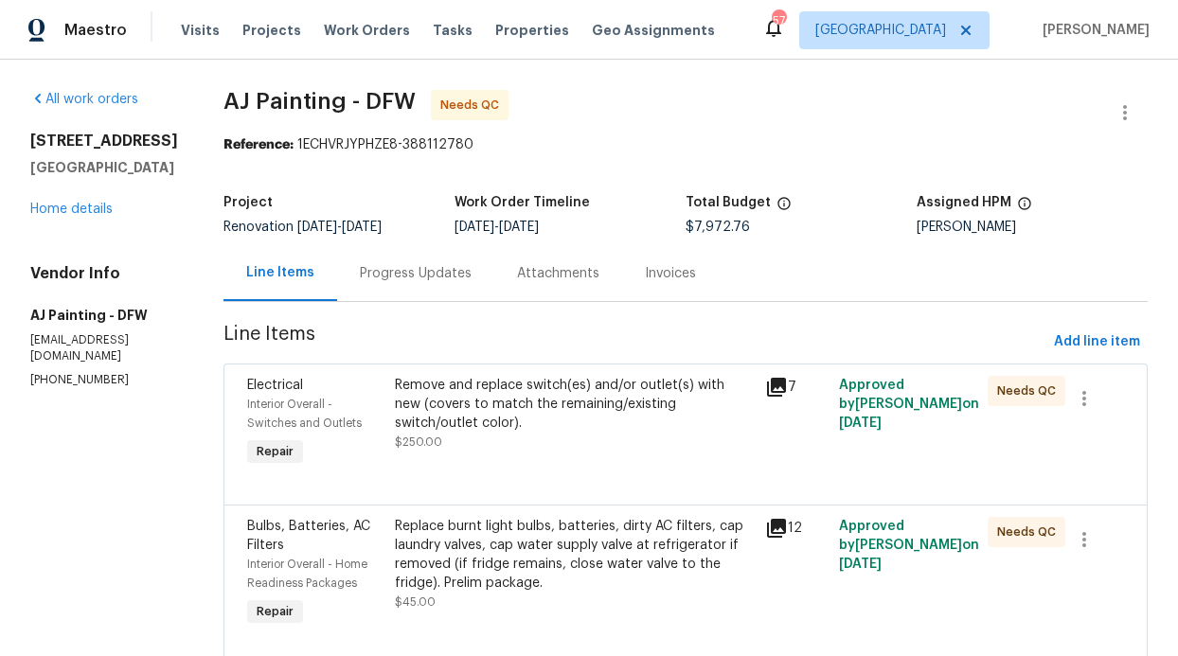
click at [544, 300] on div "Attachments" at bounding box center [558, 273] width 128 height 56
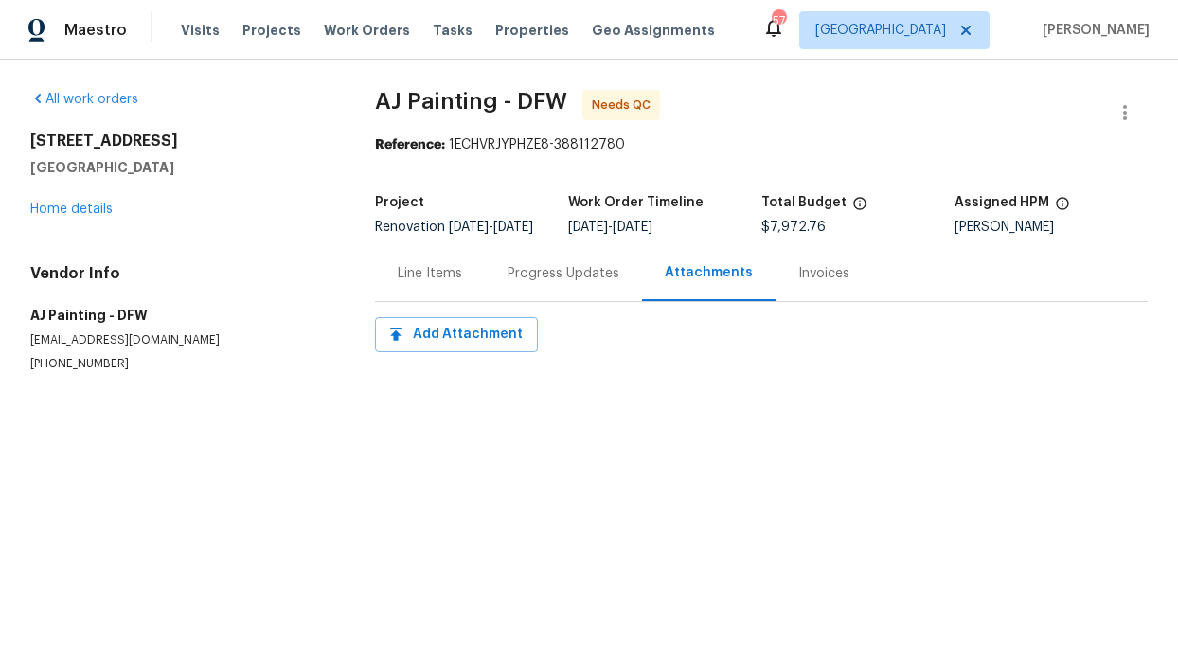
click at [524, 301] on div "Progress Updates" at bounding box center [563, 273] width 157 height 56
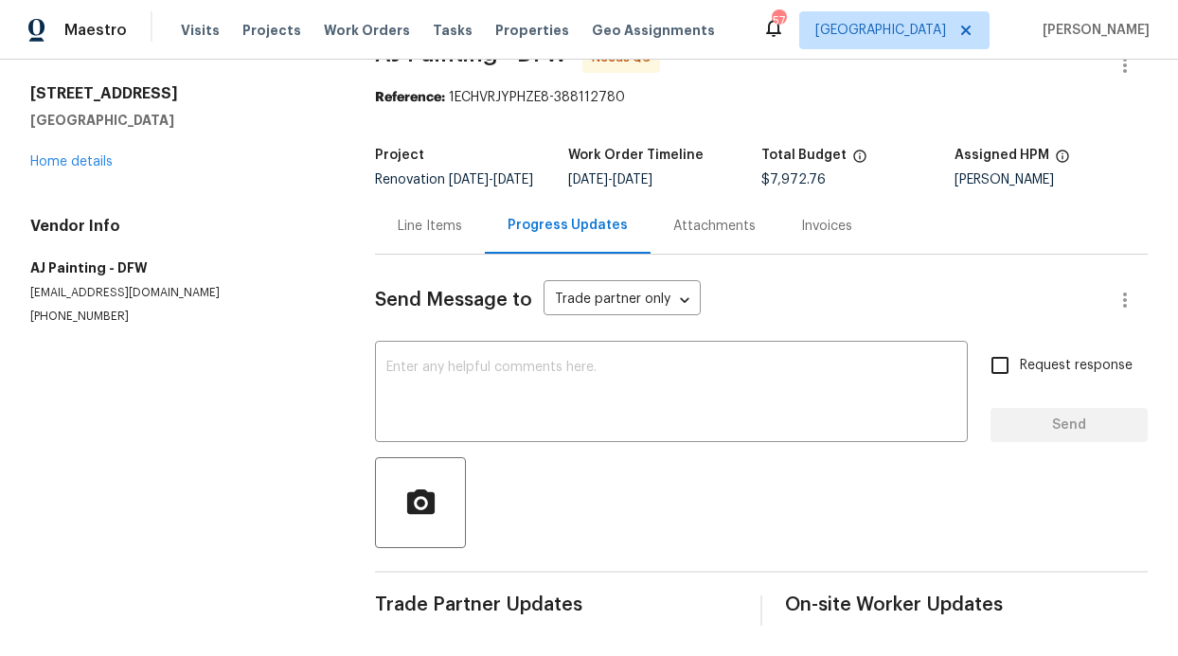
scroll to position [75, 0]
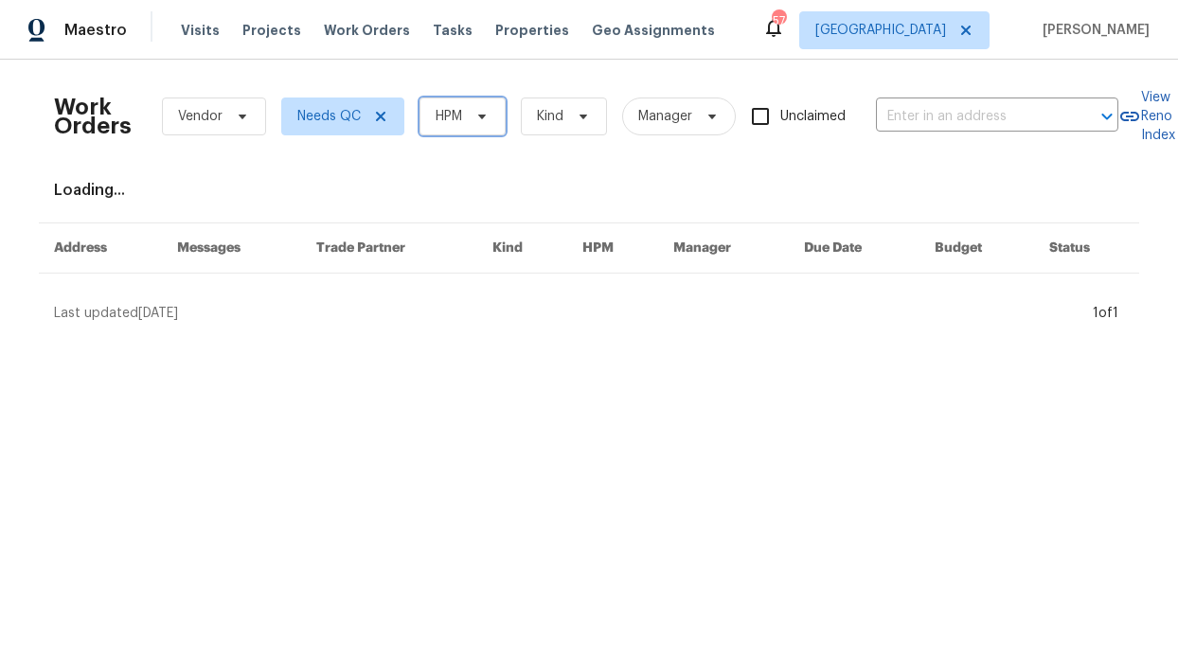
click at [495, 116] on span "HPM" at bounding box center [462, 117] width 86 height 38
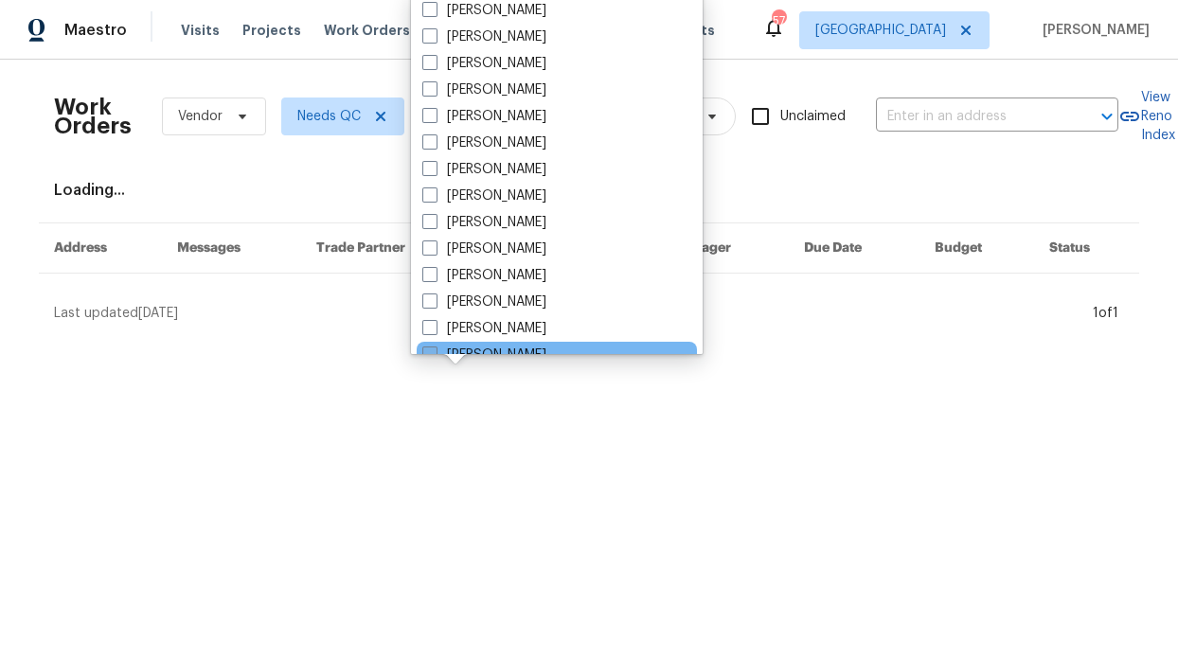
scroll to position [939, 0]
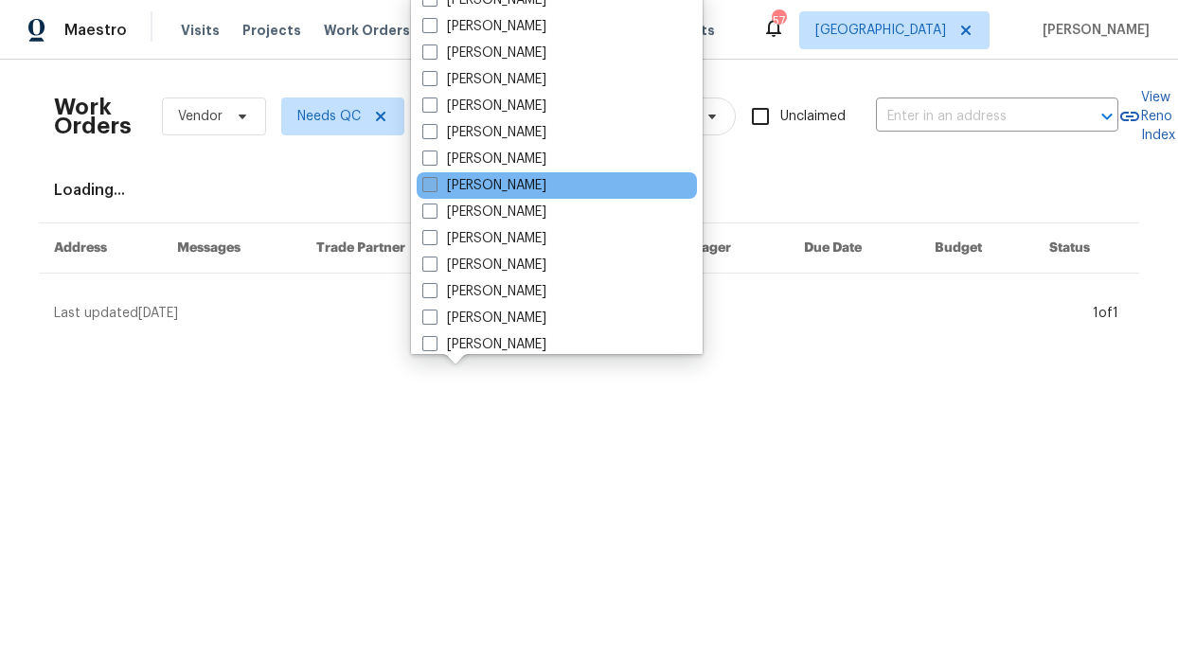
click at [509, 187] on label "[PERSON_NAME]" at bounding box center [484, 185] width 124 height 19
click at [435, 187] on input "[PERSON_NAME]" at bounding box center [428, 182] width 12 height 12
checkbox input "true"
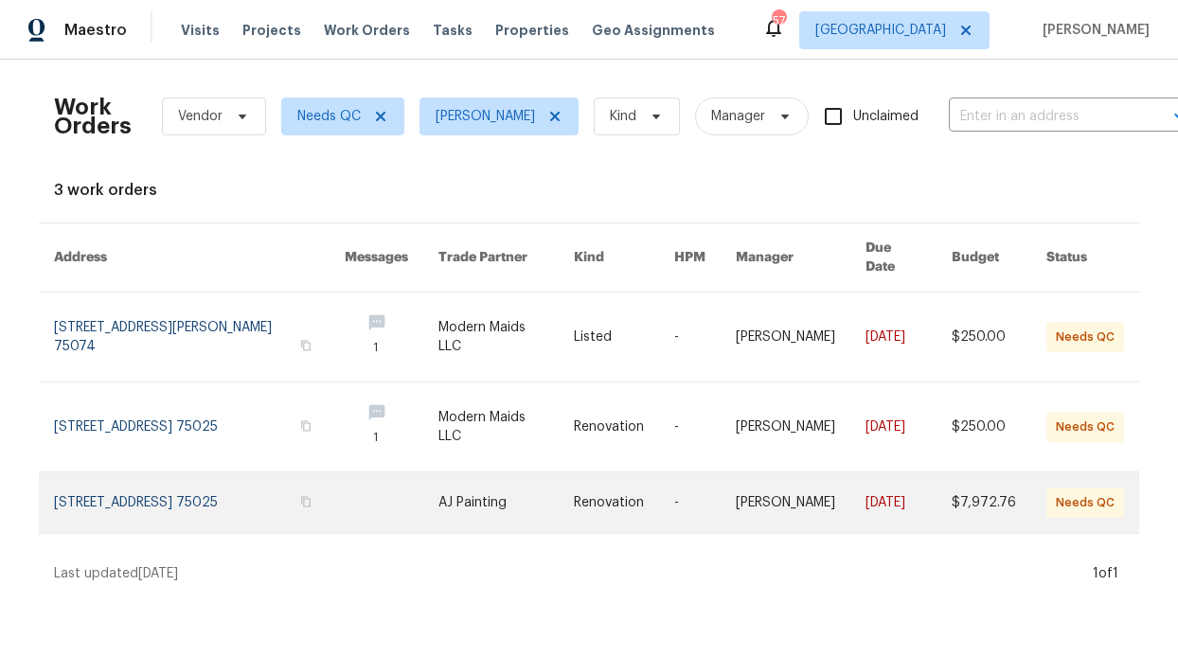
click at [345, 487] on link at bounding box center [392, 502] width 94 height 61
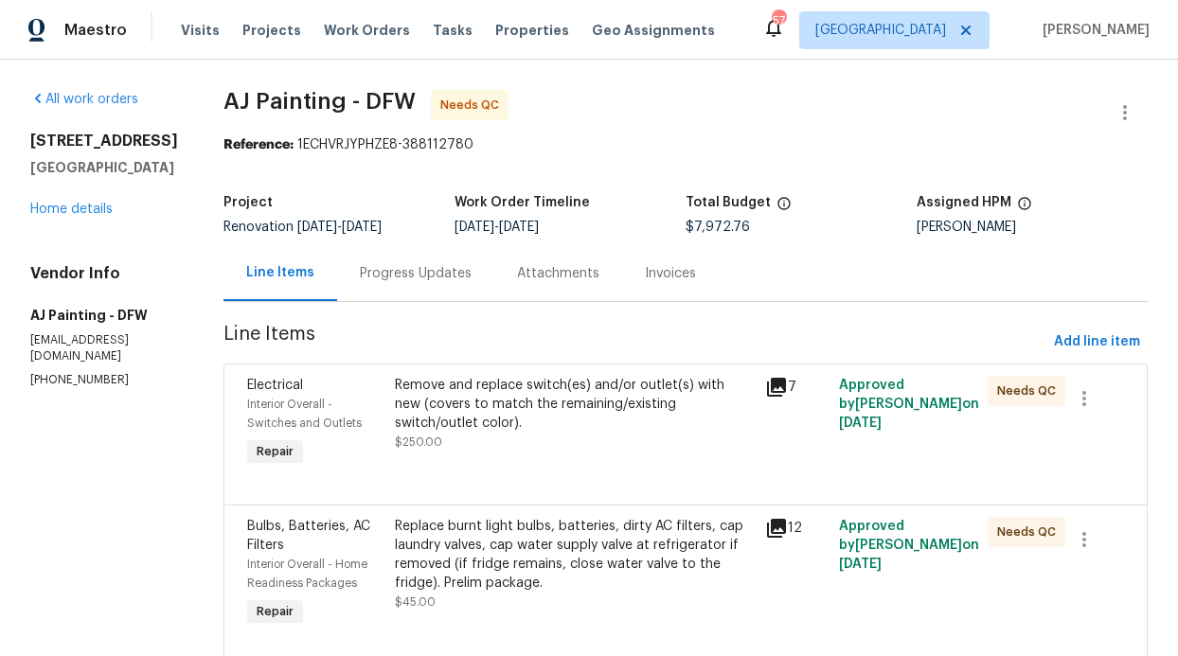
click at [506, 404] on div "Remove and replace switch(es) and/or outlet(s) with new (covers to match the re…" at bounding box center [574, 404] width 359 height 57
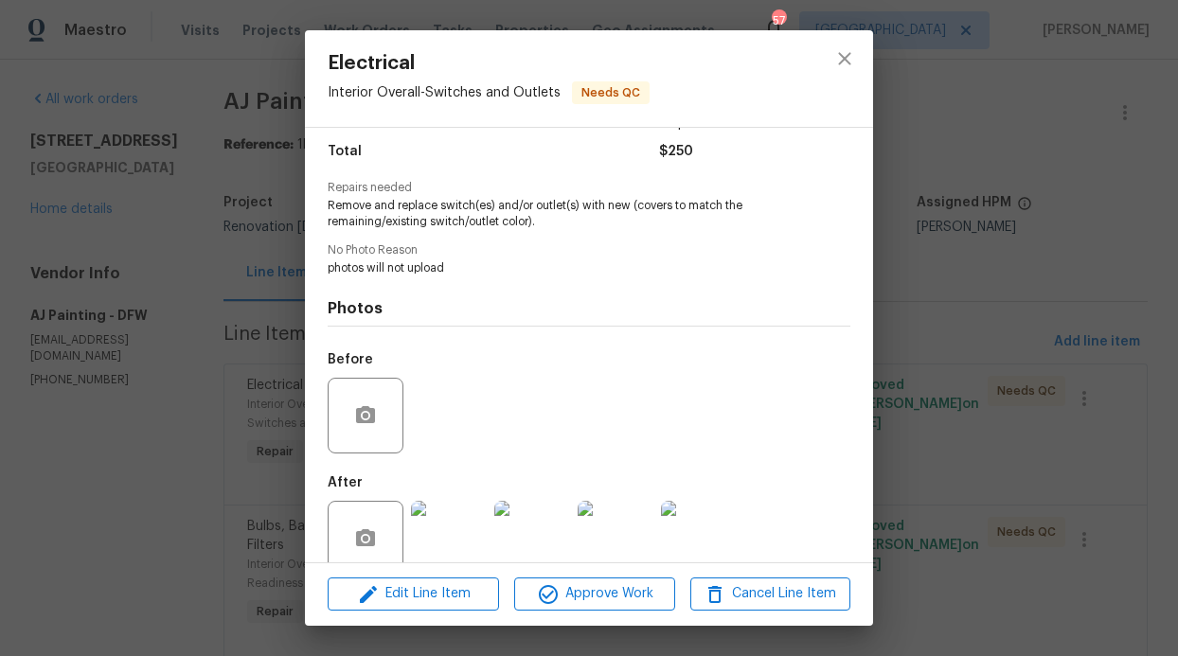
scroll to position [184, 0]
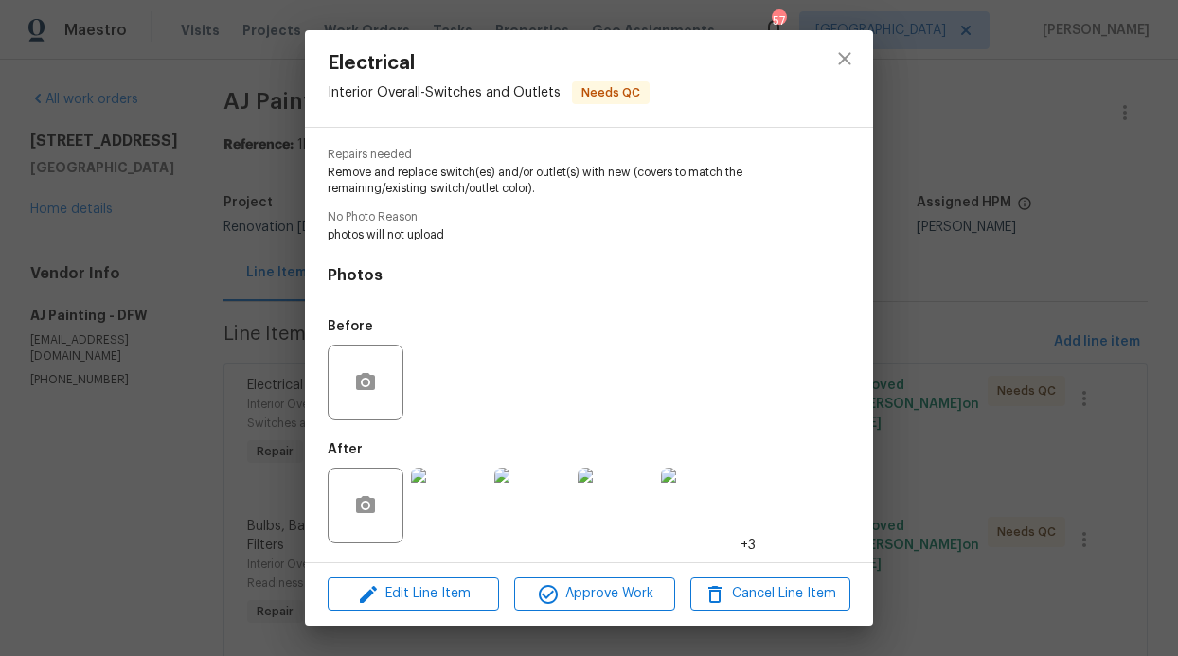
click at [454, 508] on img at bounding box center [449, 506] width 76 height 76
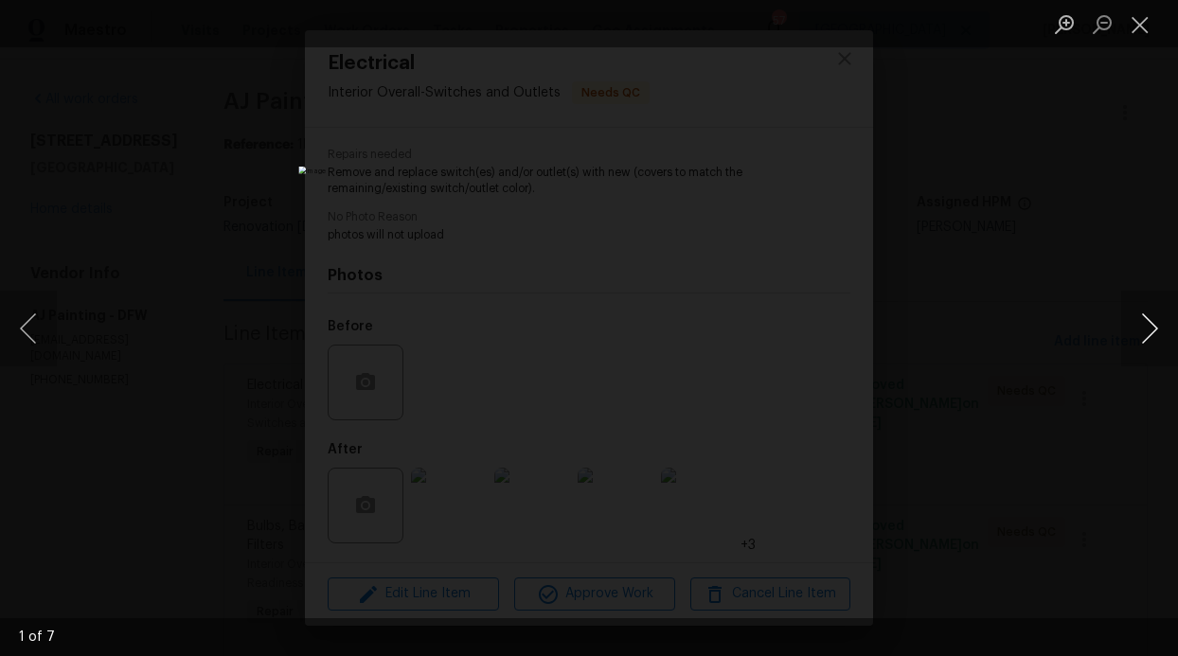
click at [1130, 322] on button "Next image" at bounding box center [1149, 329] width 57 height 76
click at [1133, 324] on button "Next image" at bounding box center [1149, 329] width 57 height 76
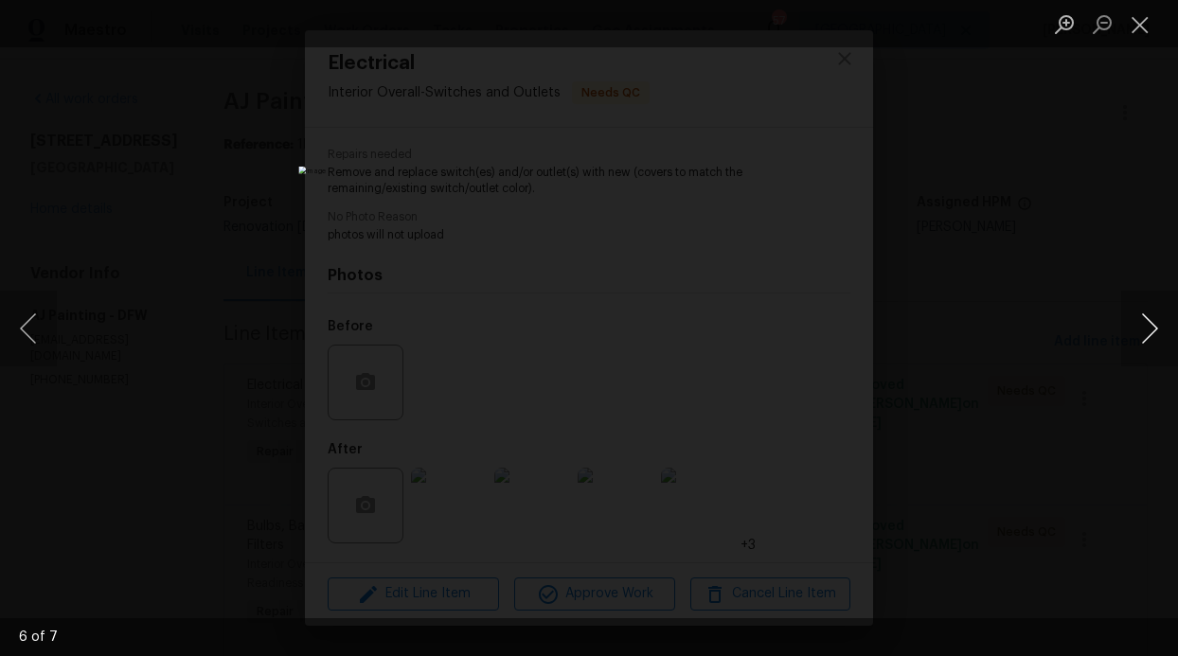
click at [1133, 324] on button "Next image" at bounding box center [1149, 329] width 57 height 76
click at [1143, 36] on button "Close lightbox" at bounding box center [1140, 24] width 38 height 33
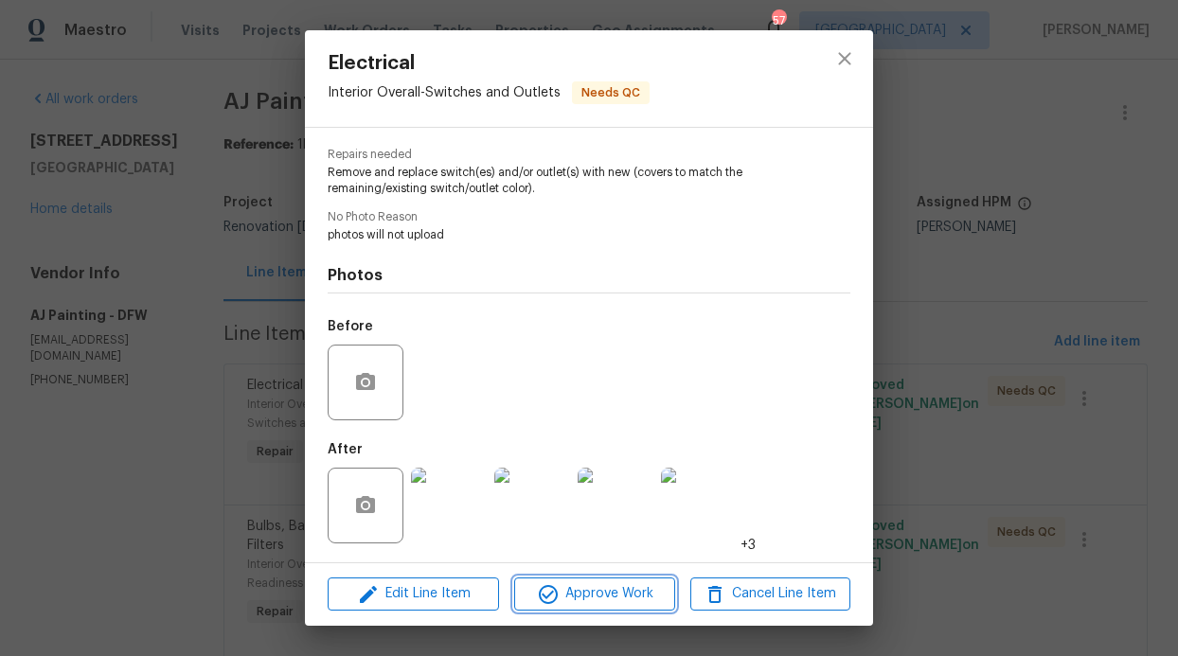
click at [601, 602] on span "Approve Work" at bounding box center [594, 594] width 149 height 24
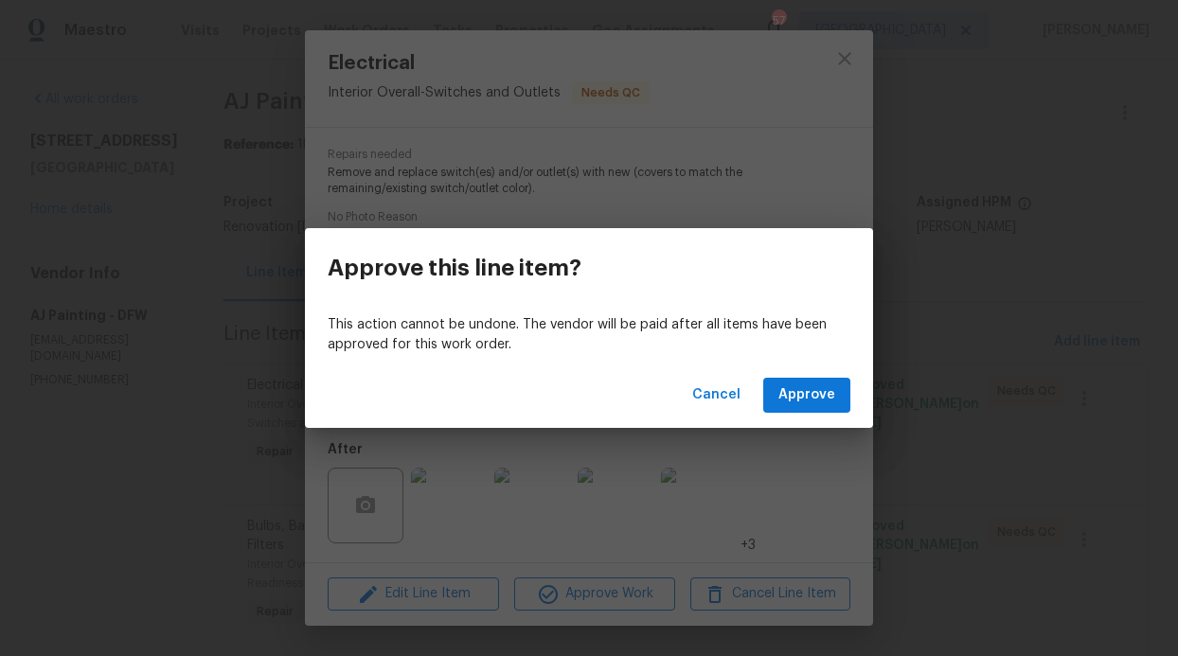
click at [813, 373] on div "Cancel Approve" at bounding box center [589, 395] width 568 height 65
click at [805, 417] on div "Cancel Approve" at bounding box center [589, 395] width 568 height 65
click at [812, 403] on span "Approve" at bounding box center [806, 395] width 57 height 24
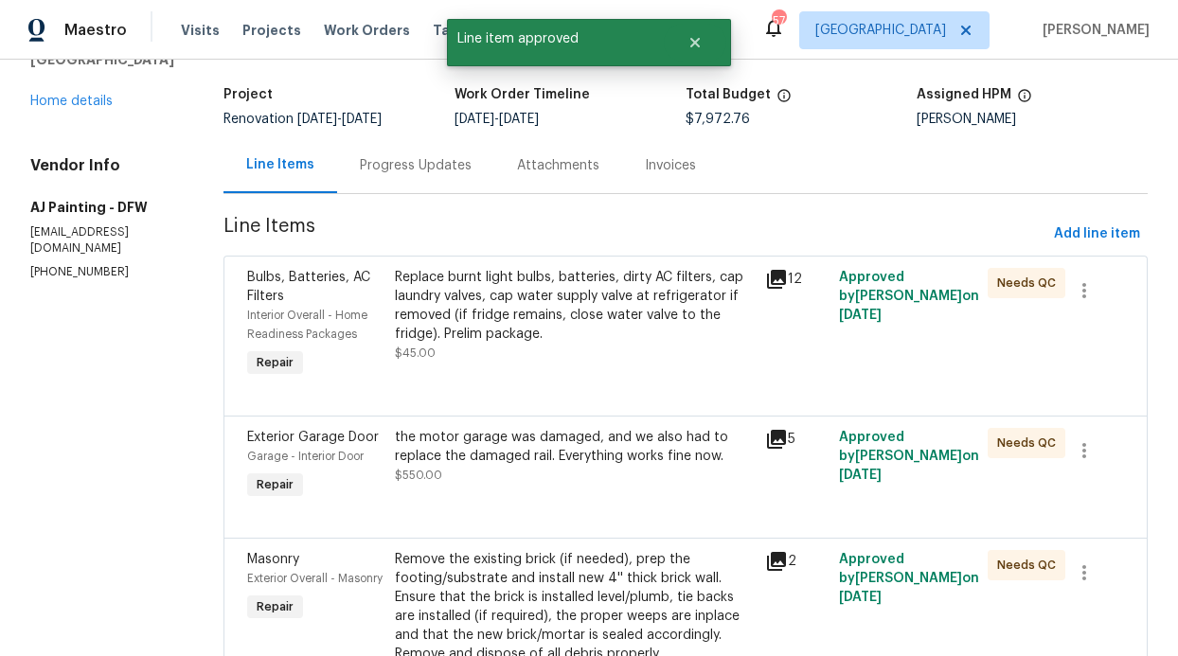
scroll to position [0, 0]
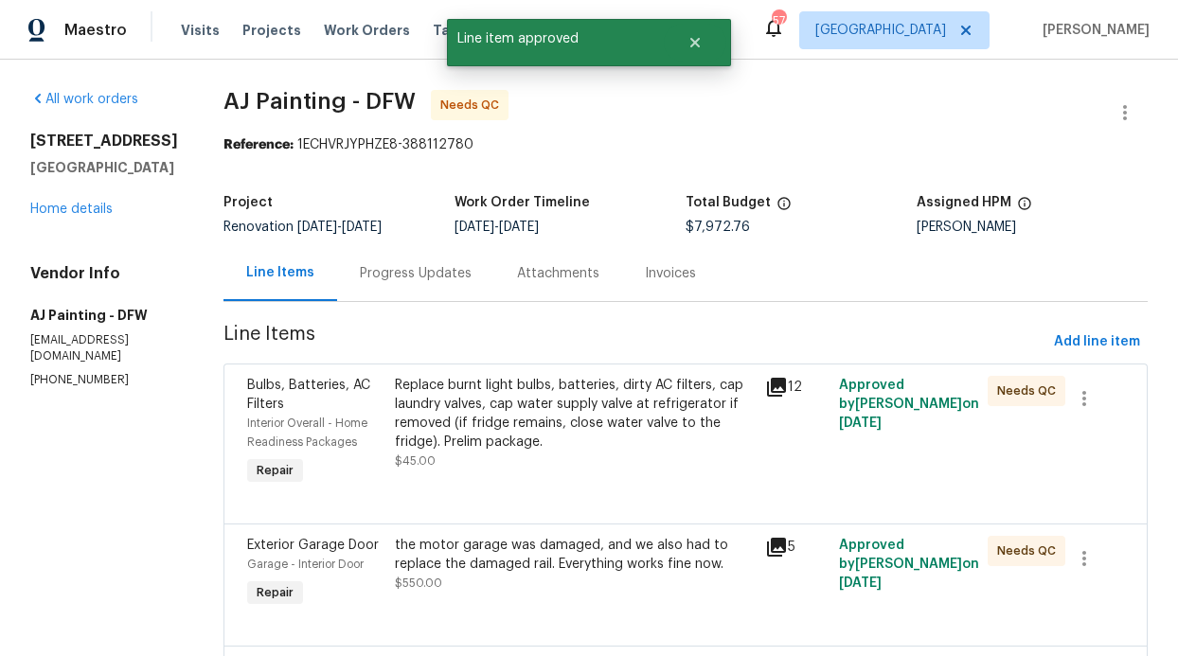
click at [431, 436] on div "Replace burnt light bulbs, batteries, dirty AC filters, cap laundry valves, cap…" at bounding box center [574, 414] width 359 height 76
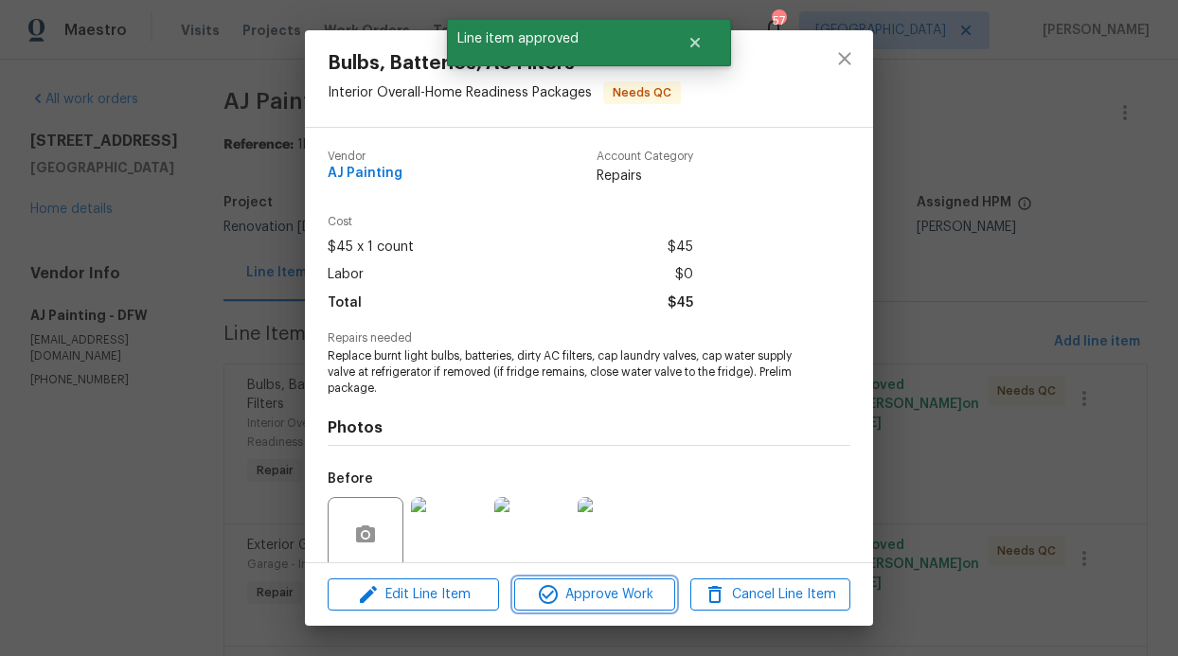
click at [572, 597] on span "Approve Work" at bounding box center [594, 595] width 149 height 24
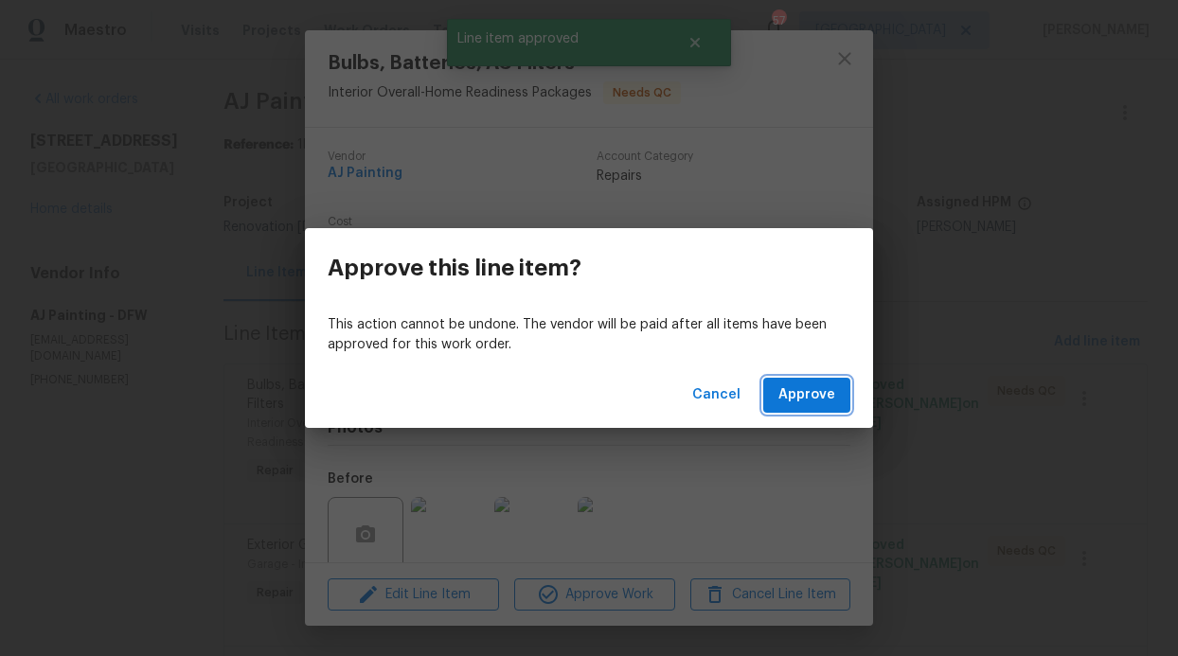
click at [827, 386] on span "Approve" at bounding box center [806, 395] width 57 height 24
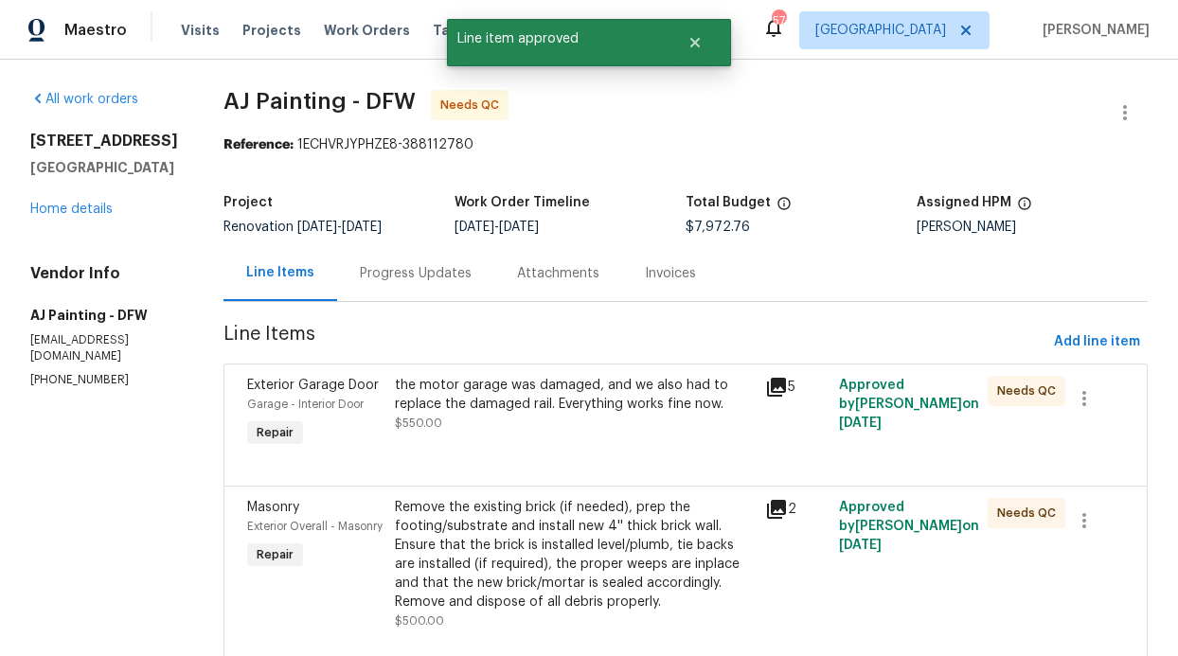
click at [613, 437] on div "the motor garage was damaged, and we also had to replace the damaged rail. Ever…" at bounding box center [574, 413] width 370 height 87
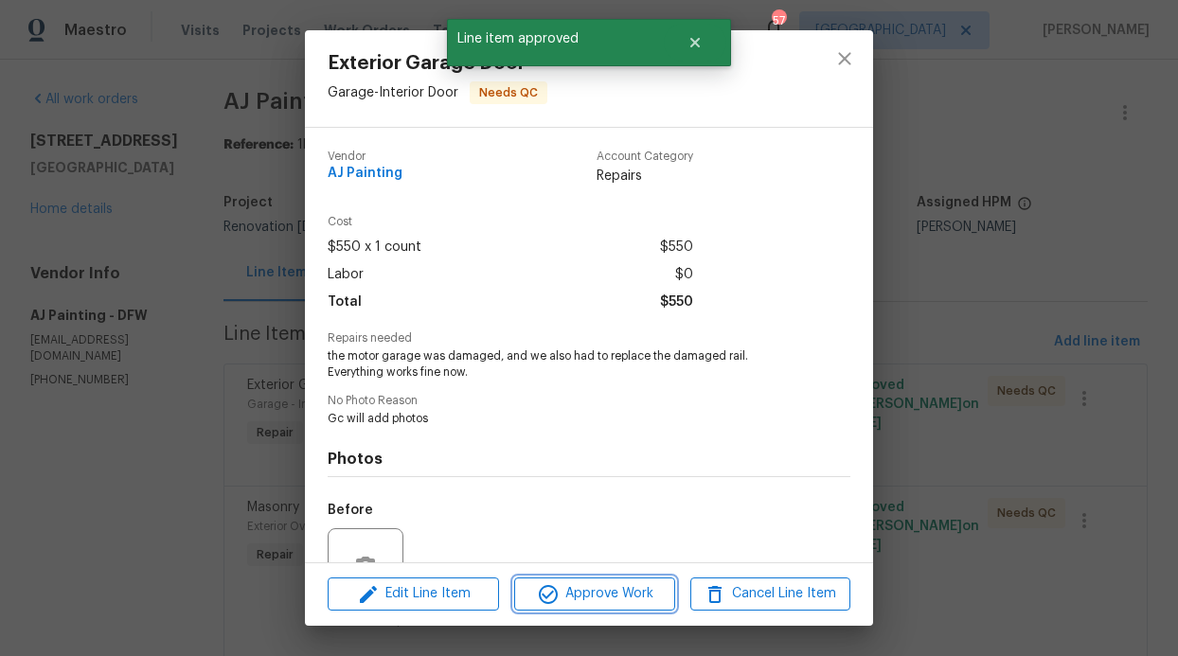
click at [614, 599] on span "Approve Work" at bounding box center [594, 594] width 149 height 24
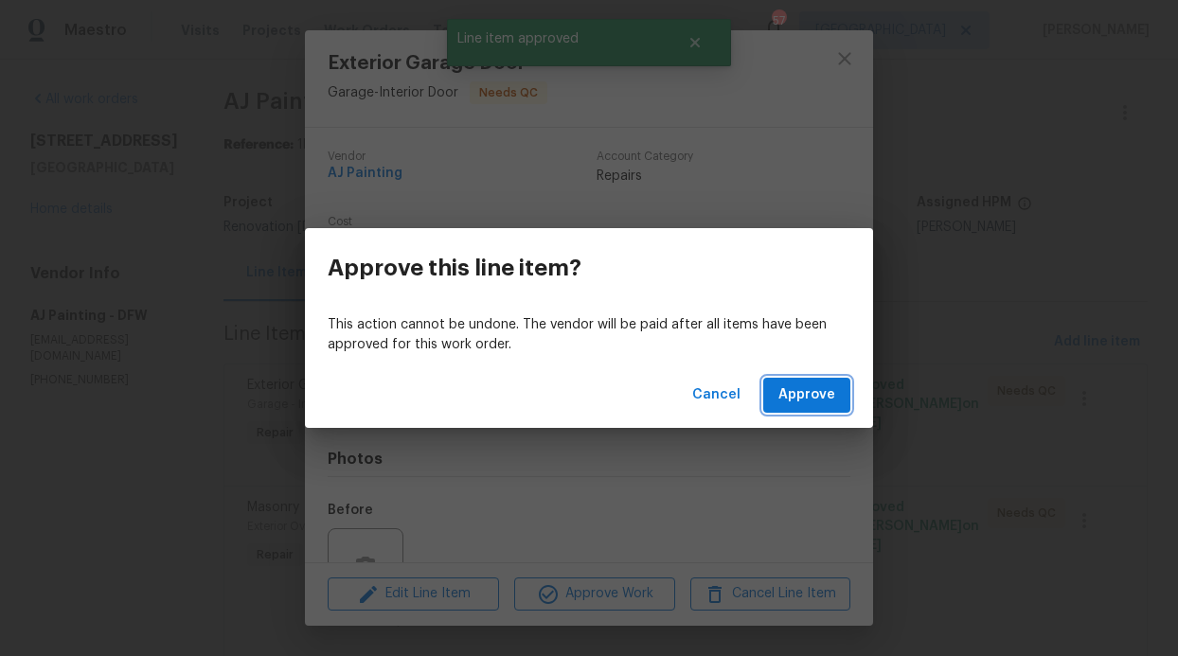
click at [797, 411] on button "Approve" at bounding box center [806, 395] width 87 height 35
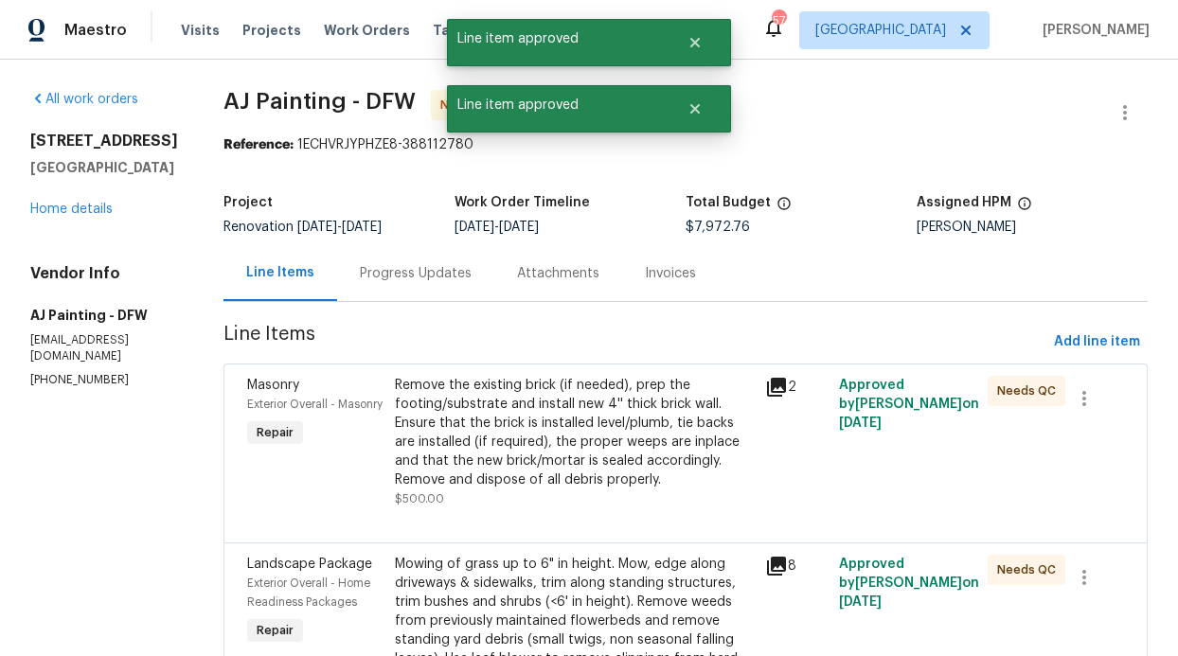
click at [579, 428] on div "Remove the existing brick (if needed), prep the footing/substrate and install n…" at bounding box center [574, 433] width 359 height 114
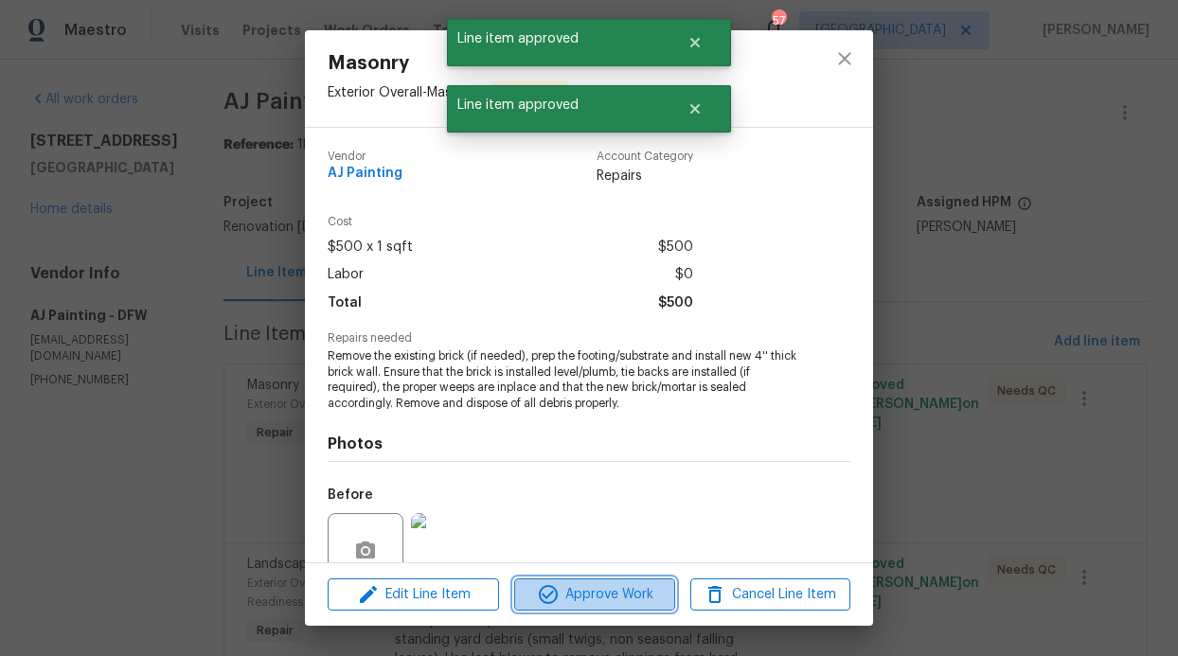
click at [649, 589] on span "Approve Work" at bounding box center [594, 595] width 149 height 24
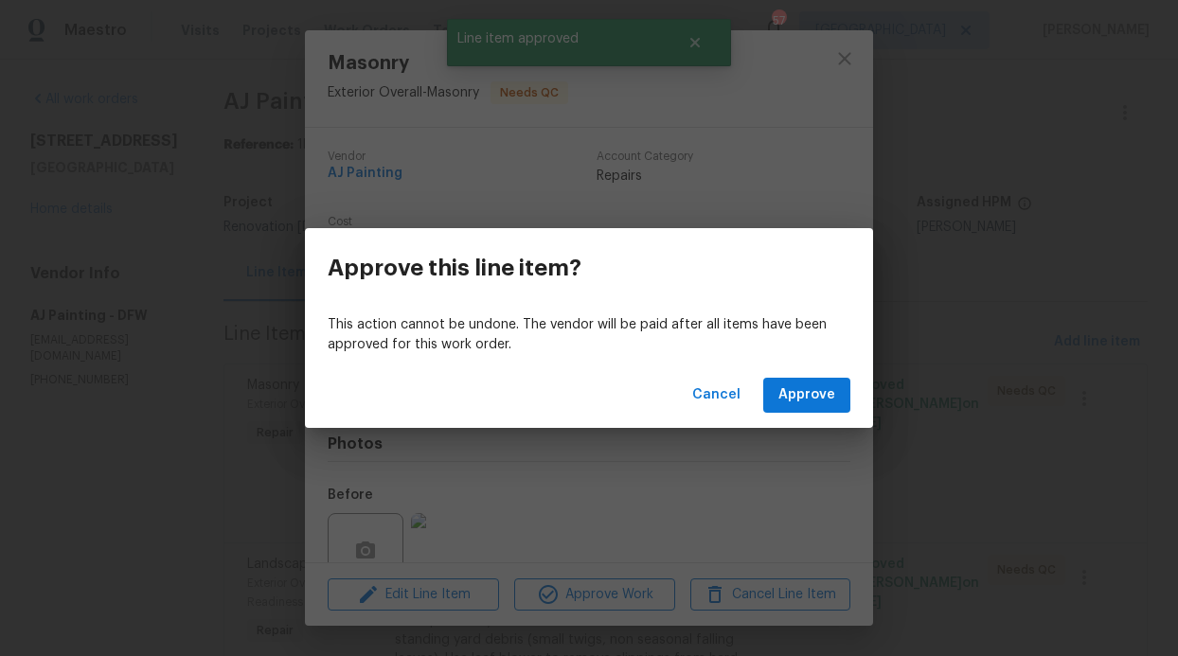
click at [804, 421] on div "Cancel Approve" at bounding box center [589, 395] width 568 height 65
click at [808, 398] on span "Approve" at bounding box center [806, 395] width 57 height 24
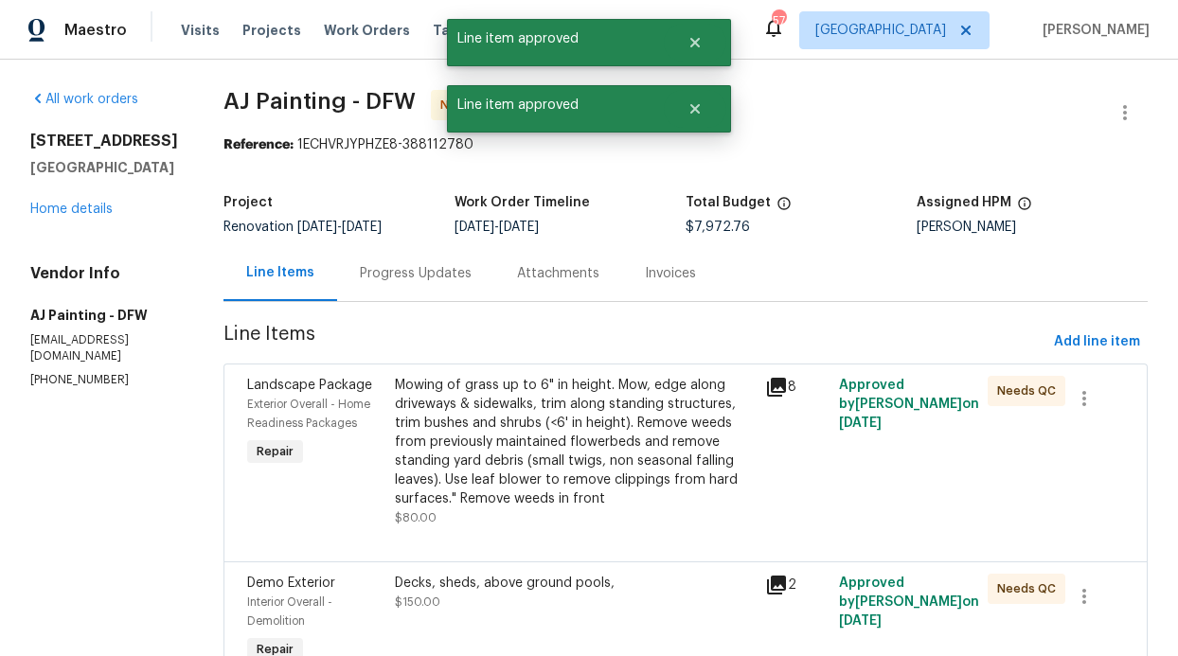
click at [616, 440] on div "Mowing of grass up to 6" in height. Mow, edge along driveways & sidewalks, trim…" at bounding box center [574, 442] width 359 height 133
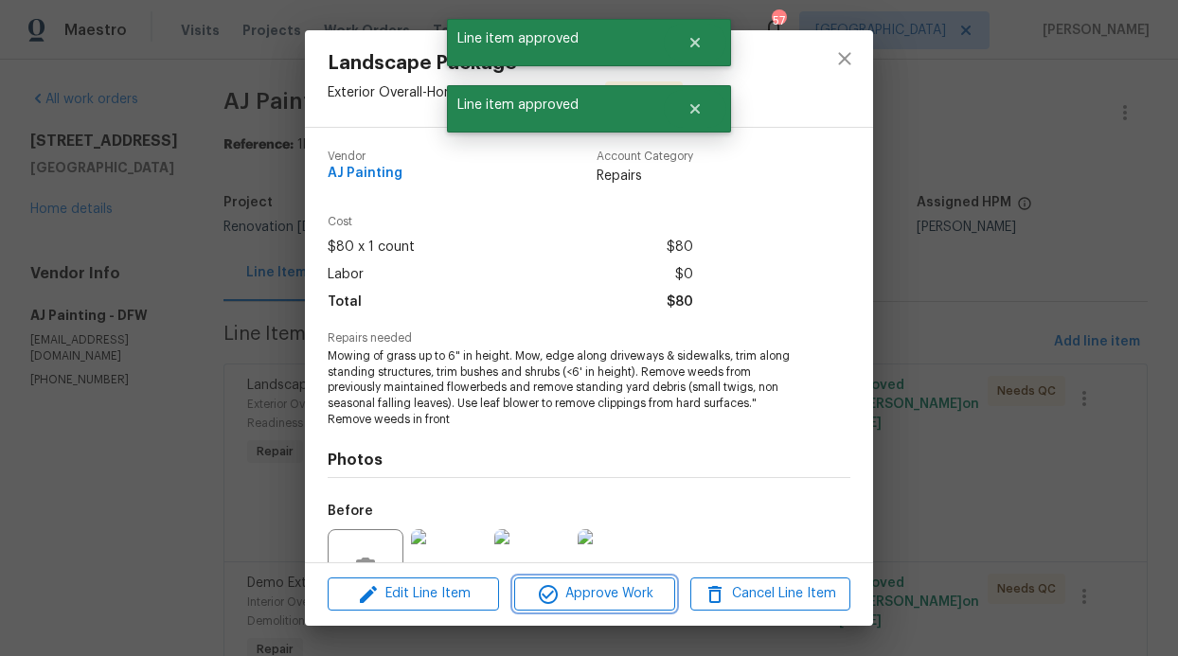
click at [597, 601] on span "Approve Work" at bounding box center [594, 594] width 149 height 24
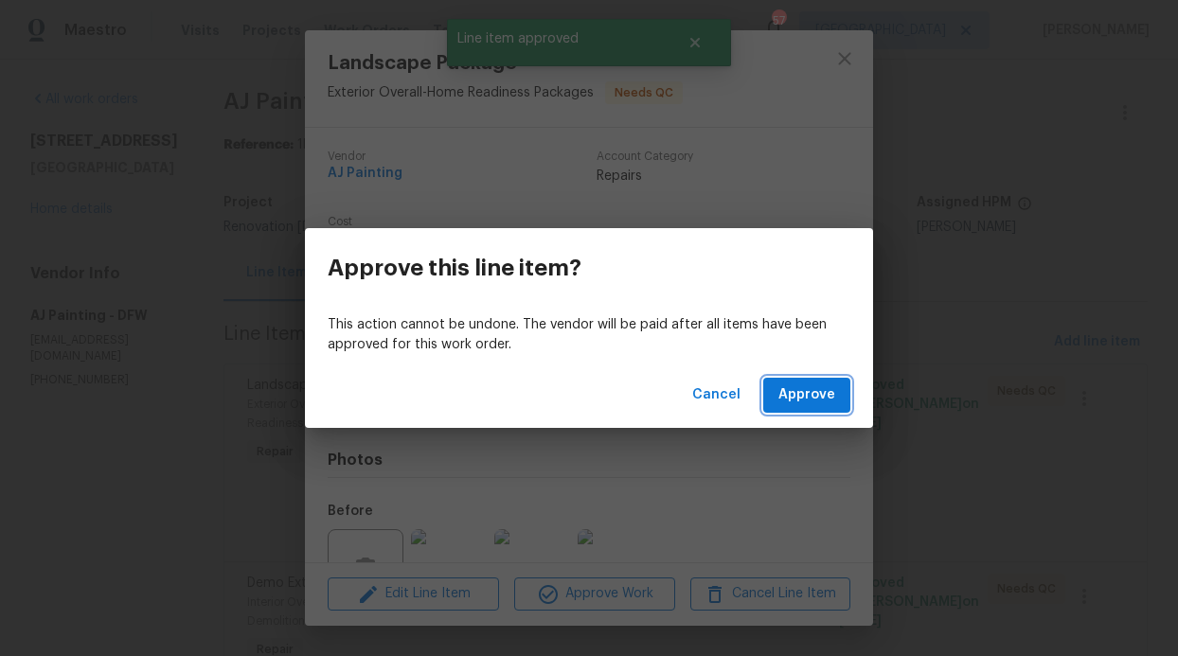
click at [799, 407] on button "Approve" at bounding box center [806, 395] width 87 height 35
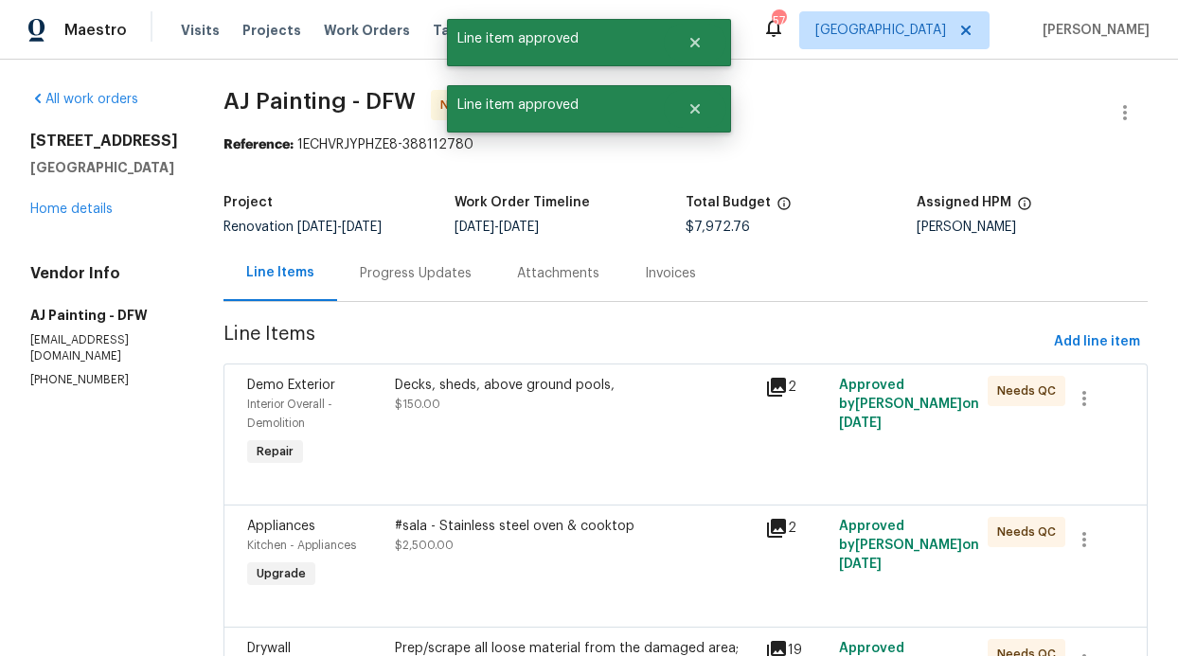
click at [614, 436] on div "Decks, sheds, above ground pools, $150.00" at bounding box center [574, 423] width 370 height 106
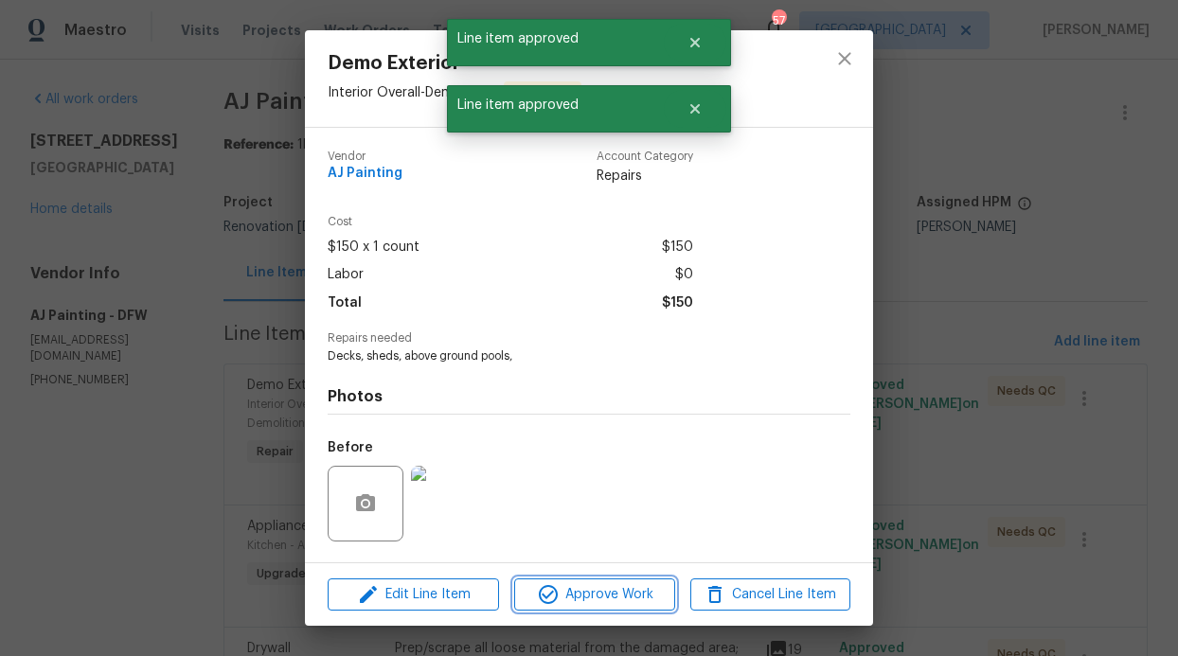
click at [614, 592] on span "Approve Work" at bounding box center [594, 595] width 149 height 24
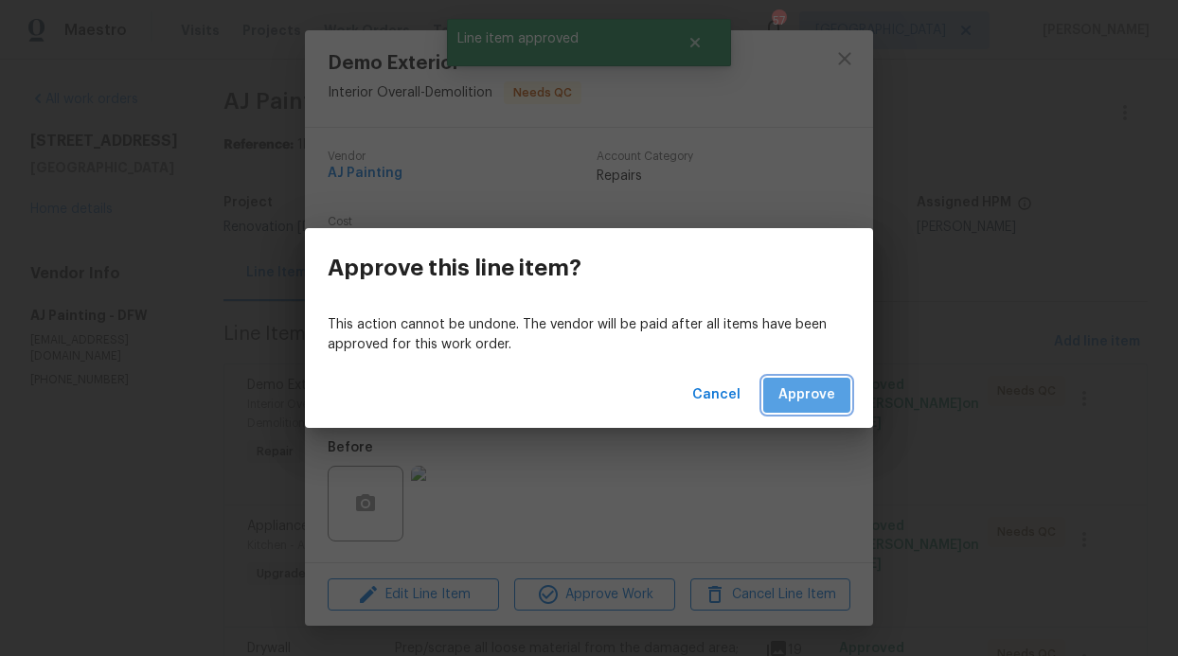
click at [808, 400] on span "Approve" at bounding box center [806, 395] width 57 height 24
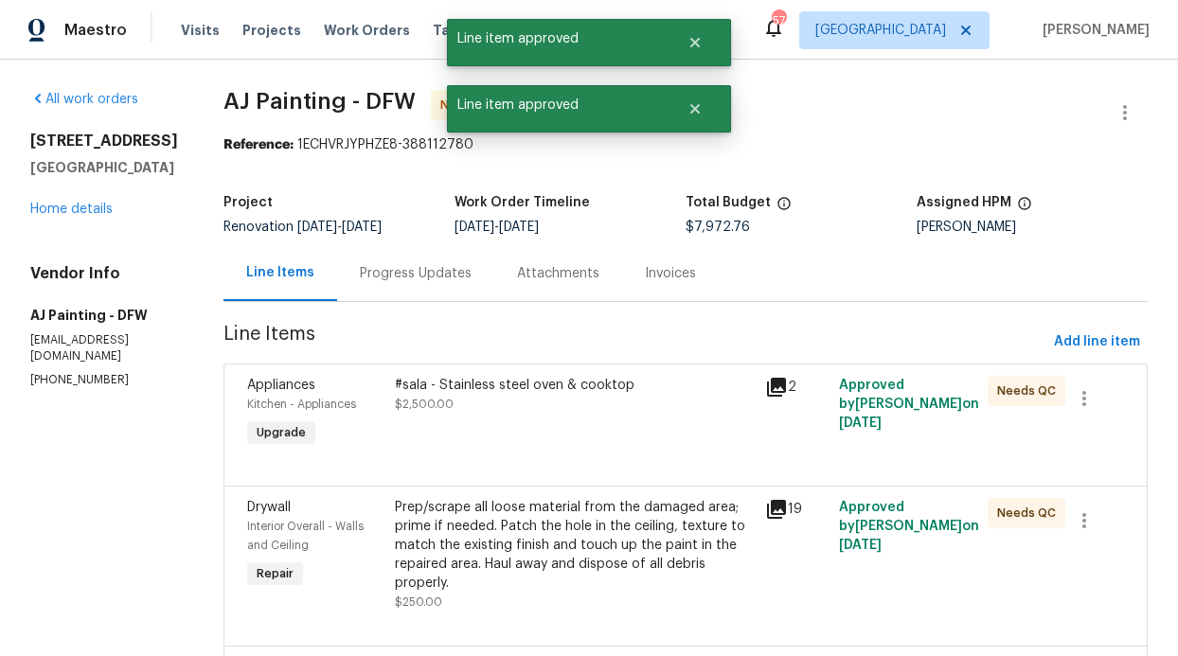
click at [655, 432] on div "#sala - Stainless steel oven & cooktop $2,500.00" at bounding box center [574, 413] width 370 height 87
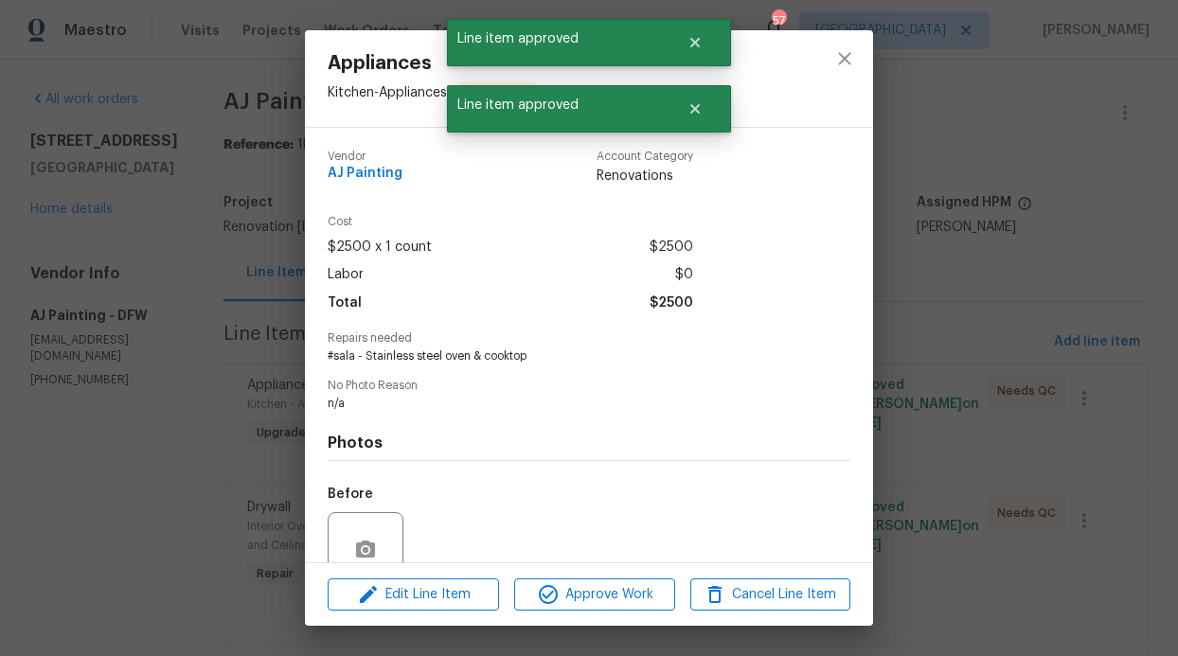
click at [631, 613] on div "Edit Line Item Approve Work Cancel Line Item" at bounding box center [589, 594] width 568 height 63
click at [631, 603] on span "Approve Work" at bounding box center [594, 595] width 149 height 24
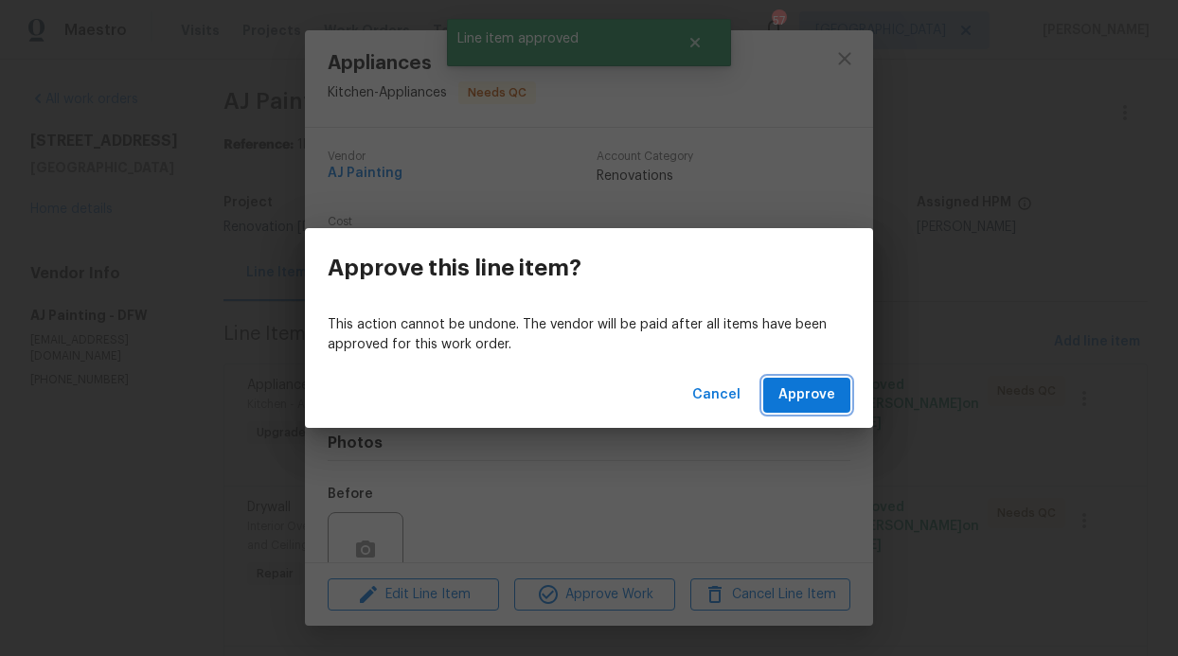
click at [792, 411] on button "Approve" at bounding box center [806, 395] width 87 height 35
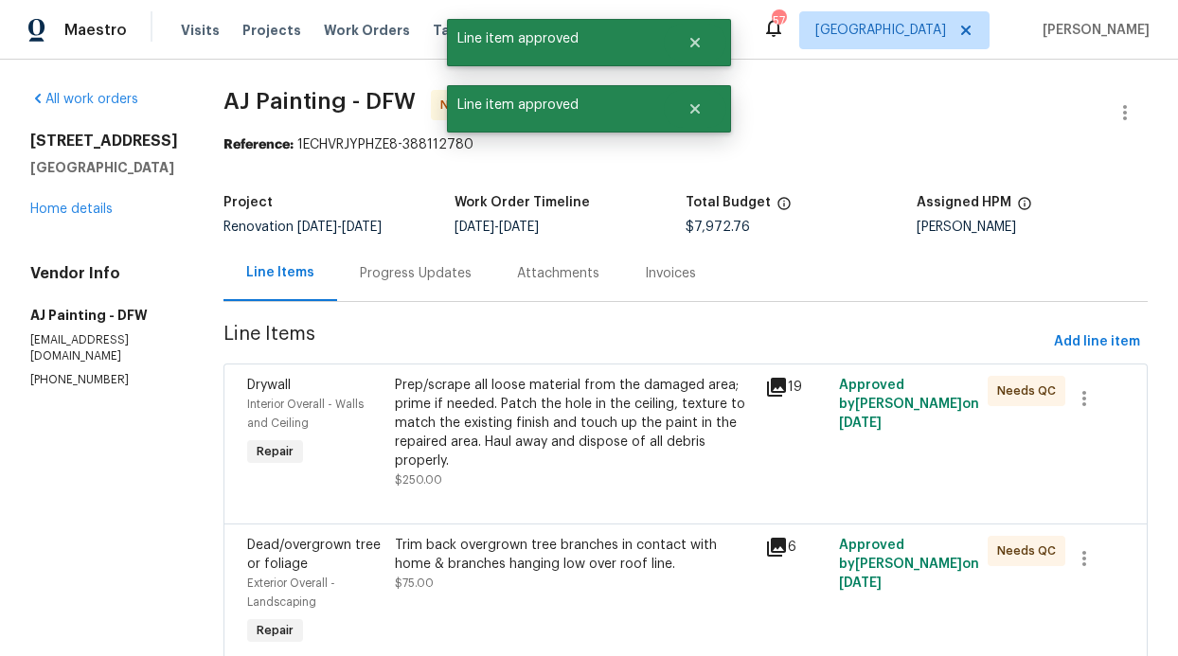
click at [588, 436] on div "Prep/scrape all loose material from the damaged area; prime if needed. Patch th…" at bounding box center [574, 423] width 359 height 95
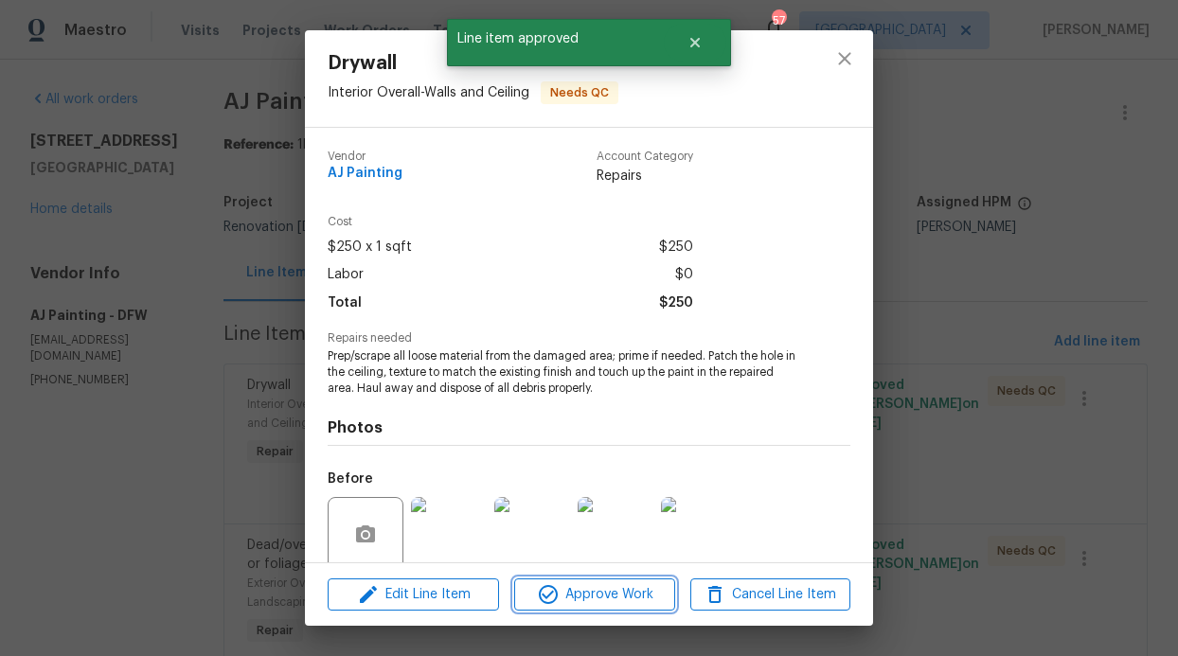
click at [599, 591] on span "Approve Work" at bounding box center [594, 595] width 149 height 24
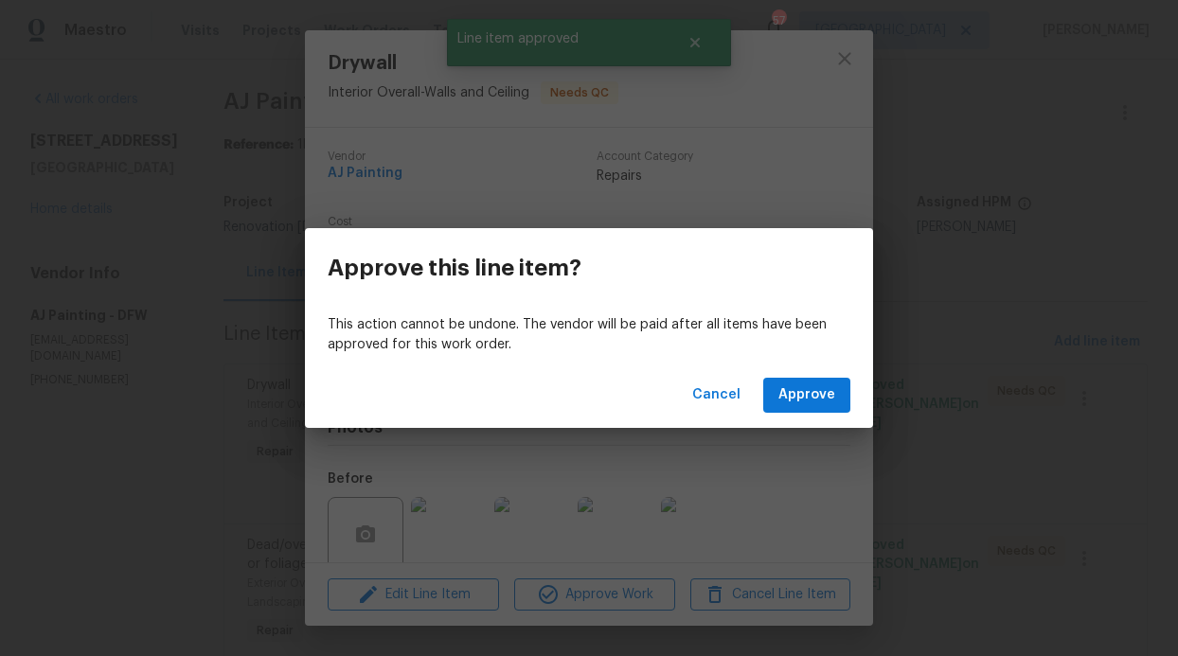
click at [807, 417] on div "Cancel Approve" at bounding box center [589, 395] width 568 height 65
click at [806, 407] on button "Approve" at bounding box center [806, 395] width 87 height 35
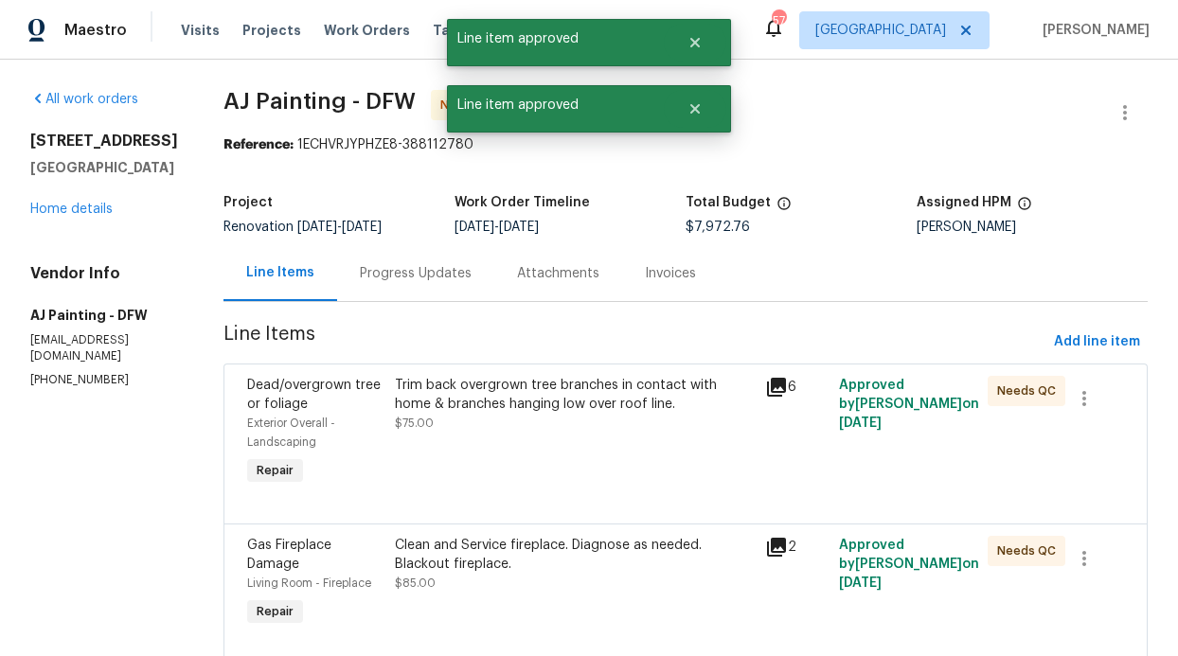
click at [631, 430] on div "Trim back overgrown tree branches in contact with home & branches hanging low o…" at bounding box center [574, 404] width 359 height 57
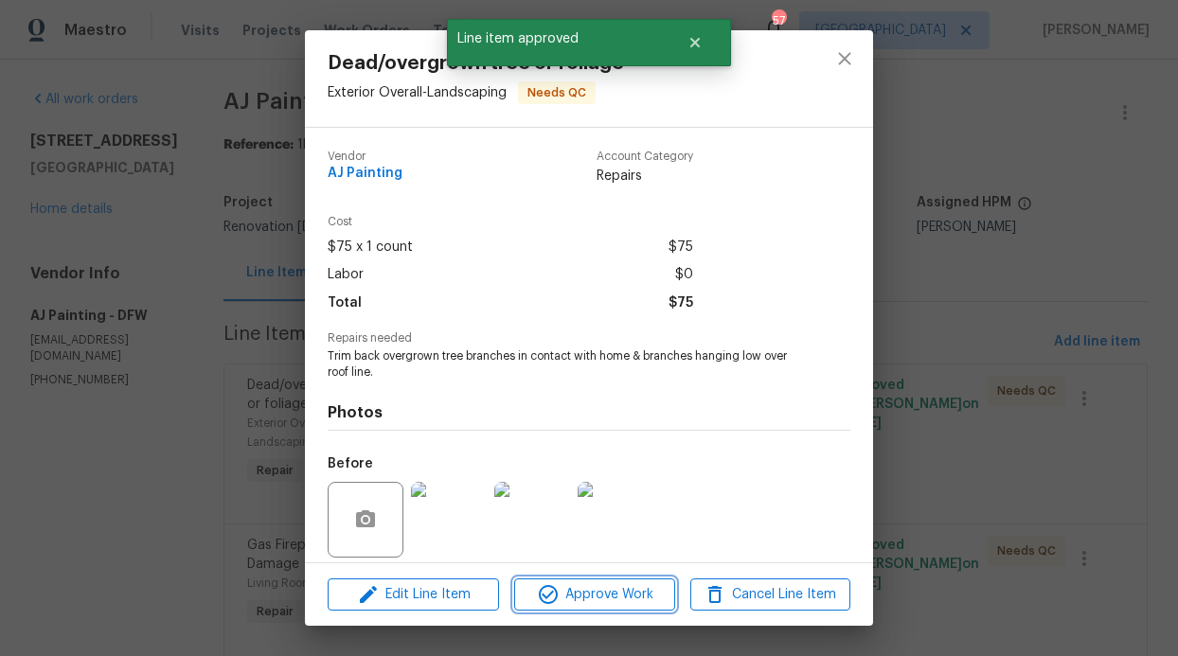
click at [594, 596] on span "Approve Work" at bounding box center [594, 595] width 149 height 24
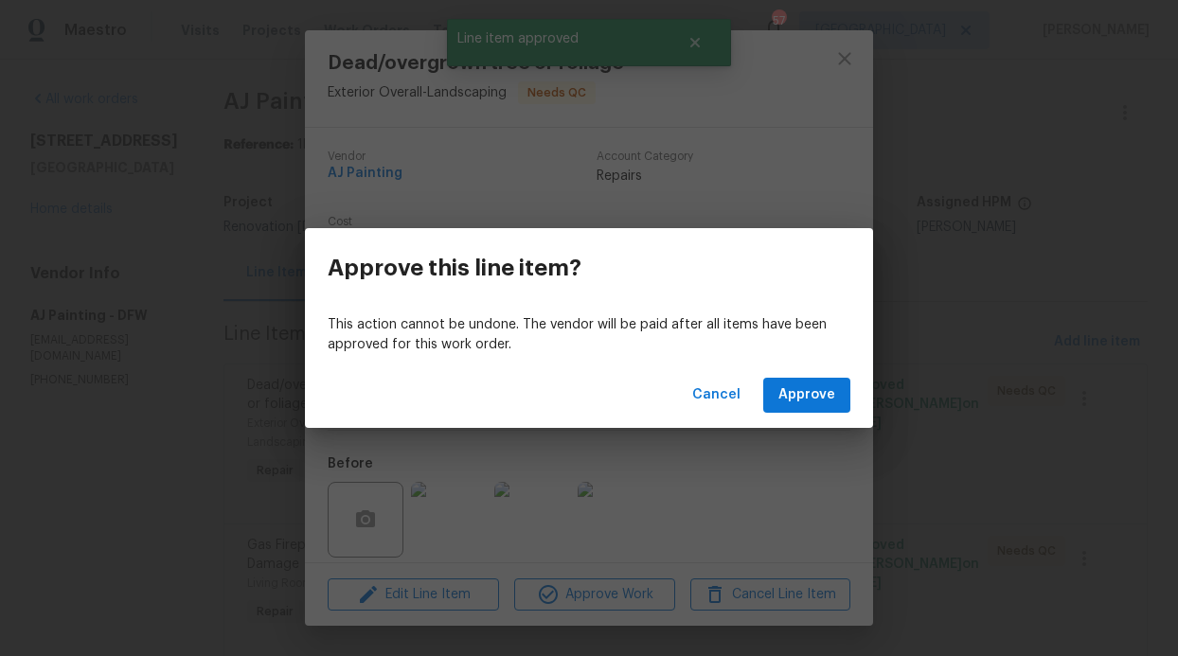
click at [838, 413] on div "Cancel Approve" at bounding box center [589, 395] width 568 height 65
click at [832, 404] on span "Approve" at bounding box center [806, 395] width 57 height 24
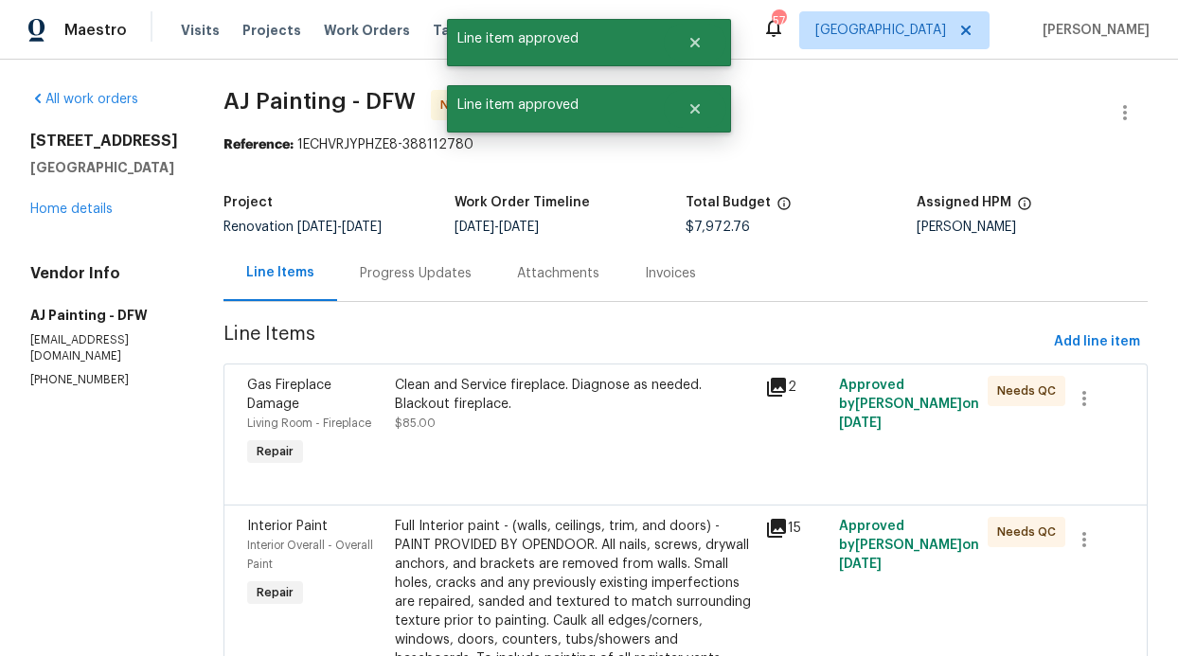
click at [614, 445] on div "Clean and Service fireplace. Diagnose as needed. Blackout fireplace. $85.00" at bounding box center [574, 423] width 370 height 106
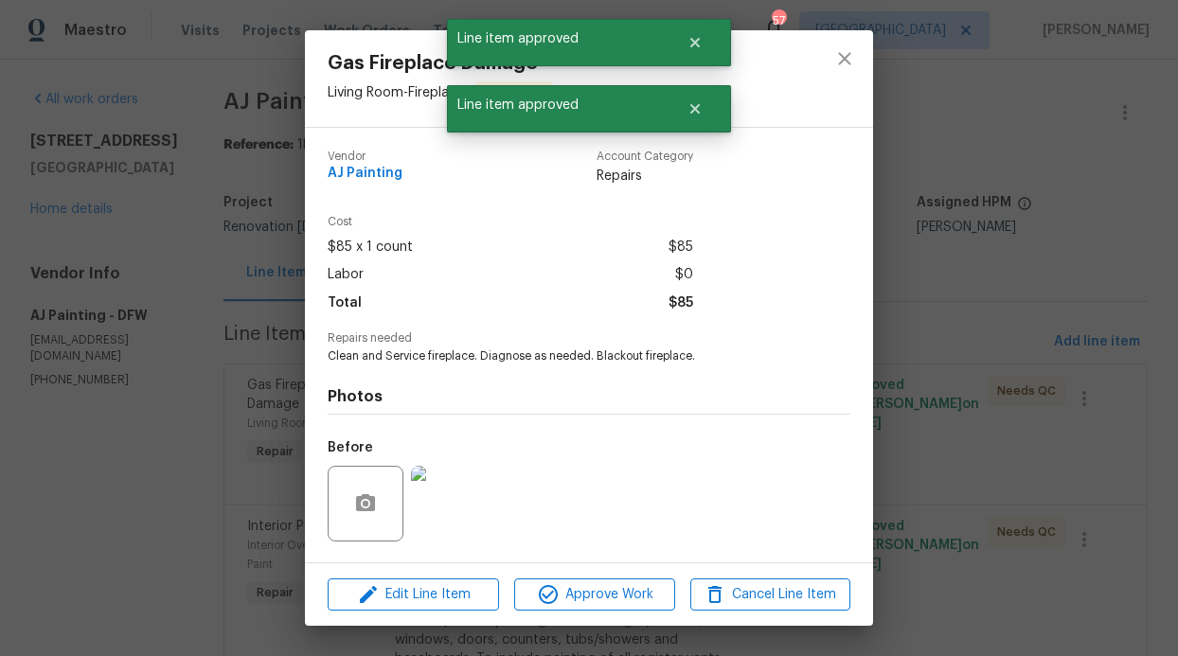
click at [607, 616] on div "Edit Line Item Approve Work Cancel Line Item" at bounding box center [589, 594] width 568 height 63
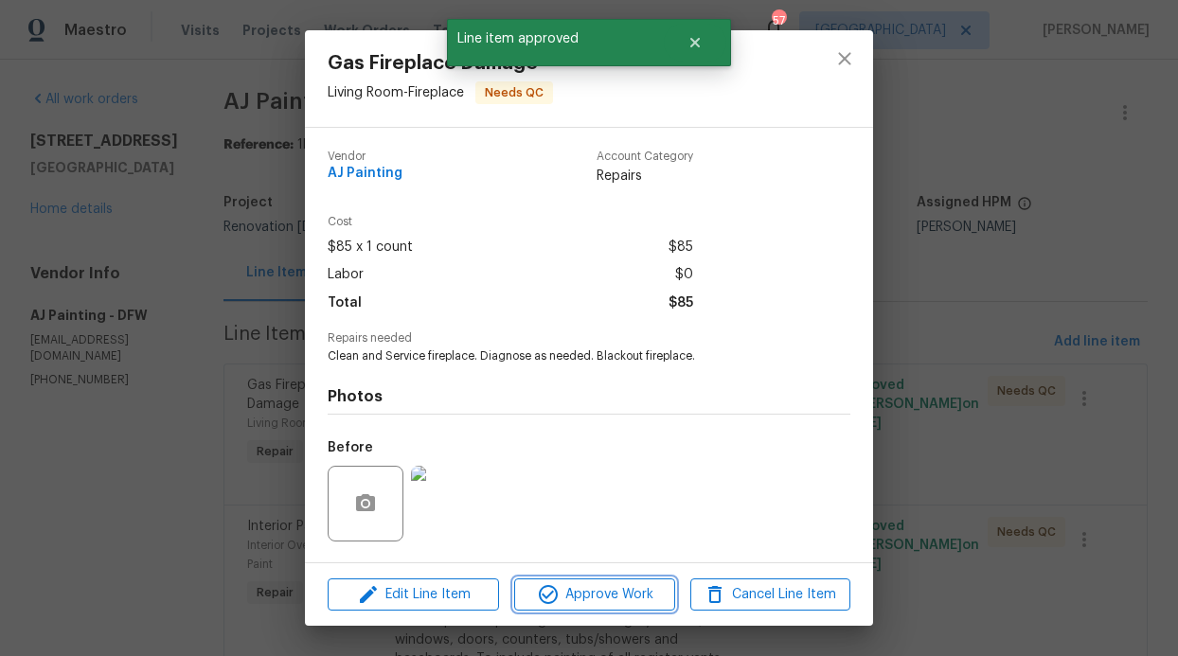
click at [608, 606] on button "Approve Work" at bounding box center [594, 594] width 160 height 33
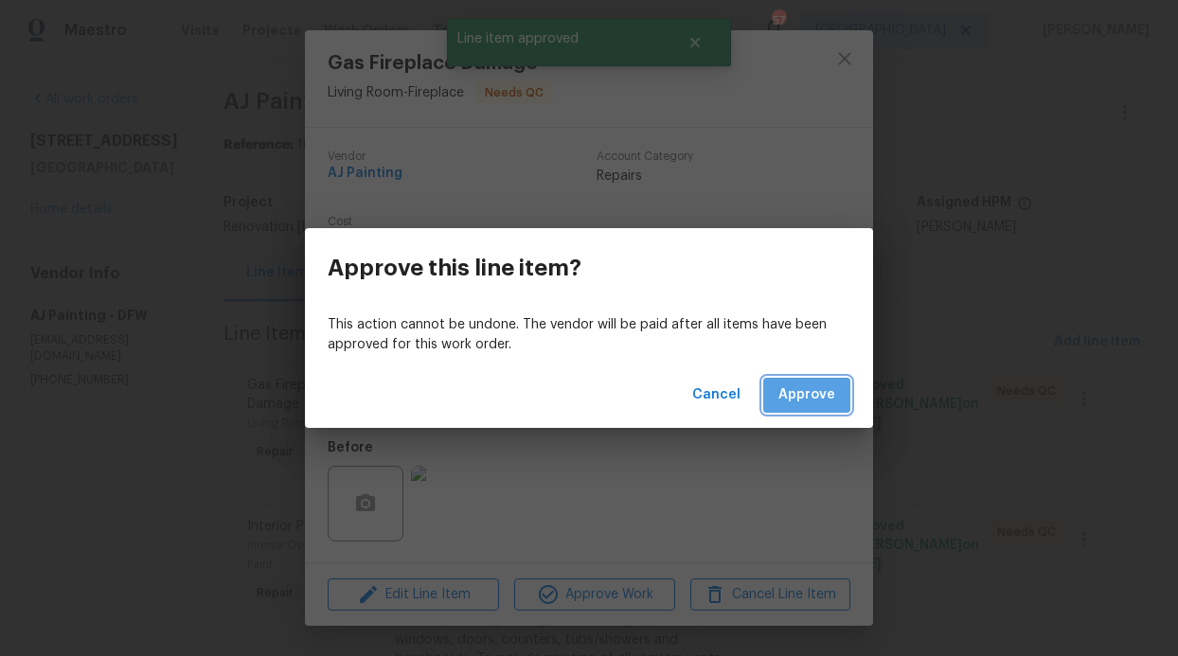
click at [819, 395] on span "Approve" at bounding box center [806, 395] width 57 height 24
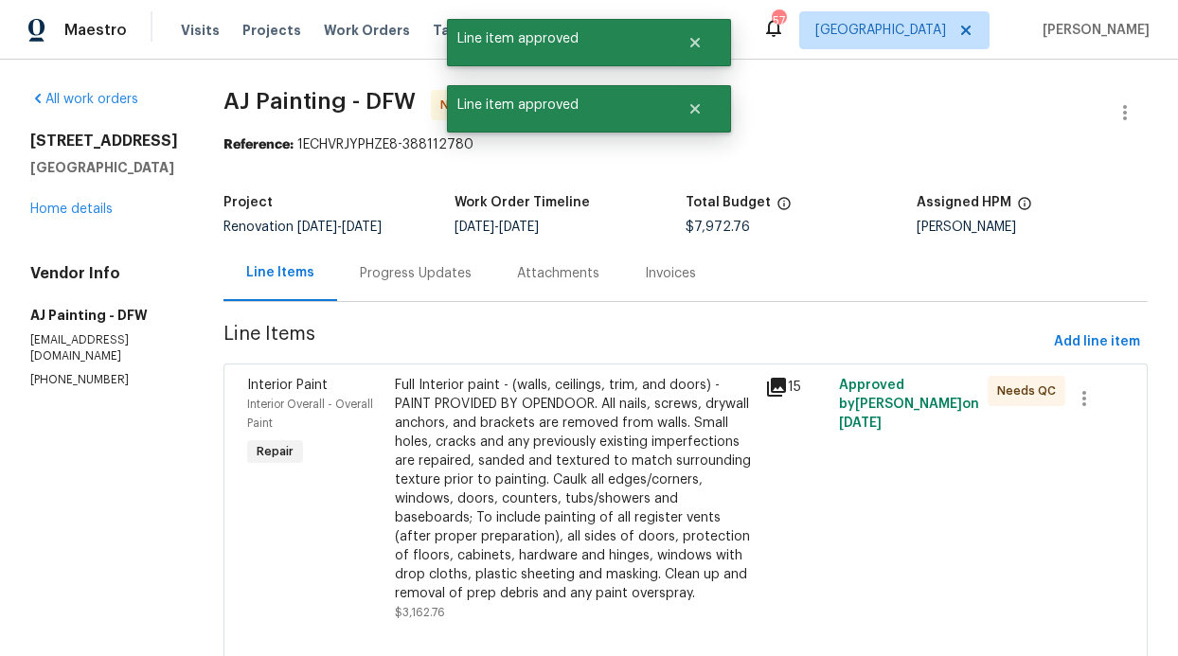
click at [636, 447] on div "Full Interior paint - (walls, ceilings, trim, and doors) - PAINT PROVIDED BY OP…" at bounding box center [574, 489] width 359 height 227
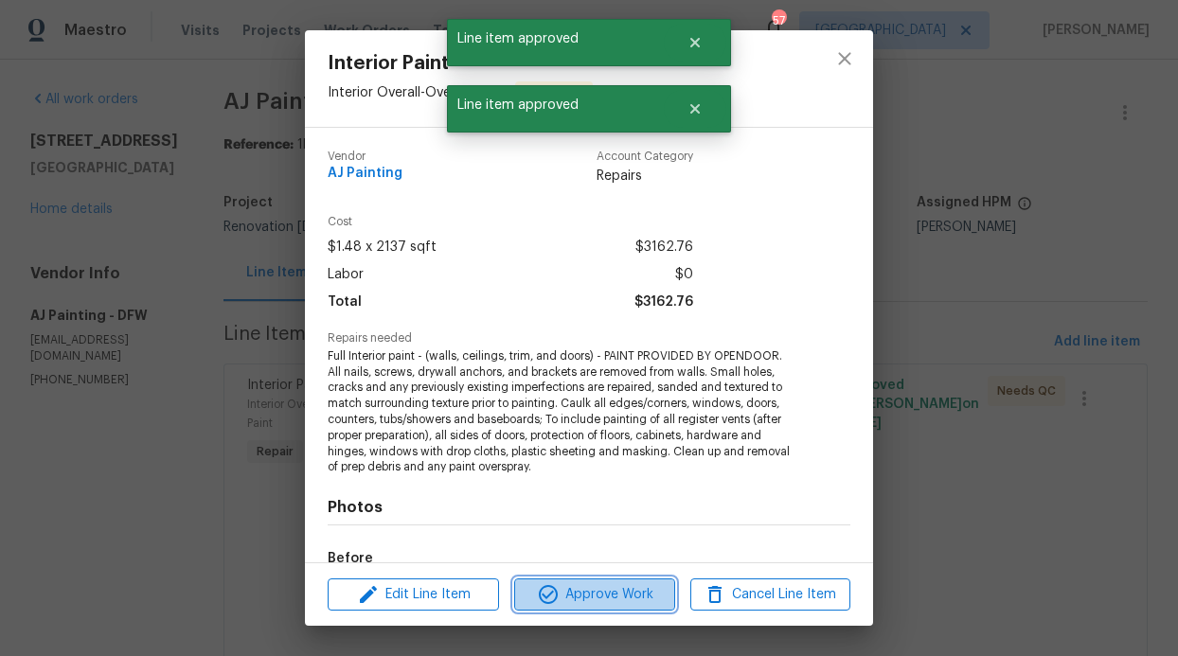
click at [607, 592] on span "Approve Work" at bounding box center [594, 595] width 149 height 24
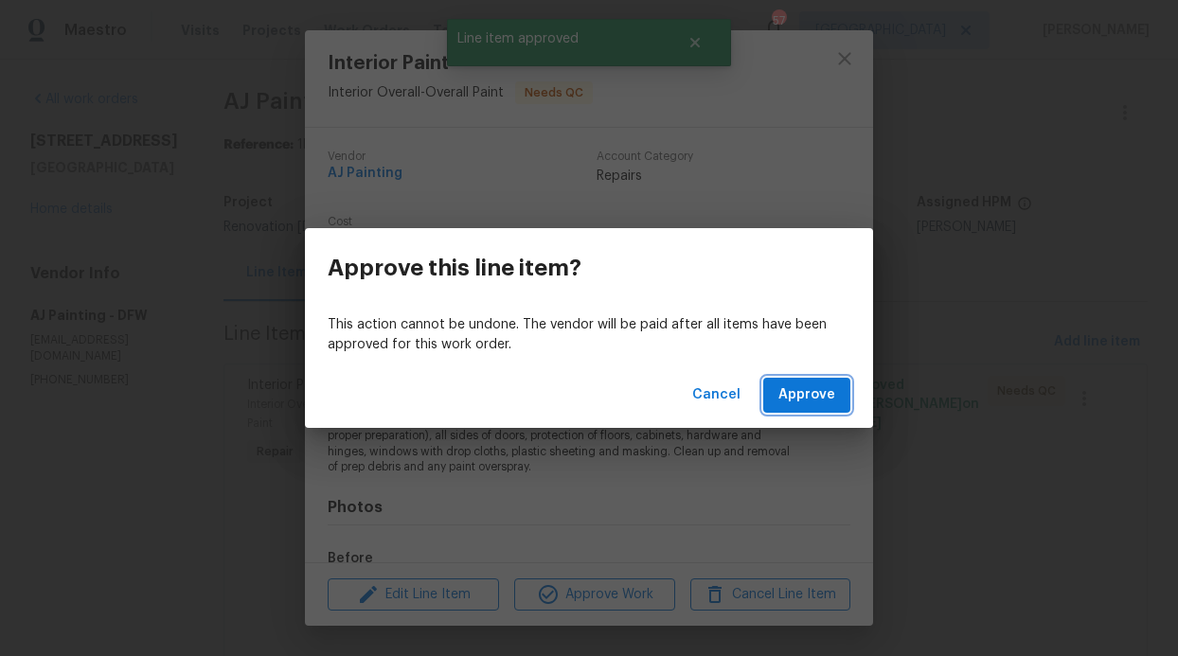
click at [808, 386] on span "Approve" at bounding box center [806, 395] width 57 height 24
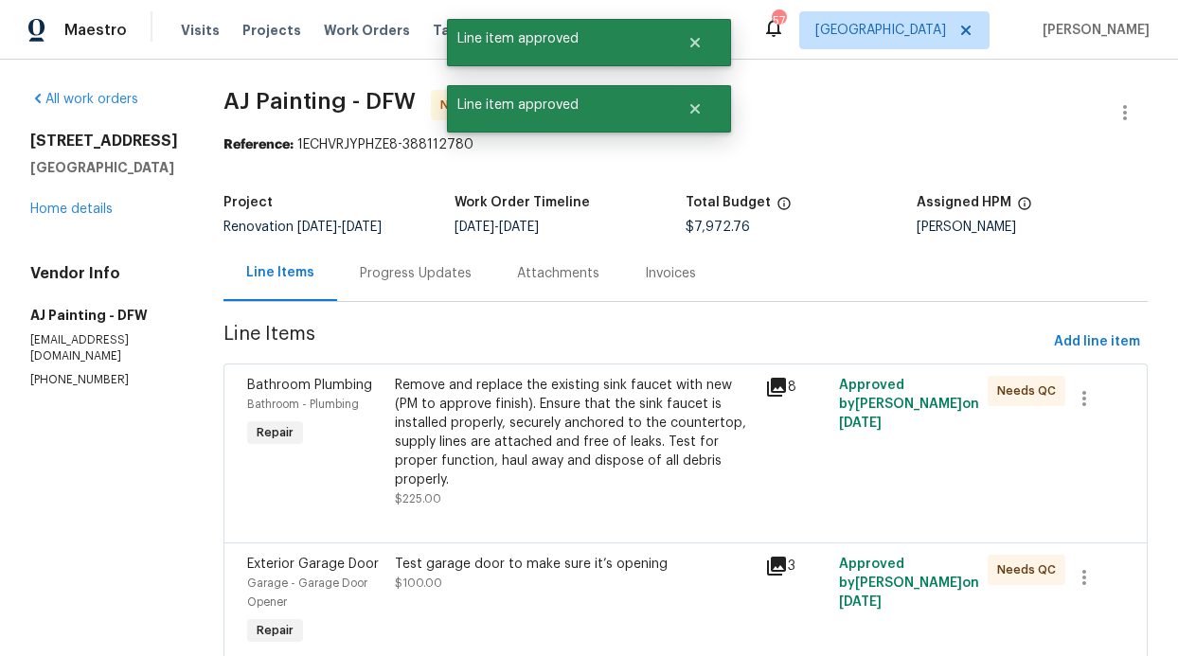
click at [610, 406] on div "Remove and replace the existing sink faucet with new (PM to approve finish). En…" at bounding box center [574, 433] width 359 height 114
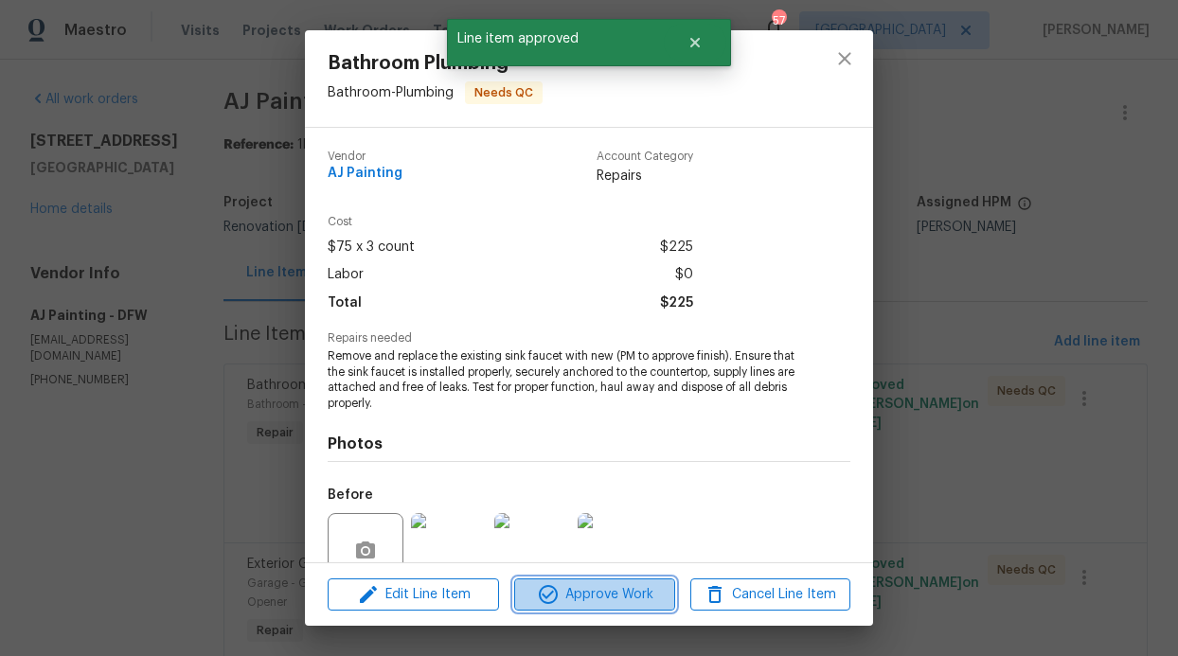
click at [613, 590] on span "Approve Work" at bounding box center [594, 595] width 149 height 24
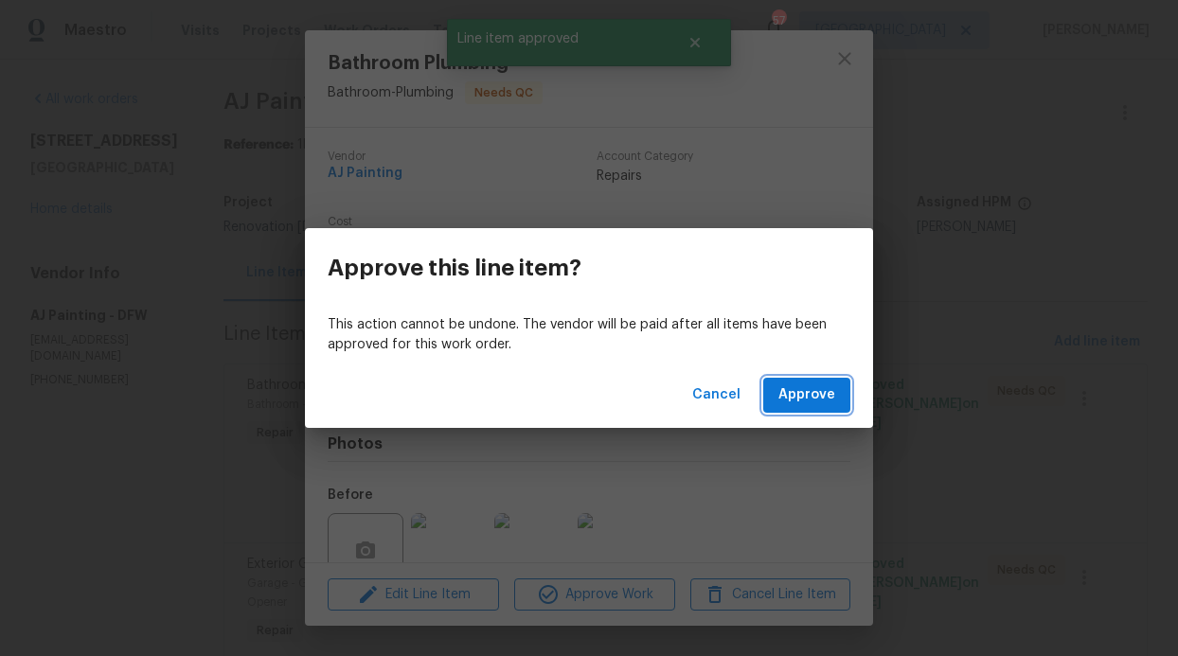
click at [808, 394] on span "Approve" at bounding box center [806, 395] width 57 height 24
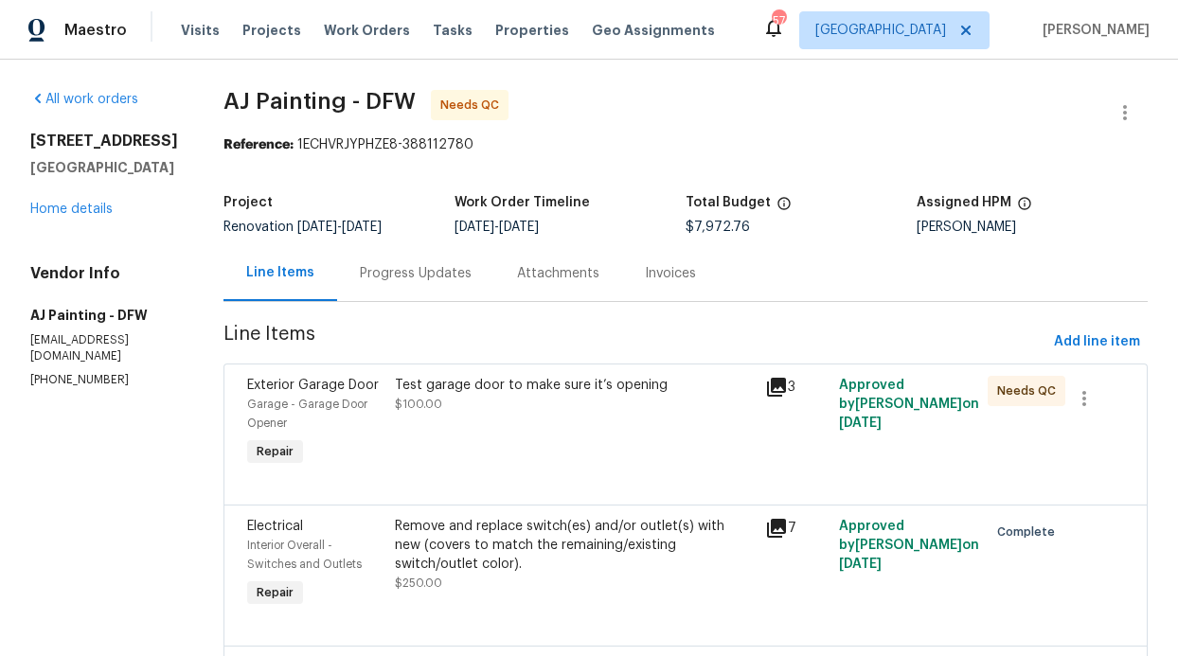
click at [442, 412] on div "Test garage door to make sure it’s opening $100.00" at bounding box center [574, 395] width 359 height 38
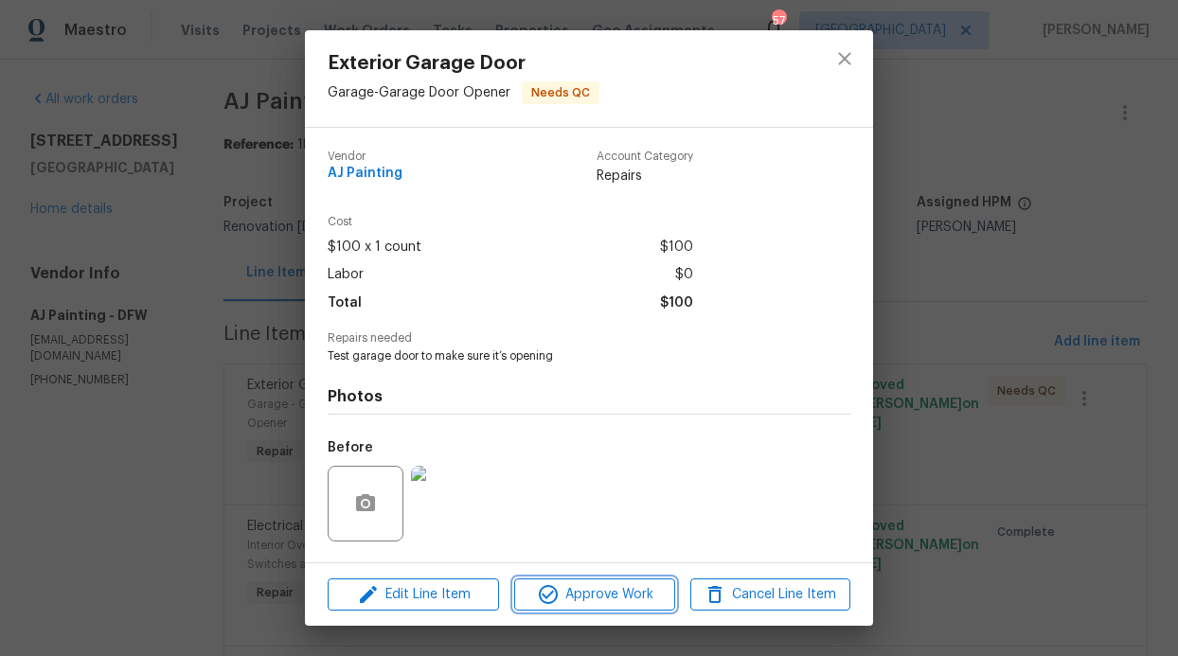
click at [557, 596] on icon "button" at bounding box center [548, 594] width 19 height 19
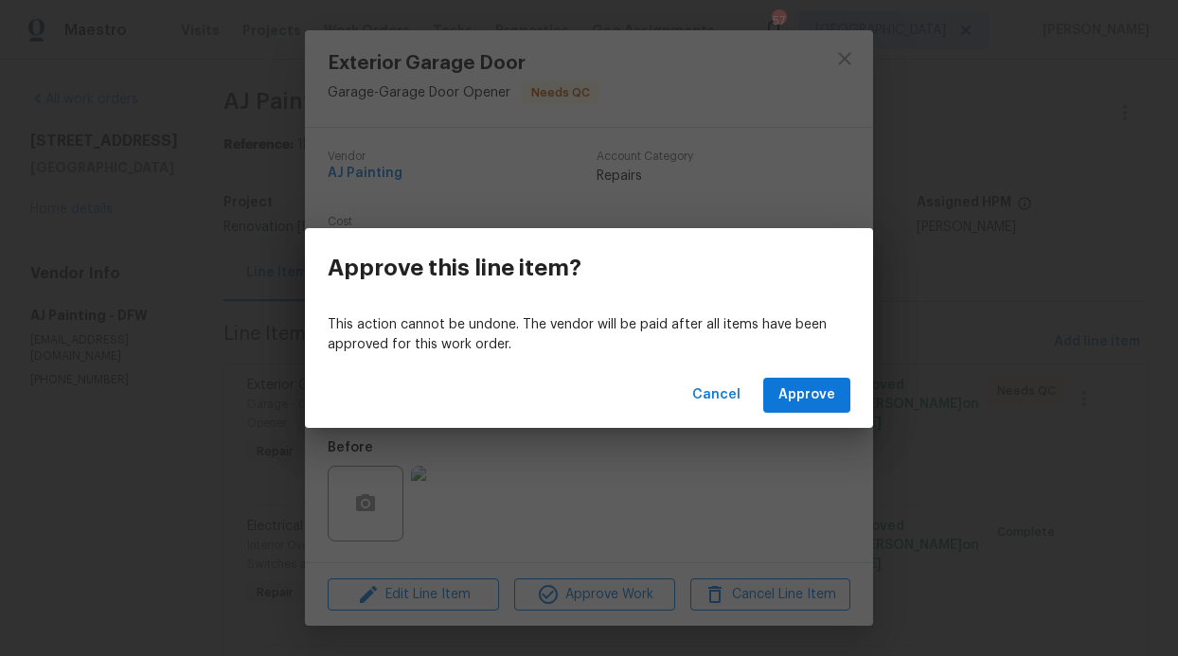
click at [809, 367] on div "Cancel Approve" at bounding box center [589, 395] width 568 height 65
click at [805, 394] on span "Approve" at bounding box center [806, 395] width 57 height 24
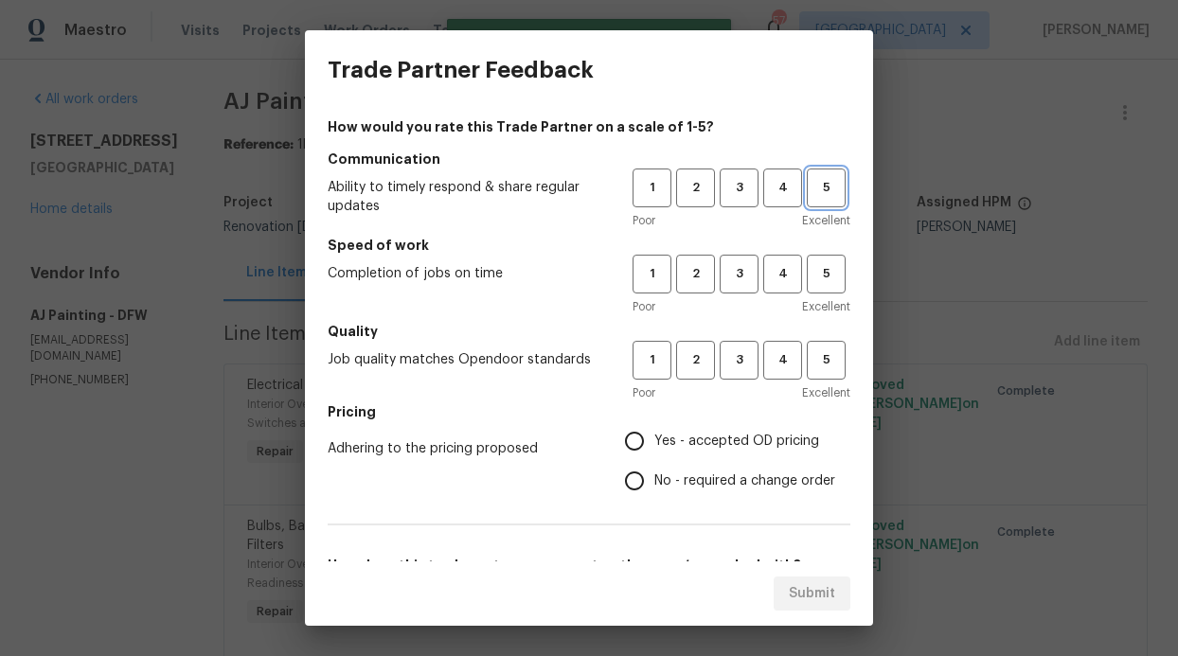
click at [809, 191] on span "5" at bounding box center [826, 188] width 35 height 22
click at [812, 268] on span "5" at bounding box center [826, 274] width 35 height 22
click at [792, 379] on div "1 2 3 4 5" at bounding box center [741, 360] width 218 height 39
click at [822, 358] on span "5" at bounding box center [826, 360] width 35 height 22
click at [700, 435] on span "Yes - accepted OD pricing" at bounding box center [736, 442] width 165 height 20
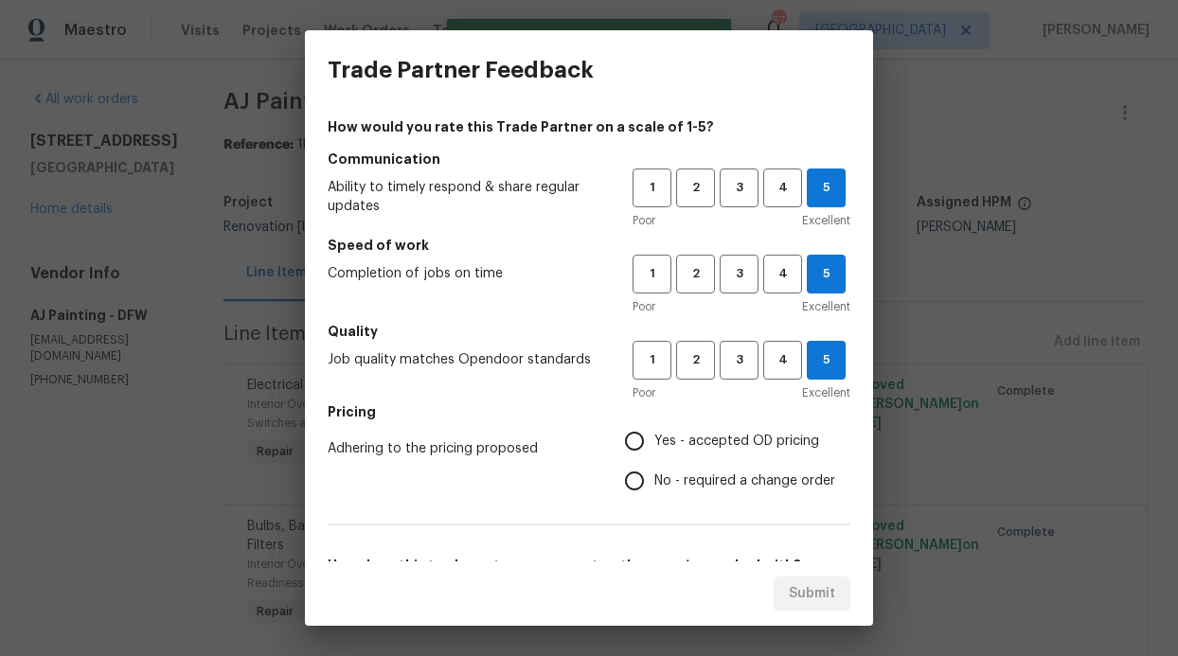
click at [654, 435] on input "Yes - accepted OD pricing" at bounding box center [634, 441] width 40 height 40
radio input "true"
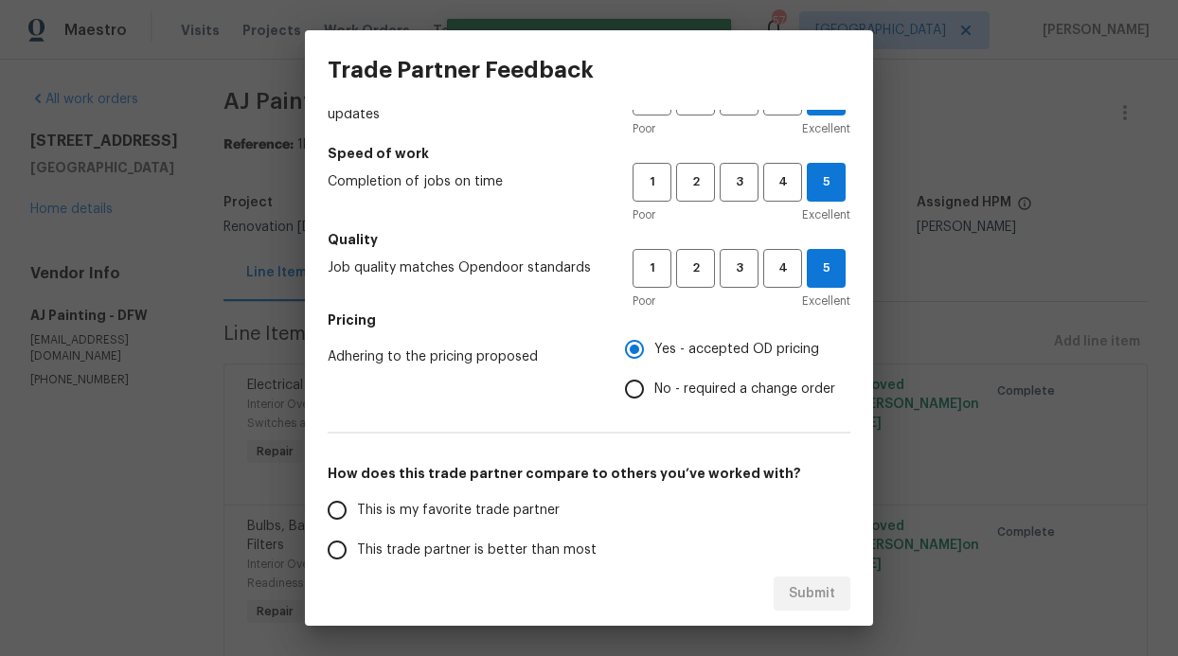
scroll to position [153, 0]
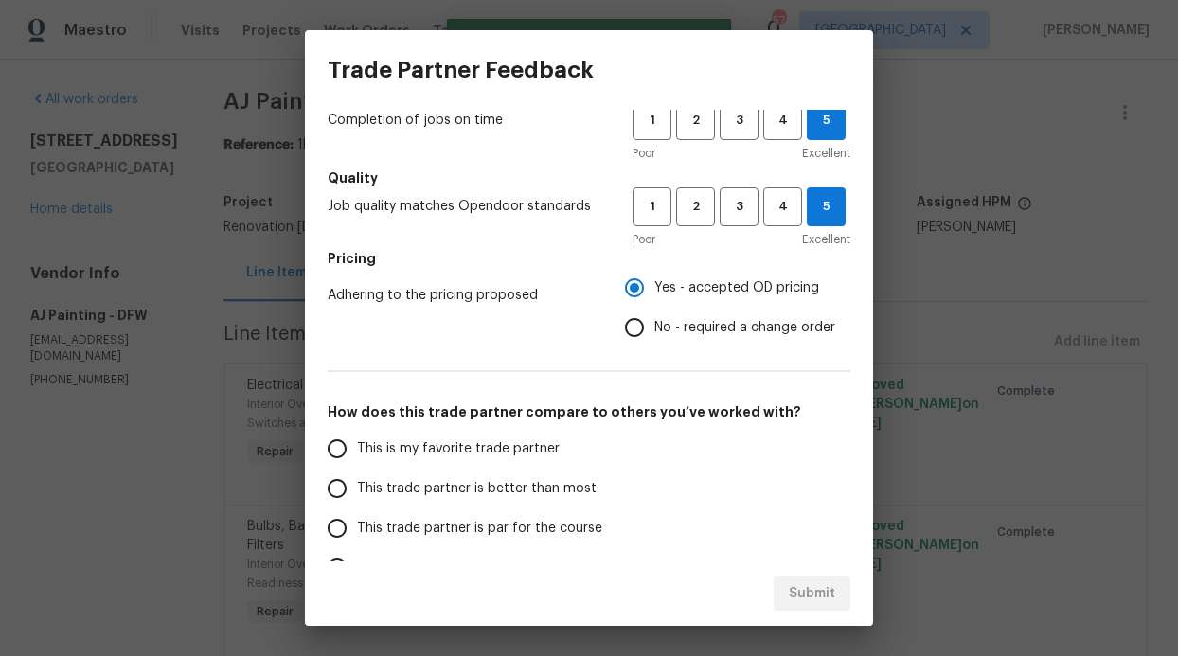
click at [460, 487] on span "This trade partner is better than most" at bounding box center [477, 489] width 240 height 20
click at [357, 487] on input "This trade partner is better than most" at bounding box center [337, 489] width 40 height 40
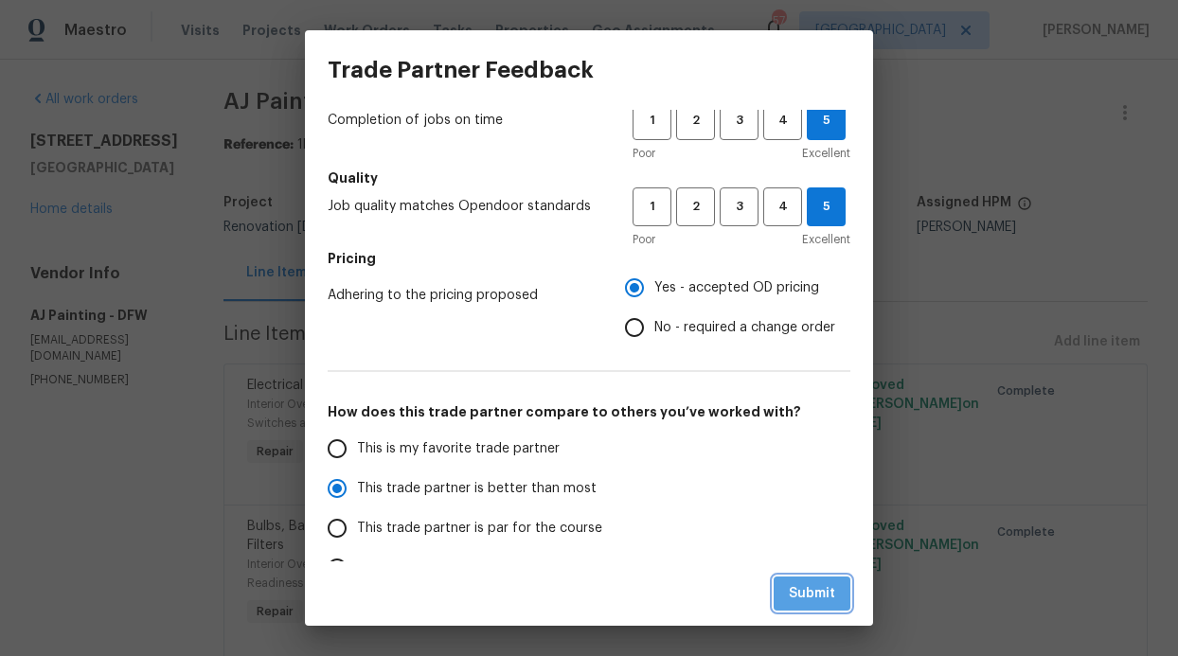
click at [827, 588] on span "Submit" at bounding box center [812, 594] width 46 height 24
radio input "true"
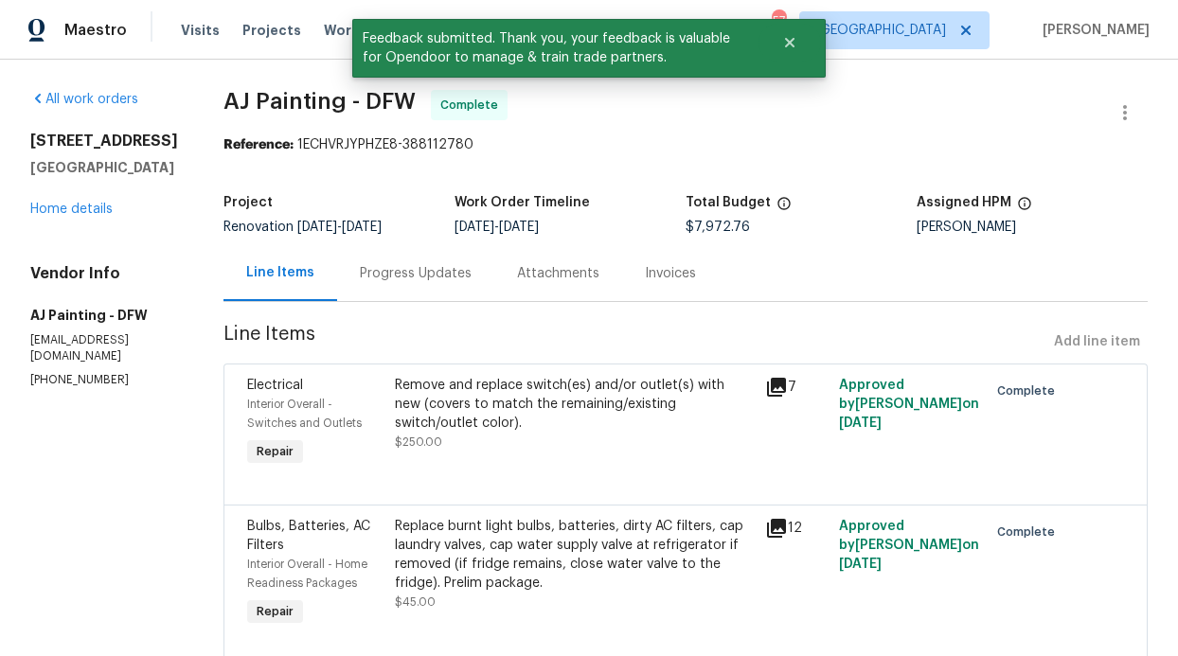
click at [88, 199] on div "2508 Royal Troon Dr Plano, TX 75025 Home details" at bounding box center [104, 175] width 148 height 87
click at [80, 203] on link "Home details" at bounding box center [71, 209] width 82 height 13
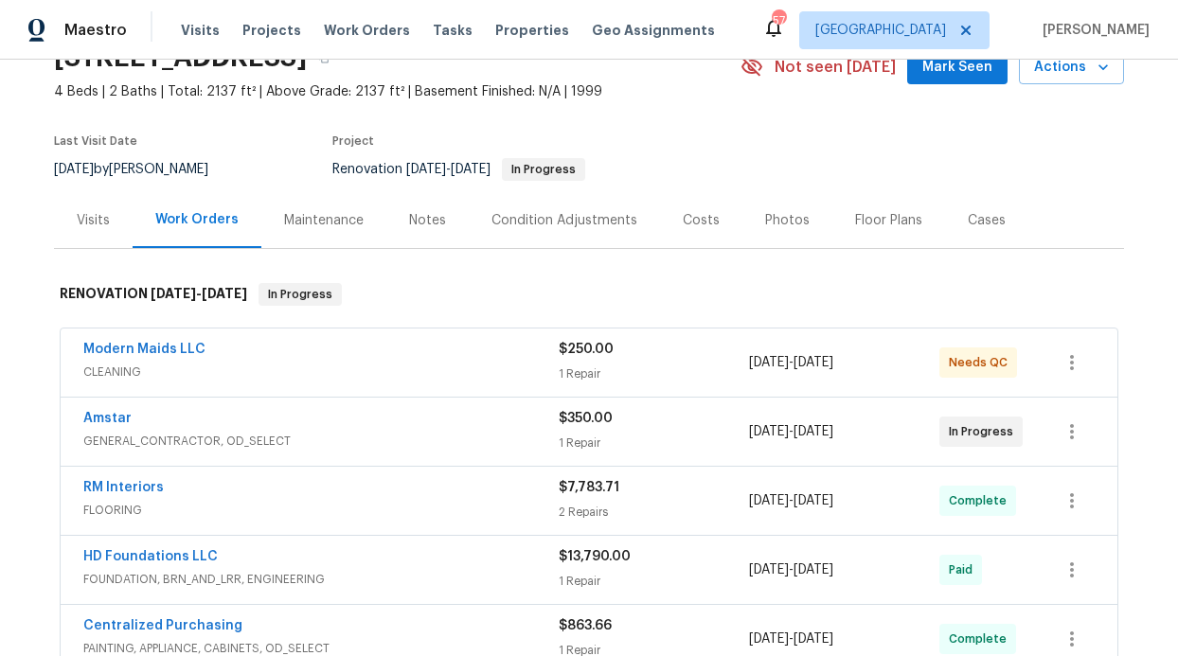
scroll to position [96, 0]
click at [273, 352] on div "Modern Maids LLC" at bounding box center [320, 350] width 475 height 23
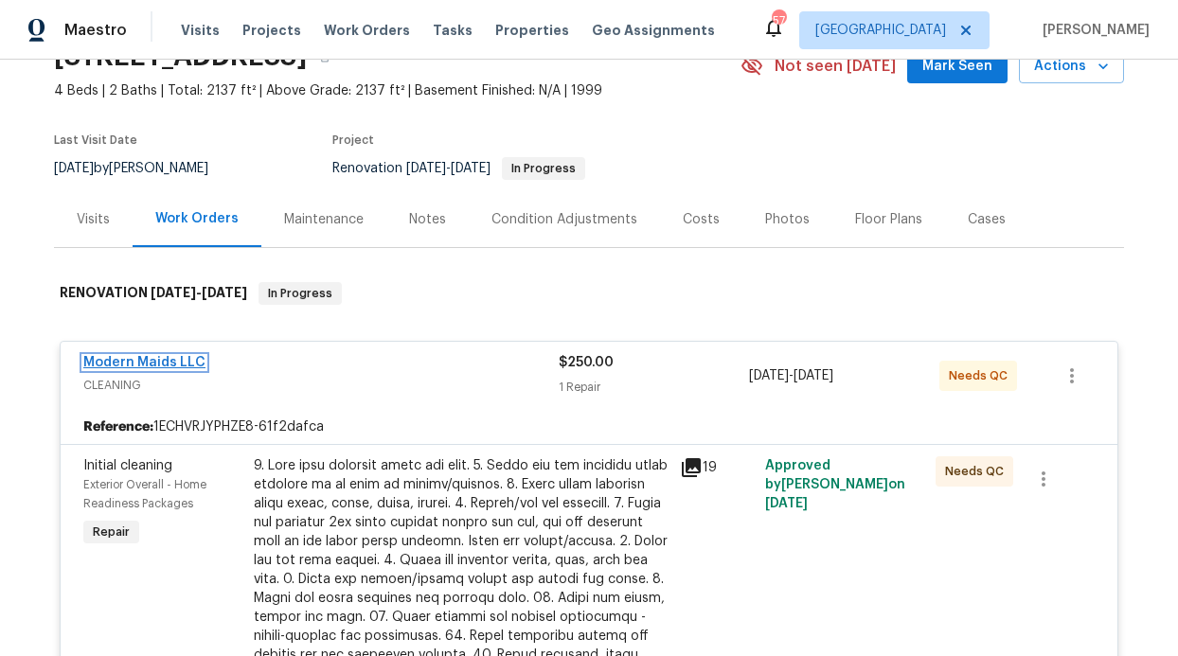
click at [180, 362] on link "Modern Maids LLC" at bounding box center [144, 362] width 122 height 13
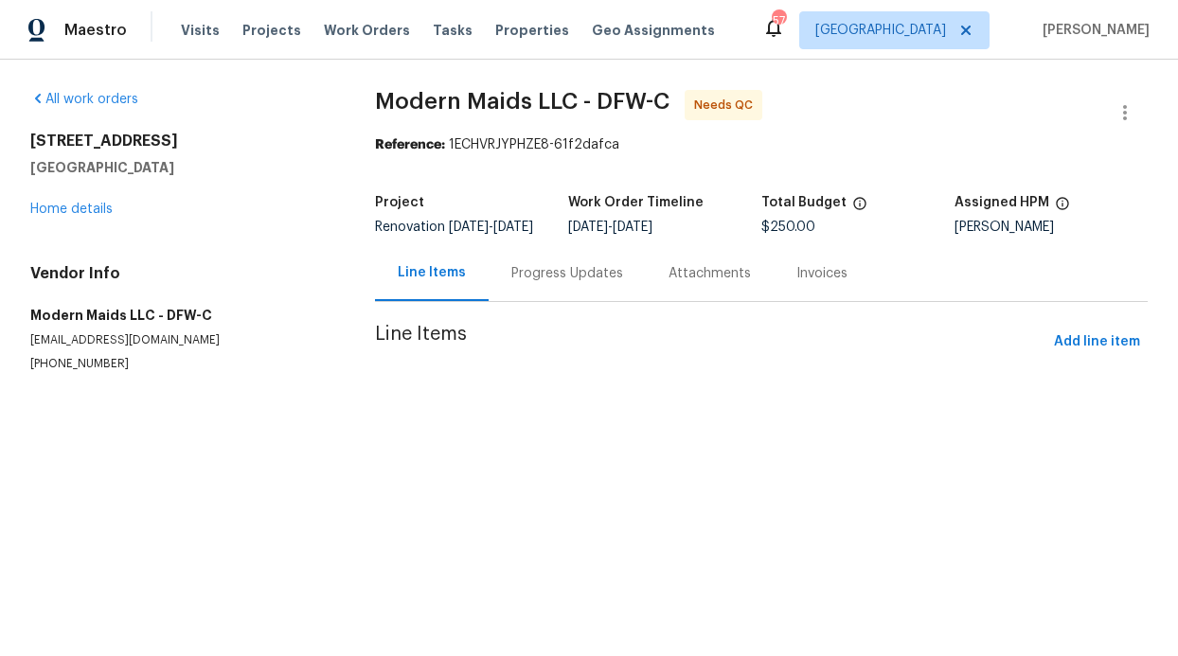
click at [510, 301] on div "Progress Updates" at bounding box center [567, 273] width 157 height 56
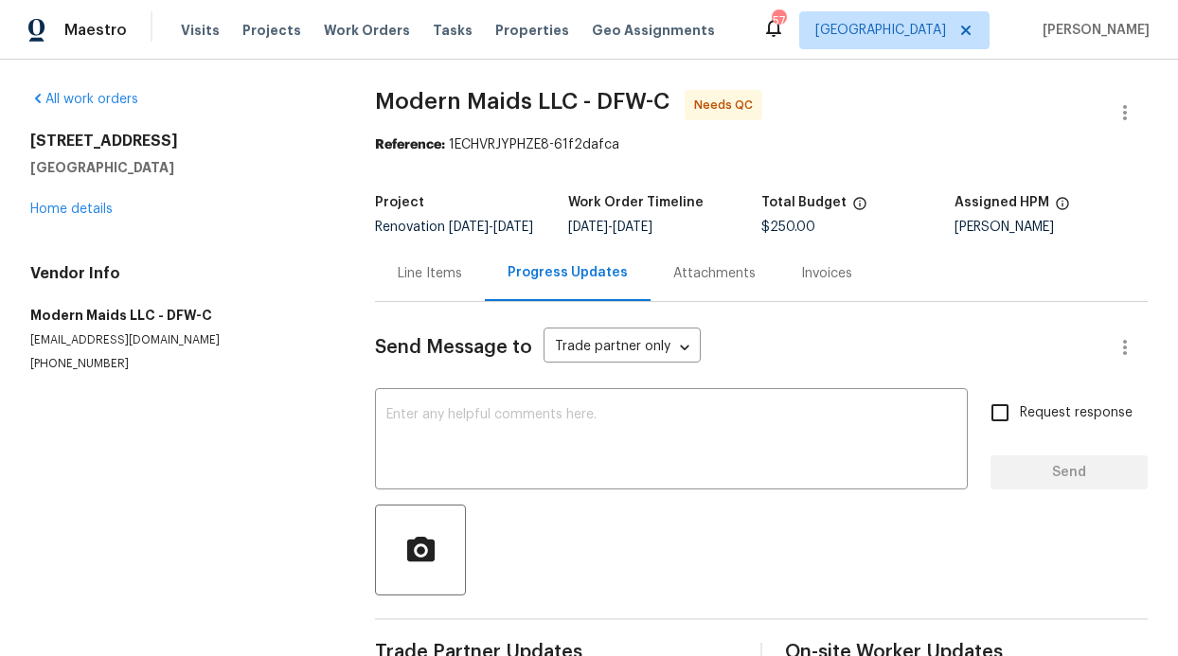
click at [418, 268] on div "Line Items" at bounding box center [430, 273] width 110 height 56
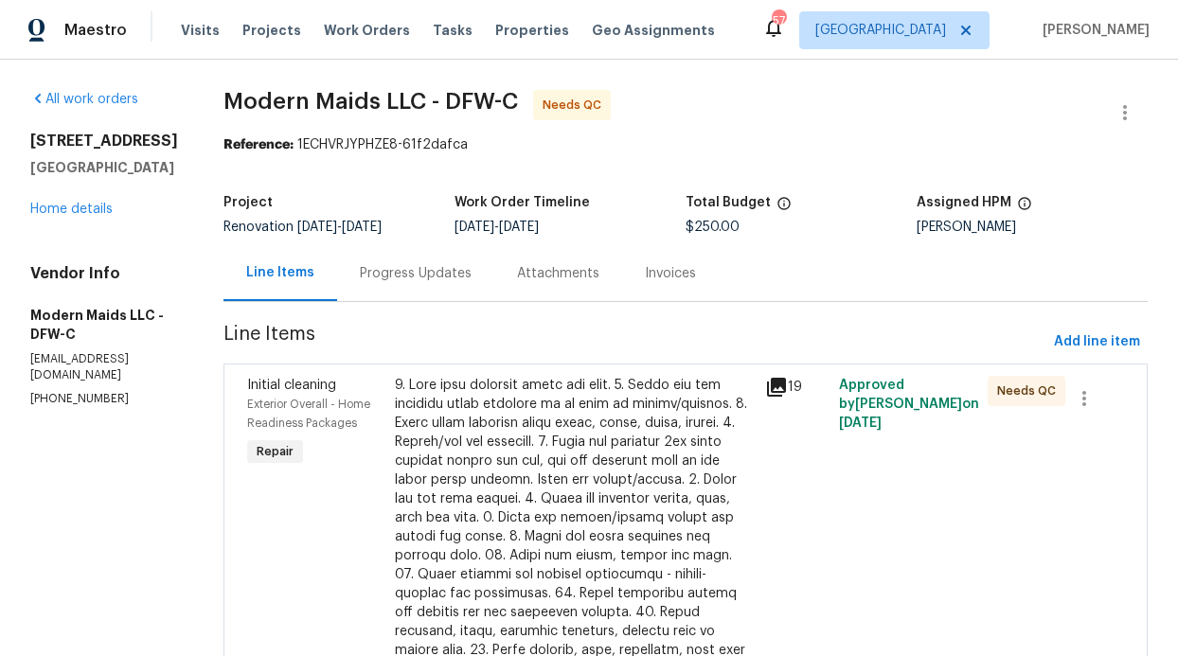
click at [403, 442] on div "$250.00" at bounding box center [574, 622] width 370 height 504
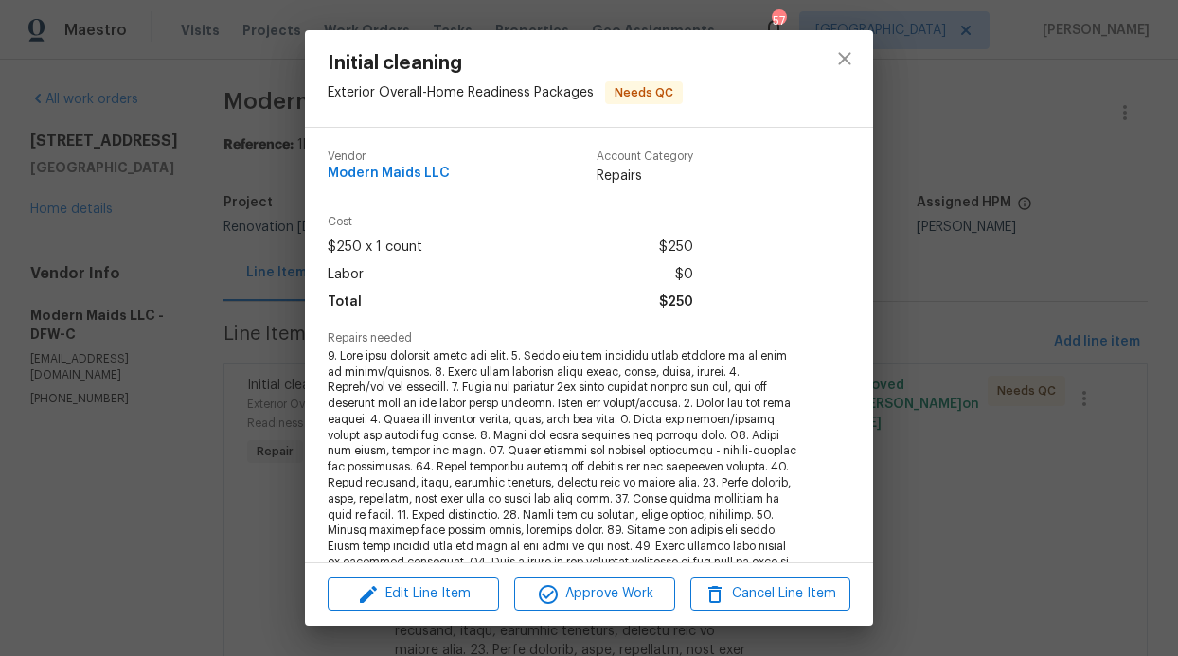
click at [443, 490] on span at bounding box center [563, 475] width 471 height 255
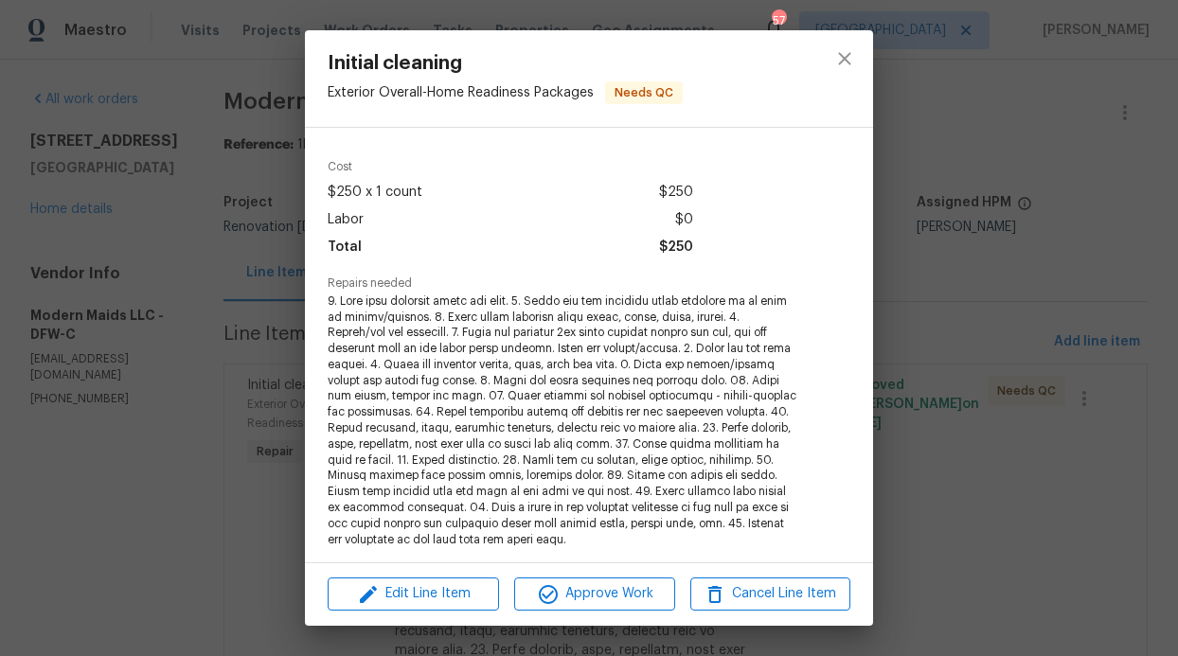
scroll to position [126, 0]
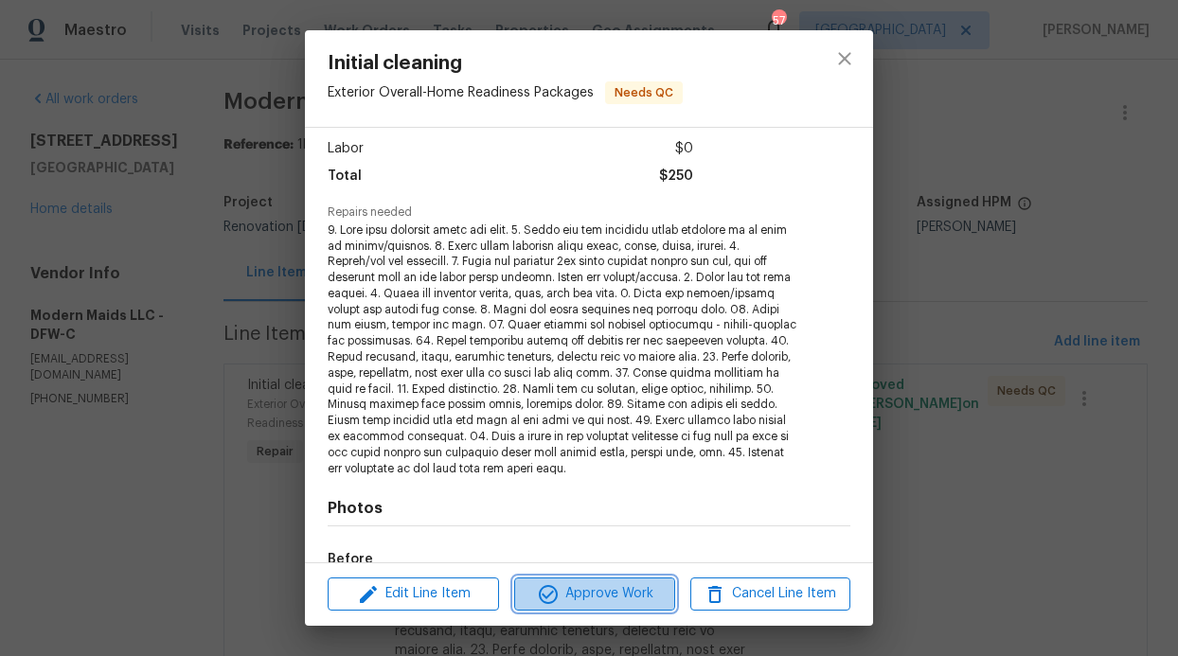
click at [578, 600] on span "Approve Work" at bounding box center [594, 594] width 149 height 24
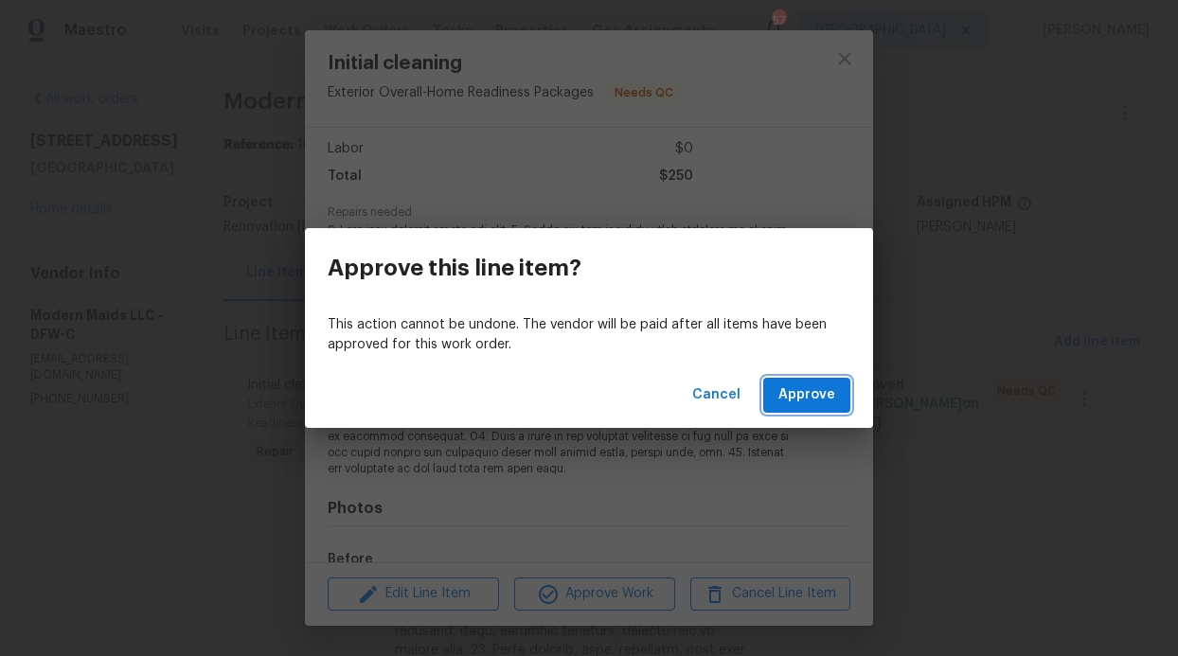
click at [818, 404] on span "Approve" at bounding box center [806, 395] width 57 height 24
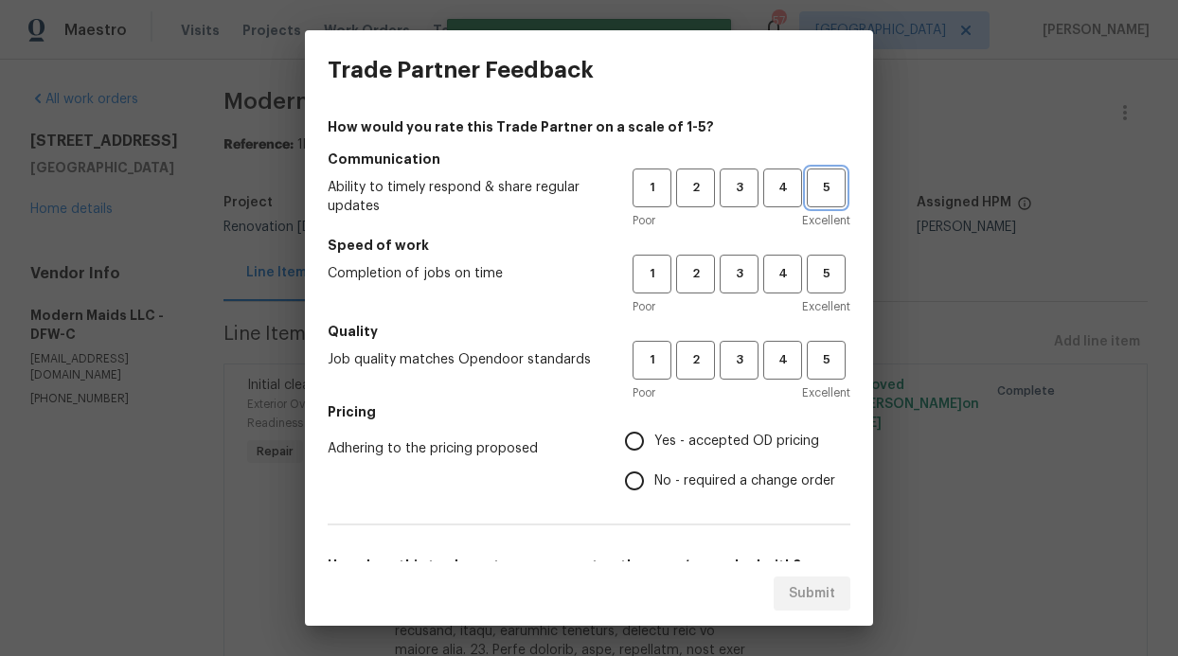
click at [809, 187] on span "5" at bounding box center [826, 188] width 35 height 22
click at [809, 276] on span "5" at bounding box center [826, 274] width 35 height 22
click at [809, 364] on span "5" at bounding box center [826, 360] width 35 height 22
click at [703, 426] on label "Yes - accepted OD pricing" at bounding box center [724, 441] width 221 height 40
click at [654, 426] on input "Yes - accepted OD pricing" at bounding box center [634, 441] width 40 height 40
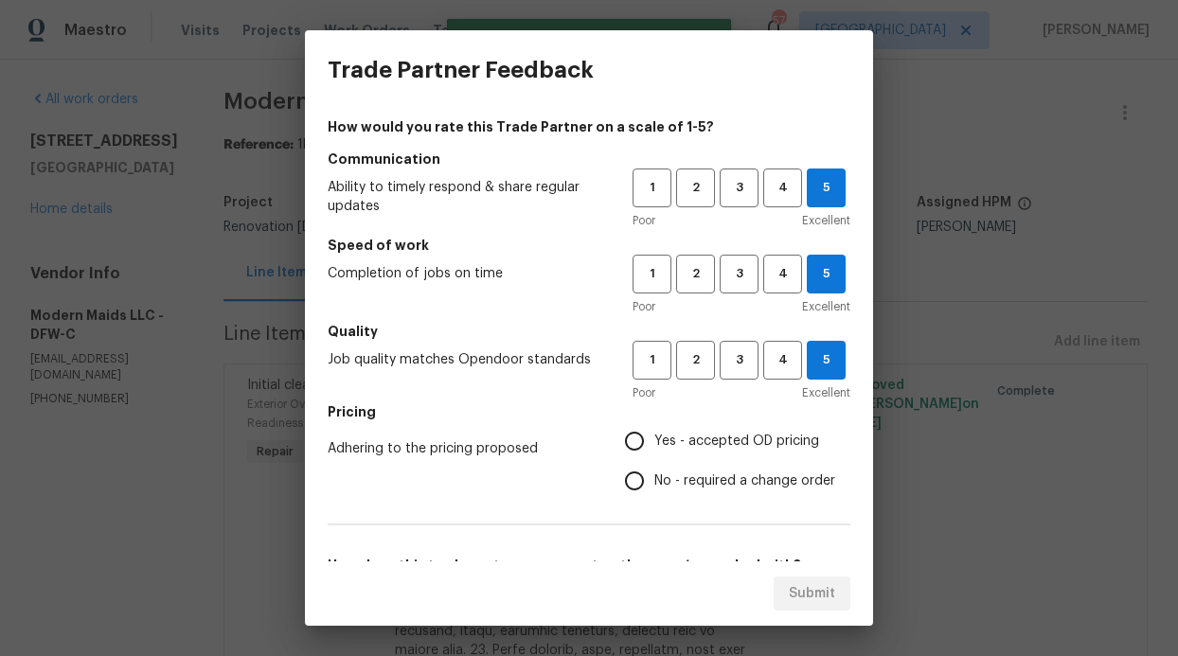
radio input "true"
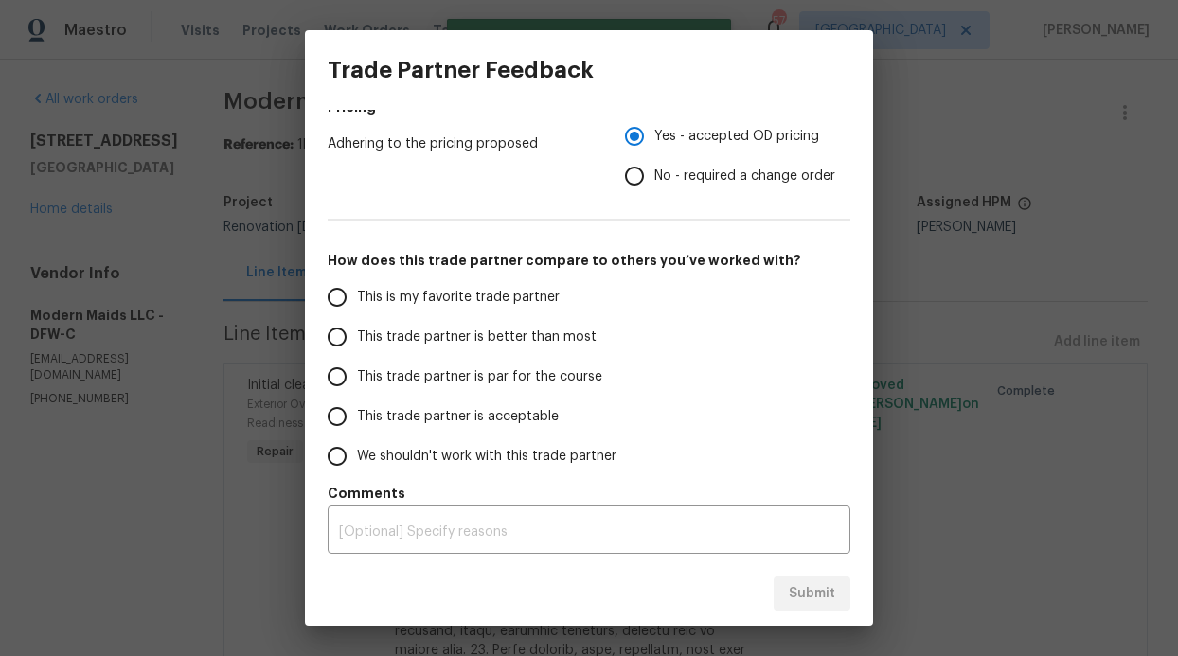
click at [464, 345] on span "This trade partner is better than most" at bounding box center [477, 338] width 240 height 20
click at [357, 345] on input "This trade partner is better than most" at bounding box center [337, 337] width 40 height 40
click at [797, 597] on span "Submit" at bounding box center [812, 594] width 46 height 24
radio input "true"
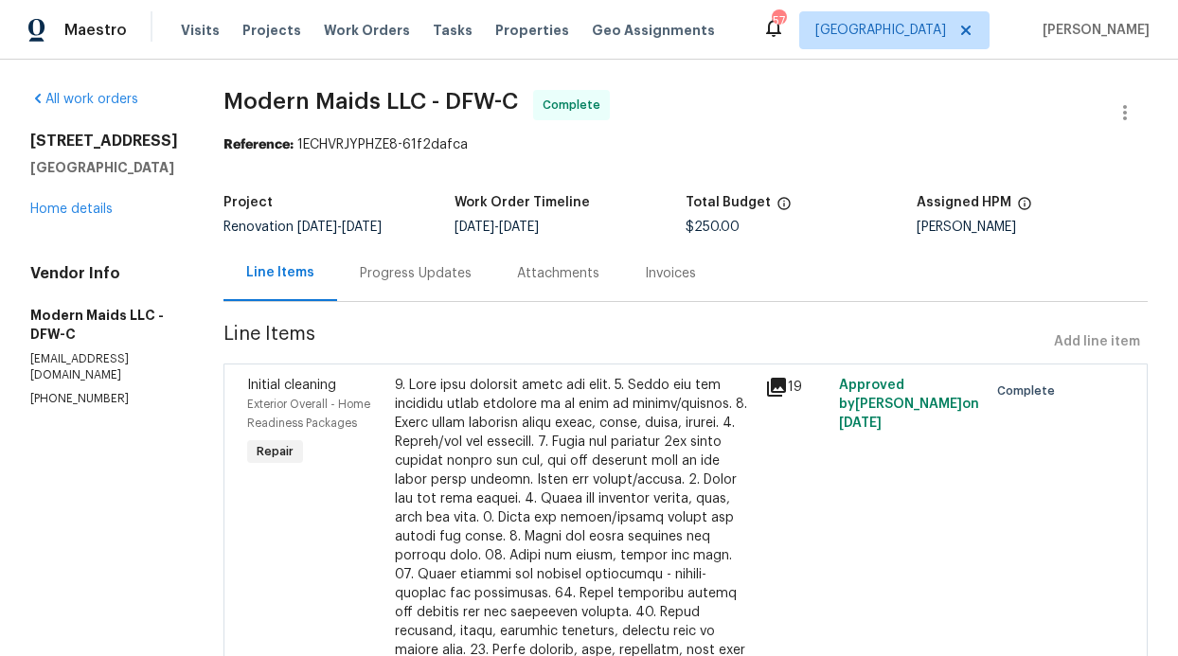
radio input "false"
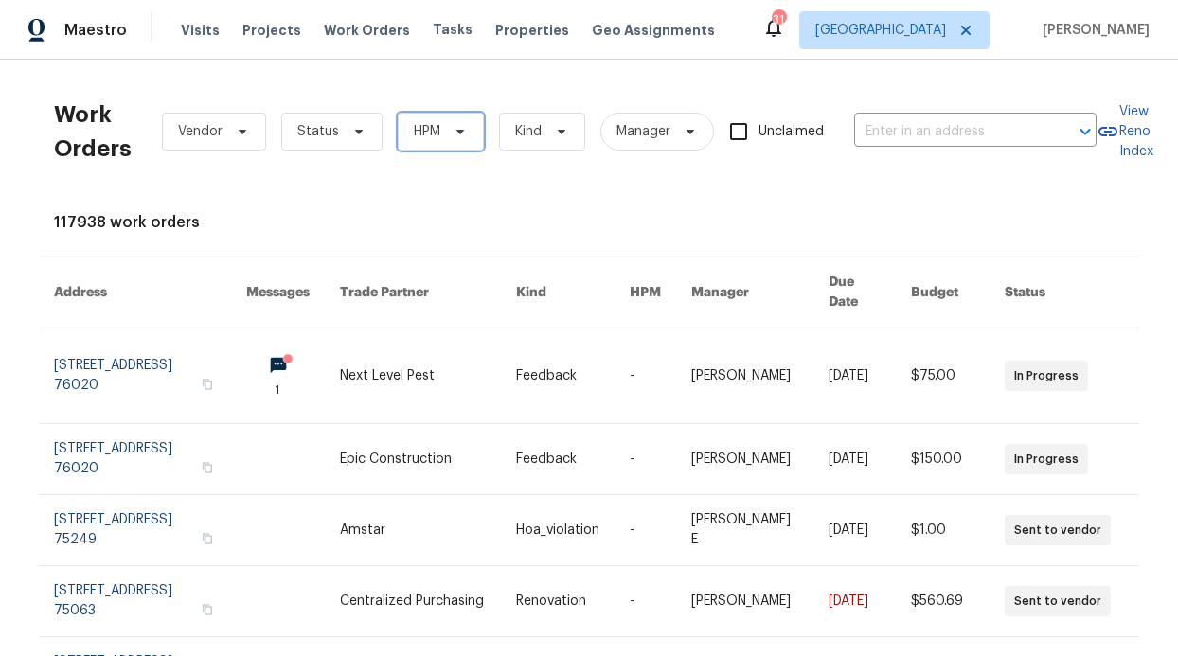
click at [417, 128] on span "HPM" at bounding box center [427, 131] width 27 height 19
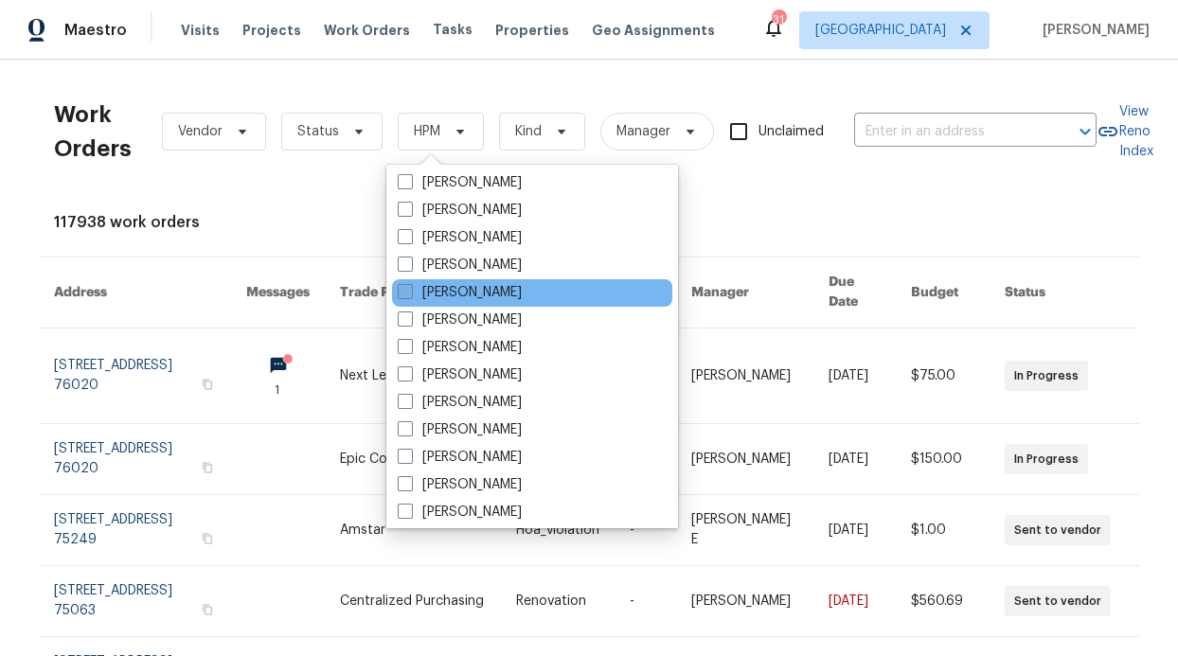
scroll to position [1024, 0]
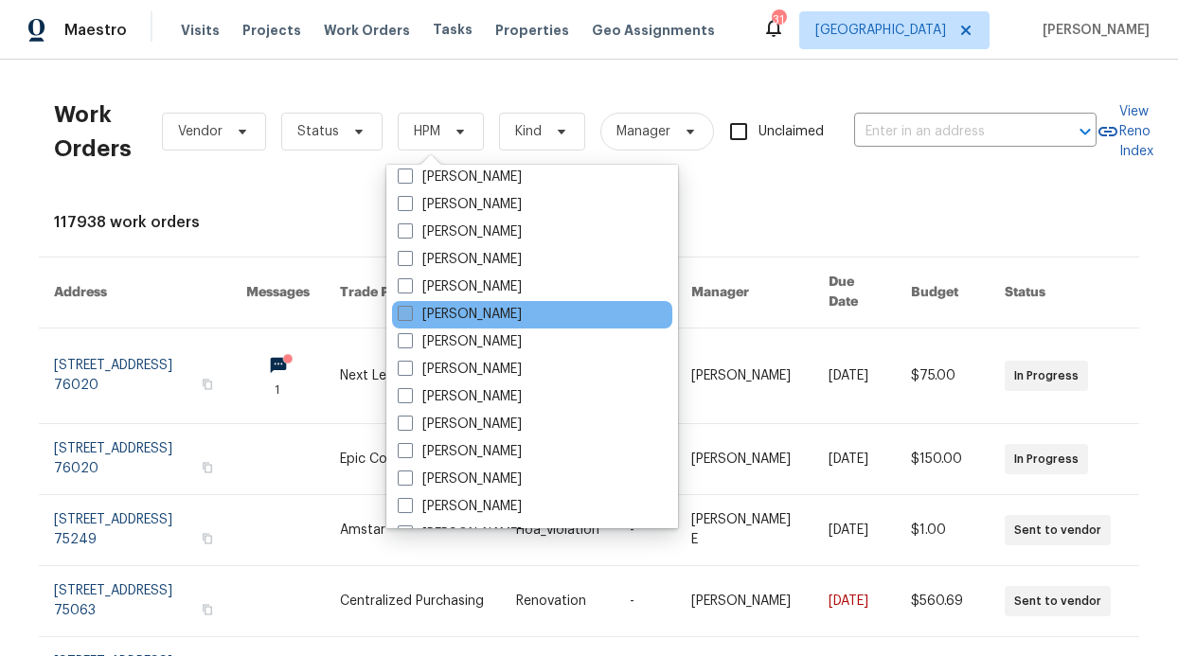
click at [441, 314] on label "[PERSON_NAME]" at bounding box center [460, 315] width 124 height 20
click at [410, 314] on input "[PERSON_NAME]" at bounding box center [404, 311] width 12 height 12
checkbox input "true"
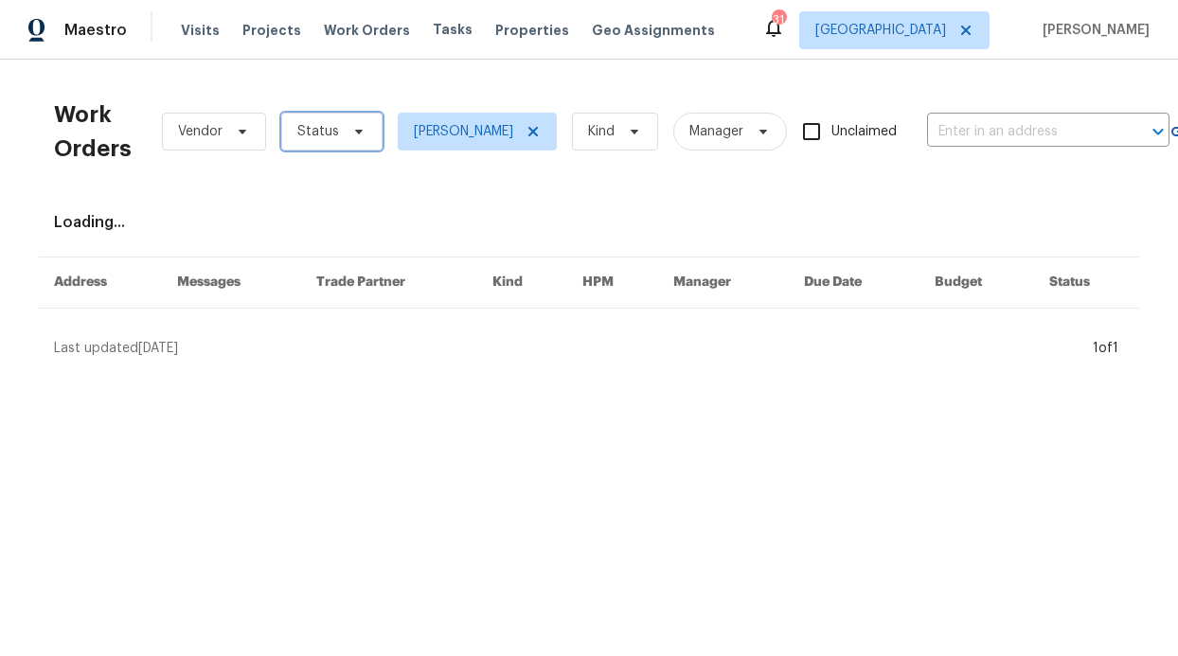
drag, startPoint x: 307, startPoint y: 127, endPoint x: 315, endPoint y: 151, distance: 26.0
click at [309, 127] on span "Status" at bounding box center [318, 131] width 42 height 19
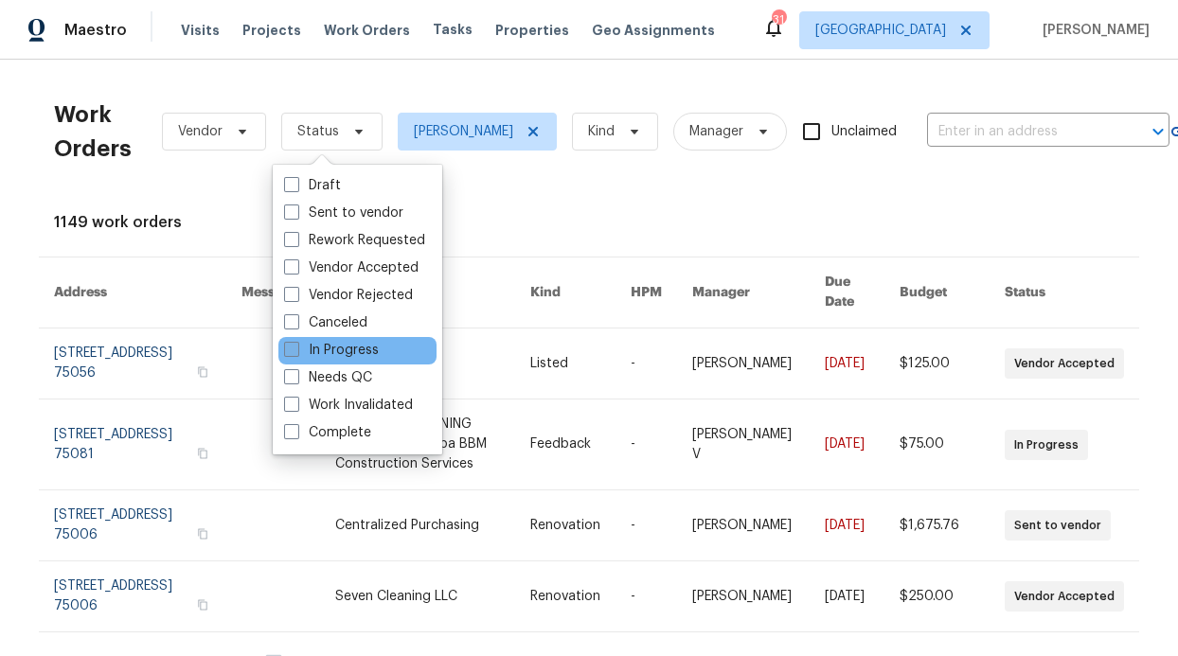
click at [329, 345] on label "In Progress" at bounding box center [331, 351] width 95 height 20
click at [296, 345] on input "In Progress" at bounding box center [290, 347] width 12 height 12
checkbox input "true"
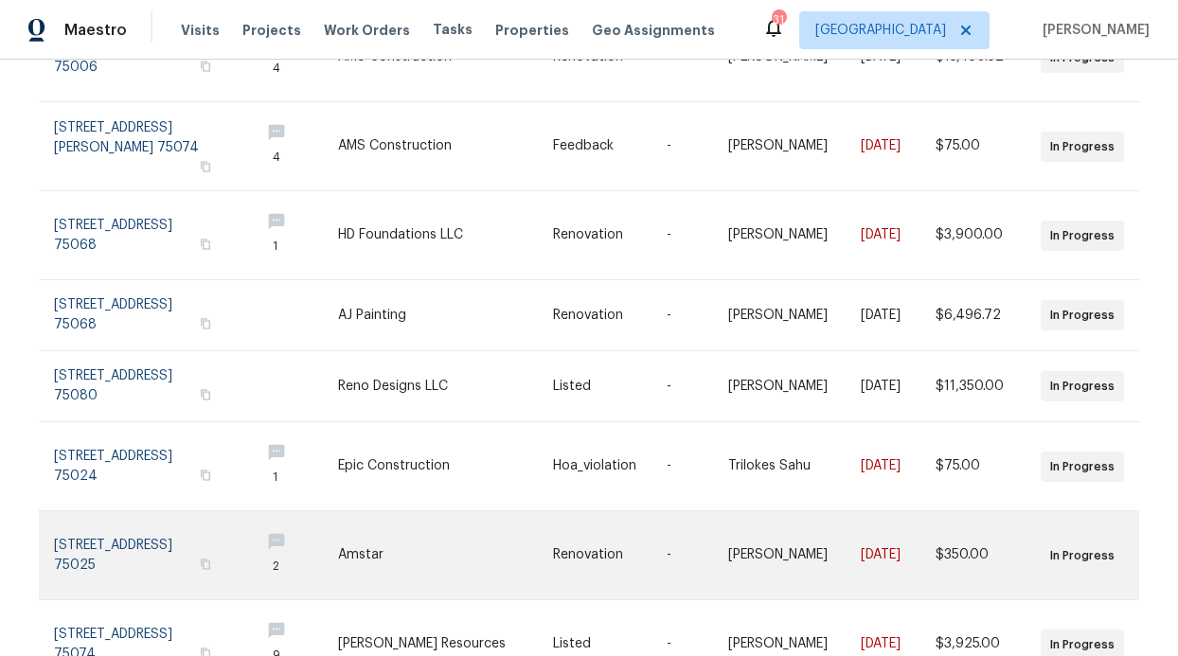
scroll to position [598, 0]
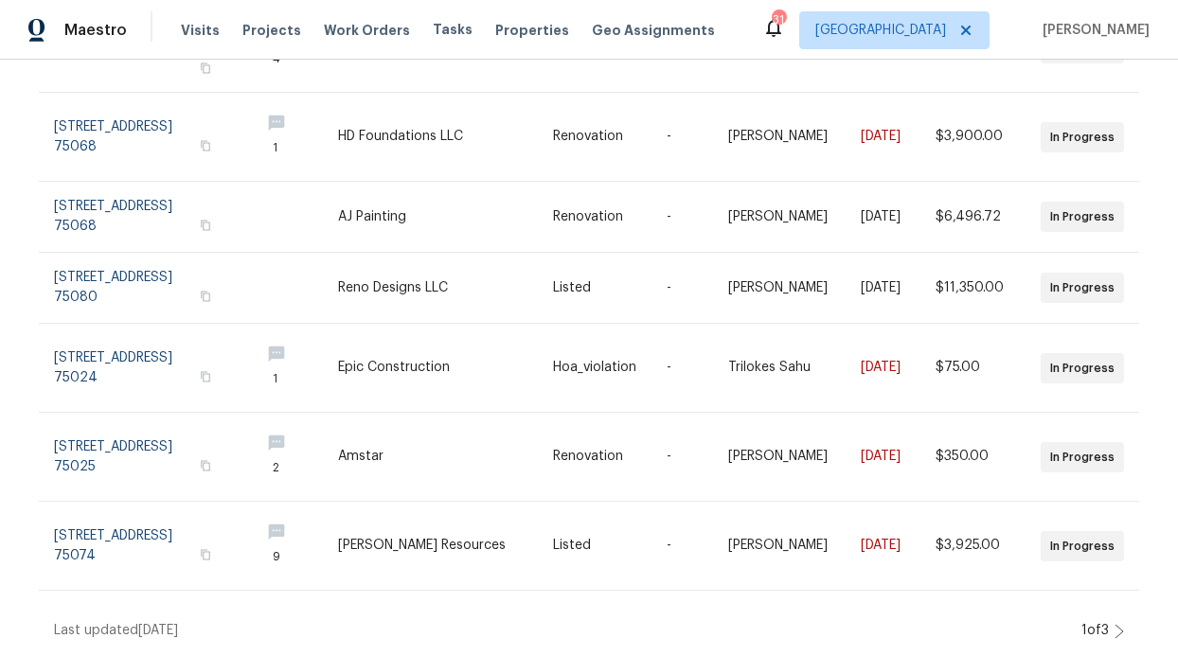
click at [1122, 610] on div "Work Orders Vendor In Progress RonDerrick Jackson Kind Manager Unclaimed ​ View…" at bounding box center [589, 358] width 1178 height 596
click at [1114, 624] on icon at bounding box center [1118, 631] width 9 height 15
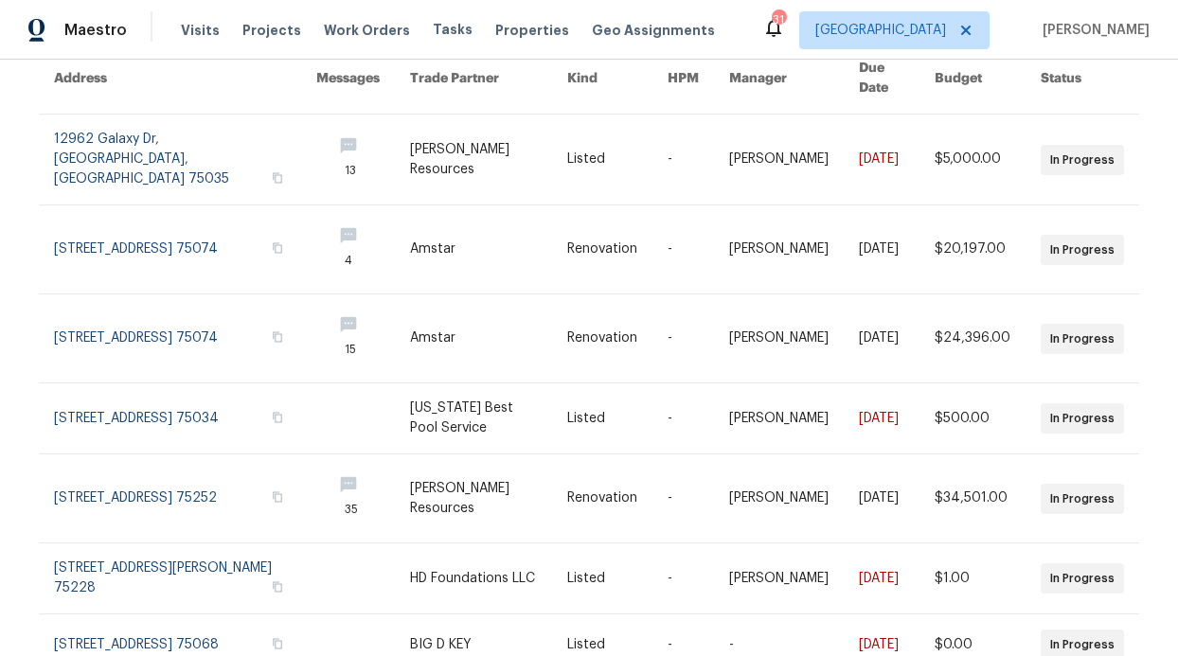
scroll to position [507, 0]
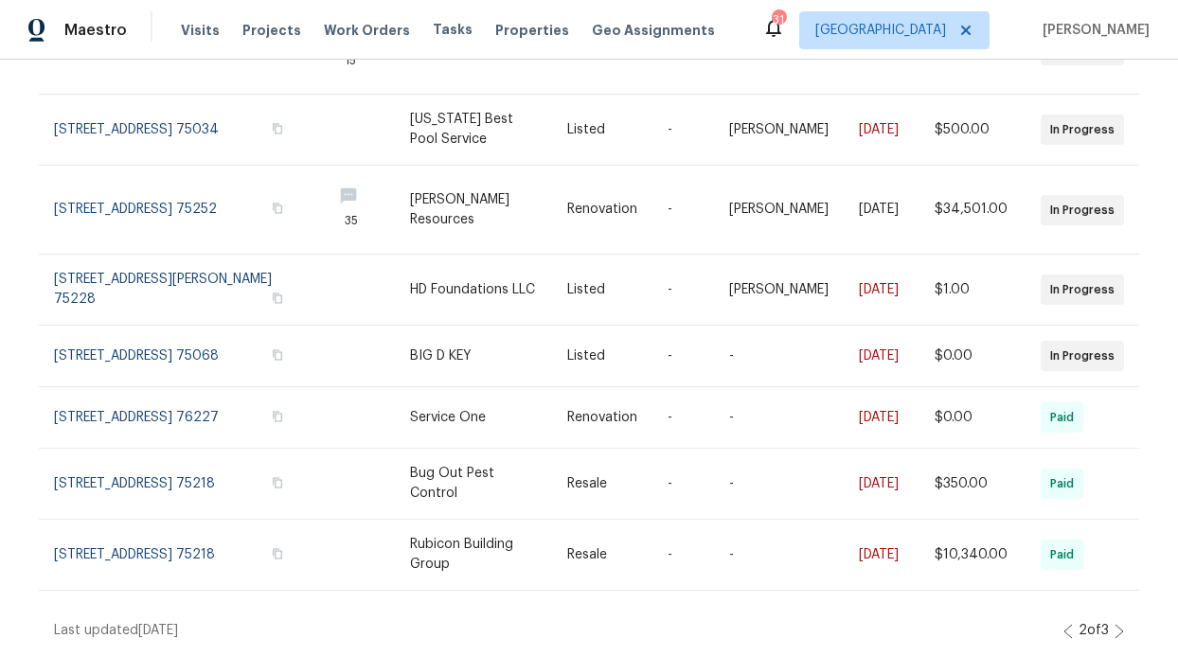
click at [1103, 621] on div "2 of 3" at bounding box center [1093, 631] width 61 height 20
click at [1114, 624] on icon at bounding box center [1118, 631] width 9 height 15
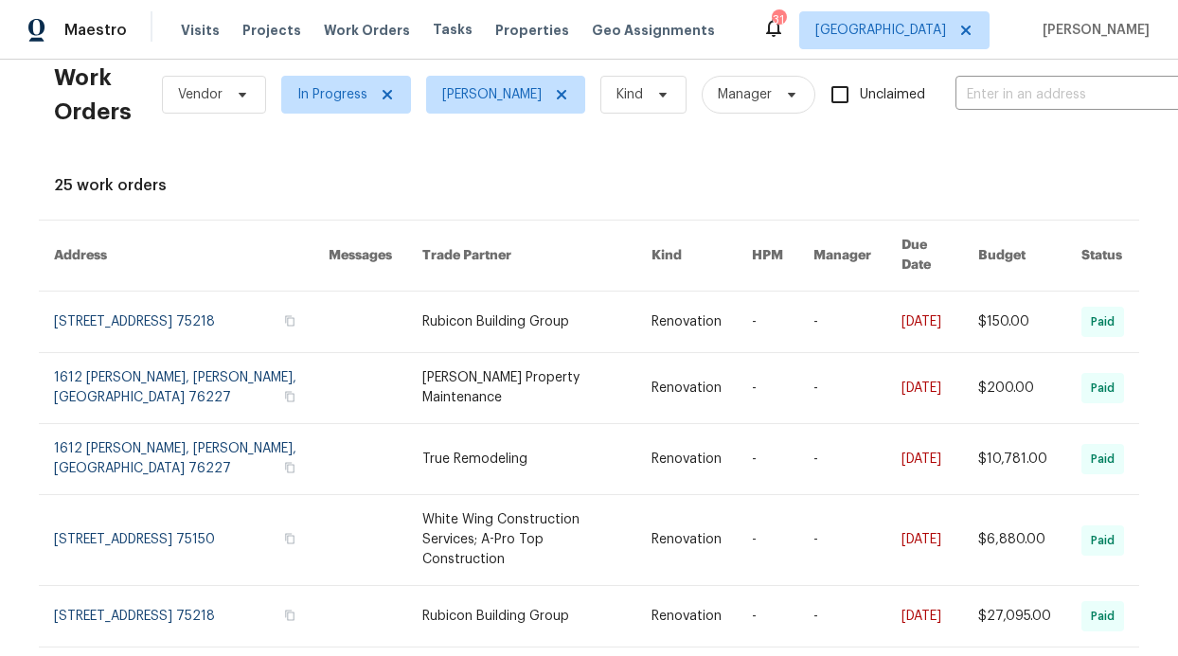
scroll to position [0, 0]
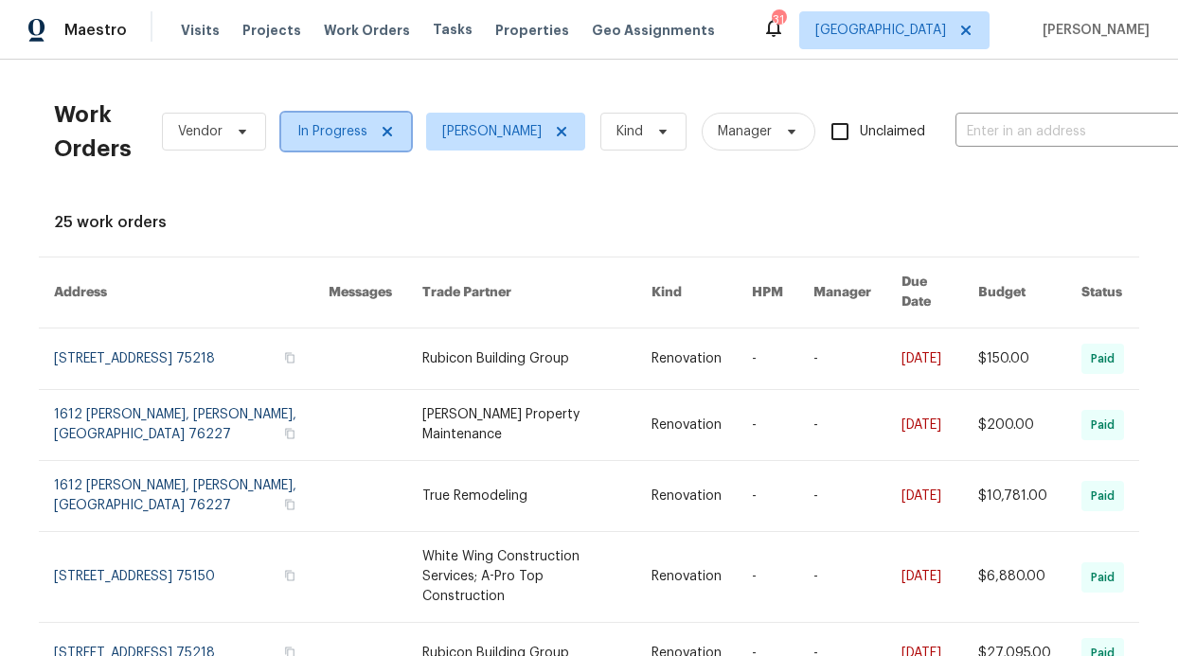
click at [380, 132] on icon at bounding box center [387, 131] width 15 height 15
